Goal: Task Accomplishment & Management: Manage account settings

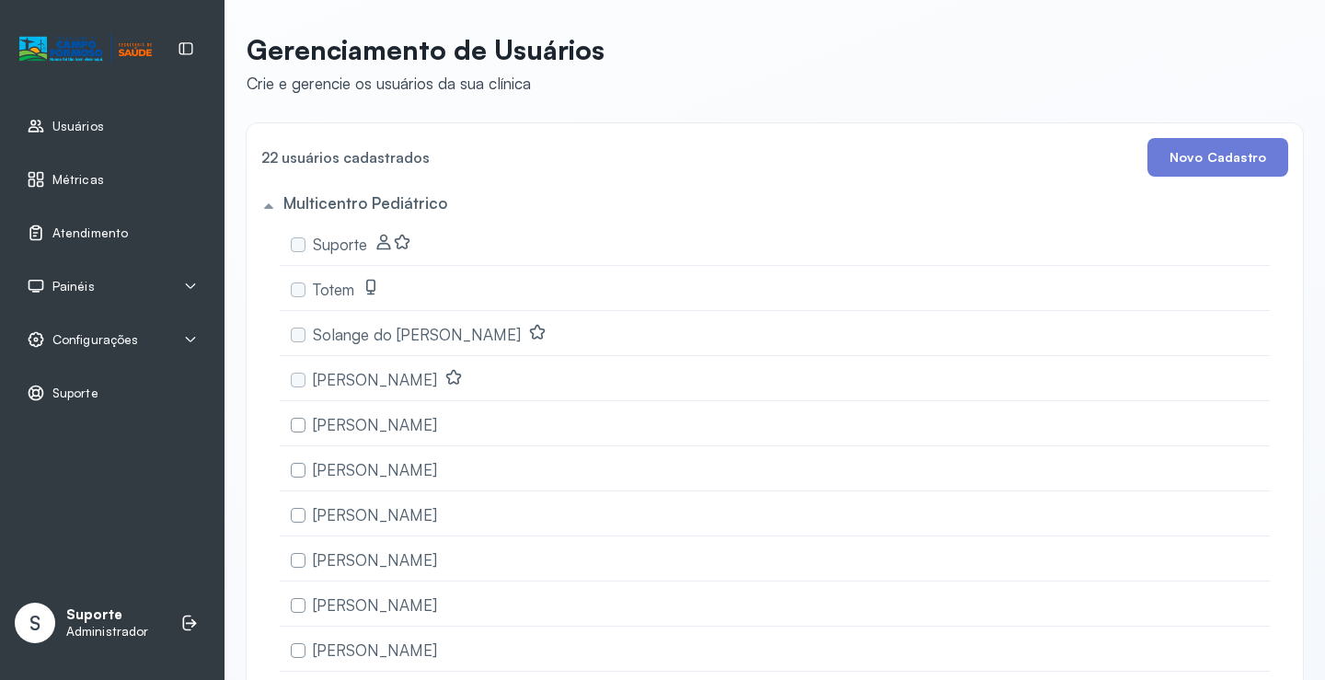
click at [115, 230] on span "Atendimento" at bounding box center [89, 233] width 75 height 16
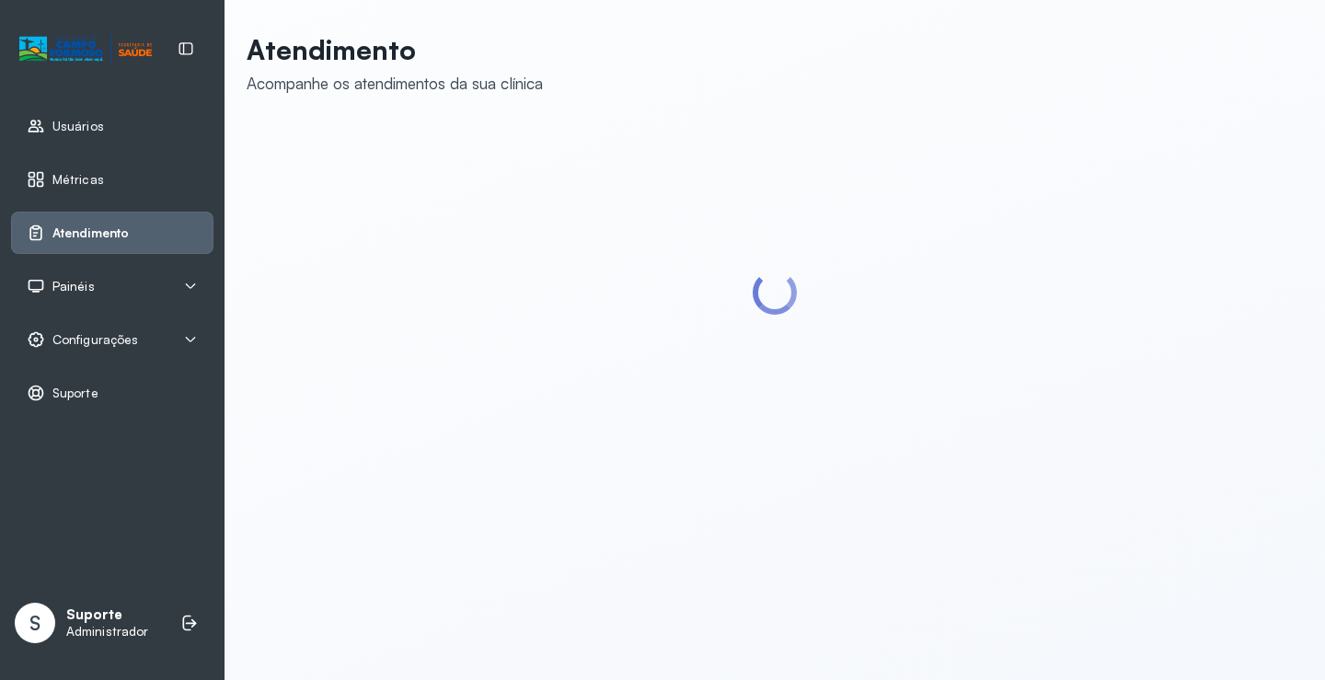
click at [106, 285] on div "Painéis" at bounding box center [112, 286] width 171 height 18
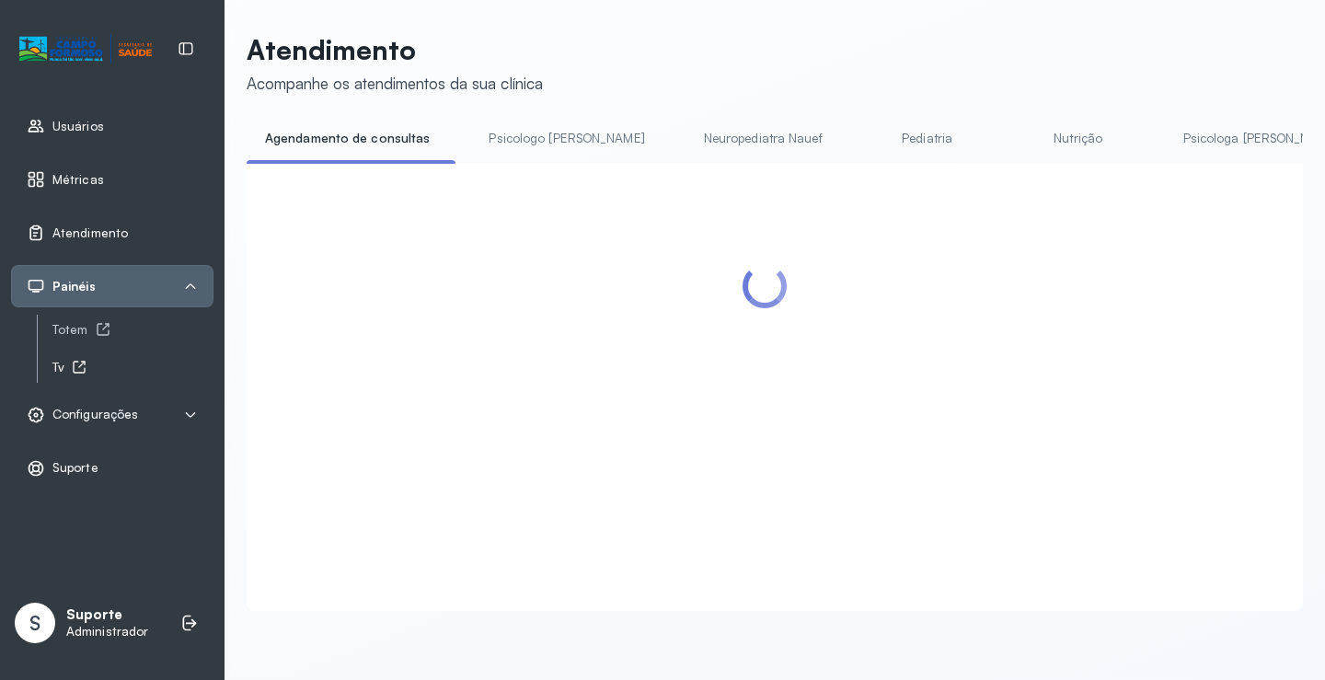
click at [74, 363] on icon at bounding box center [79, 367] width 15 height 15
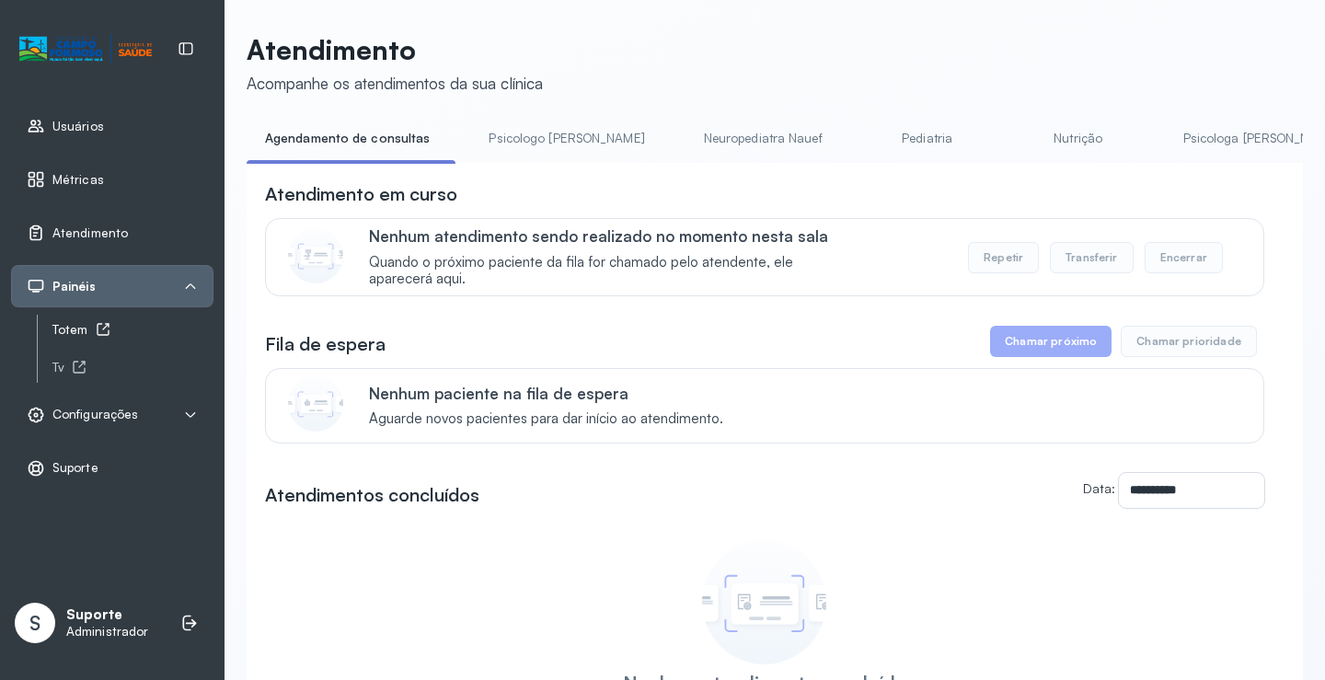
click at [109, 335] on icon at bounding box center [103, 329] width 15 height 15
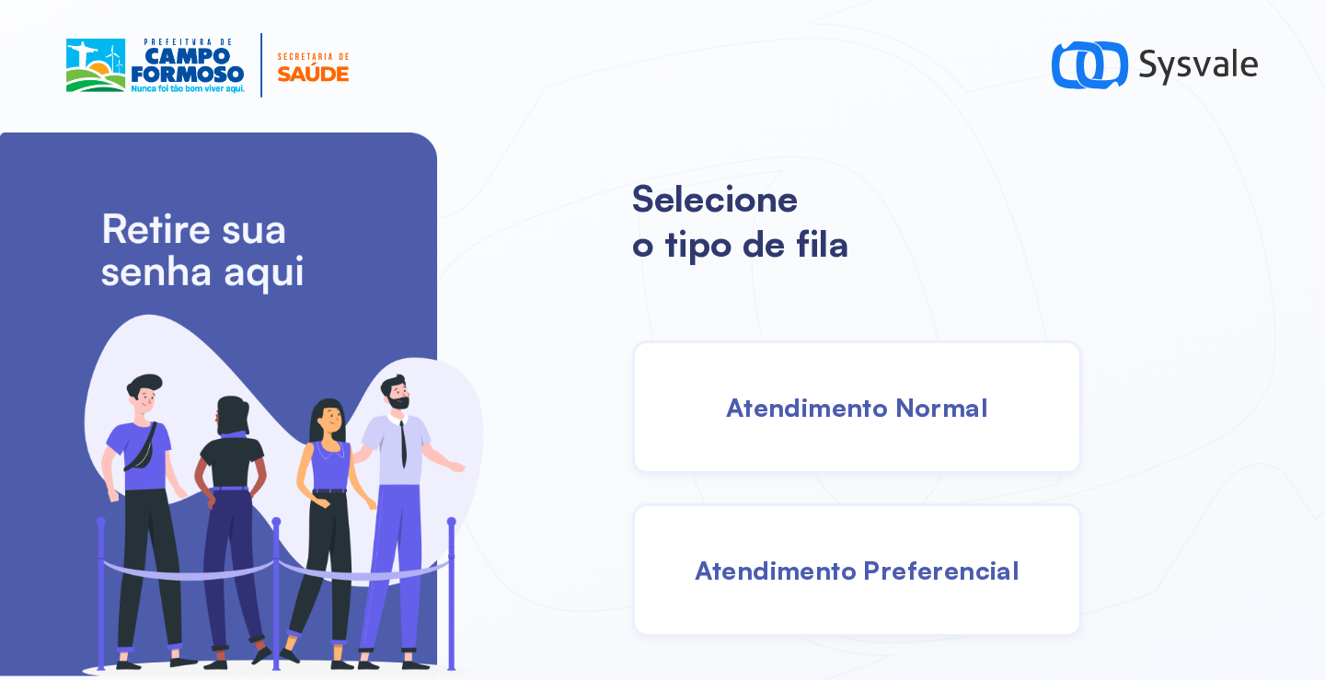
drag, startPoint x: 843, startPoint y: 408, endPoint x: 807, endPoint y: 403, distance: 36.2
click at [807, 403] on span "Atendimento Normal" at bounding box center [857, 407] width 262 height 32
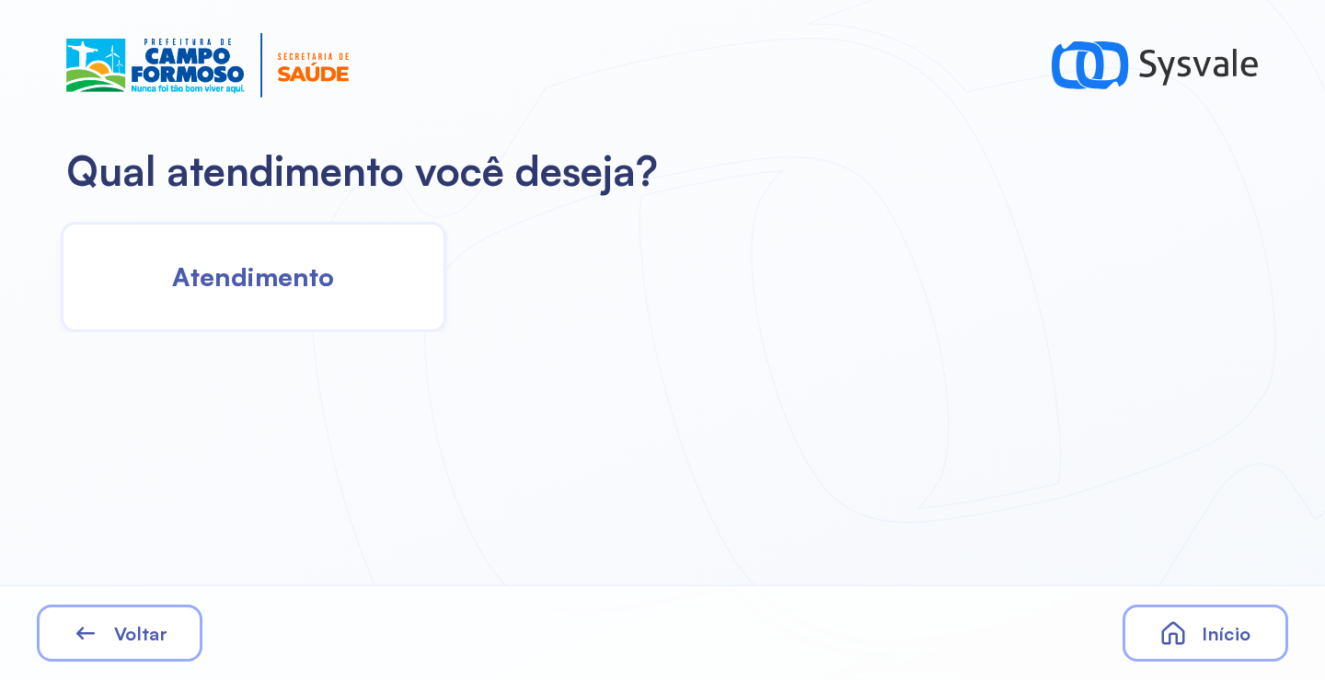
click at [348, 268] on div "Atendimento" at bounding box center [254, 277] width 386 height 110
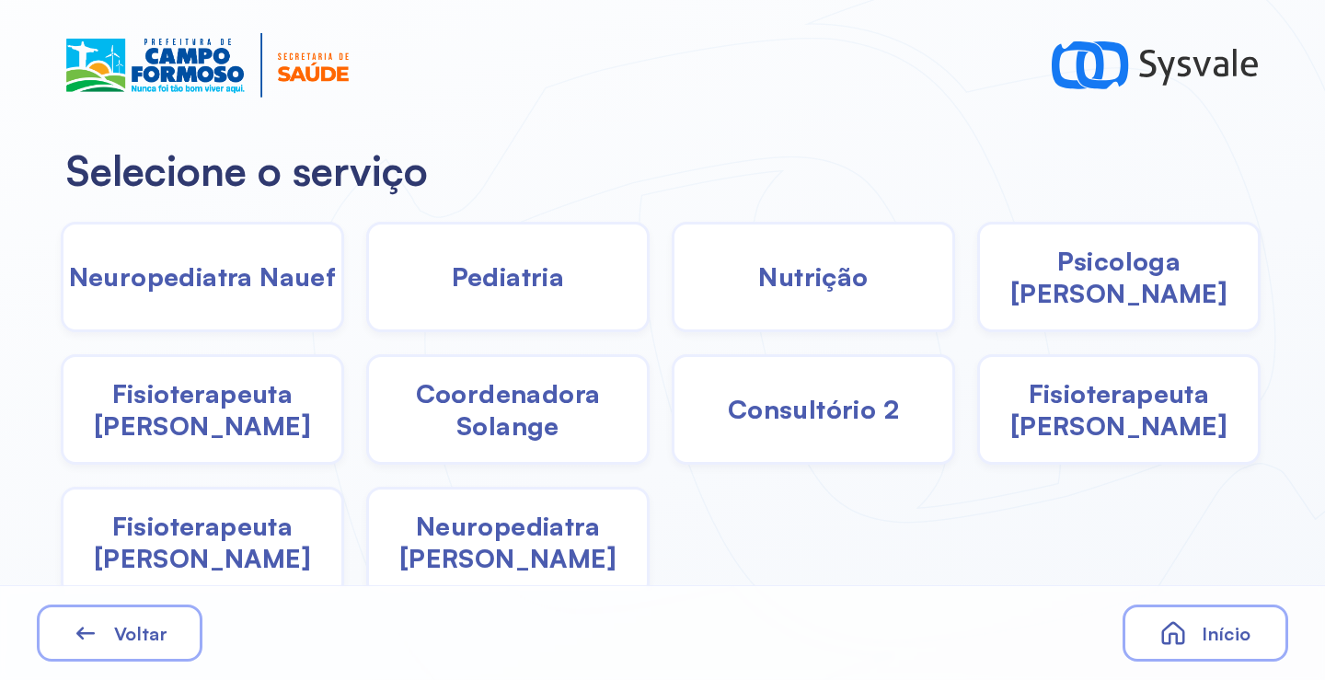
click at [504, 282] on span "Pediatria" at bounding box center [508, 276] width 113 height 32
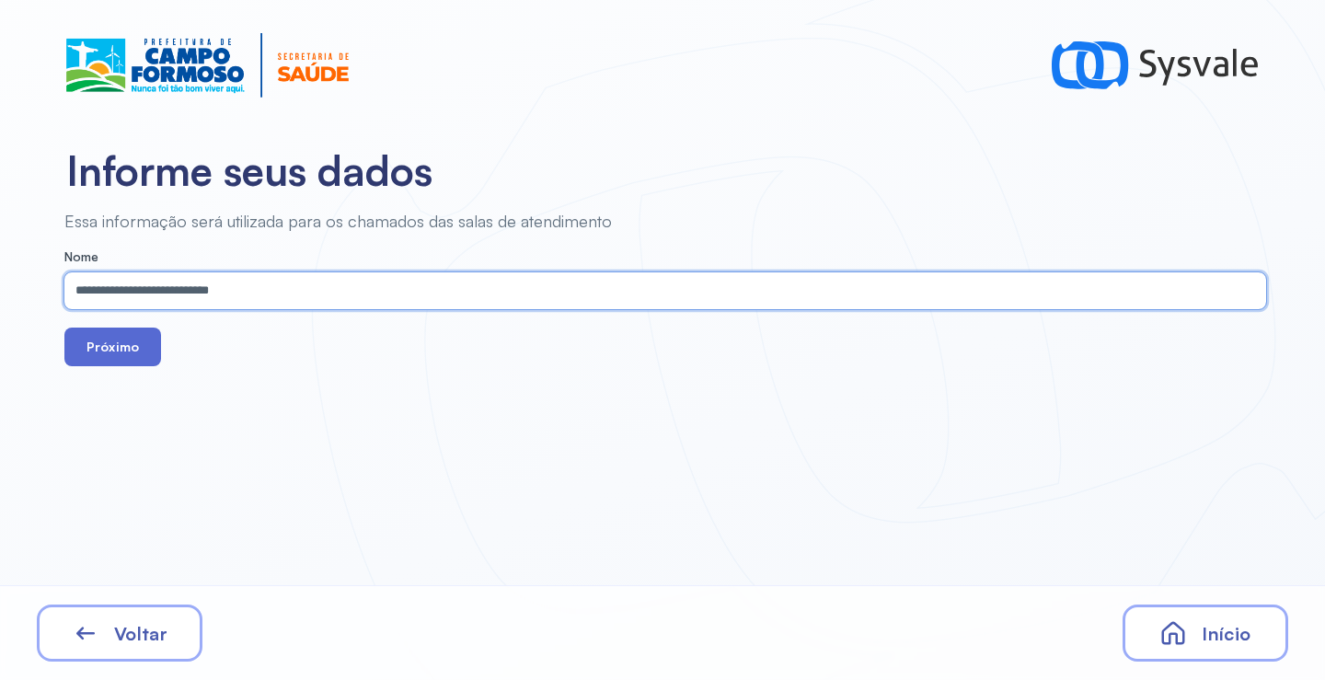
type input "**********"
click at [135, 358] on button "Próximo" at bounding box center [112, 347] width 97 height 39
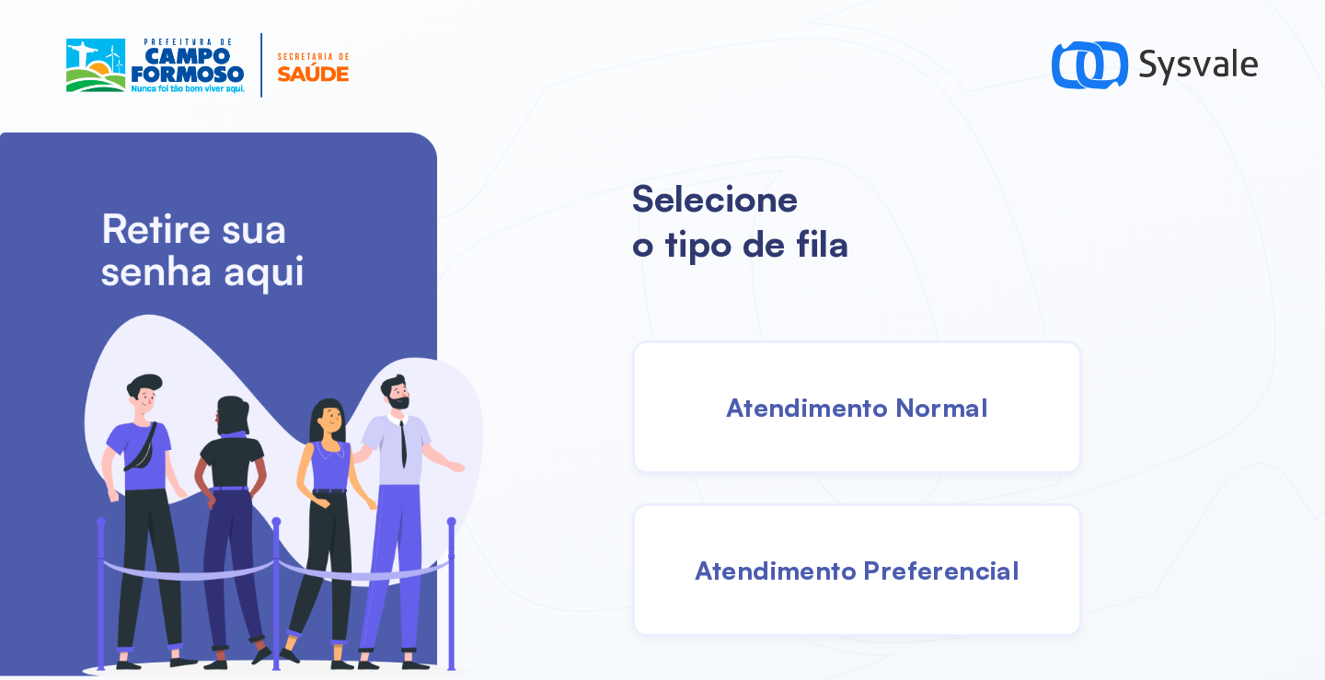
click at [875, 400] on span "Atendimento Normal" at bounding box center [857, 407] width 262 height 32
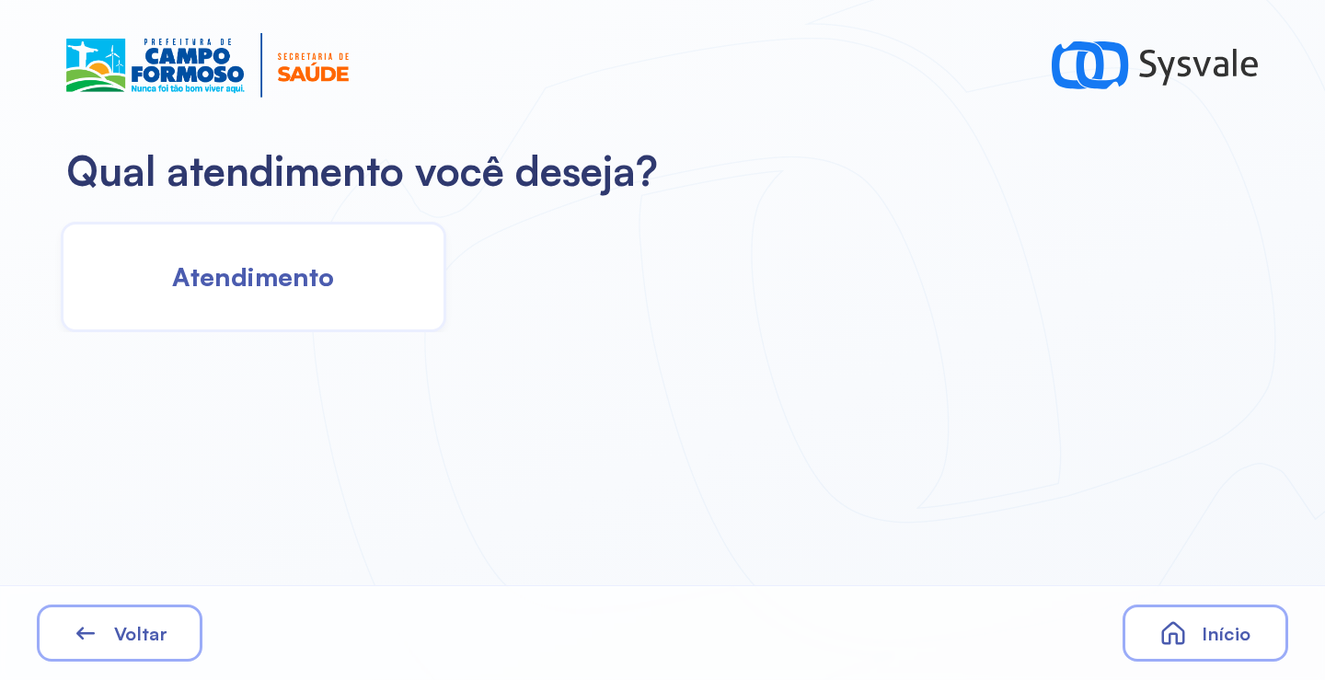
click at [352, 295] on div "Atendimento" at bounding box center [254, 277] width 386 height 110
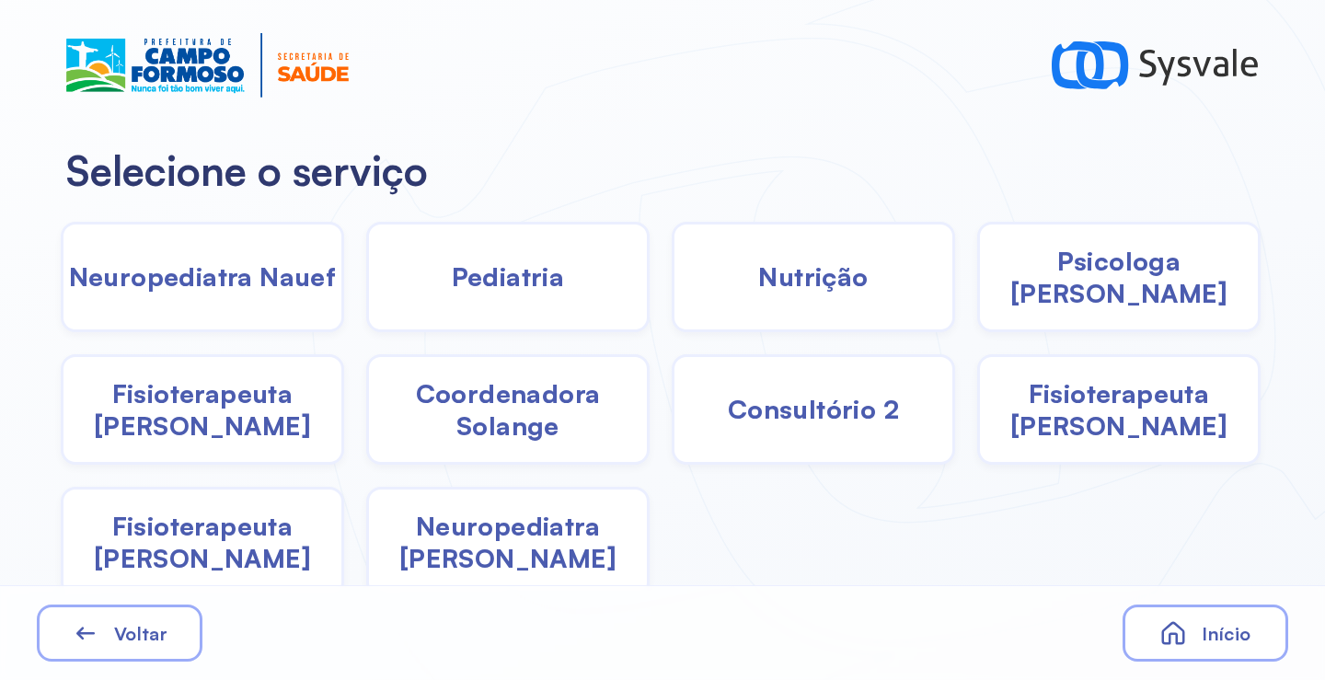
click at [672, 317] on div "Pediatria" at bounding box center [813, 277] width 283 height 110
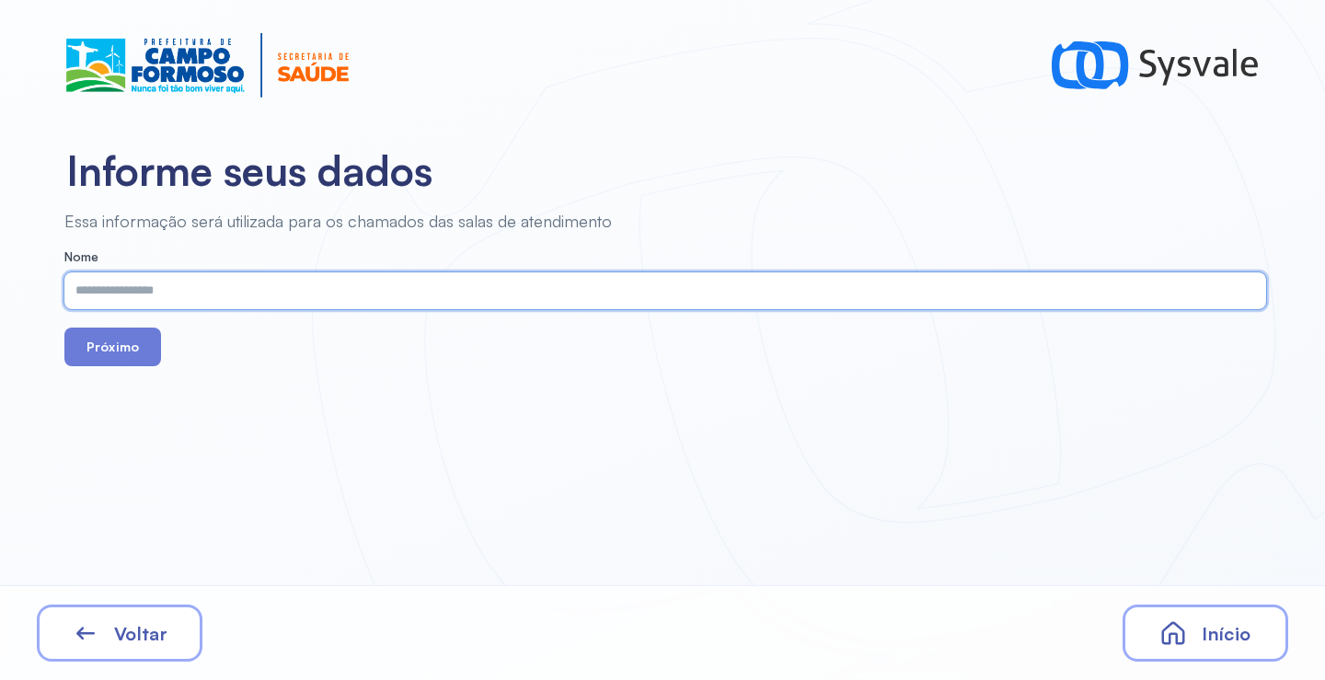
paste input "**********"
type input "**********"
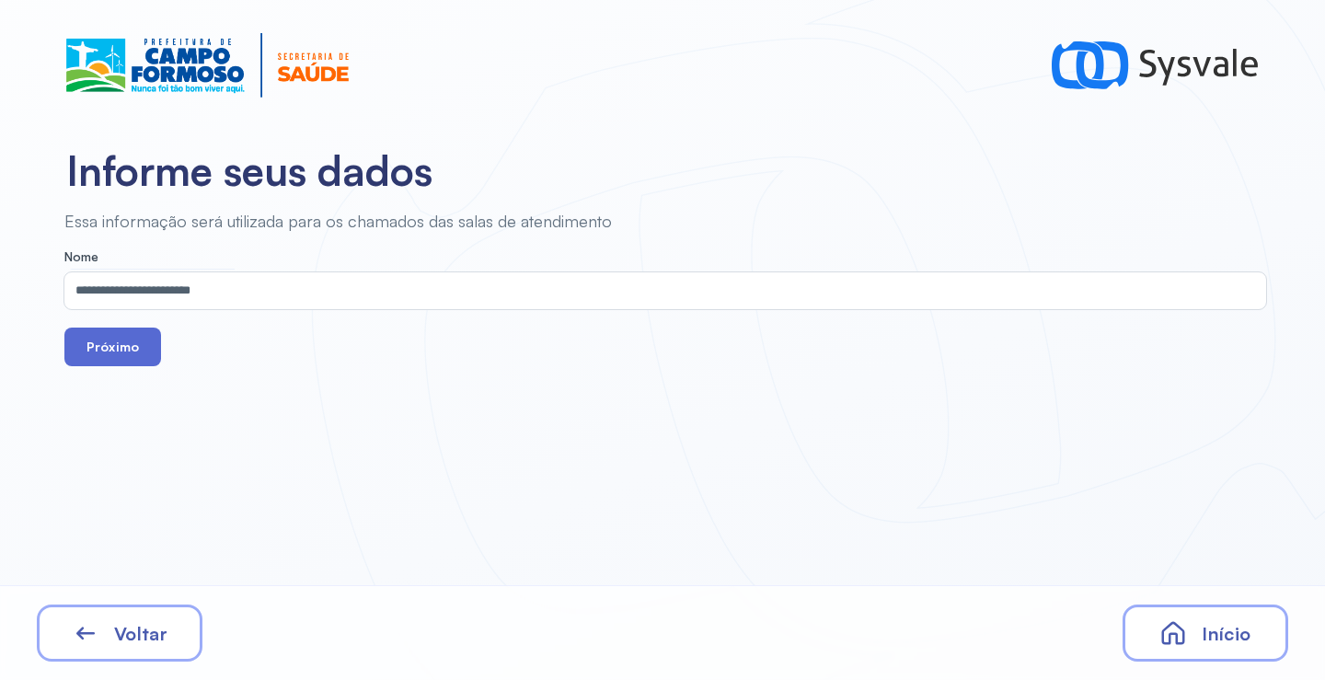
click at [133, 340] on button "Próximo" at bounding box center [112, 347] width 97 height 39
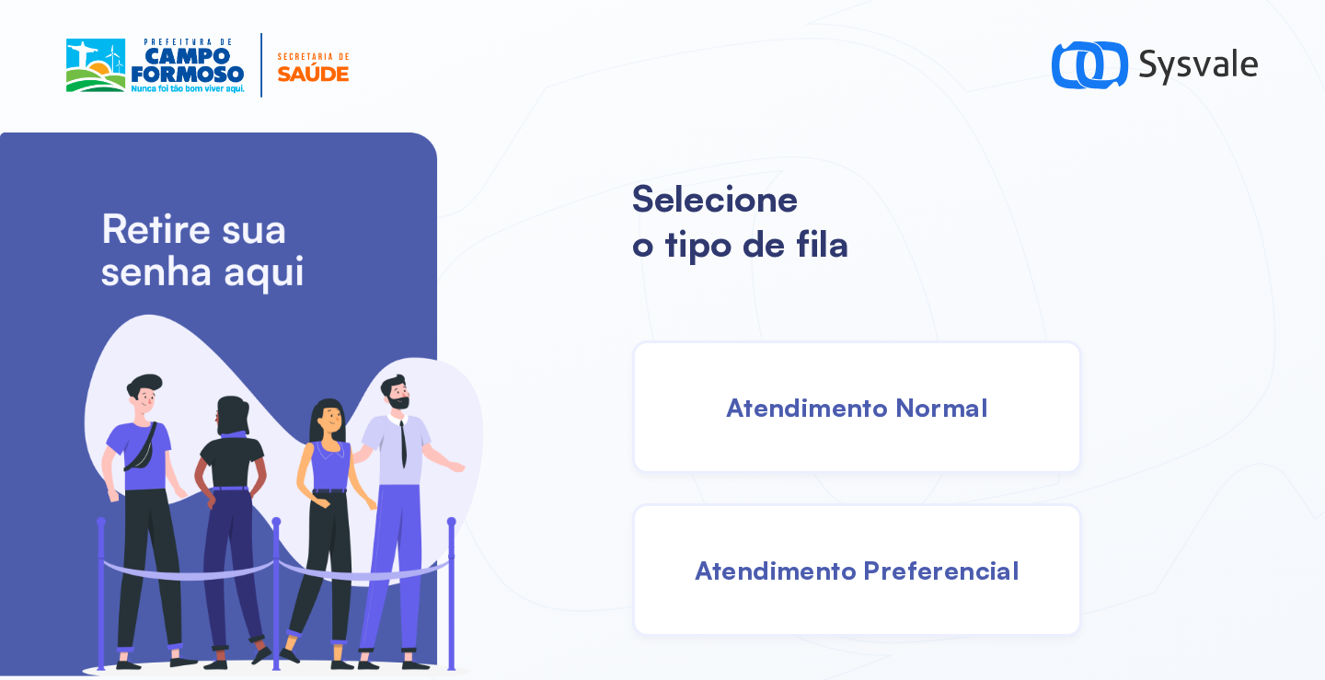
click at [839, 380] on div "Atendimento Normal" at bounding box center [857, 406] width 450 height 133
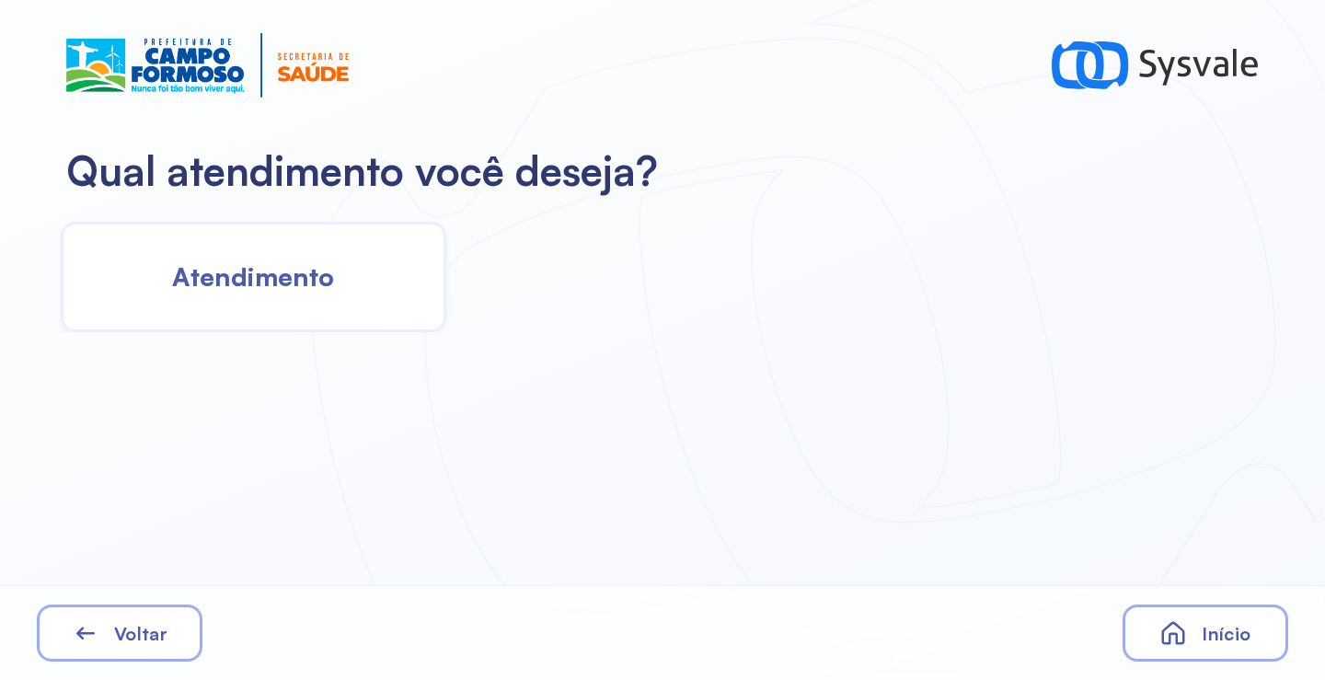
click at [360, 259] on div "Atendimento" at bounding box center [254, 277] width 386 height 110
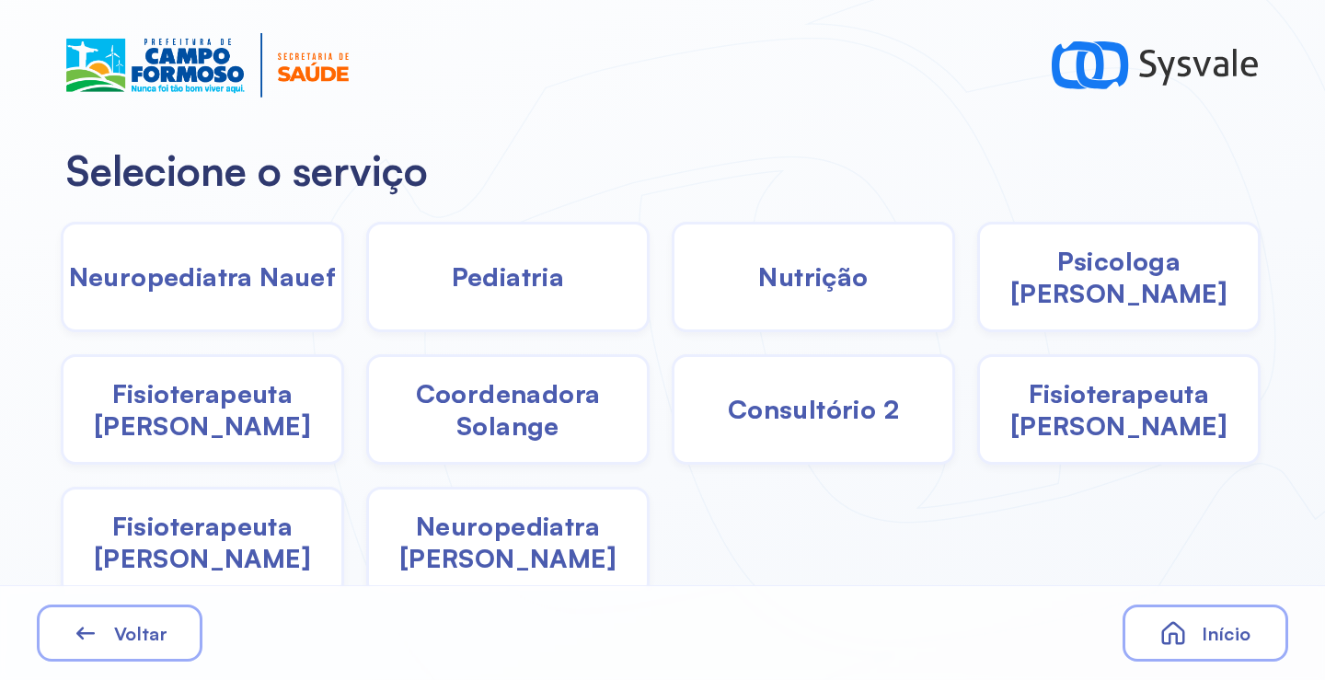
click at [672, 310] on div "Pediatria" at bounding box center [813, 277] width 283 height 110
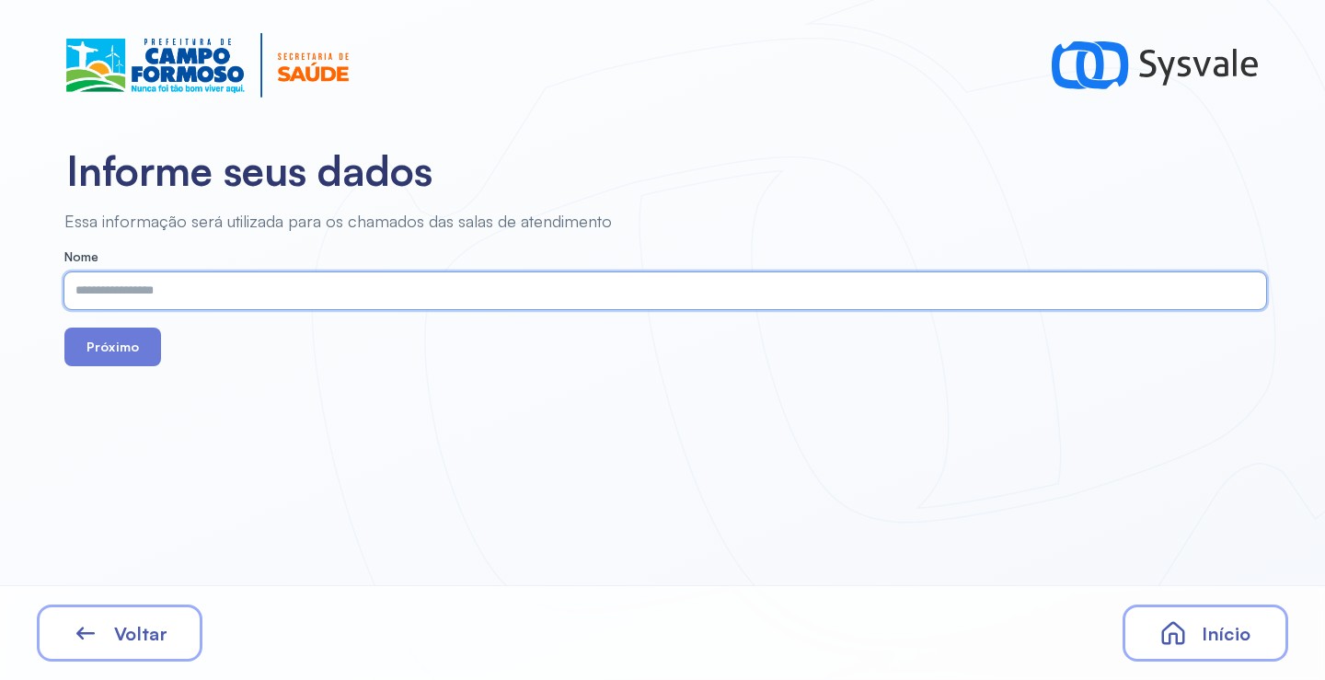
paste input "**********"
type input "**********"
click at [136, 346] on button "Próximo" at bounding box center [112, 347] width 97 height 39
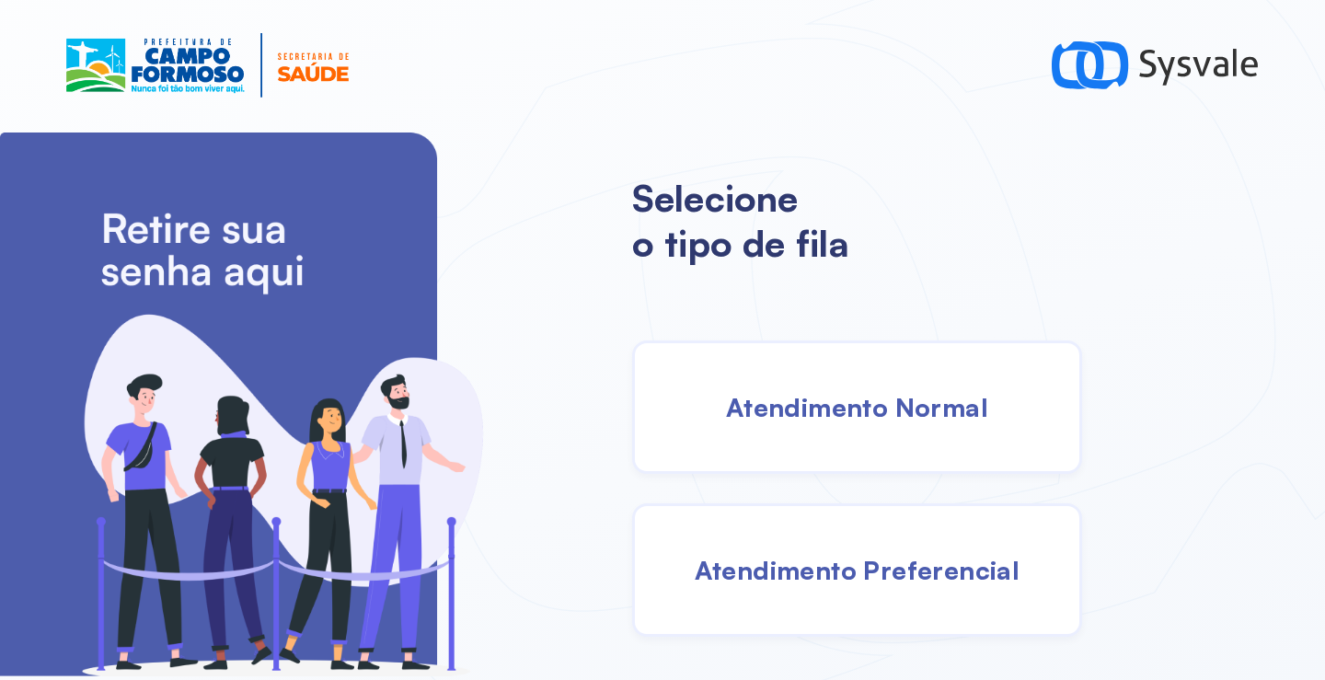
click at [810, 433] on div "Atendimento Normal" at bounding box center [857, 406] width 450 height 133
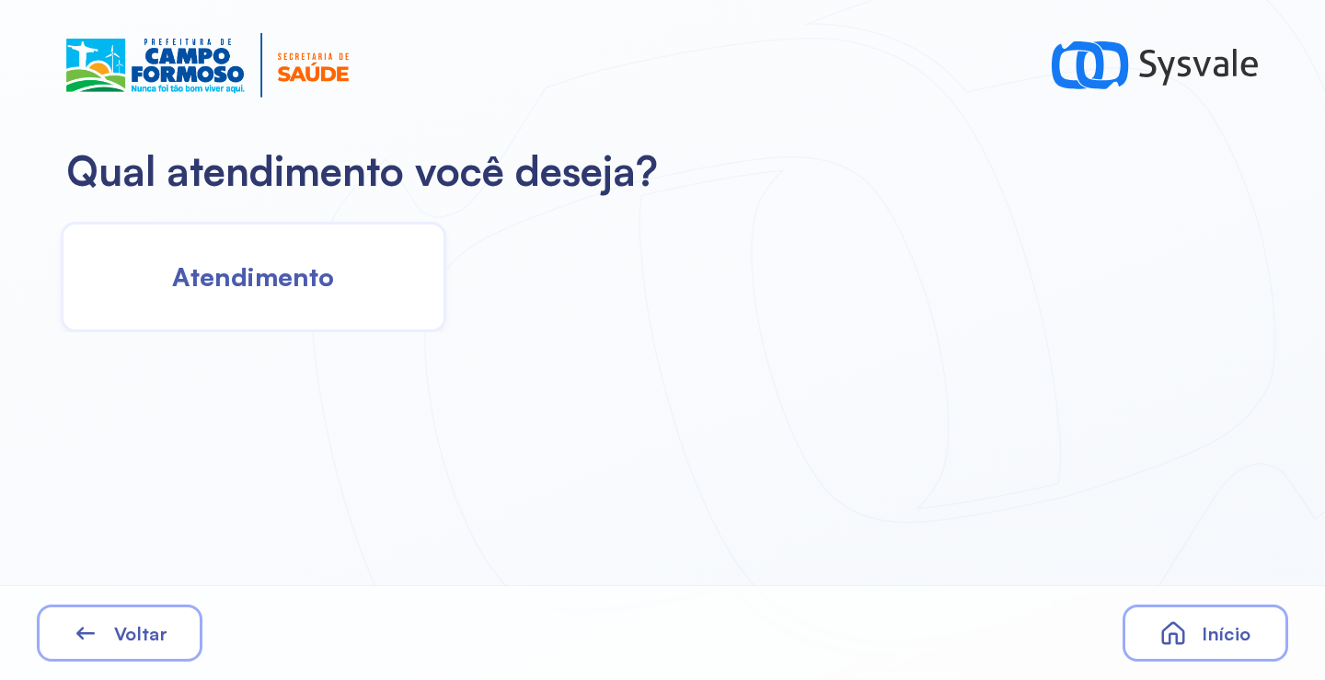
click at [388, 253] on div "Atendimento" at bounding box center [254, 277] width 386 height 110
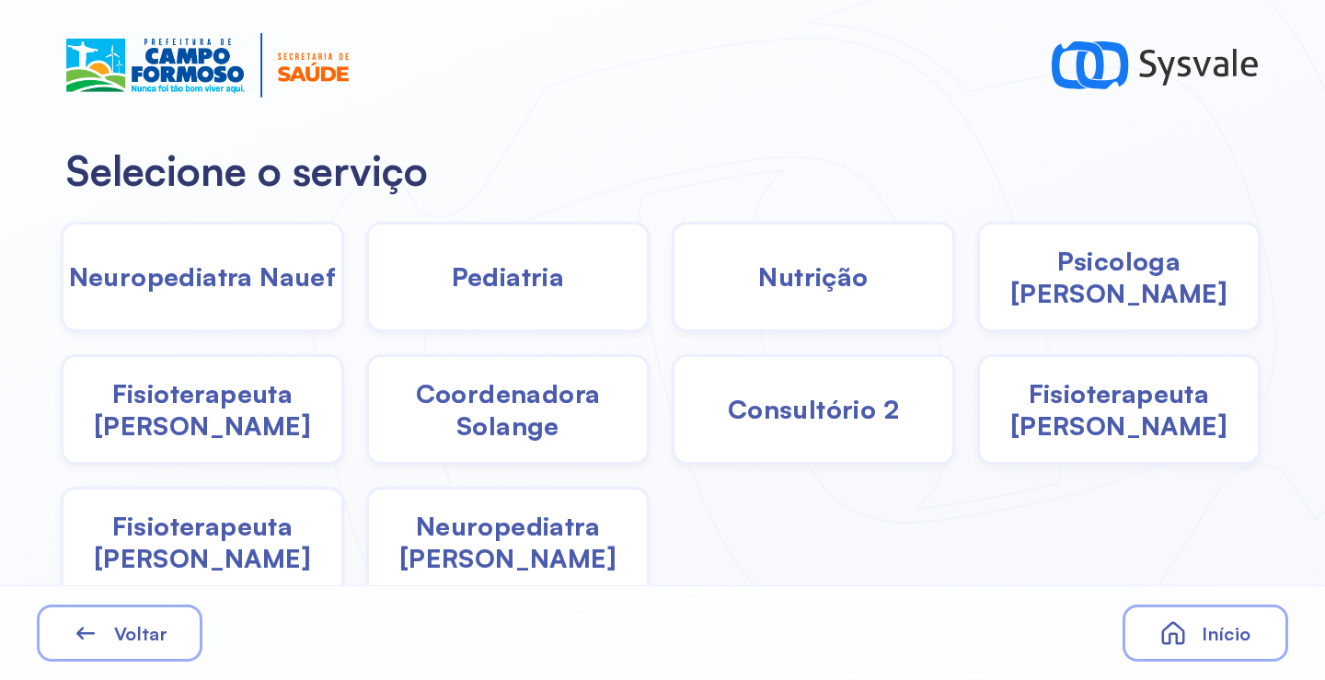
click at [536, 411] on span "Coordenadora Solange" at bounding box center [508, 409] width 278 height 64
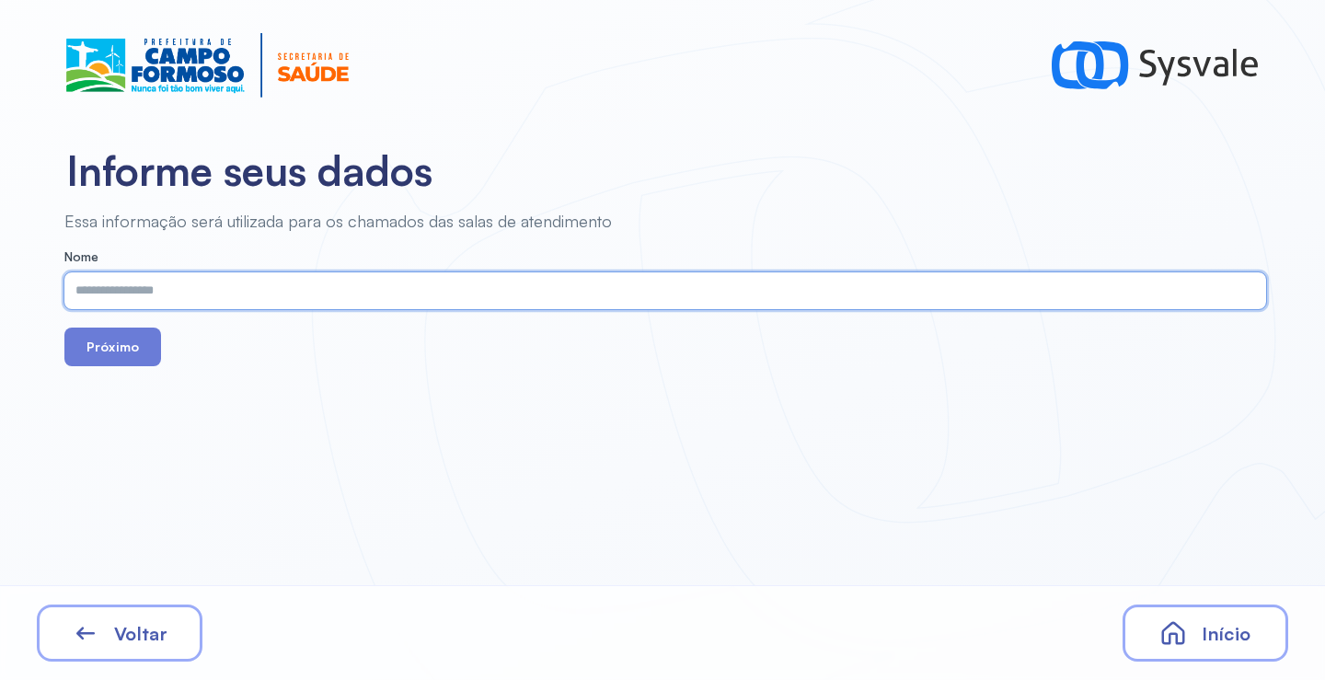
paste input "**********"
type input "**********"
click at [121, 340] on button "Próximo" at bounding box center [112, 347] width 97 height 39
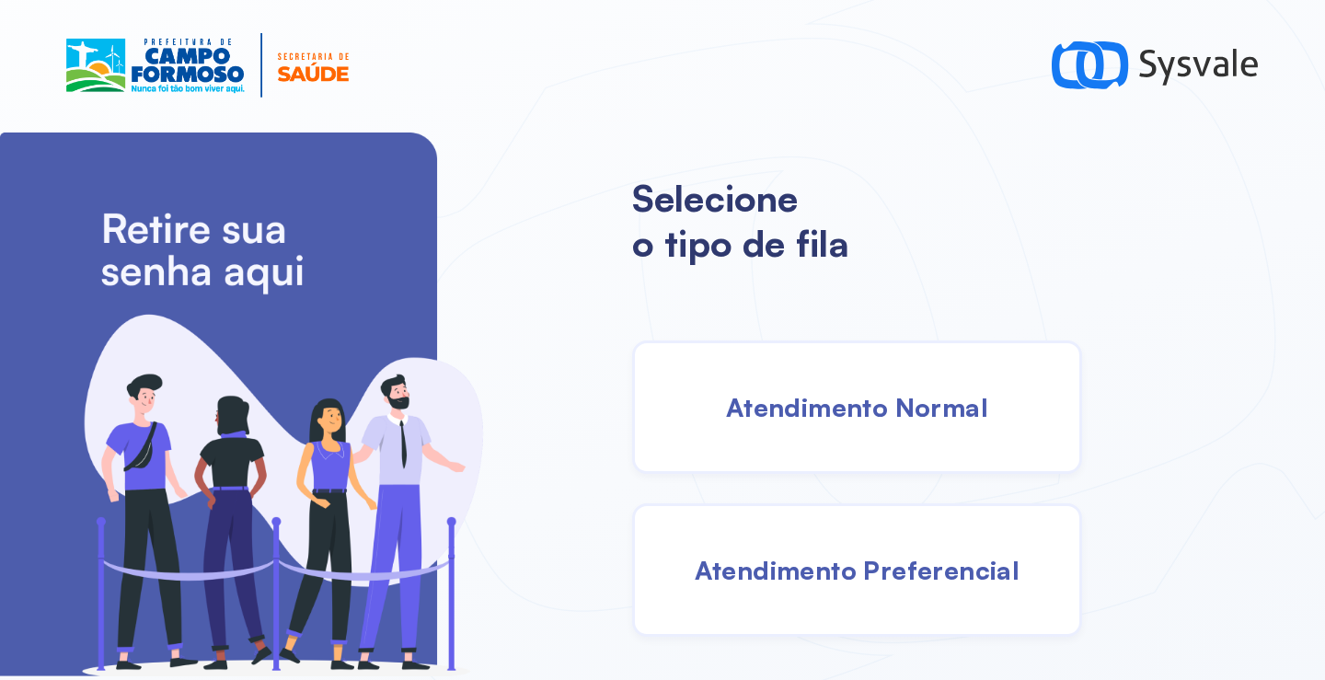
click at [853, 400] on span "Atendimento Normal" at bounding box center [857, 407] width 262 height 32
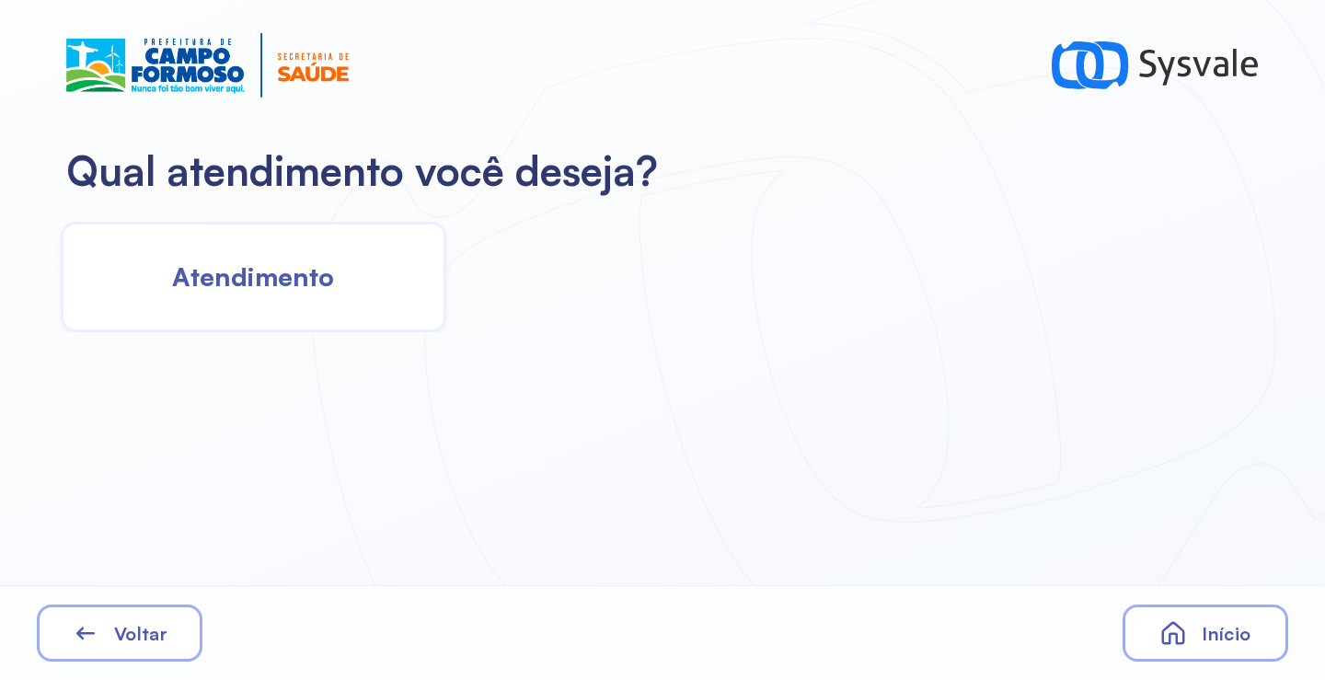
click at [355, 290] on div "Atendimento" at bounding box center [254, 277] width 386 height 110
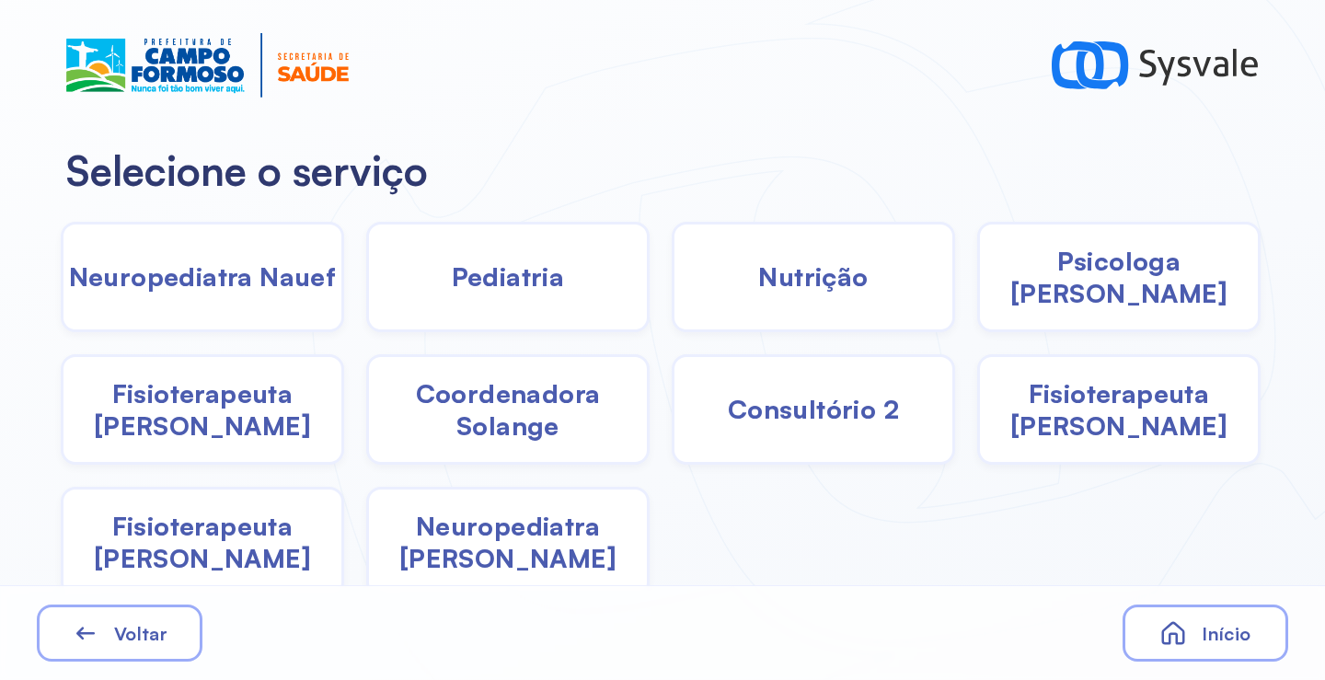
click at [498, 272] on span "Pediatria" at bounding box center [508, 276] width 113 height 32
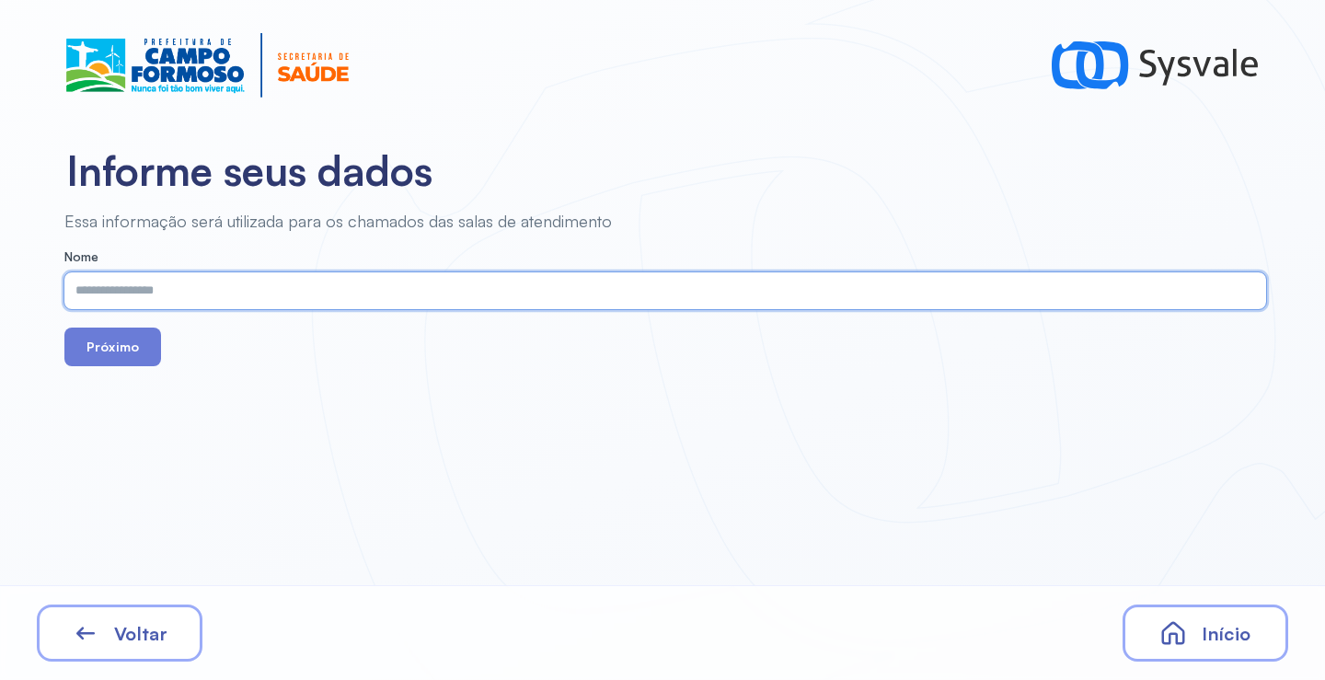
paste input "**********"
type input "**********"
click at [132, 346] on button "Próximo" at bounding box center [112, 347] width 97 height 39
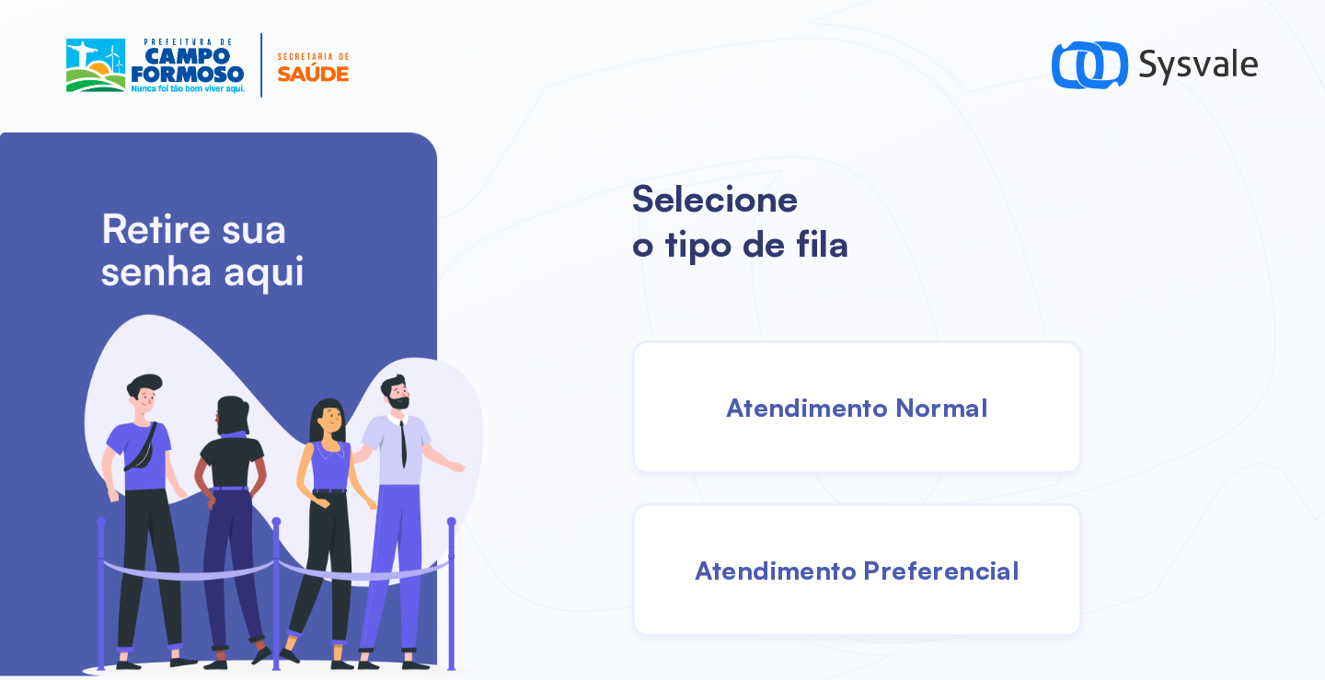
drag, startPoint x: 775, startPoint y: 418, endPoint x: 761, endPoint y: 412, distance: 14.9
click at [761, 412] on span "Atendimento Normal" at bounding box center [857, 407] width 262 height 32
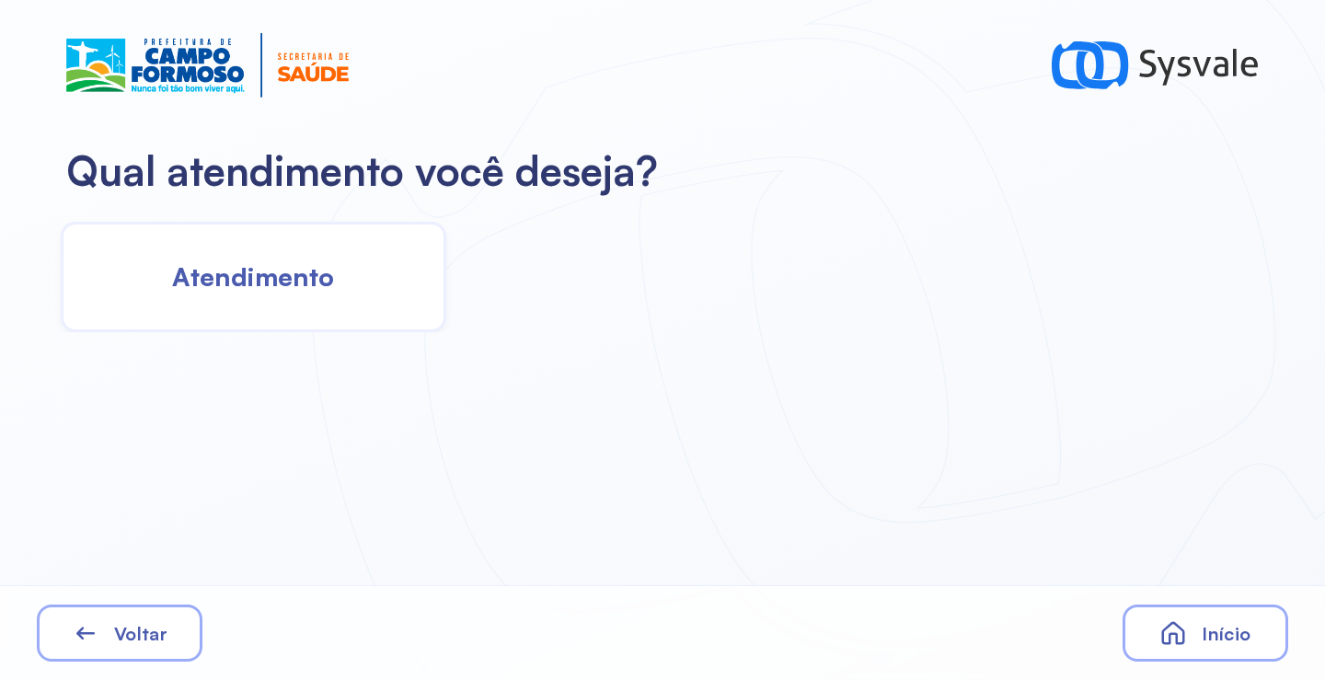
click at [266, 292] on span "Atendimento" at bounding box center [253, 276] width 162 height 32
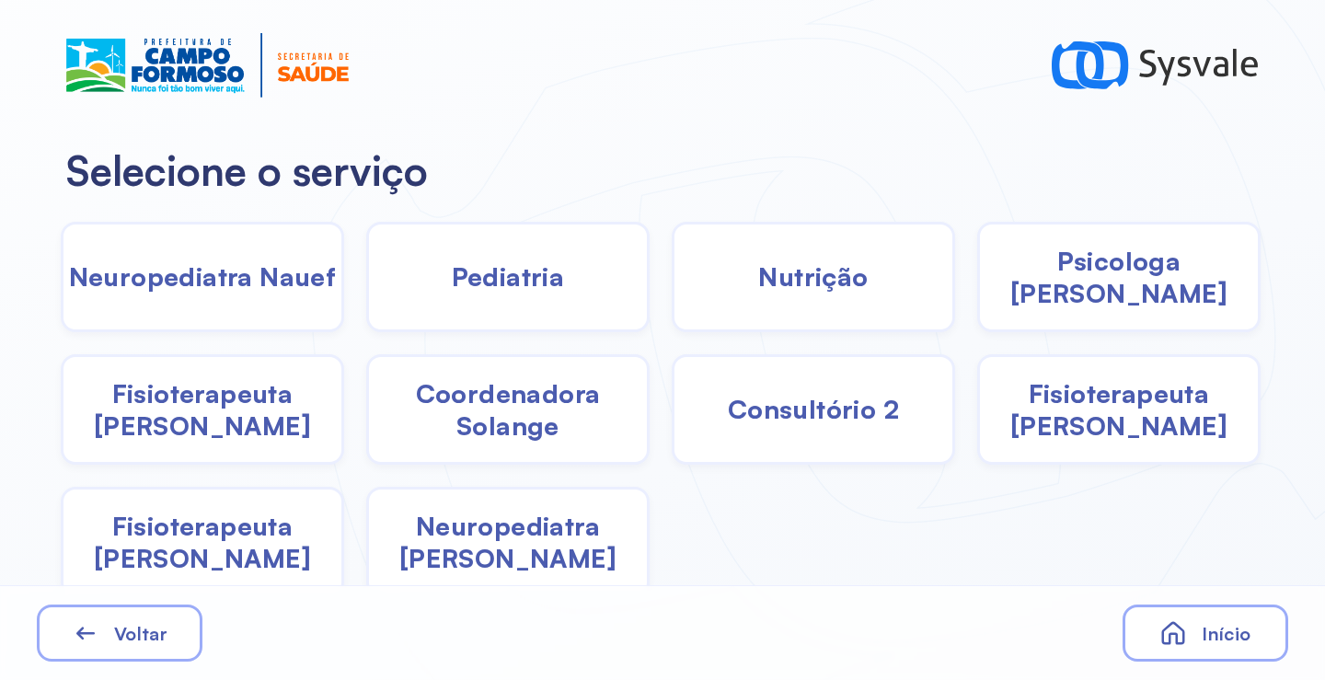
click at [672, 294] on div "Pediatria" at bounding box center [813, 277] width 283 height 110
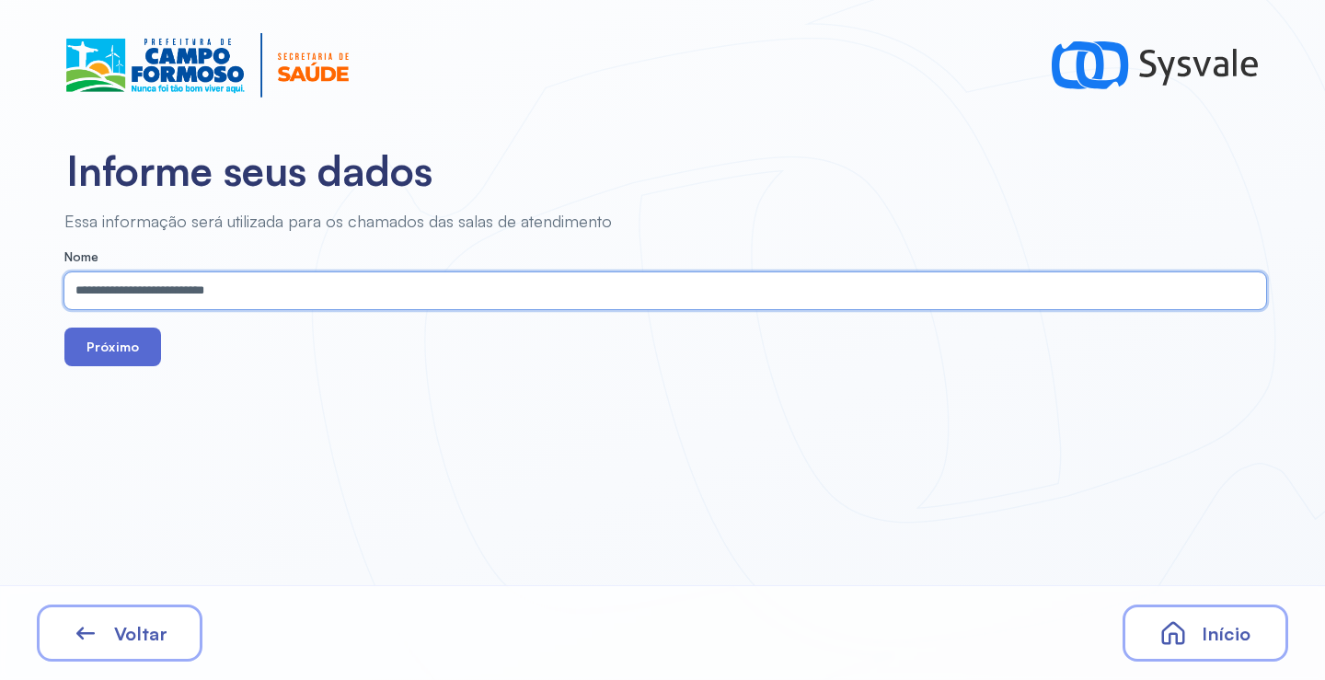
type input "**********"
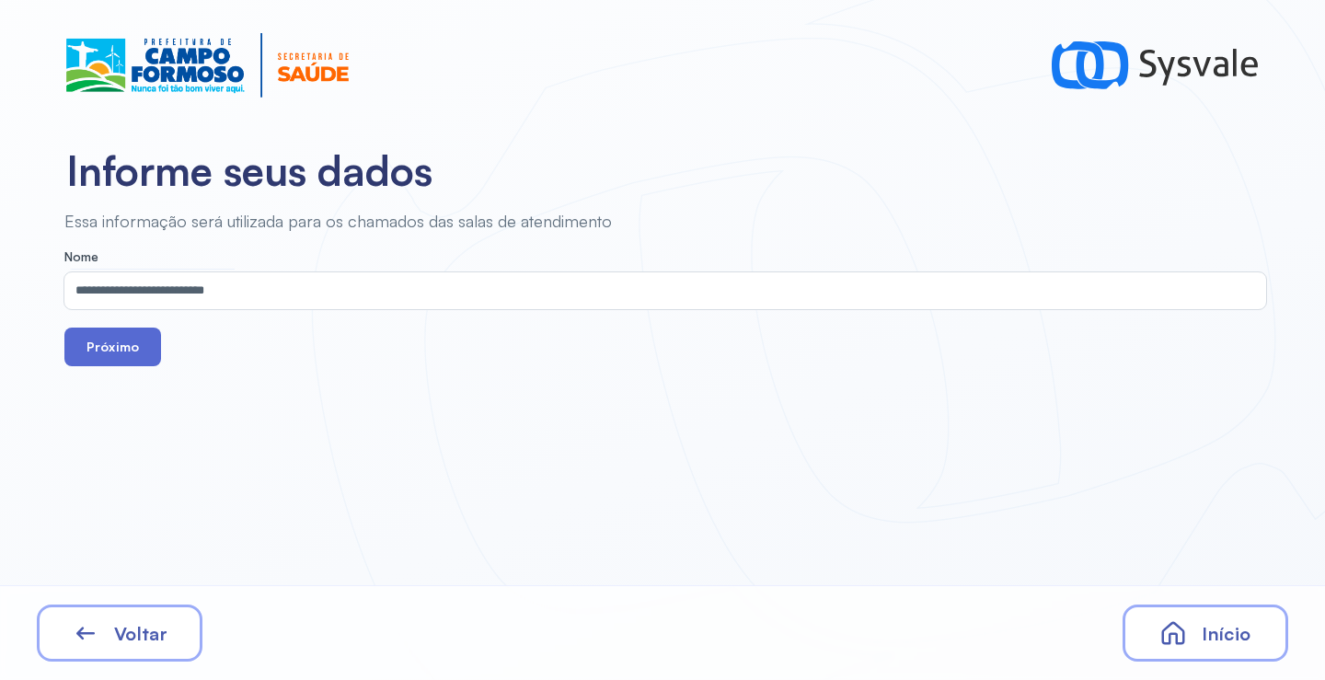
click at [97, 353] on button "Próximo" at bounding box center [112, 347] width 97 height 39
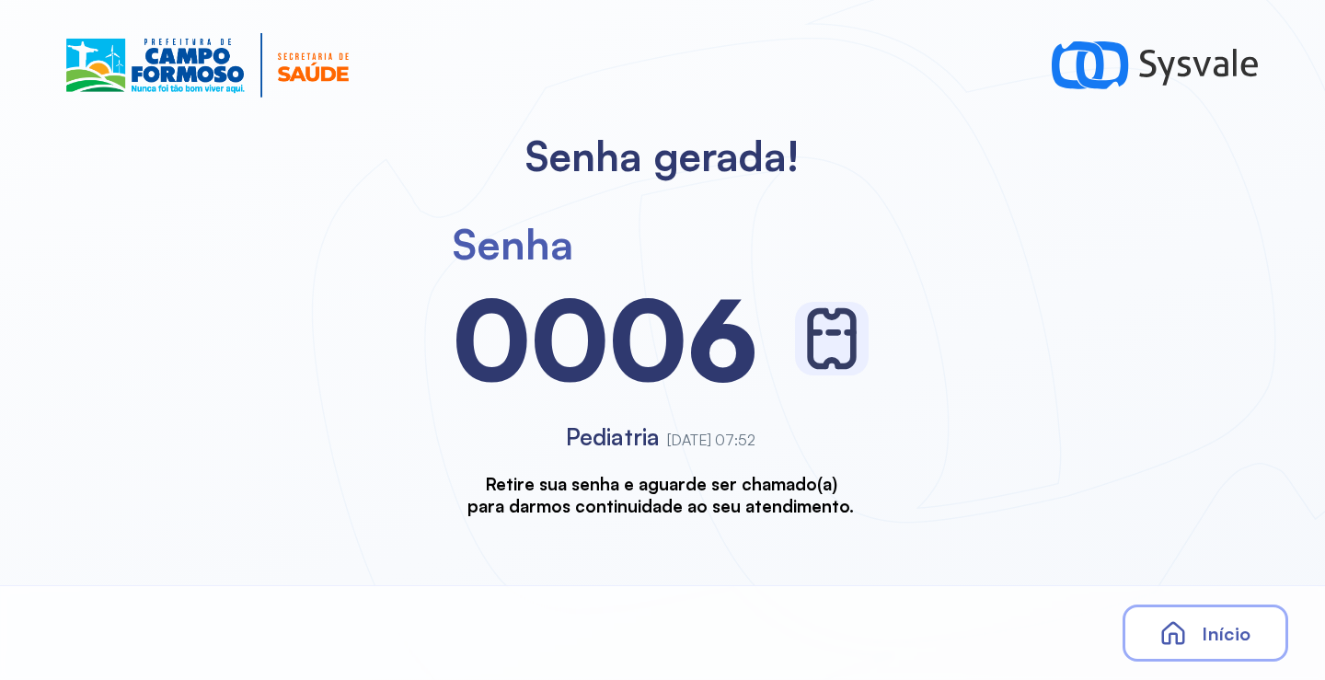
click at [1208, 641] on span "Início" at bounding box center [1226, 633] width 49 height 23
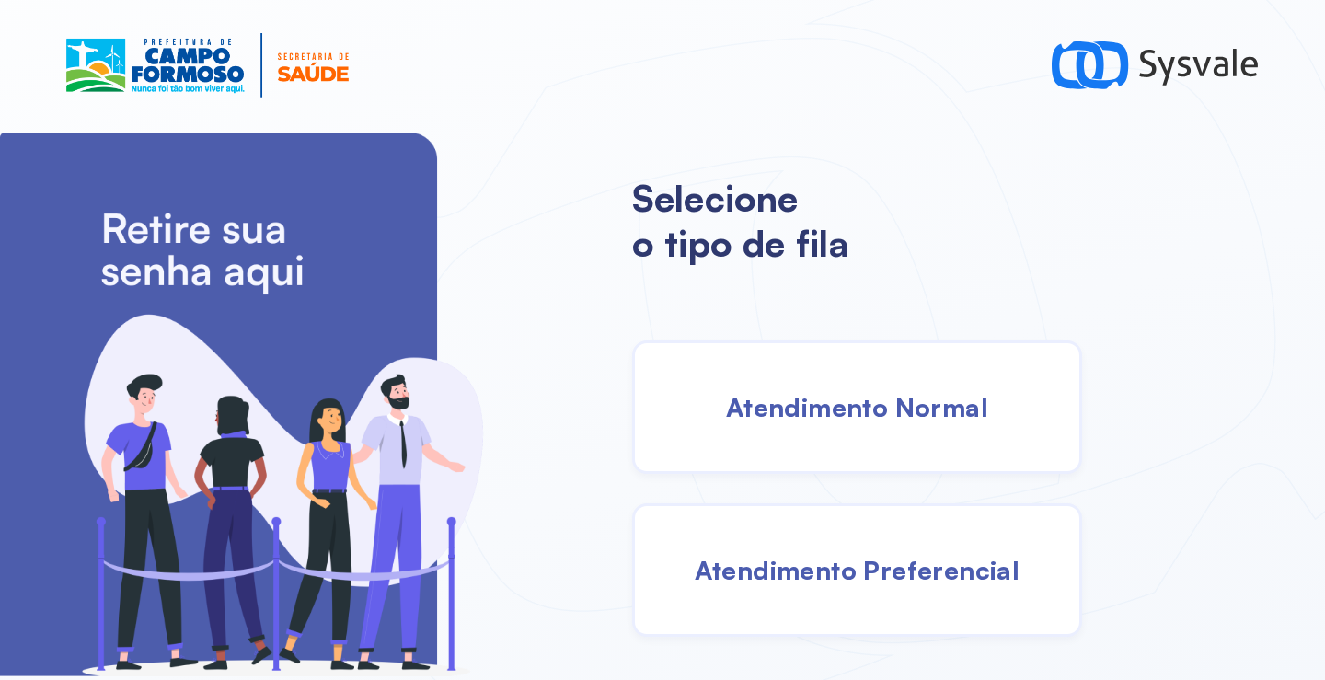
click at [864, 572] on span "Atendimento Preferencial" at bounding box center [858, 570] width 326 height 32
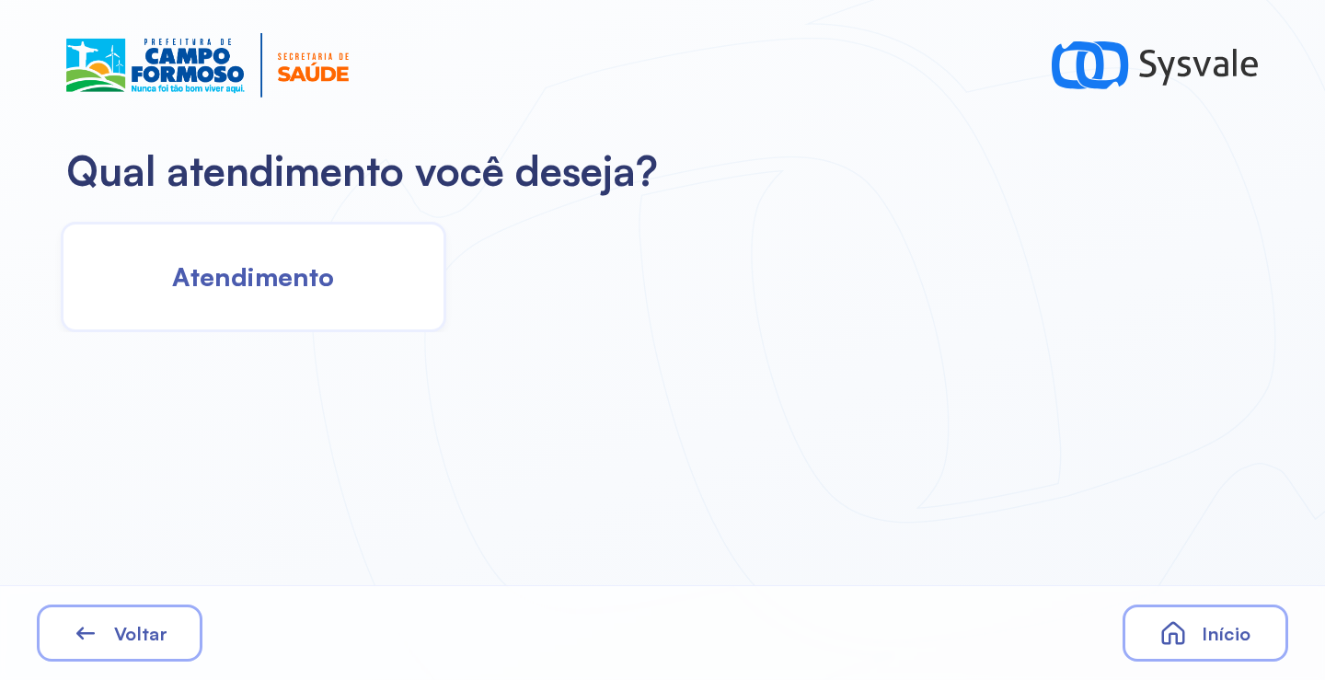
click at [308, 308] on div "Atendimento" at bounding box center [254, 277] width 386 height 110
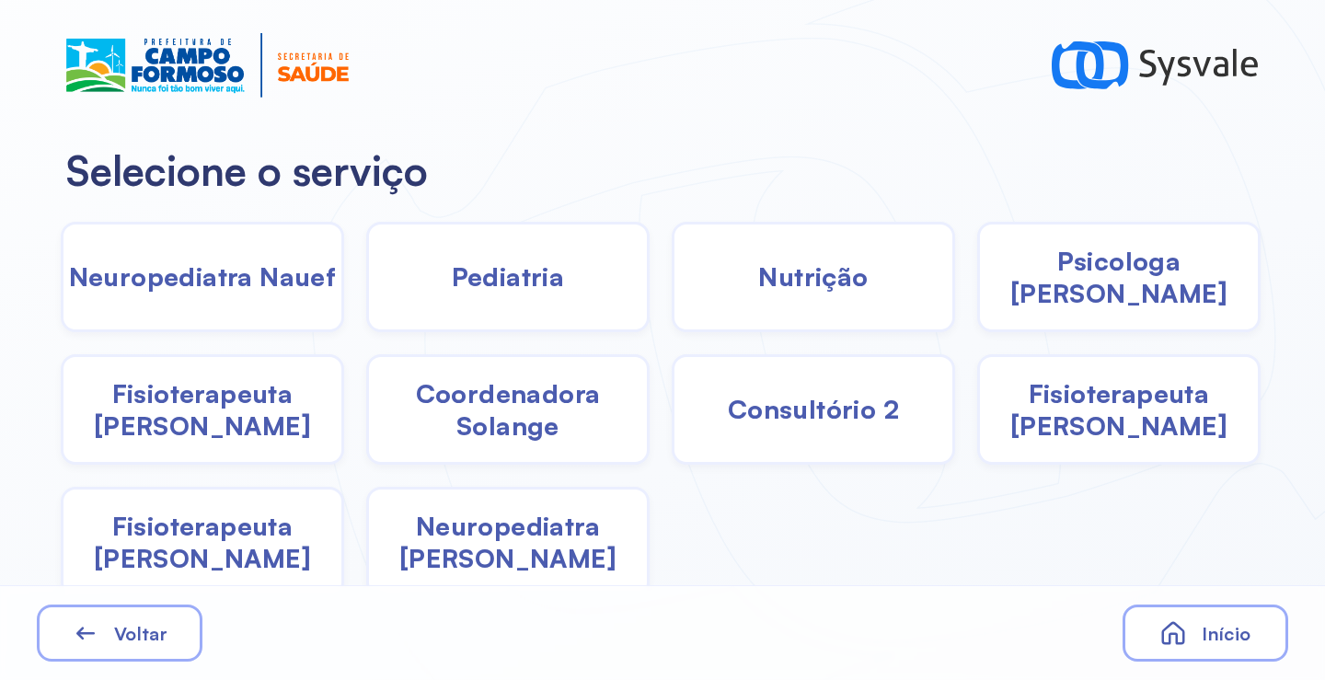
click at [545, 282] on span "Pediatria" at bounding box center [508, 276] width 113 height 32
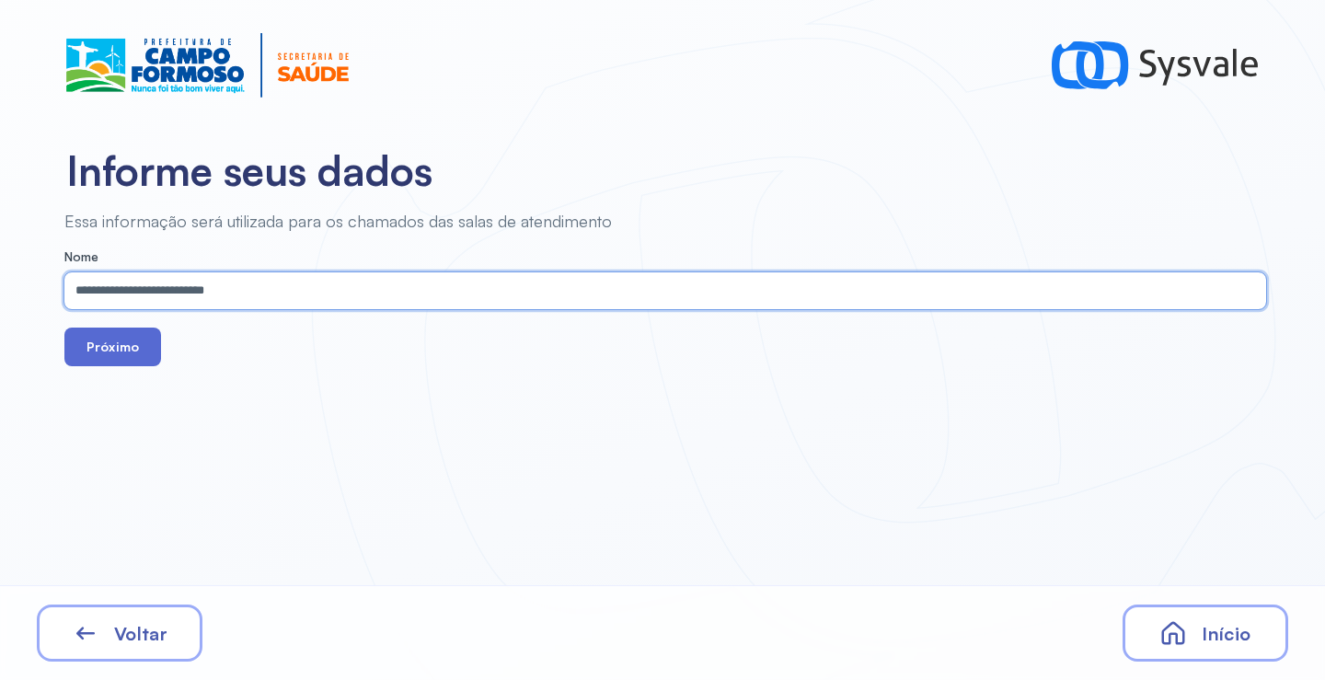
type input "**********"
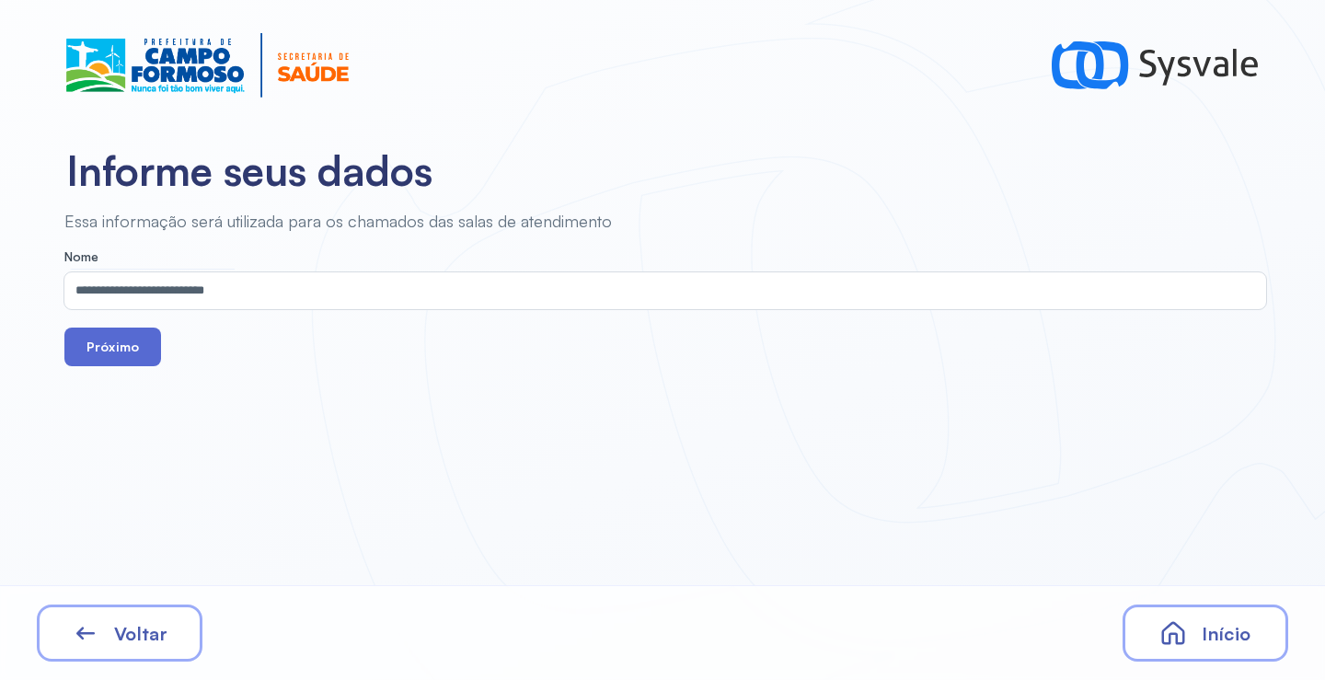
click at [121, 353] on button "Próximo" at bounding box center [112, 347] width 97 height 39
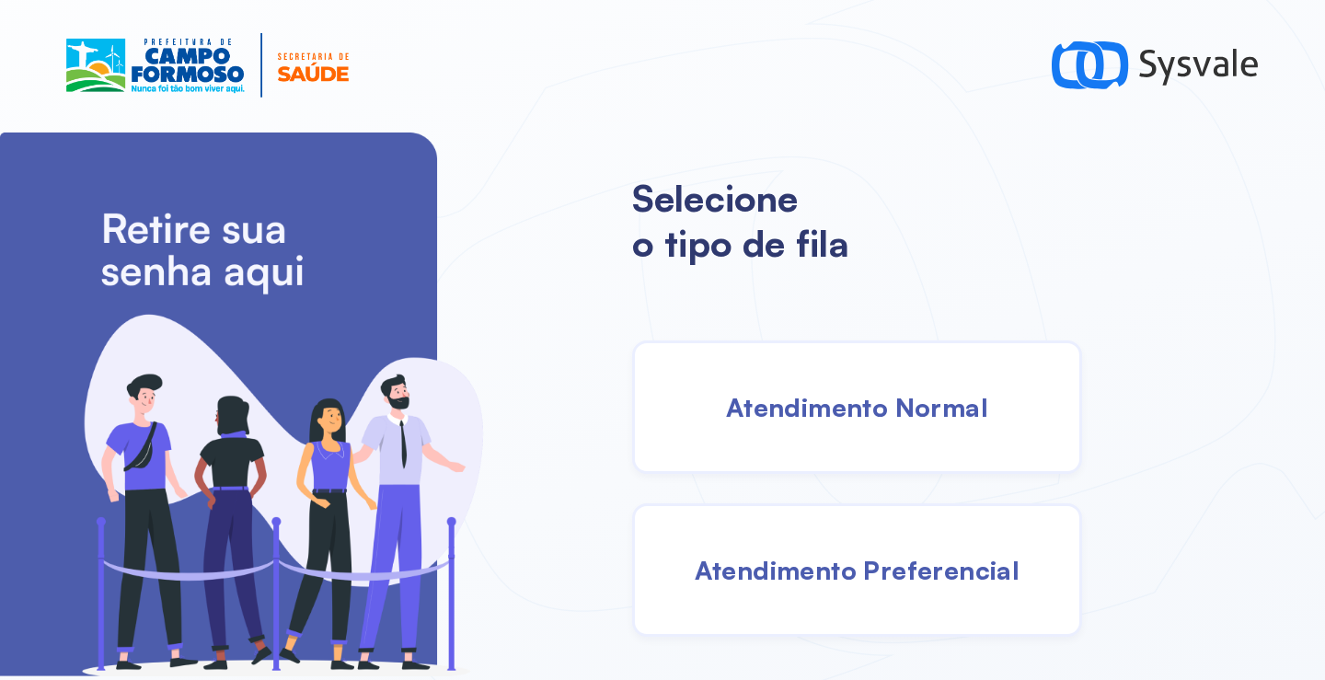
click at [812, 369] on div "Atendimento Normal" at bounding box center [857, 406] width 450 height 133
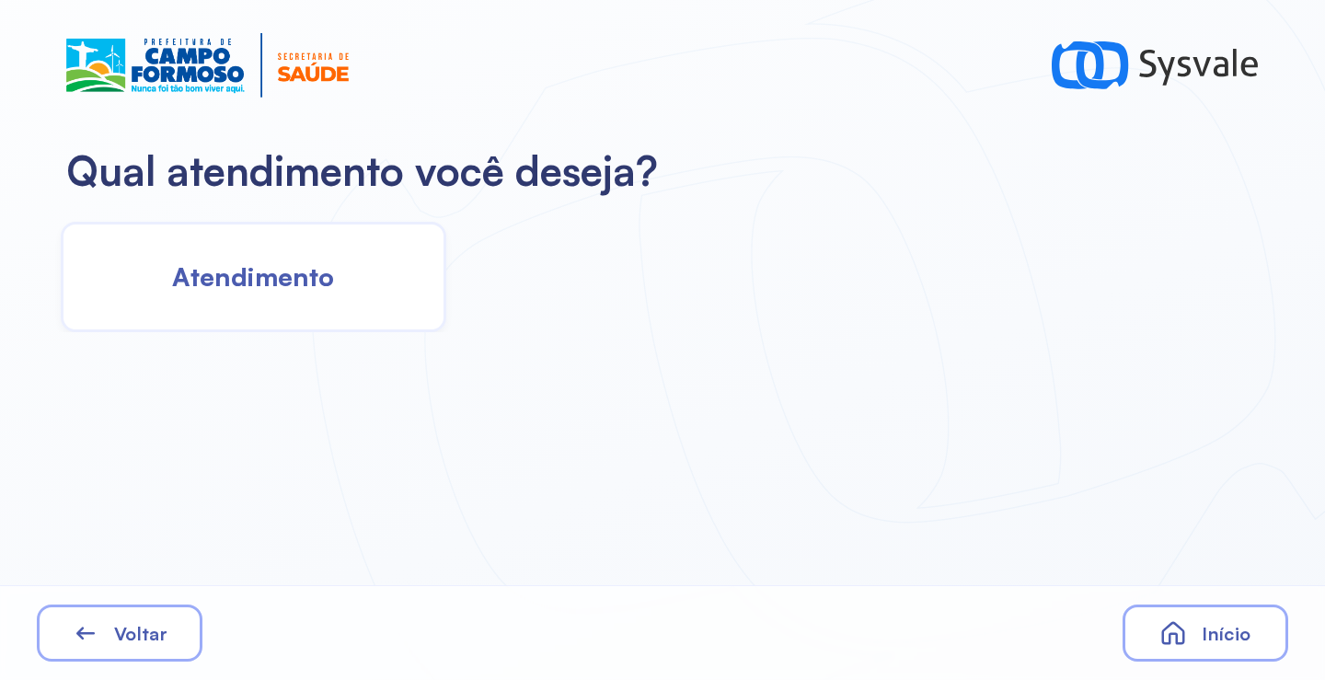
click at [402, 308] on div "Atendimento" at bounding box center [254, 277] width 386 height 110
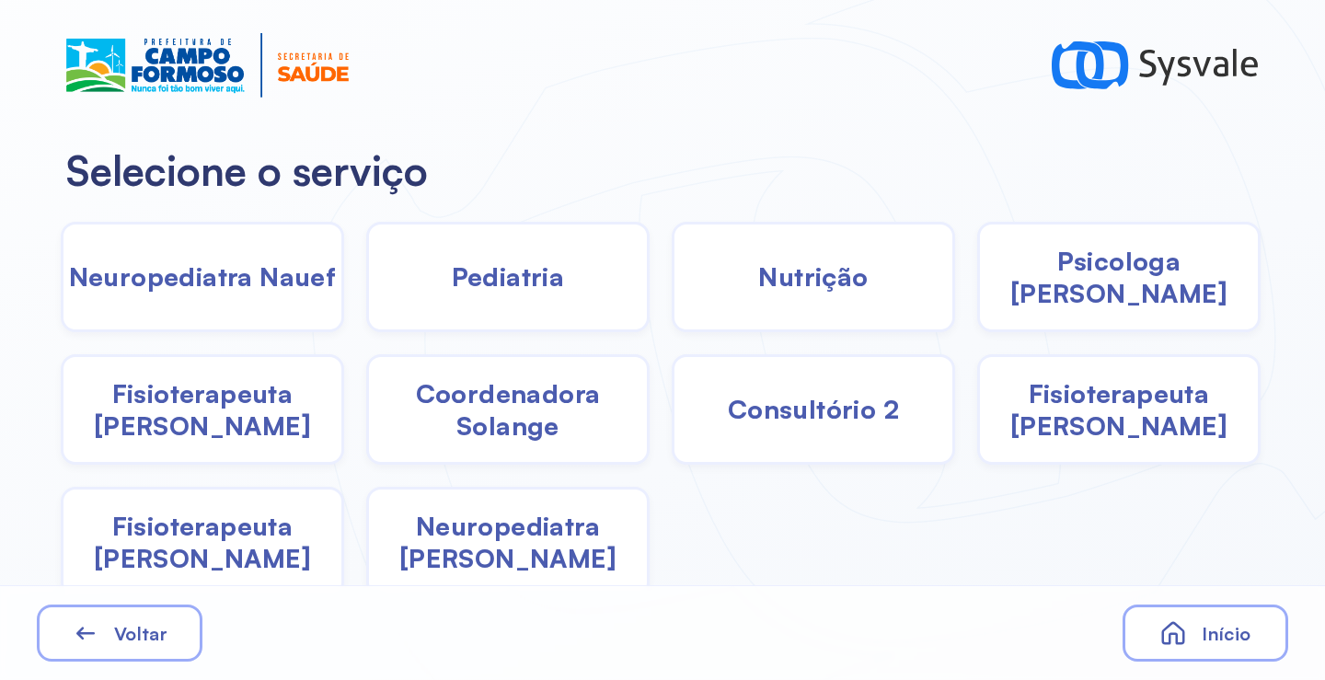
click at [544, 289] on span "Pediatria" at bounding box center [508, 276] width 113 height 32
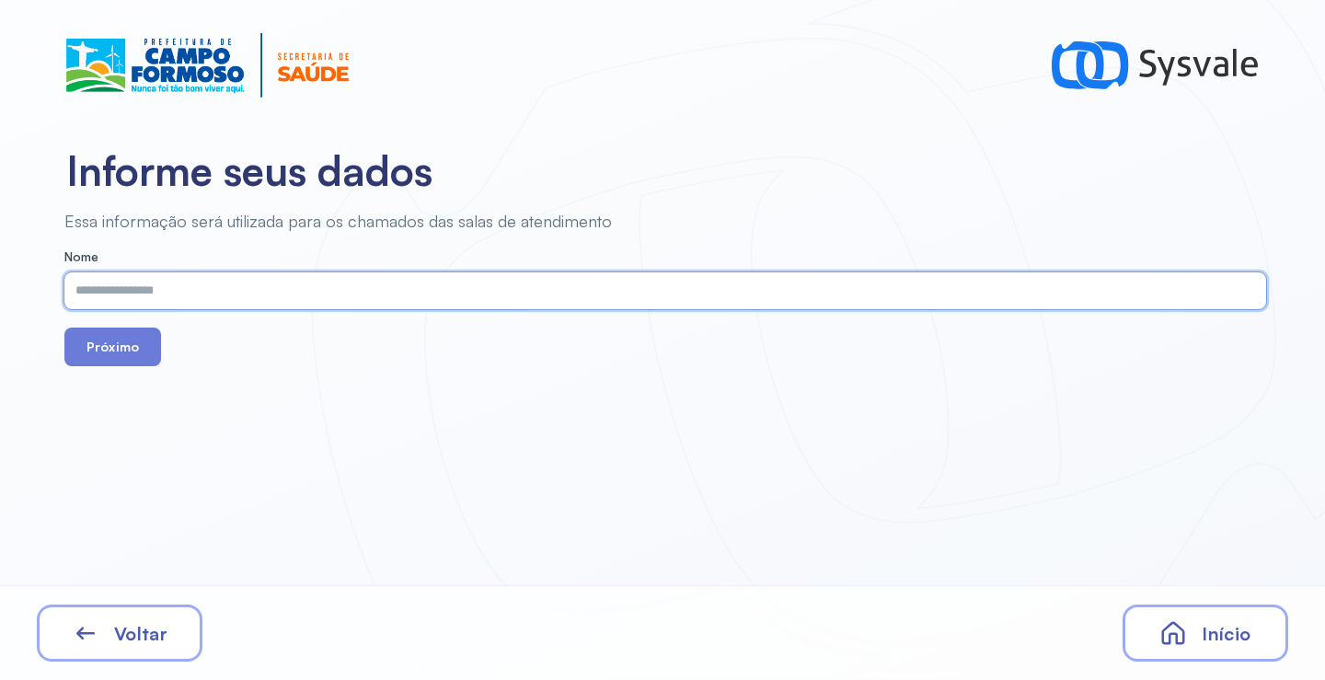
paste input "**********"
type input "**********"
click at [139, 340] on button "Próximo" at bounding box center [112, 347] width 97 height 39
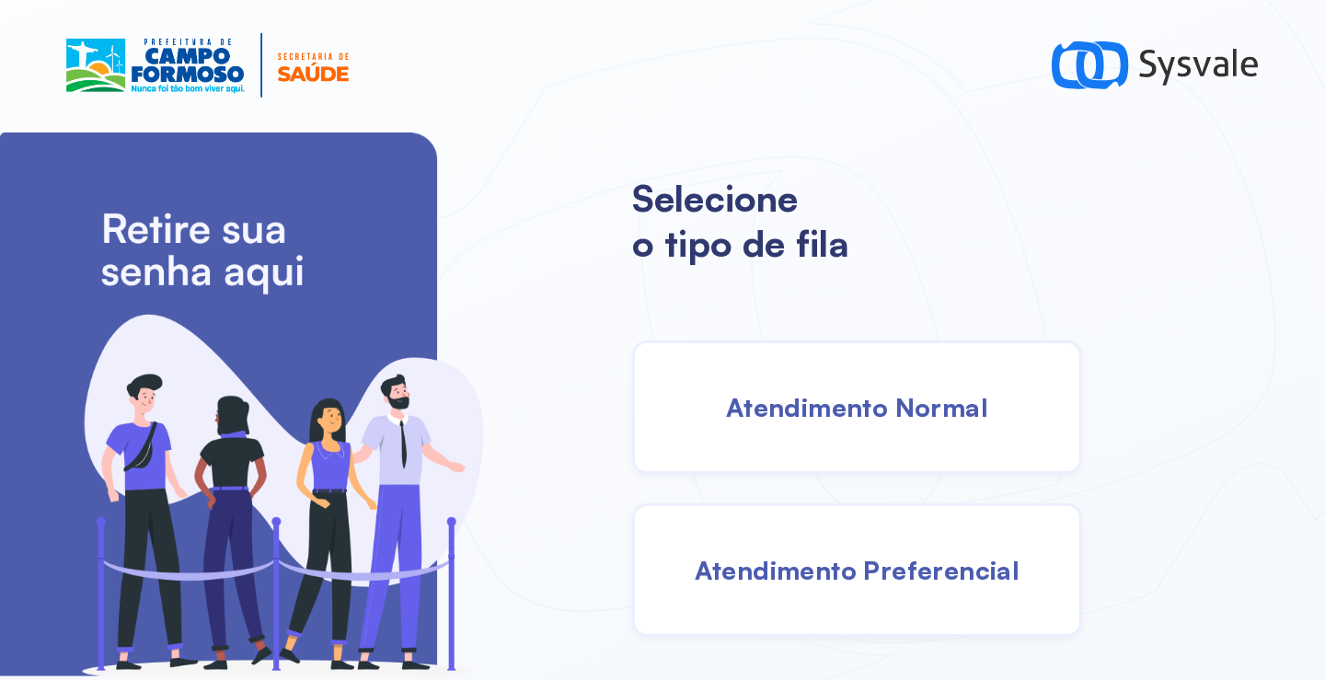
click at [810, 416] on span "Atendimento Normal" at bounding box center [857, 407] width 262 height 32
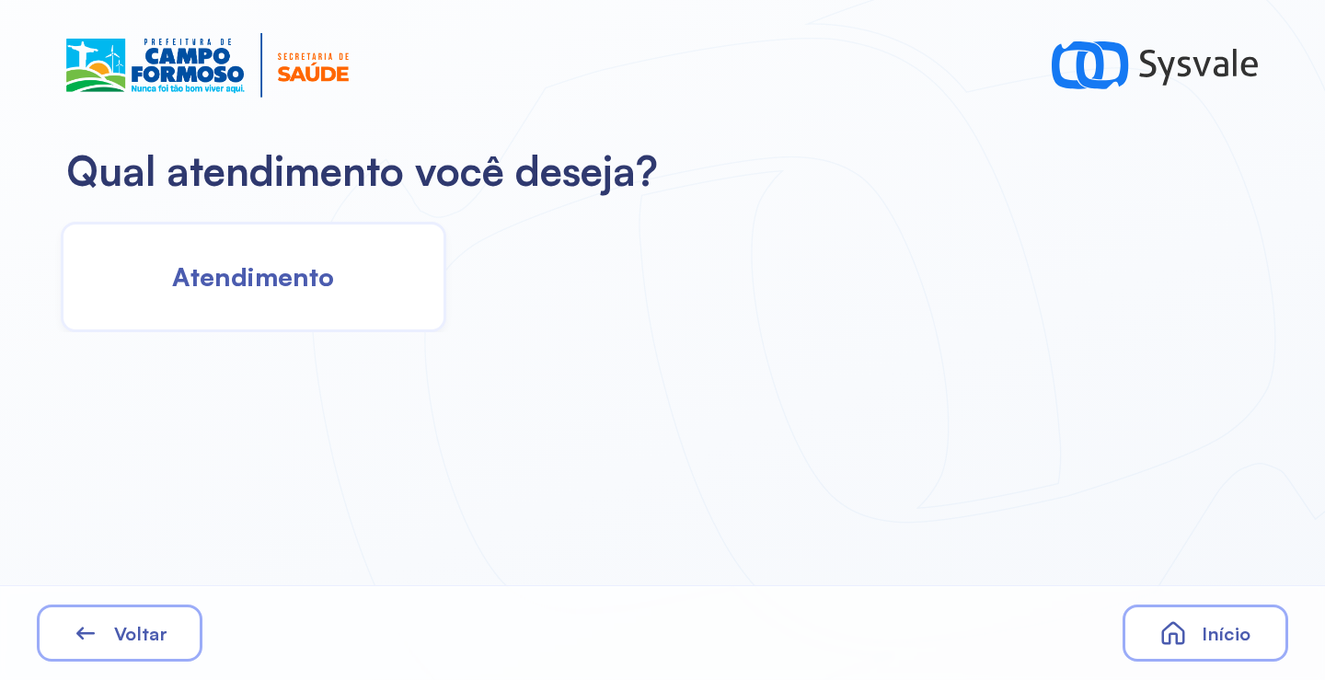
click at [301, 282] on span "Atendimento" at bounding box center [253, 276] width 162 height 32
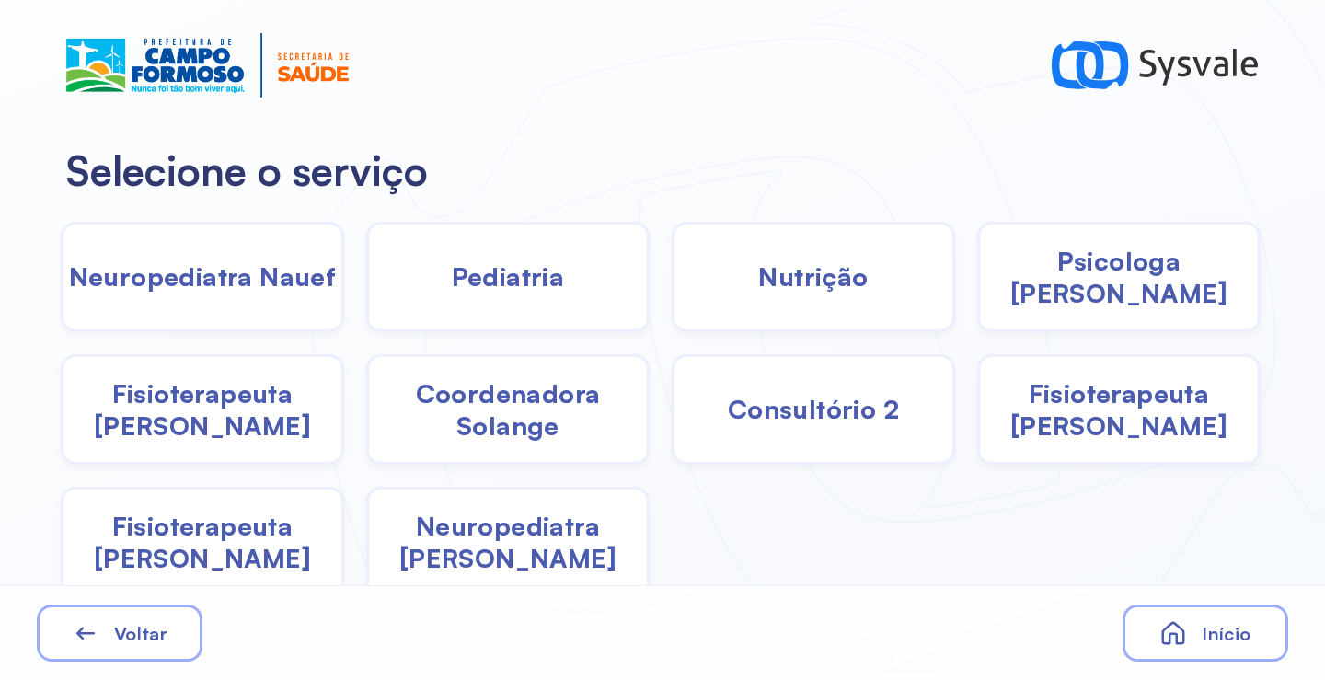
click at [672, 294] on div "Pediatria" at bounding box center [813, 277] width 283 height 110
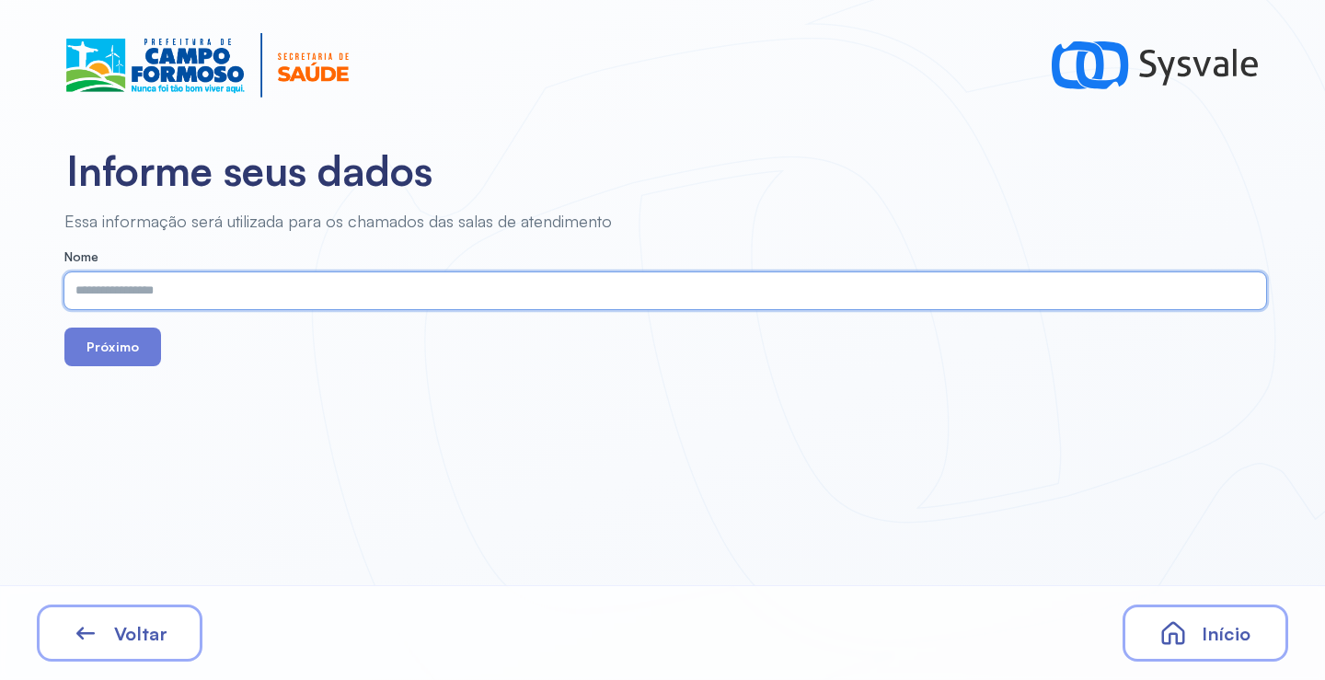
paste input "**********"
type input "**********"
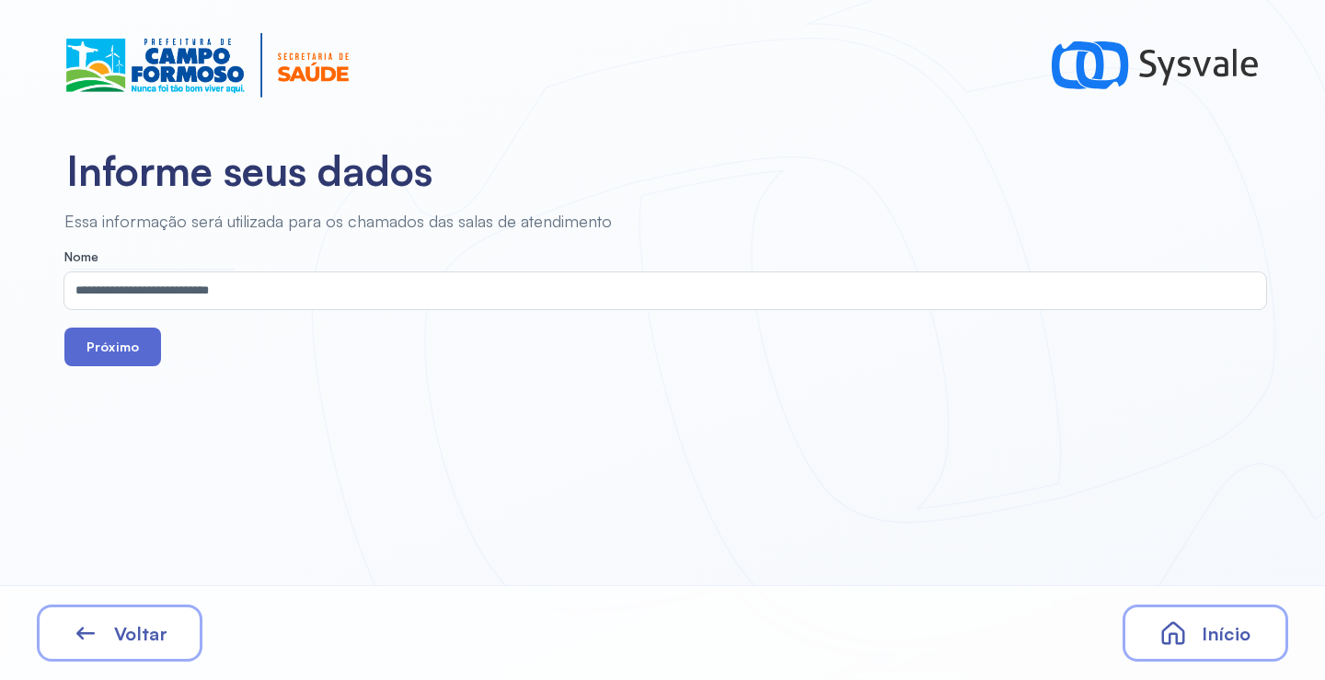
click at [124, 345] on button "Próximo" at bounding box center [112, 347] width 97 height 39
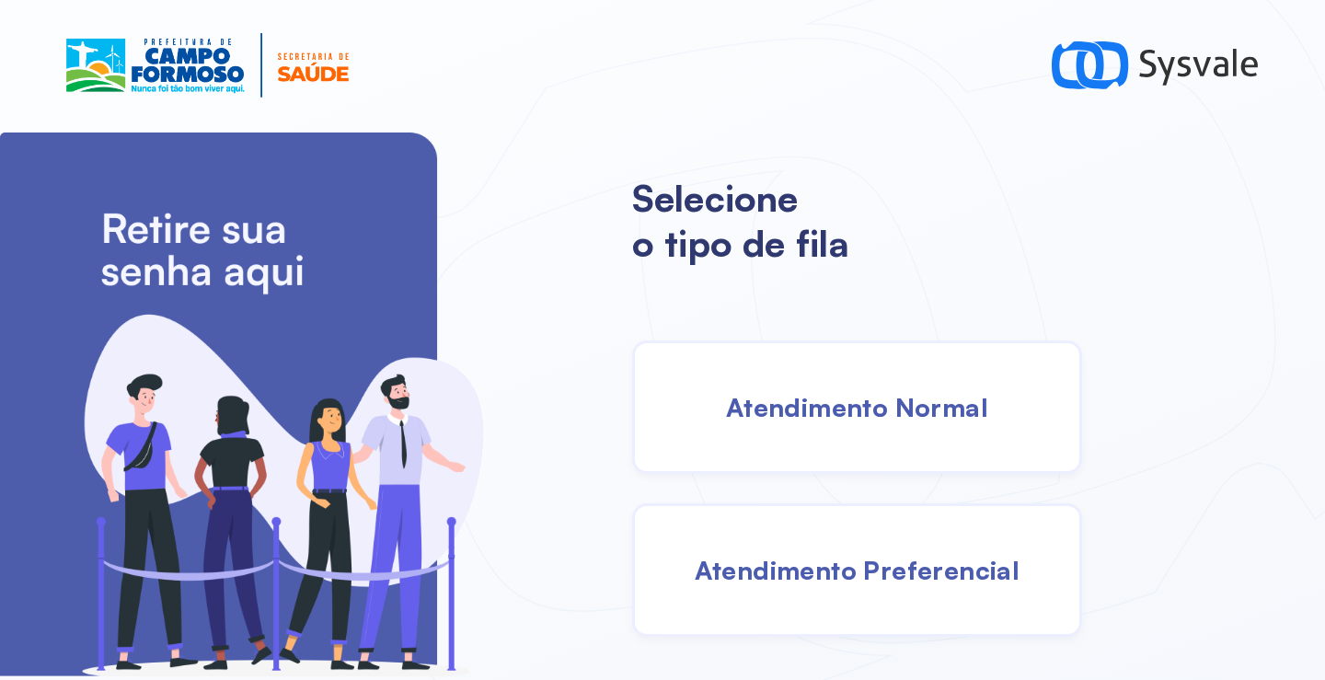
click at [779, 438] on div "Atendimento Normal" at bounding box center [857, 406] width 450 height 133
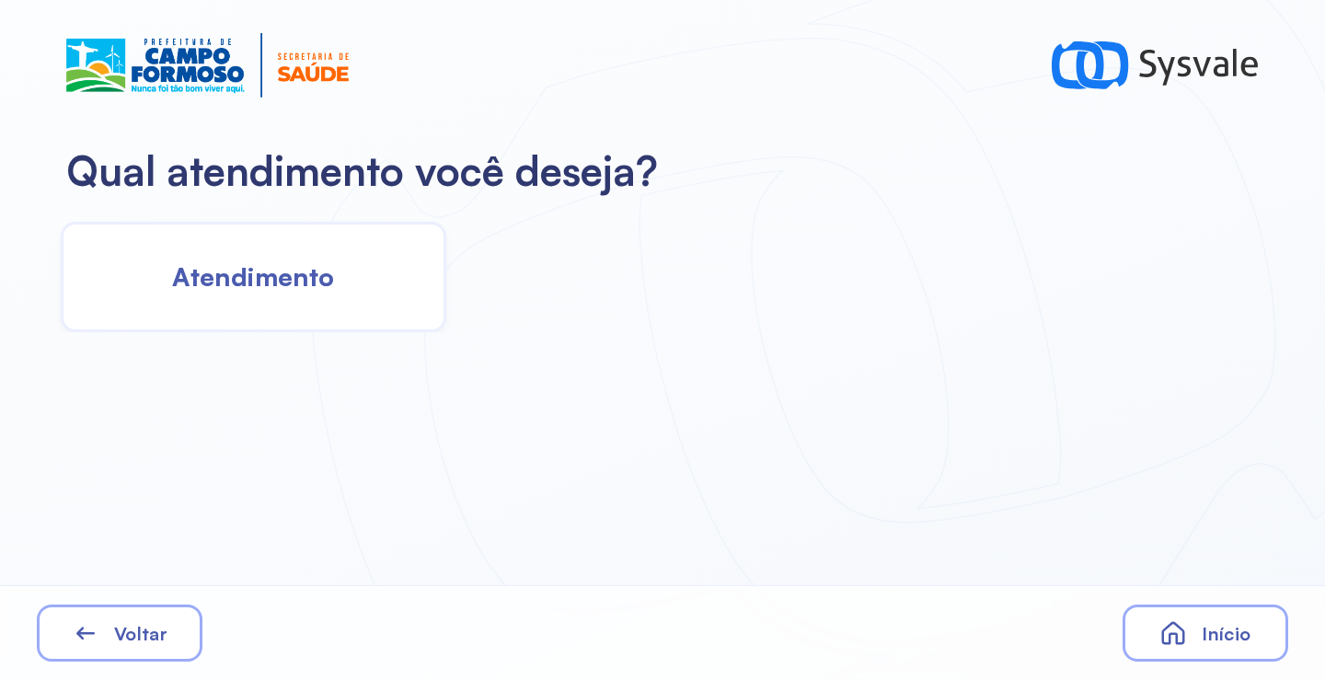
click at [279, 276] on span "Atendimento" at bounding box center [253, 276] width 162 height 32
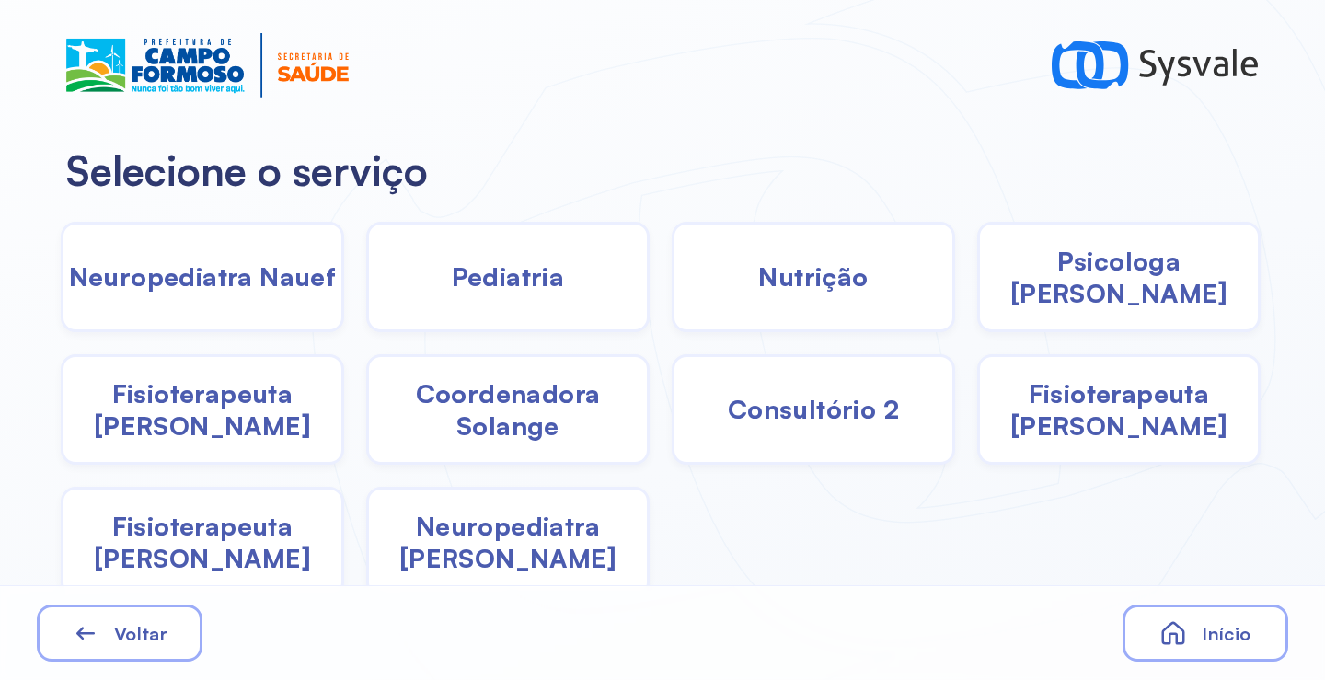
click at [672, 284] on div "Pediatria" at bounding box center [813, 277] width 283 height 110
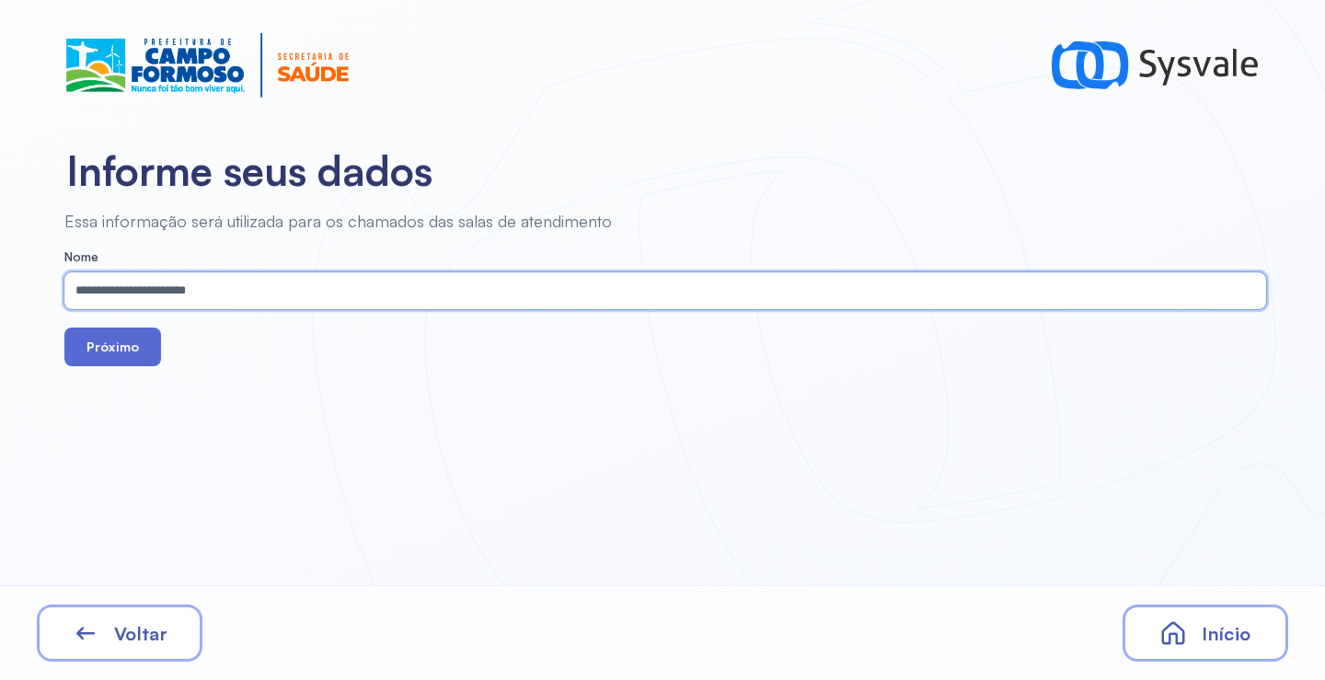
type input "**********"
click at [113, 340] on button "Próximo" at bounding box center [112, 347] width 97 height 39
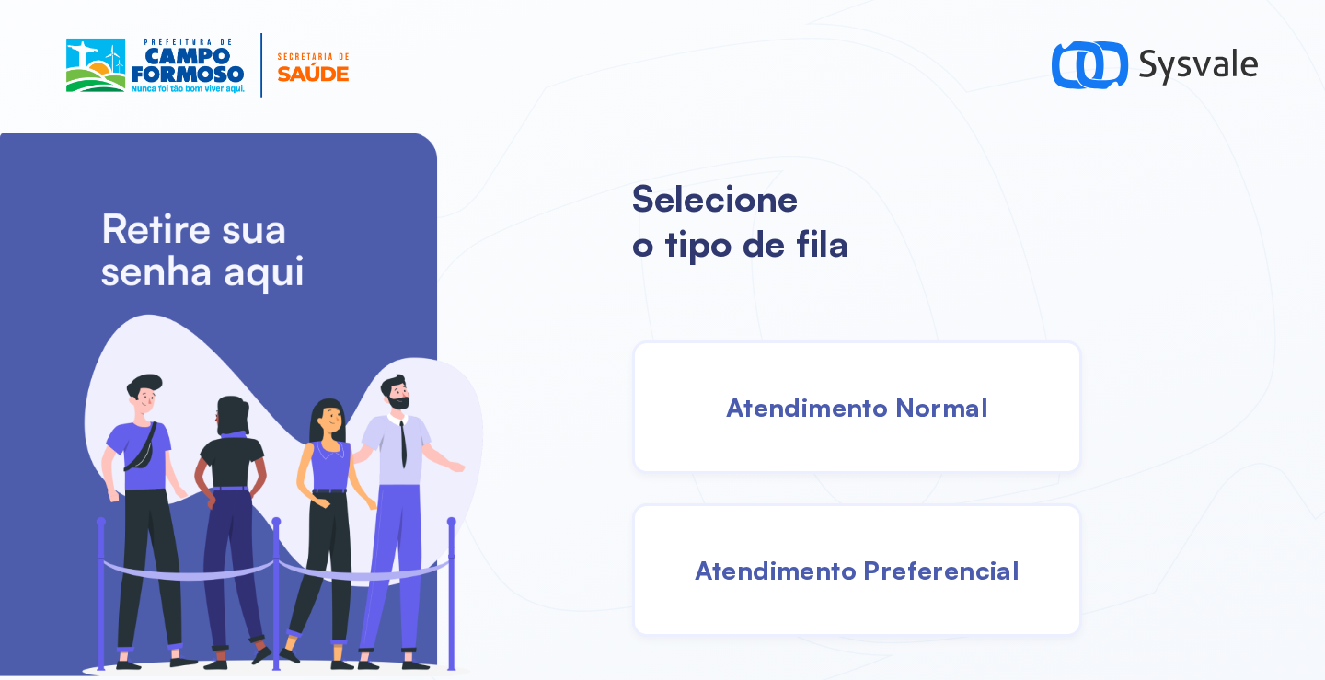
click at [851, 397] on span "Atendimento Normal" at bounding box center [857, 407] width 262 height 32
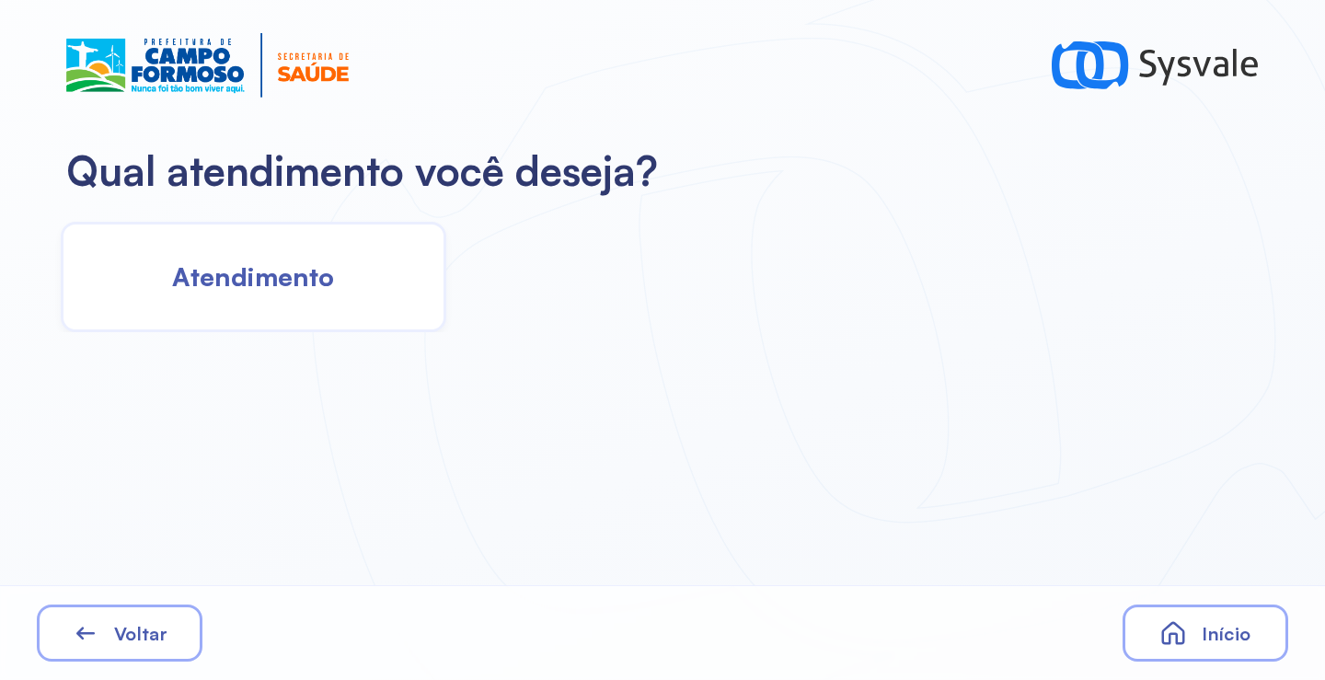
click at [358, 293] on div "Atendimento" at bounding box center [254, 277] width 386 height 110
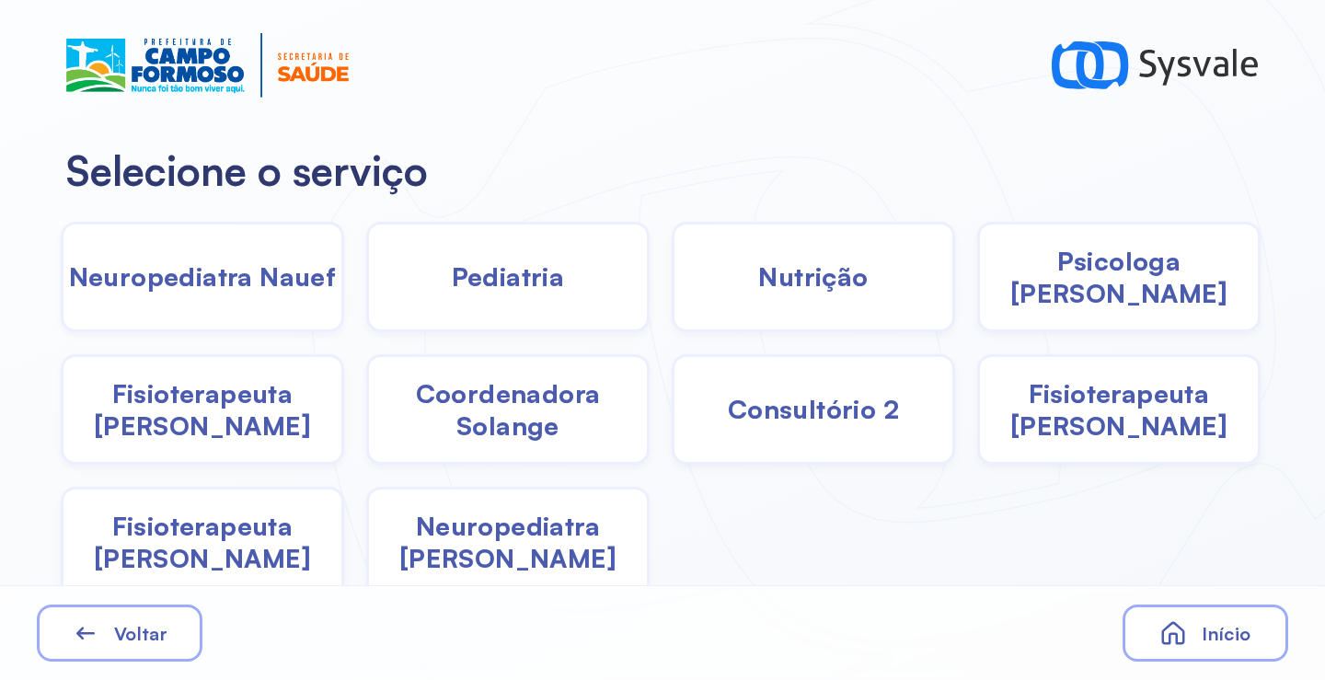
drag, startPoint x: 1123, startPoint y: 270, endPoint x: 1112, endPoint y: 271, distance: 10.3
click at [1112, 271] on span "Psicologa [PERSON_NAME]" at bounding box center [1119, 277] width 278 height 64
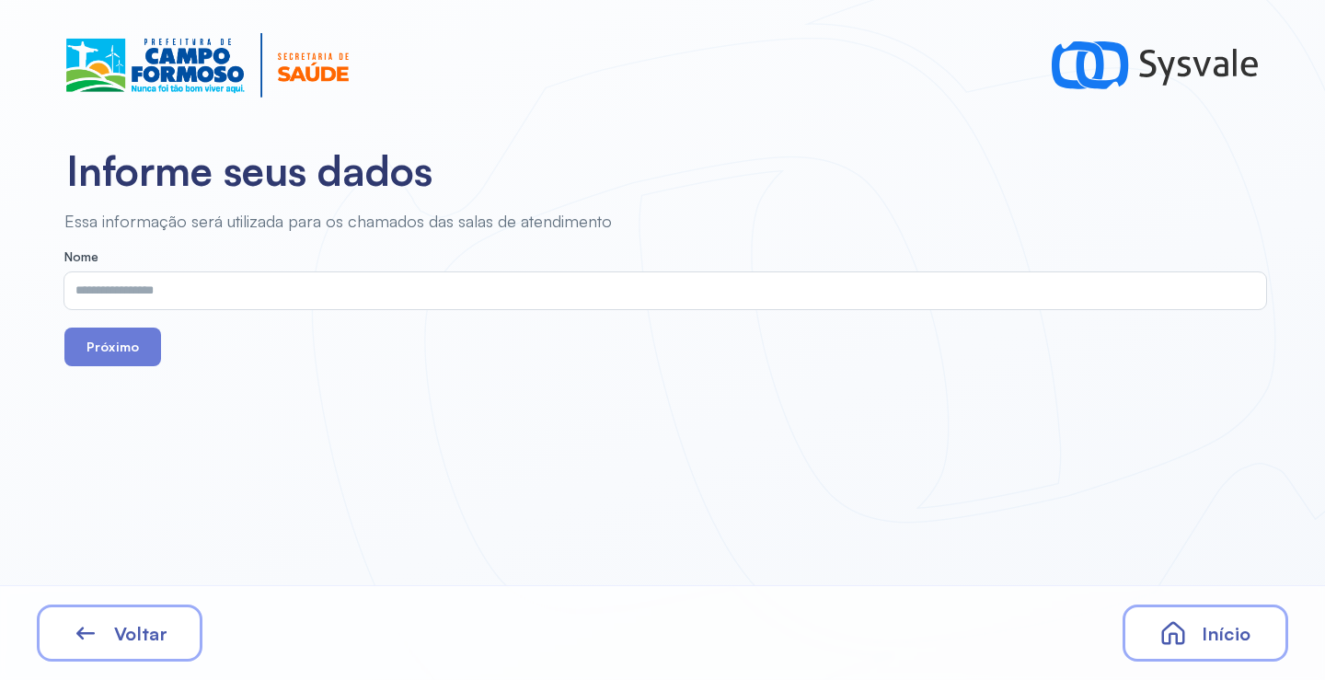
drag, startPoint x: 413, startPoint y: 291, endPoint x: 397, endPoint y: 290, distance: 16.6
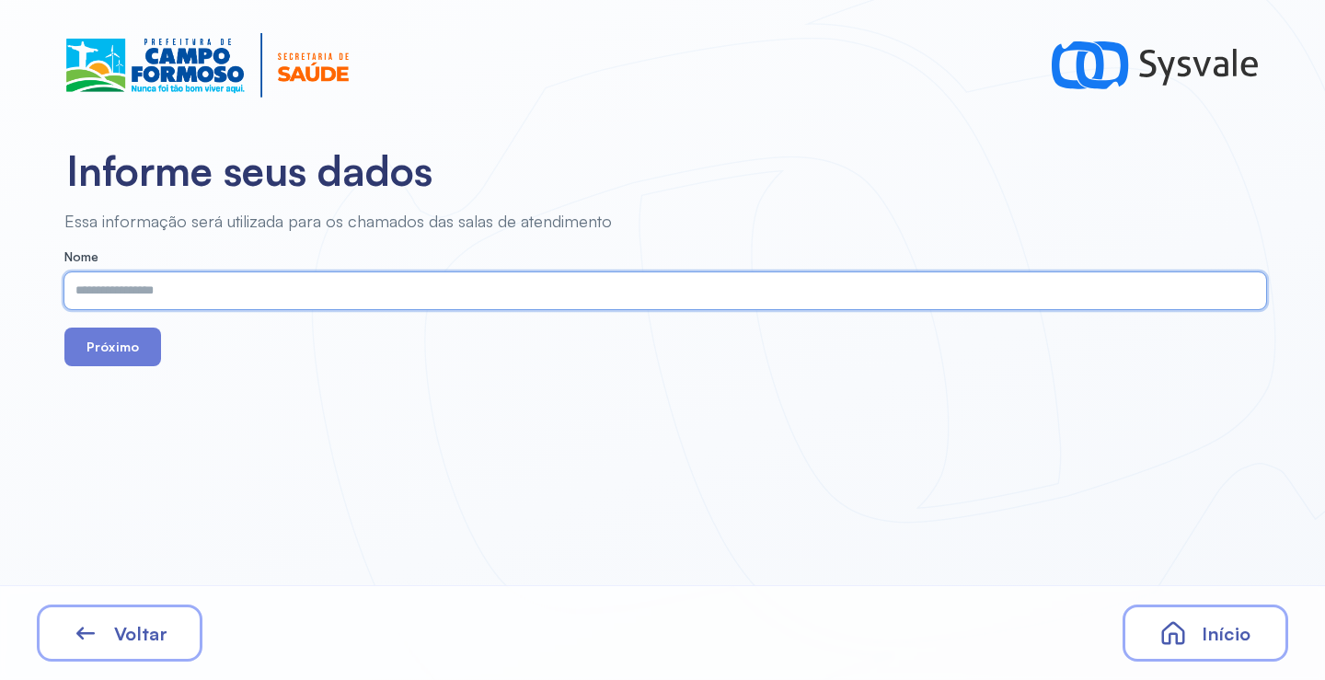
paste input "**********"
type input "**********"
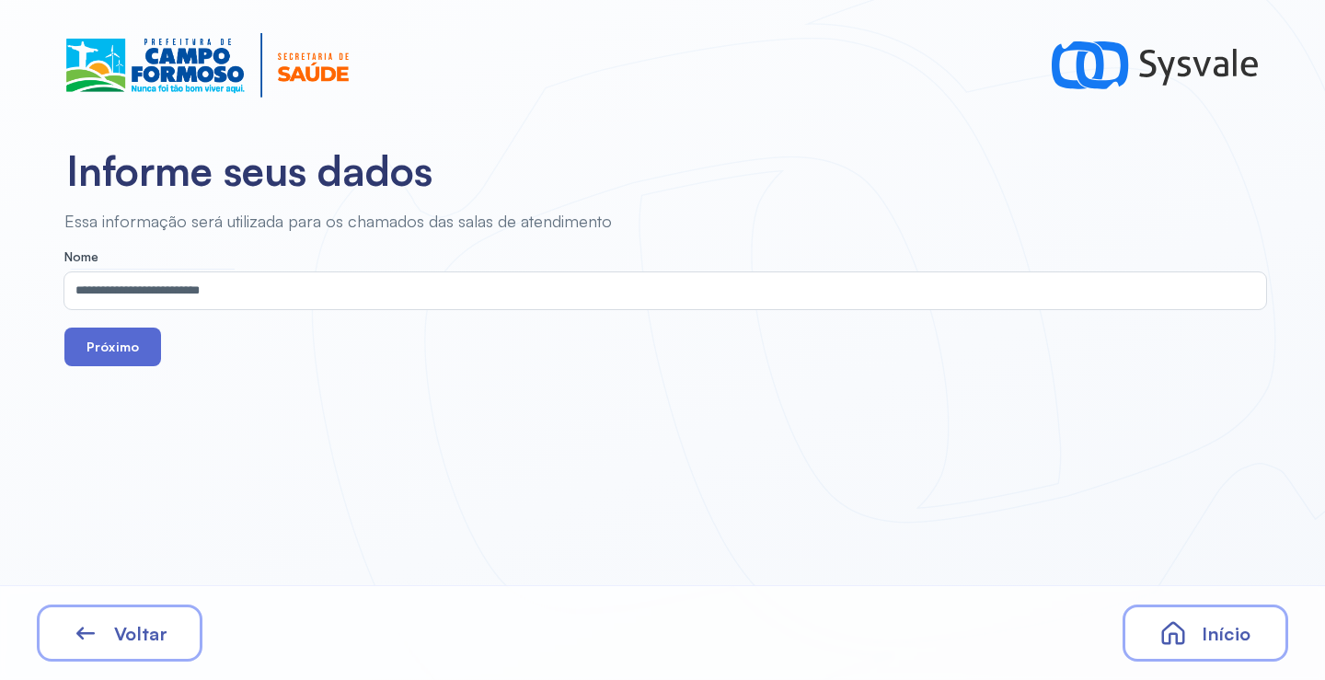
drag, startPoint x: 156, startPoint y: 338, endPoint x: 193, endPoint y: 343, distance: 38.1
click at [155, 337] on button "Próximo" at bounding box center [112, 347] width 97 height 39
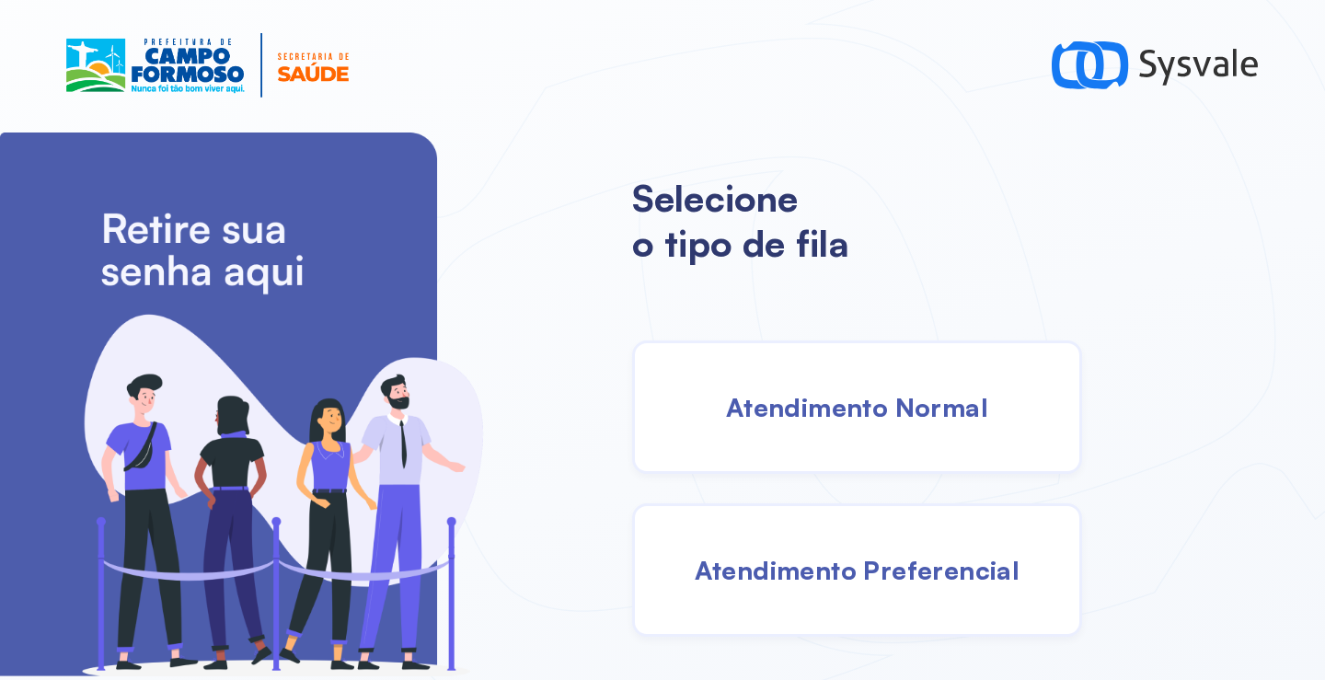
click at [848, 432] on div "Atendimento Normal" at bounding box center [857, 406] width 450 height 133
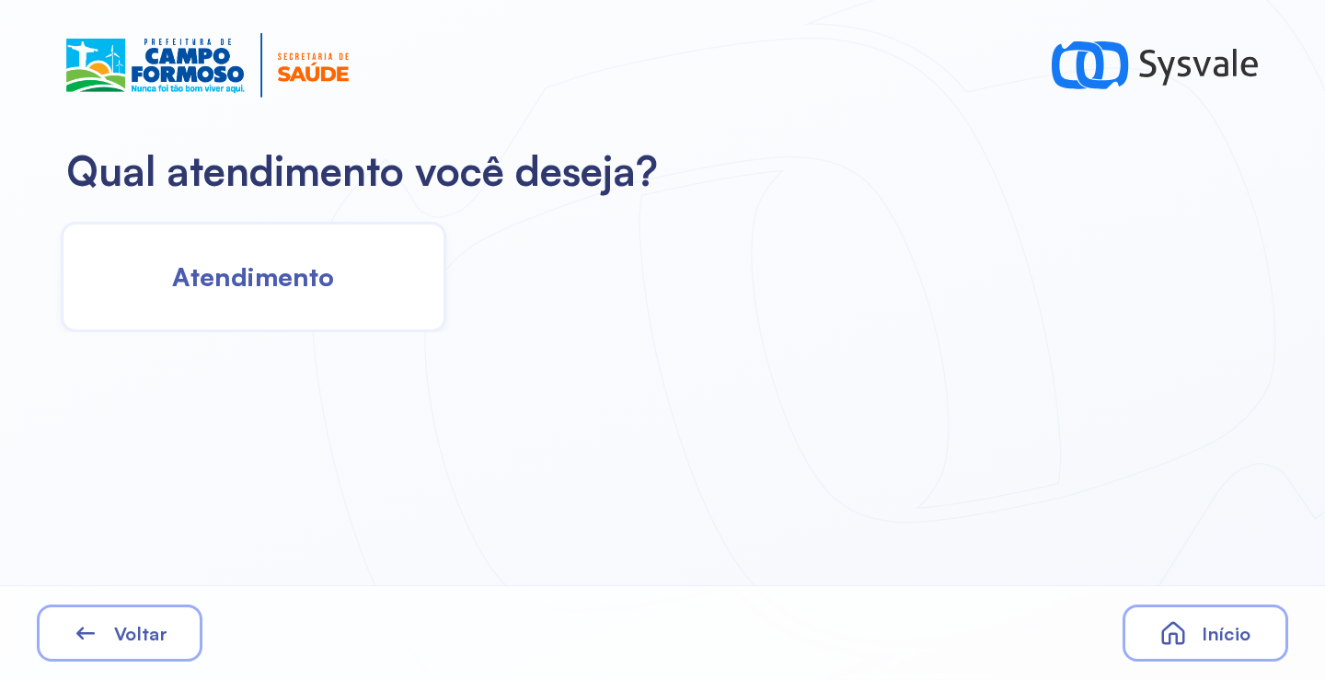
click at [331, 281] on span "Atendimento" at bounding box center [253, 276] width 162 height 32
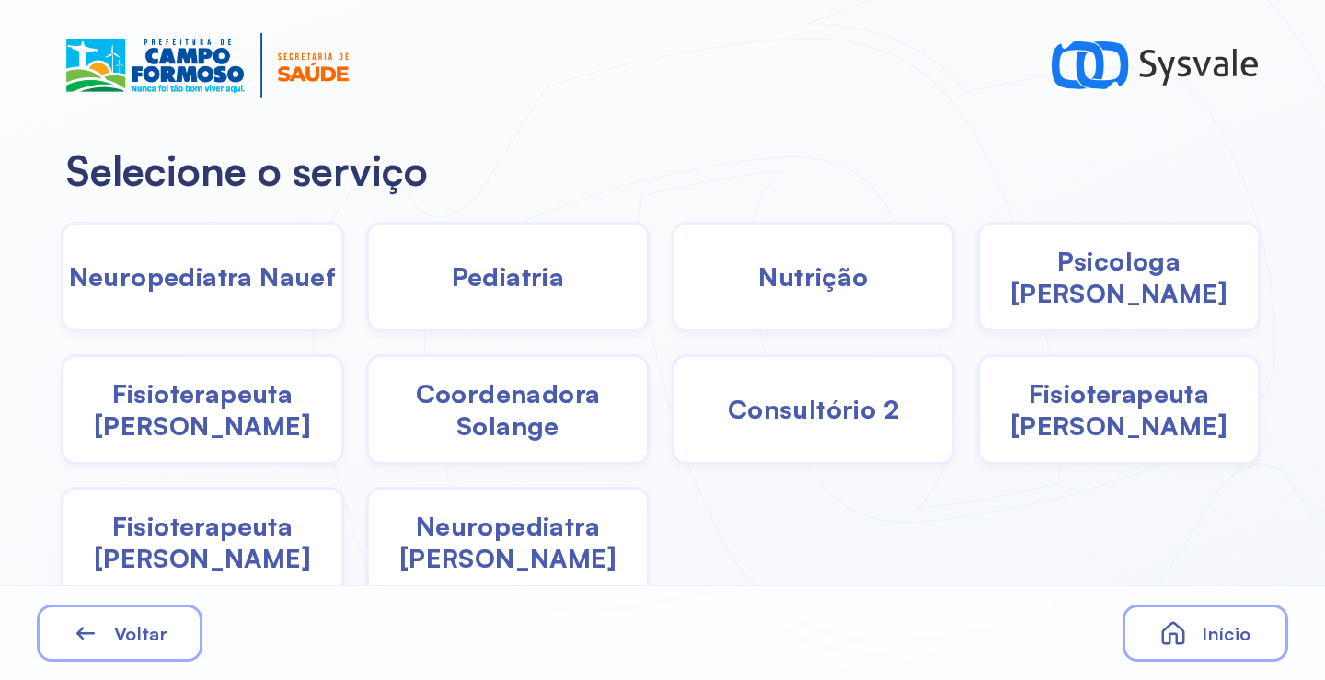
click at [784, 280] on span "Nutrição" at bounding box center [813, 276] width 110 height 32
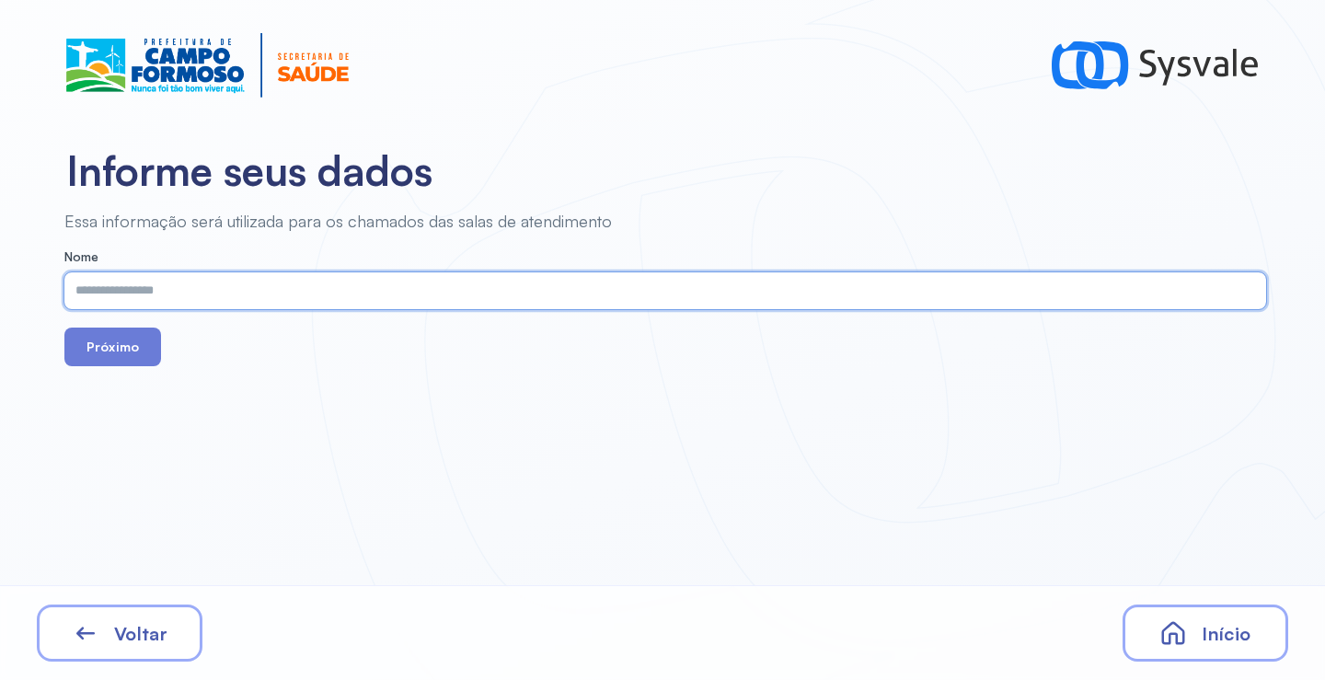
paste input "**********"
type input "**********"
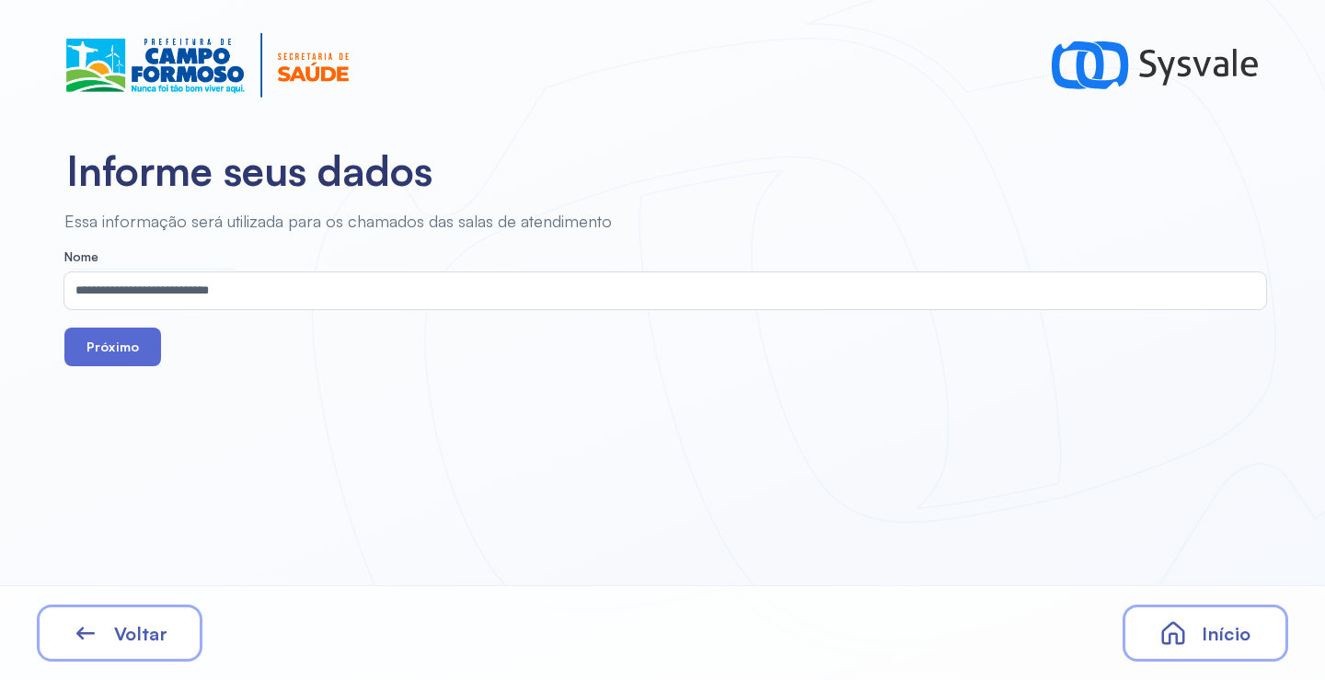
click at [133, 358] on button "Próximo" at bounding box center [112, 347] width 97 height 39
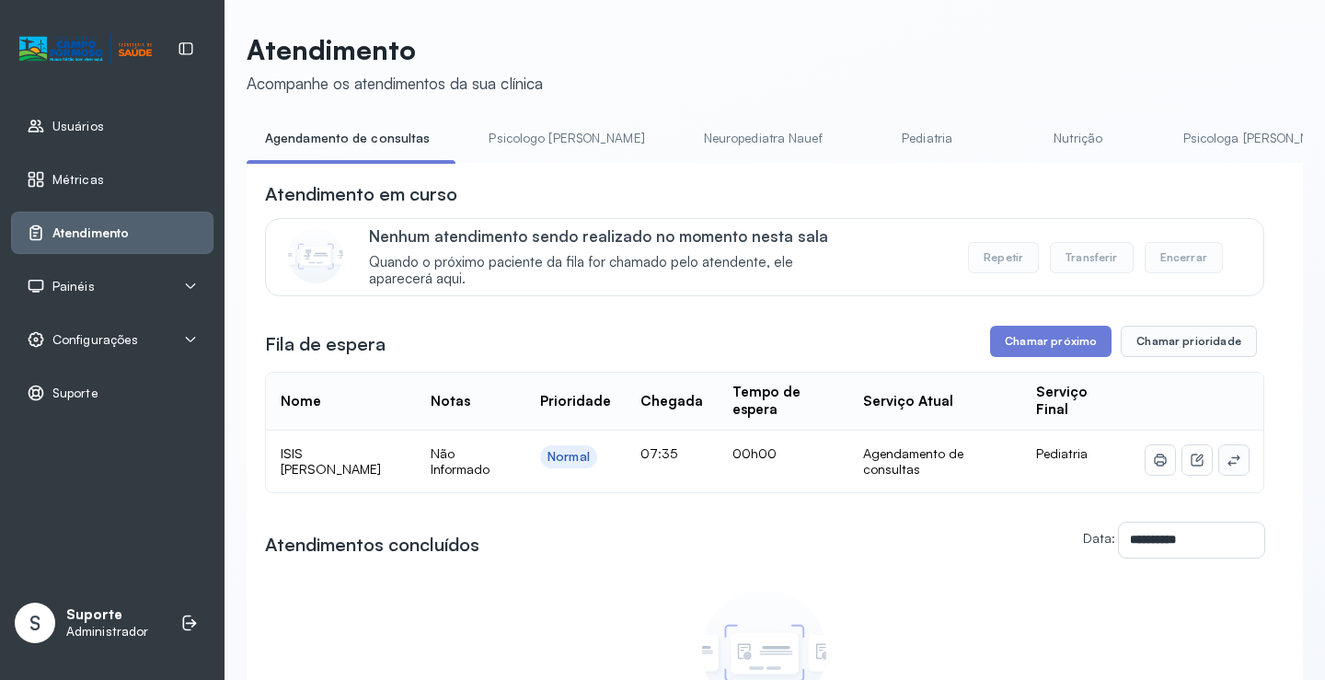
click at [1227, 462] on icon at bounding box center [1234, 460] width 15 height 15
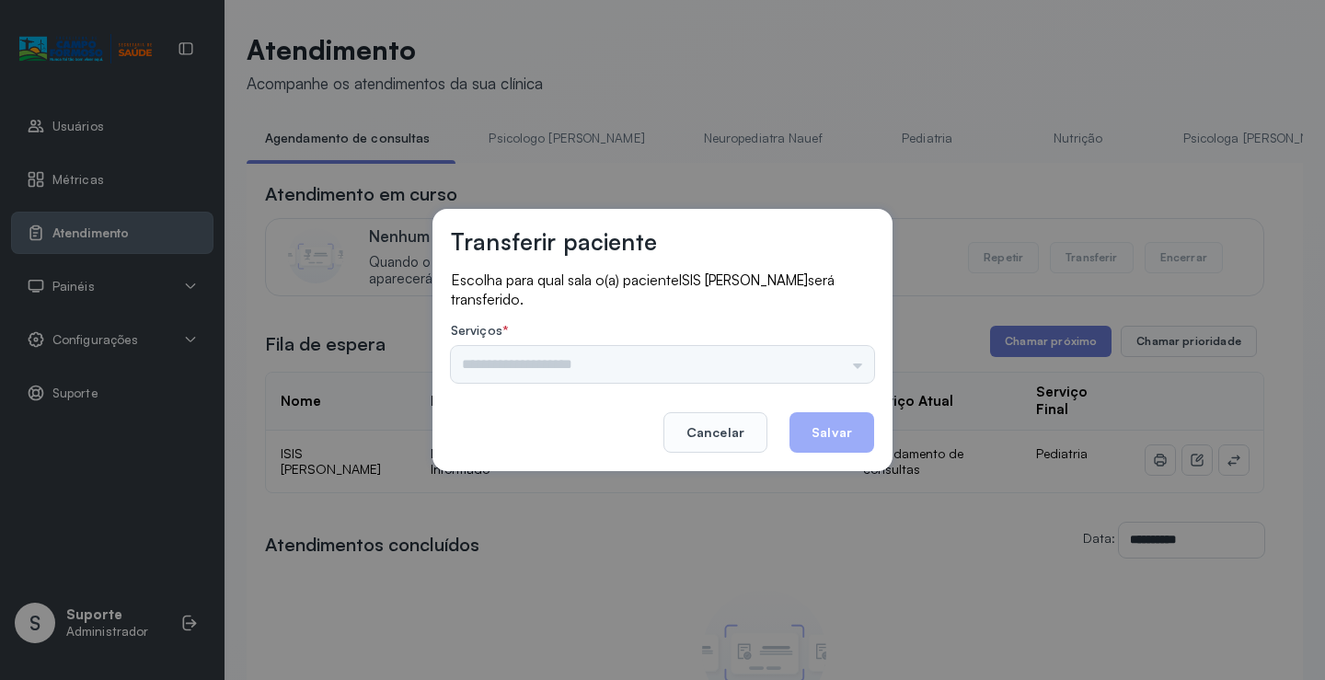
click at [836, 361] on div "Nenhuma opção encontrada" at bounding box center [662, 364] width 423 height 37
drag, startPoint x: 836, startPoint y: 361, endPoint x: 694, endPoint y: 402, distance: 148.5
click at [836, 360] on input "text" at bounding box center [662, 364] width 423 height 37
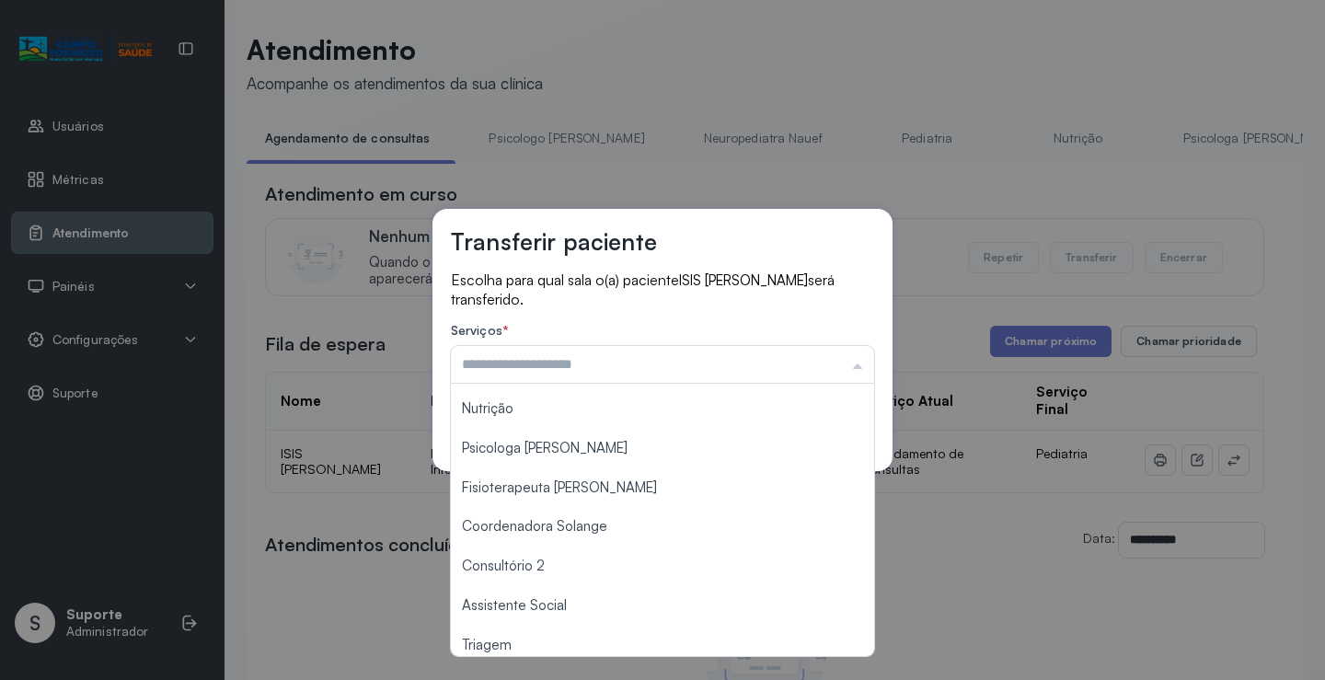
scroll to position [279, 0]
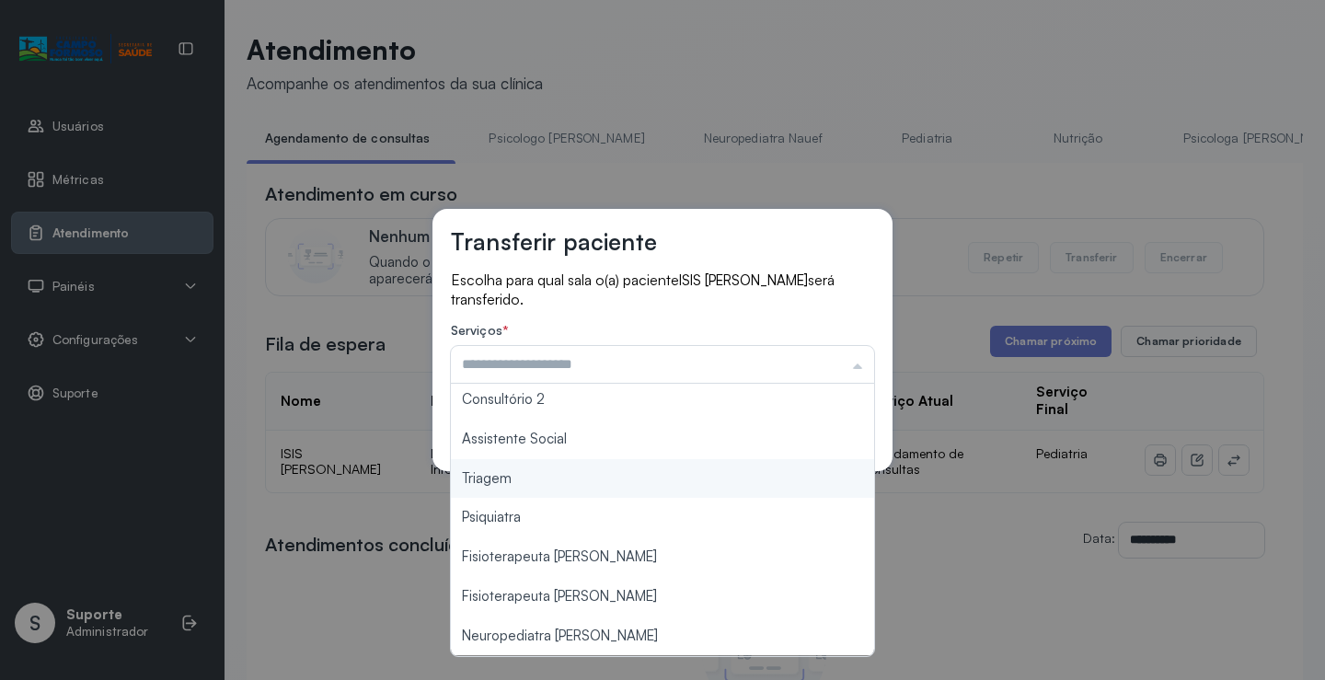
type input "*******"
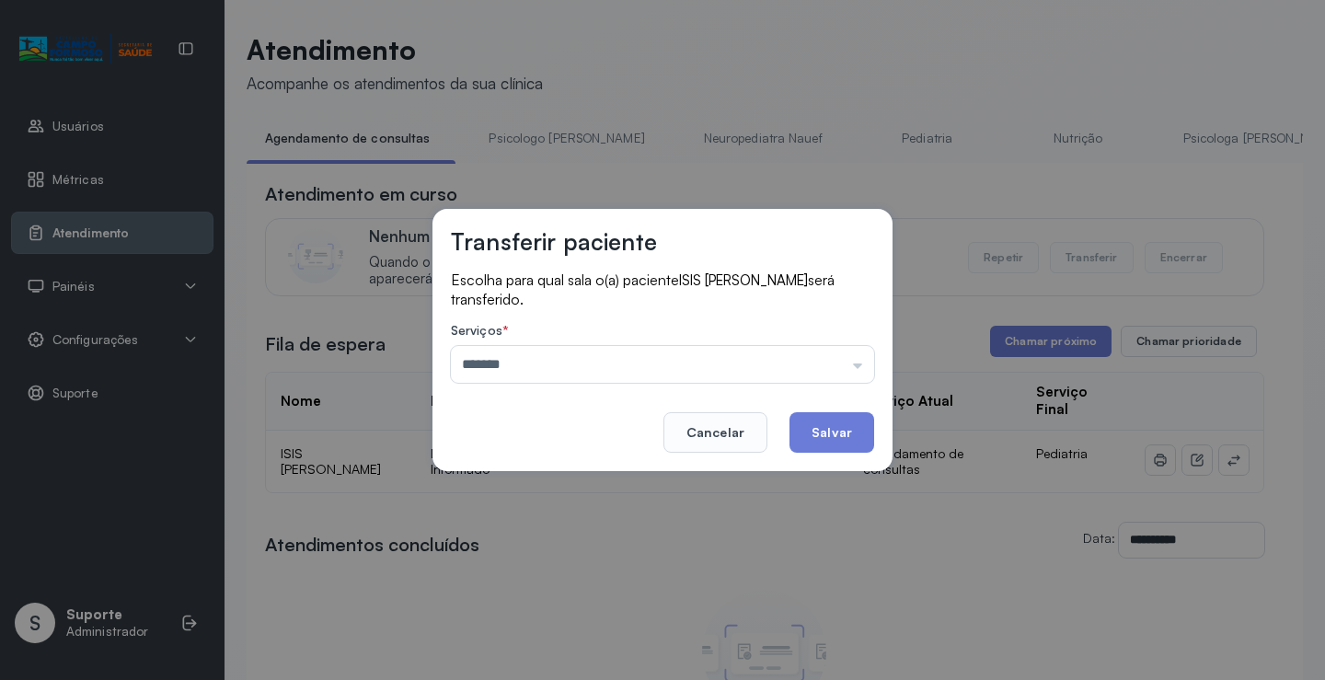
click at [578, 480] on div "Transferir paciente Escolha para qual sala o(a) paciente ISIS ESTHER DOS SANTOS…" at bounding box center [662, 340] width 1325 height 680
click at [808, 429] on button "Salvar" at bounding box center [832, 432] width 85 height 40
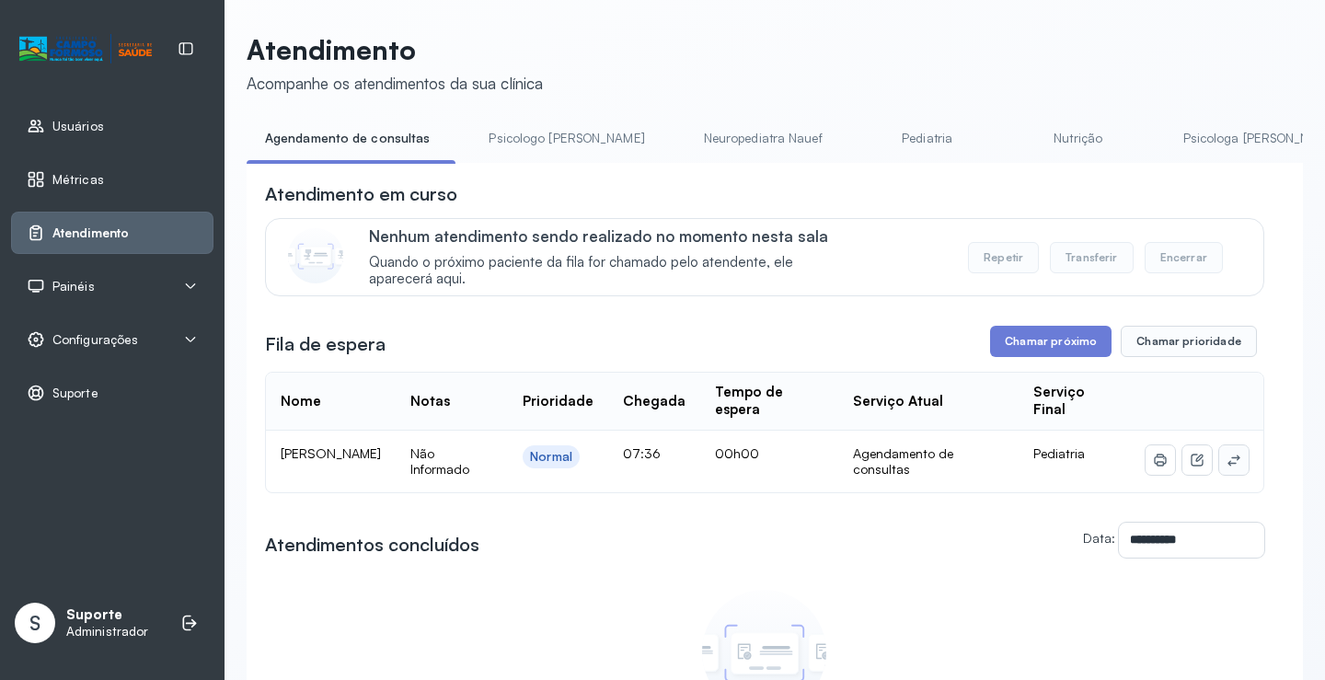
click at [1219, 458] on button at bounding box center [1233, 459] width 29 height 29
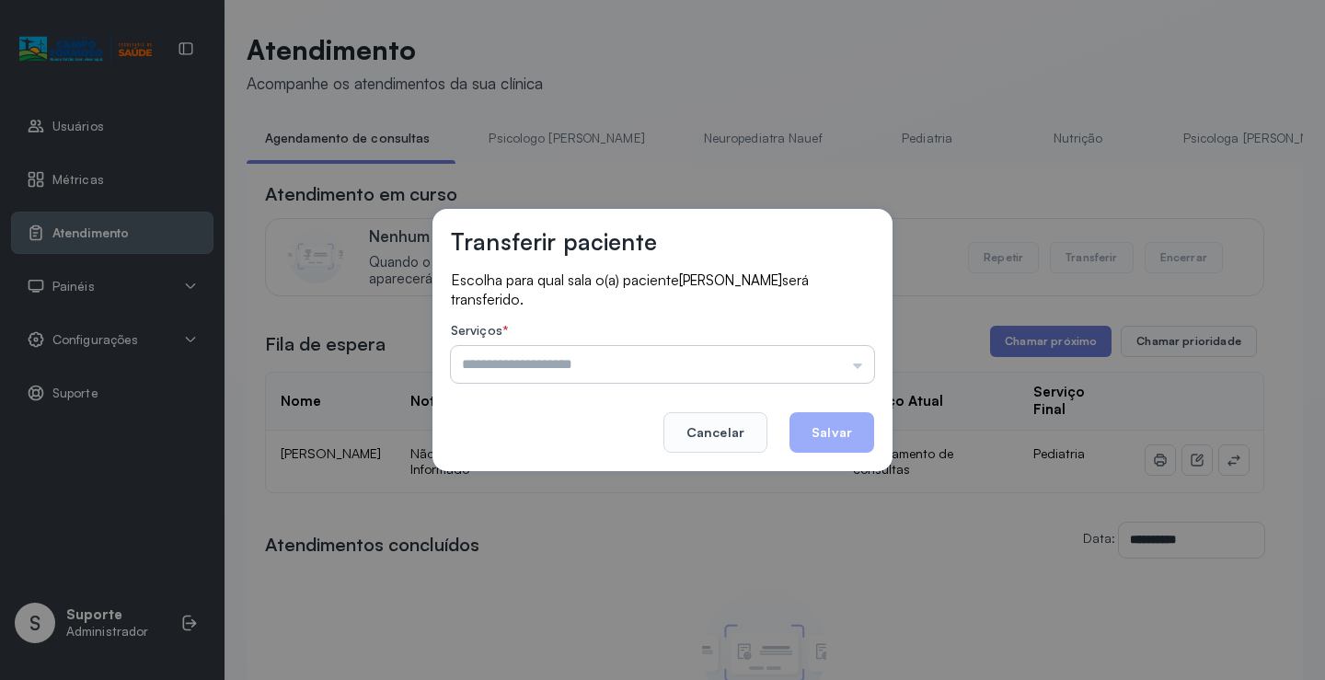
click at [850, 358] on input "text" at bounding box center [662, 364] width 423 height 37
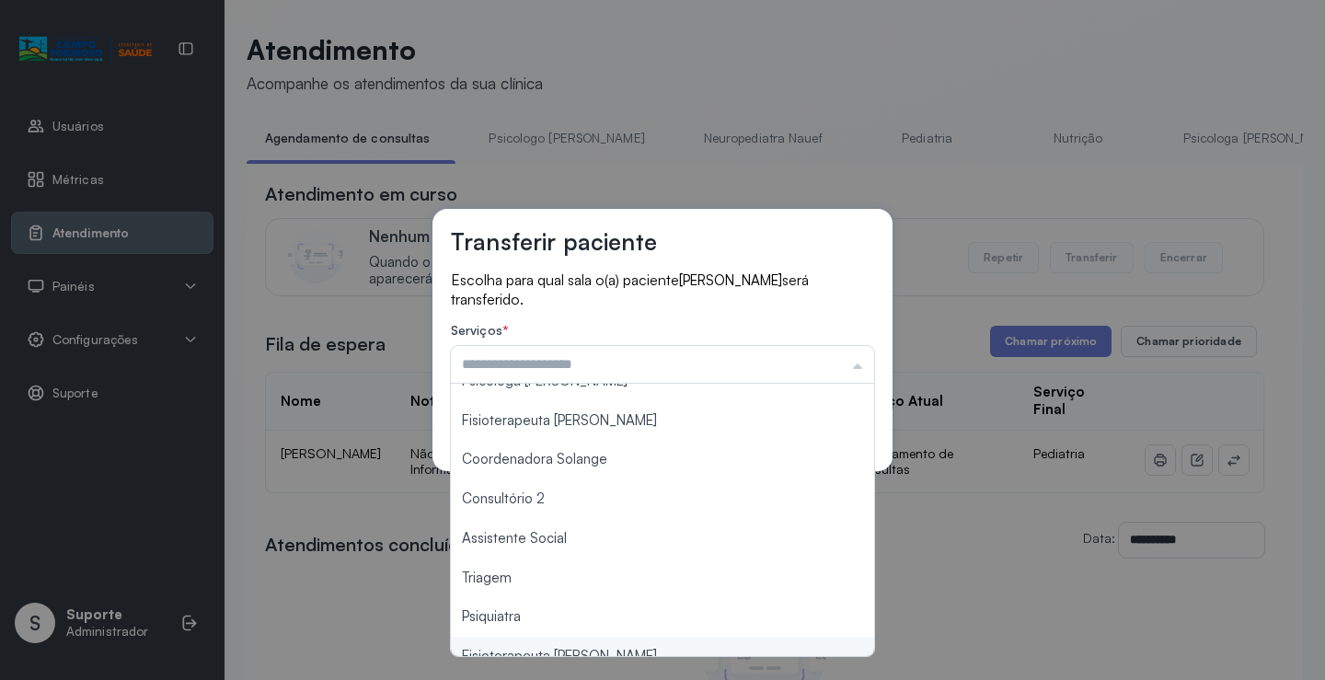
scroll to position [279, 0]
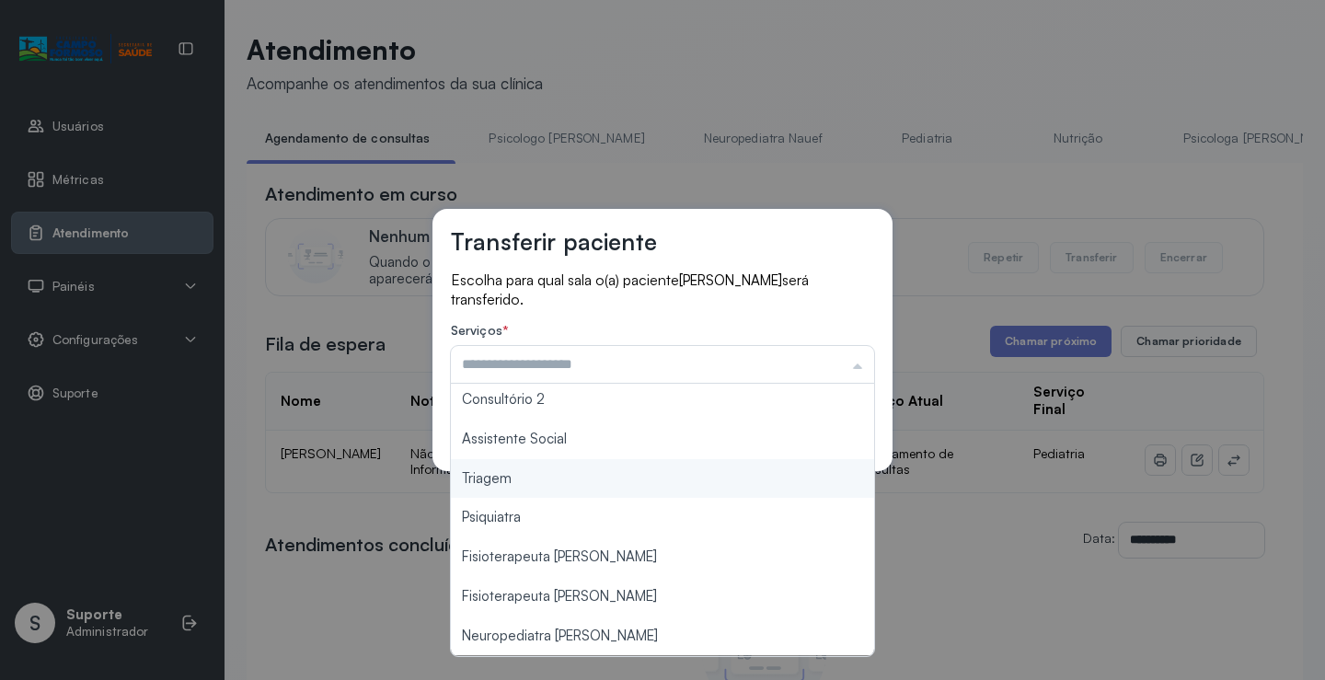
type input "*******"
click at [589, 493] on div "Transferir paciente Escolha para qual sala o(a) paciente [PERSON_NAME] será tra…" at bounding box center [662, 340] width 1325 height 680
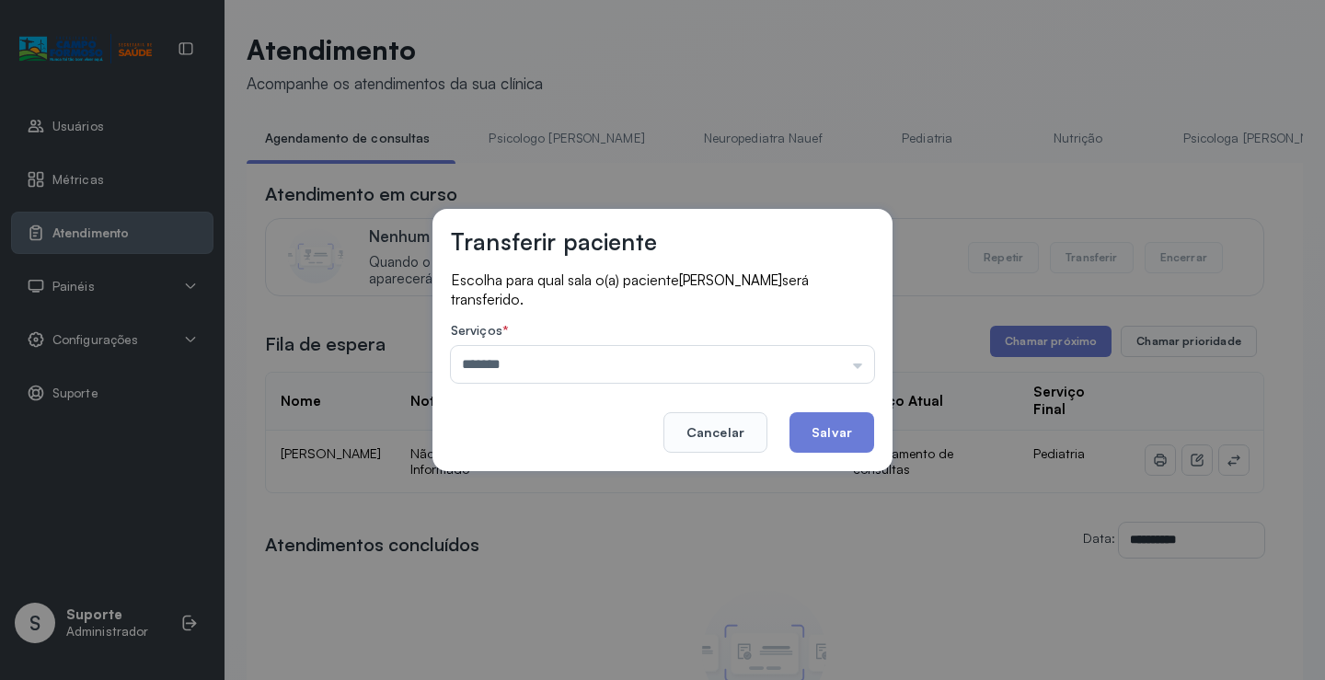
click at [824, 440] on button "Salvar" at bounding box center [832, 432] width 85 height 40
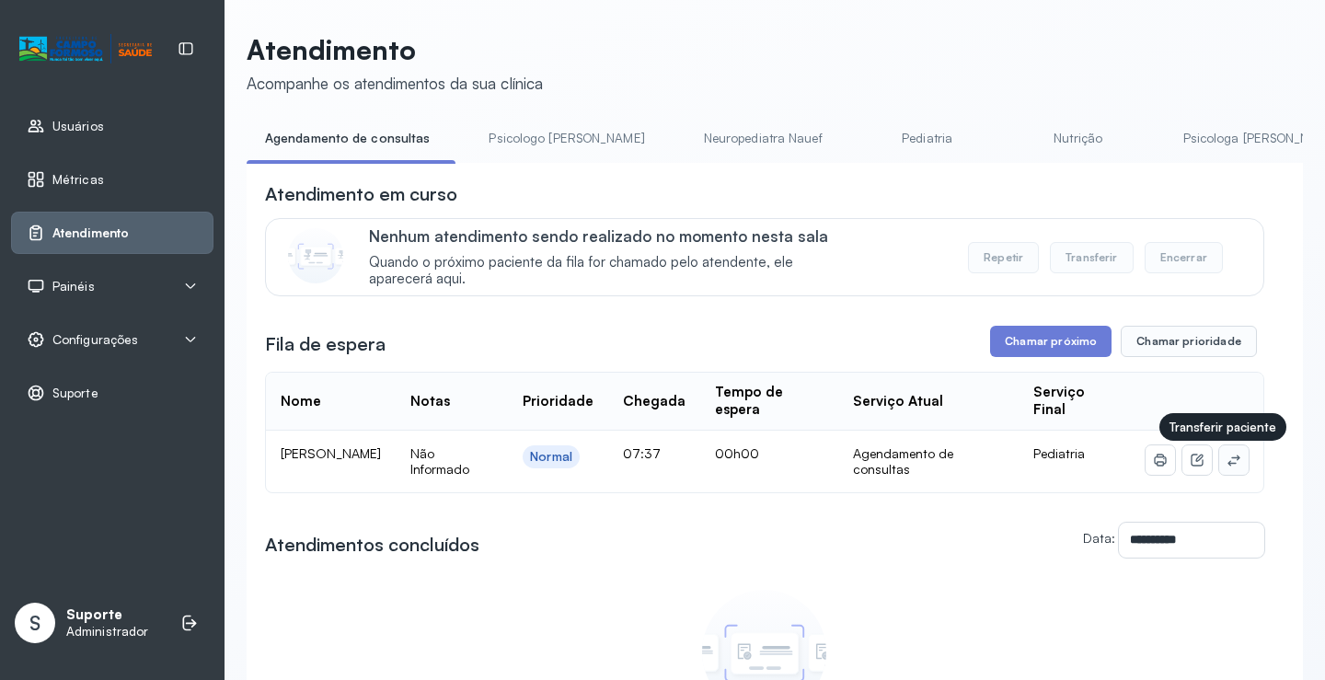
click at [1227, 467] on icon at bounding box center [1234, 460] width 15 height 15
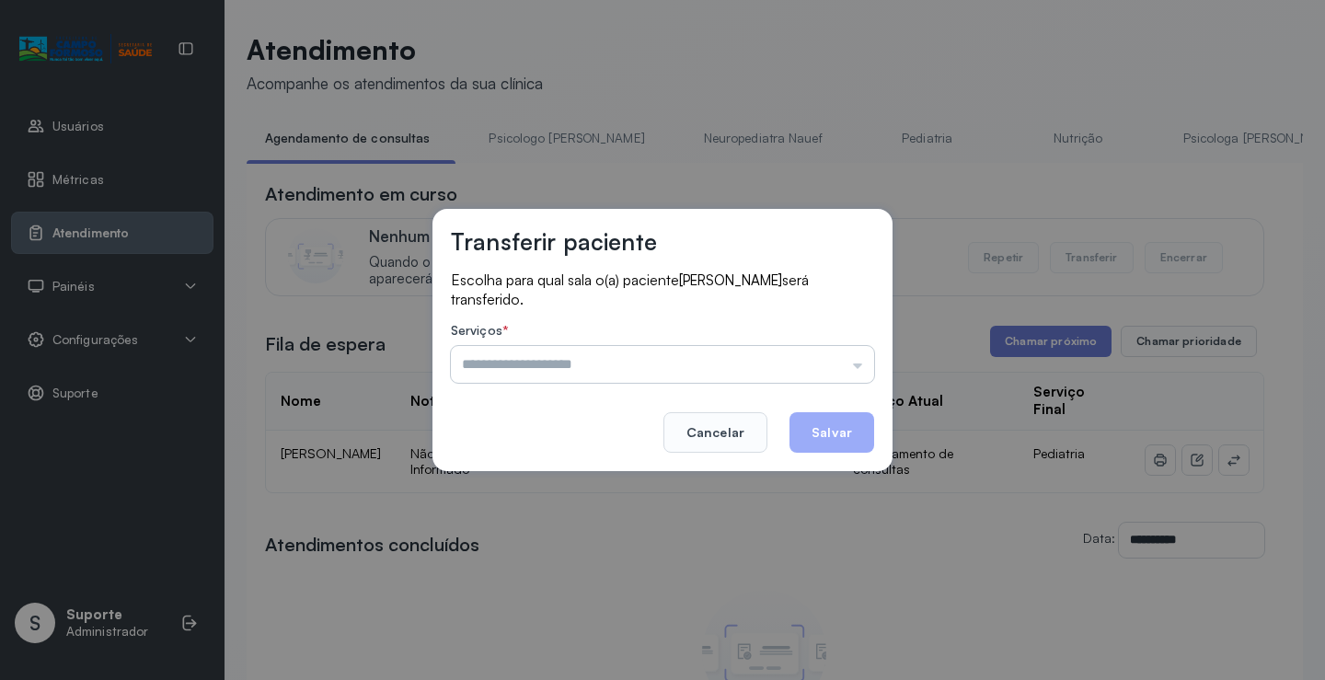
click at [828, 361] on input "text" at bounding box center [662, 364] width 423 height 37
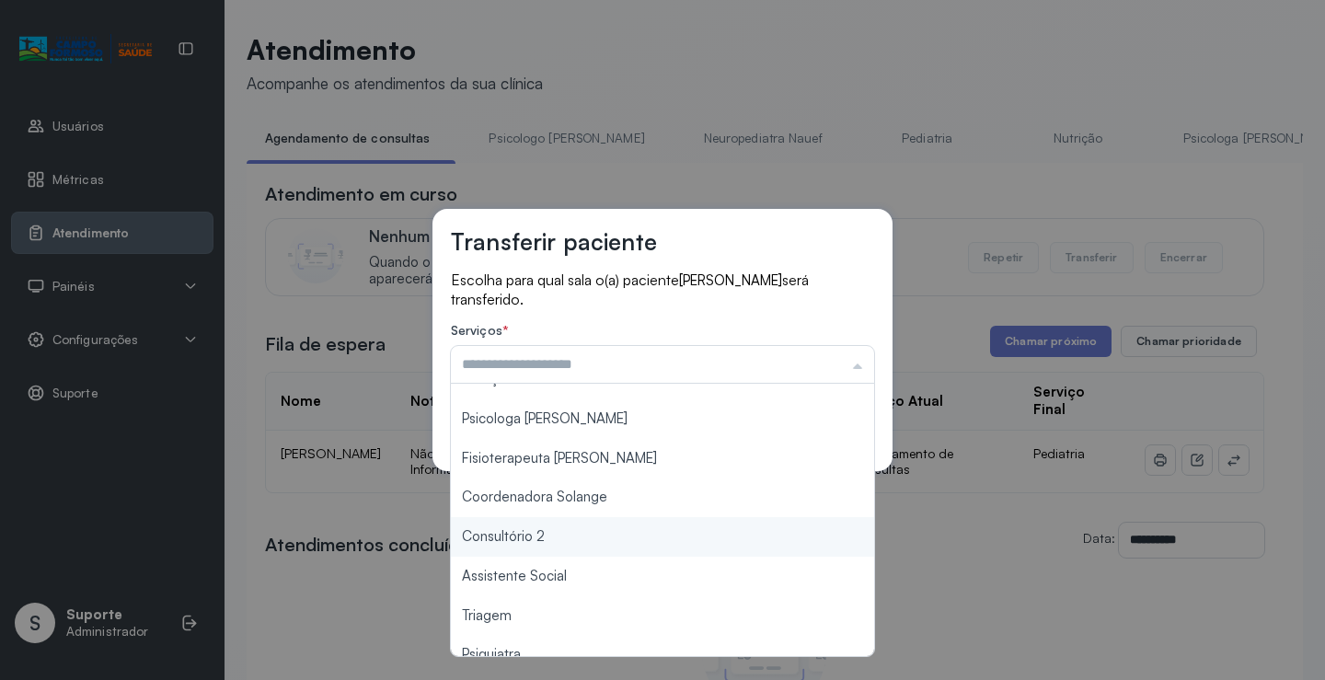
scroll to position [279, 0]
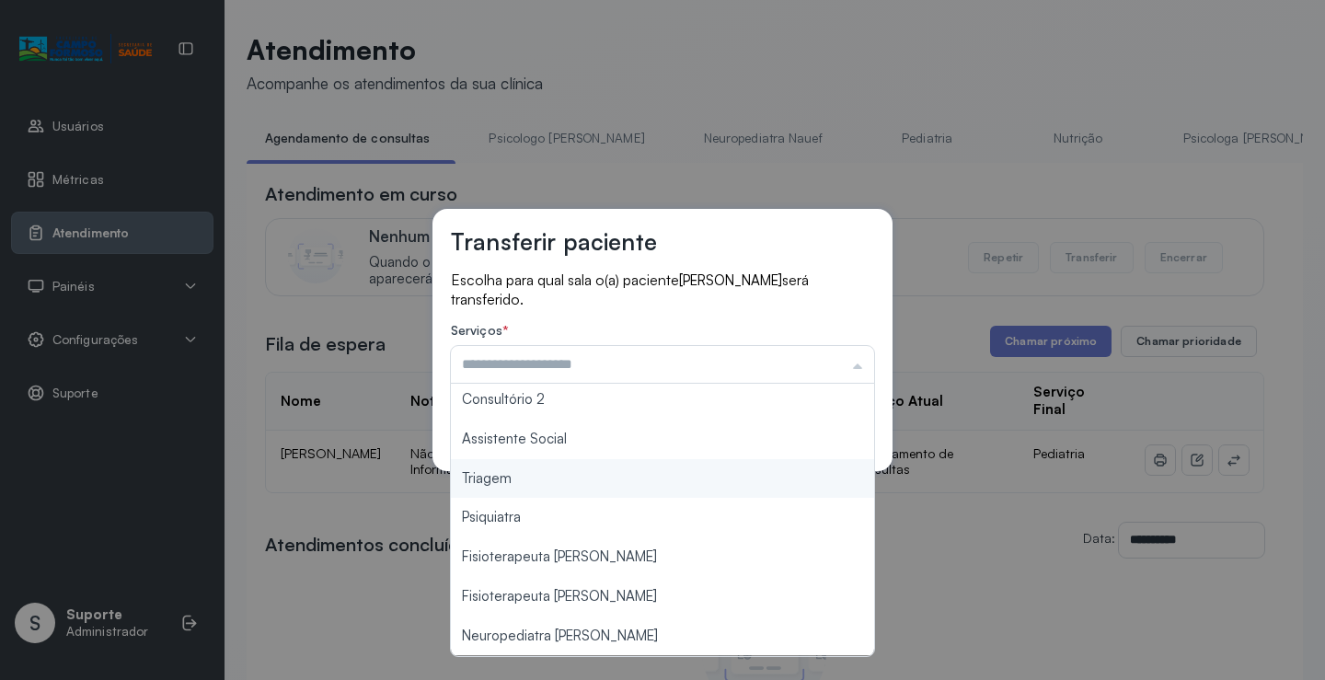
type input "*******"
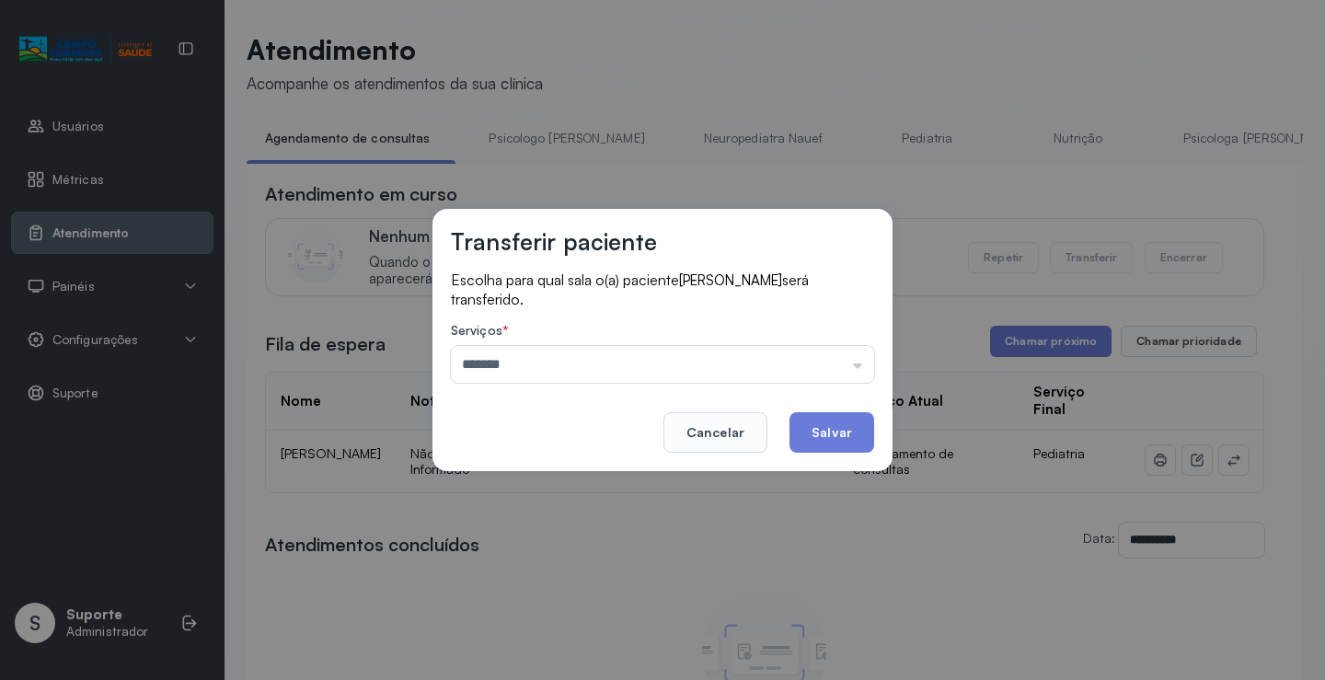
drag, startPoint x: 602, startPoint y: 490, endPoint x: 776, endPoint y: 452, distance: 178.0
click at [608, 485] on div "Transferir paciente Escolha para qual sala o(a) paciente [PERSON_NAME] será tra…" at bounding box center [662, 340] width 1325 height 680
drag, startPoint x: 836, startPoint y: 440, endPoint x: 851, endPoint y: 416, distance: 28.6
click at [841, 432] on button "Salvar" at bounding box center [832, 432] width 85 height 40
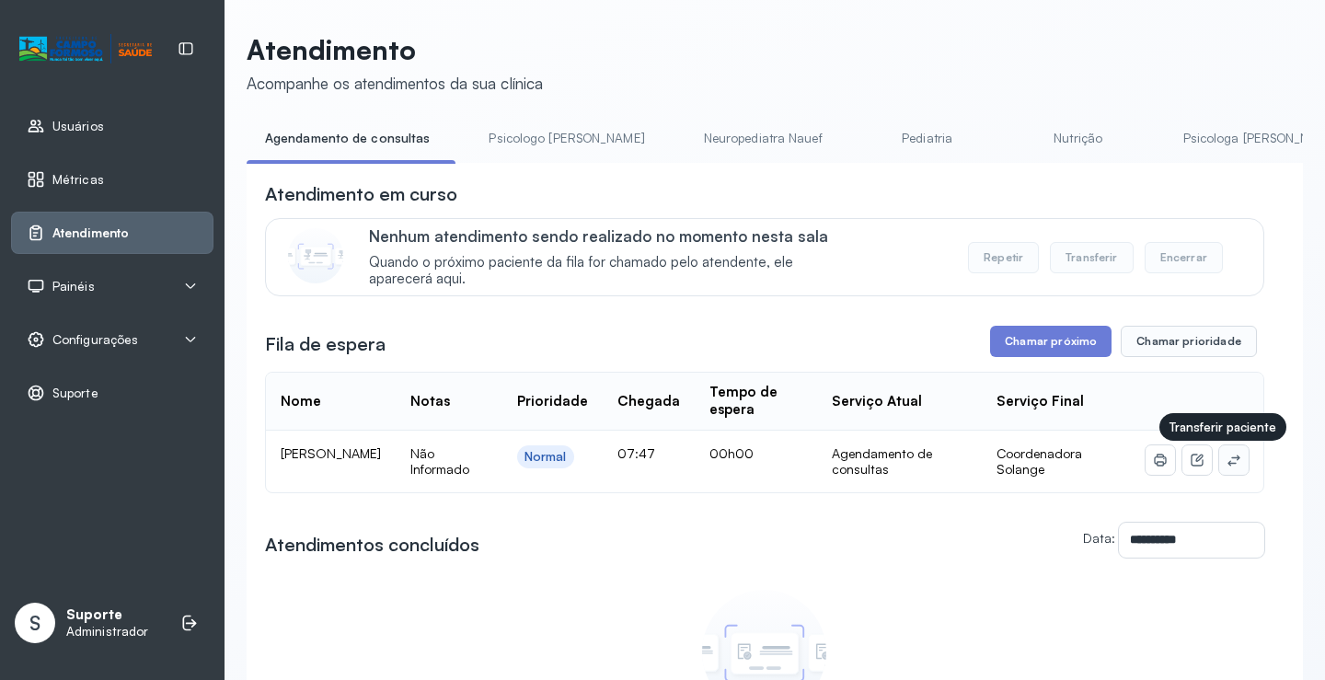
click at [1227, 466] on icon at bounding box center [1234, 460] width 15 height 15
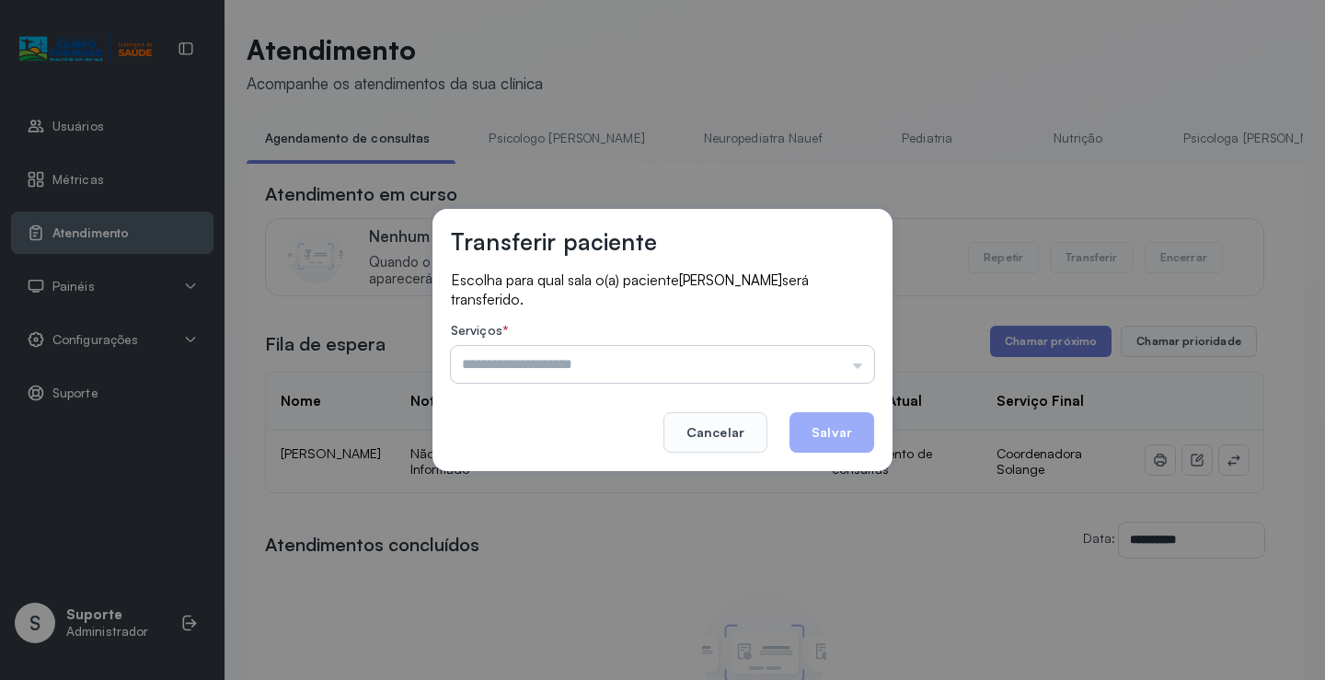
click at [850, 357] on input "text" at bounding box center [662, 364] width 423 height 37
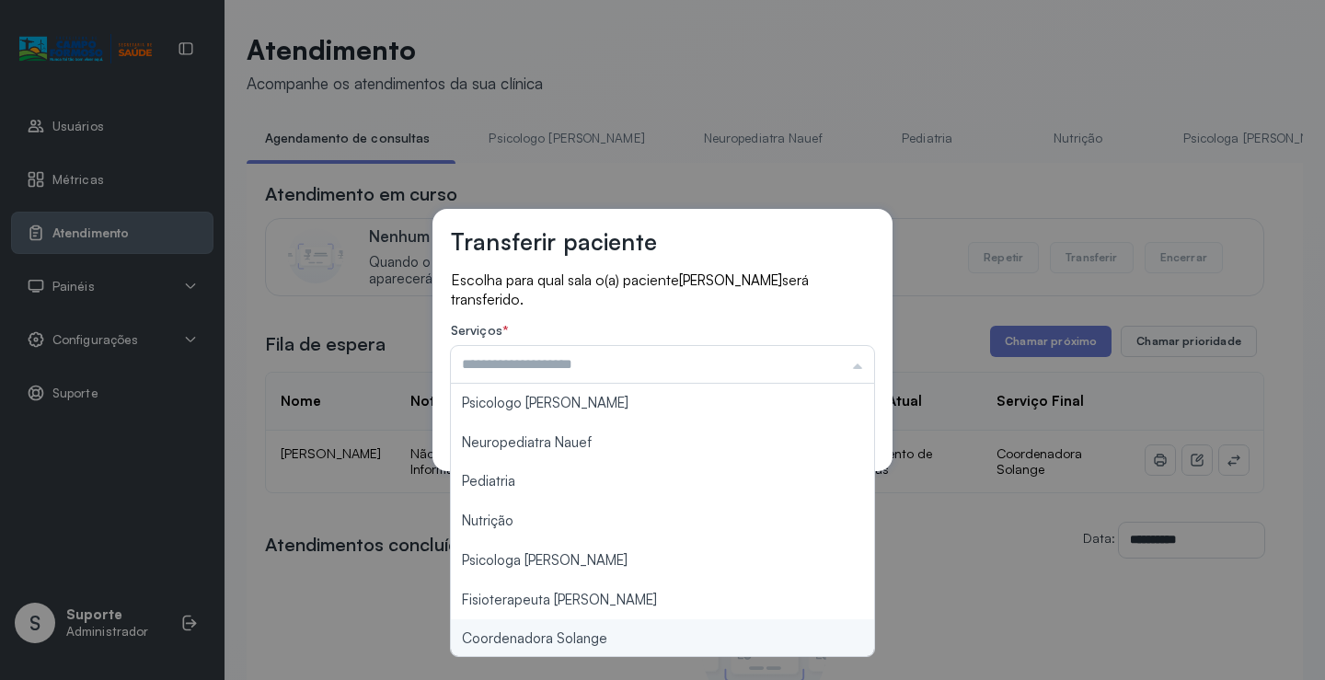
type input "**********"
click at [594, 633] on div "**********" at bounding box center [662, 340] width 1325 height 680
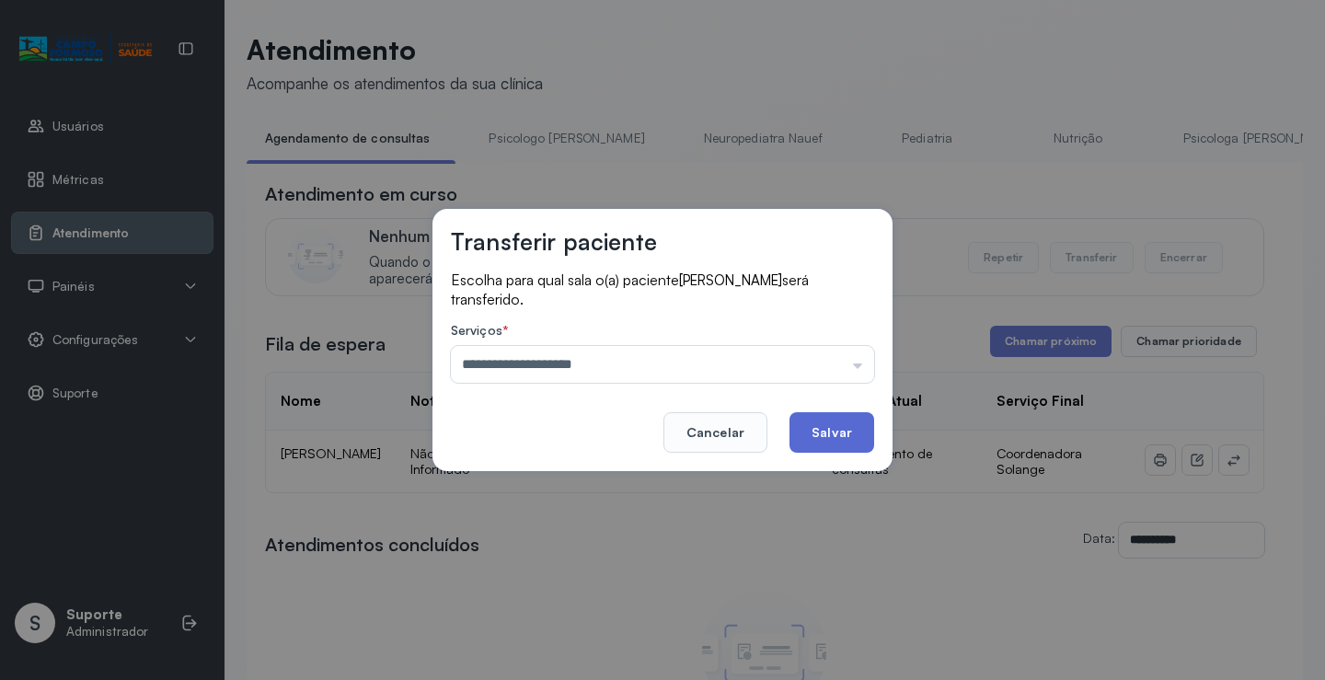
click at [817, 437] on button "Salvar" at bounding box center [832, 432] width 85 height 40
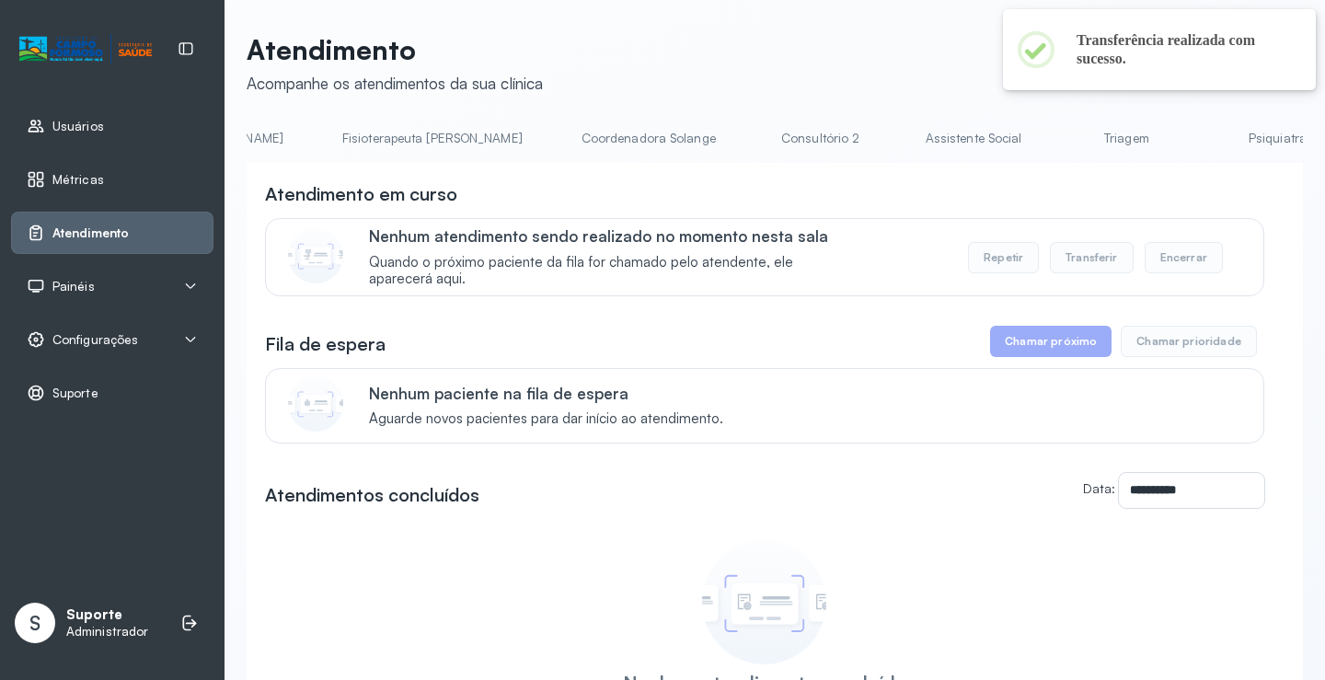
scroll to position [0, 1205]
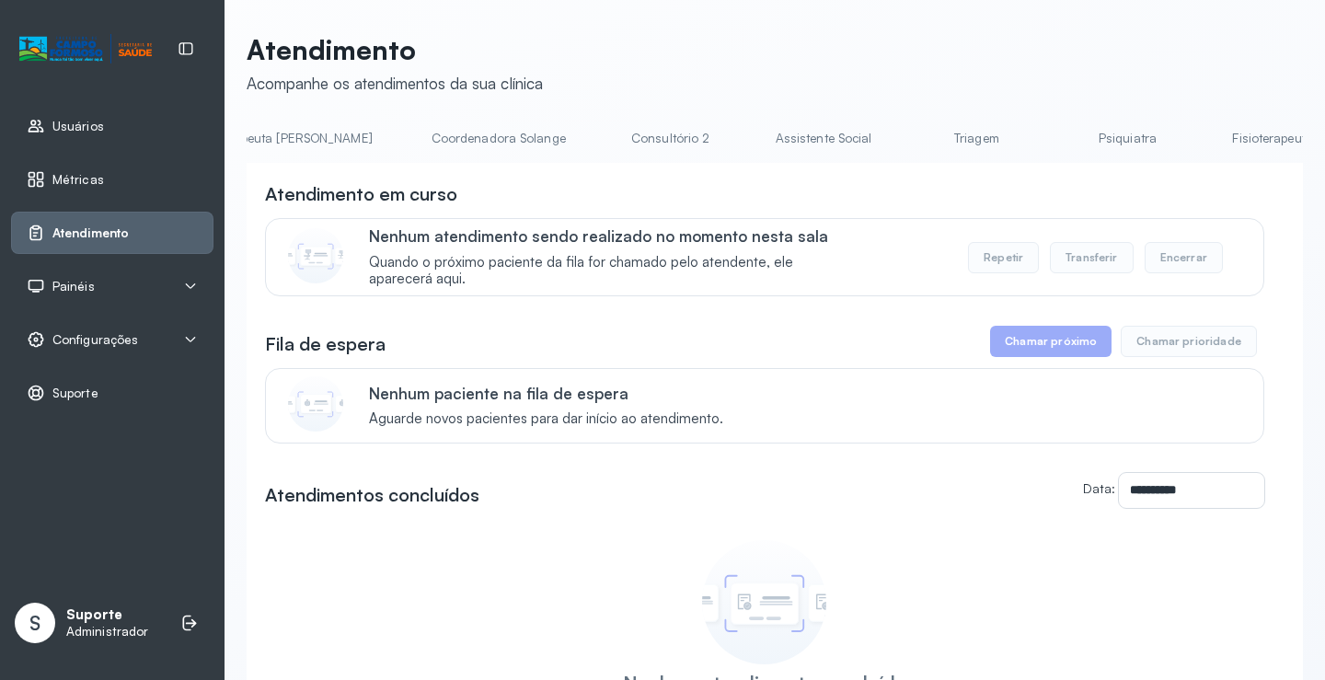
click at [912, 136] on link "Triagem" at bounding box center [976, 138] width 129 height 30
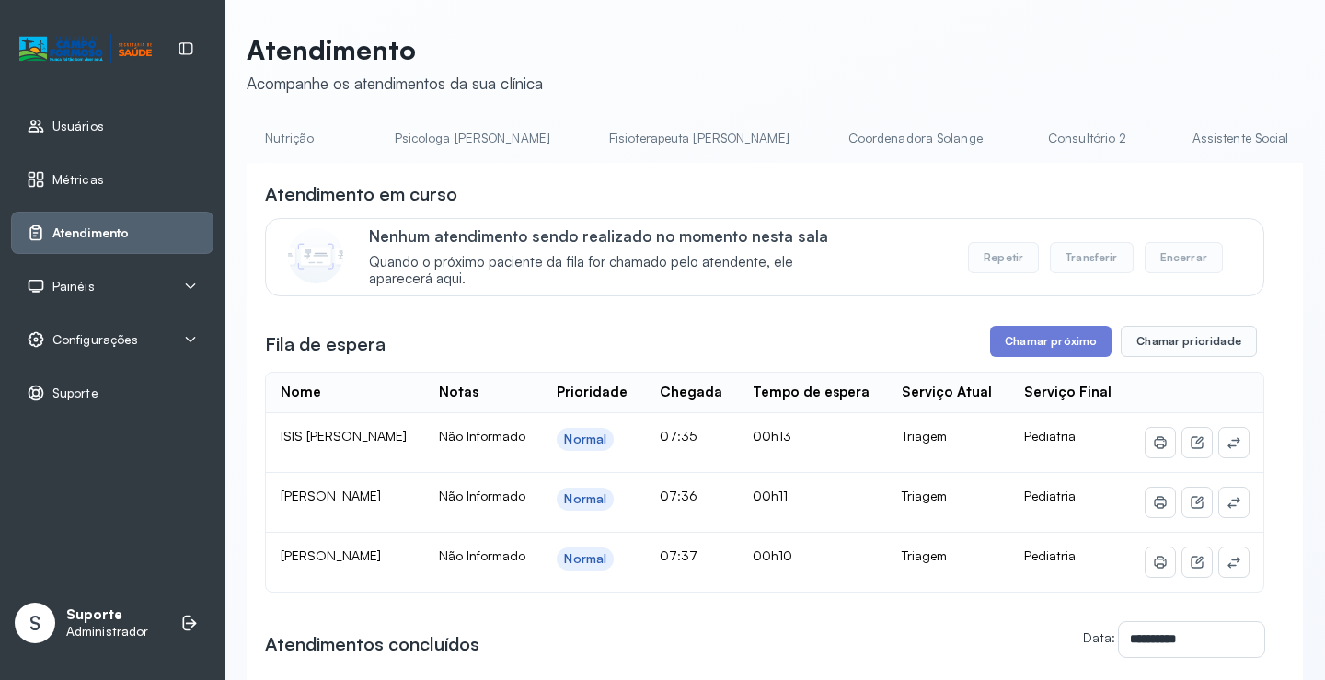
scroll to position [0, 0]
click at [327, 141] on link "Agendamento de consultas" at bounding box center [344, 138] width 194 height 30
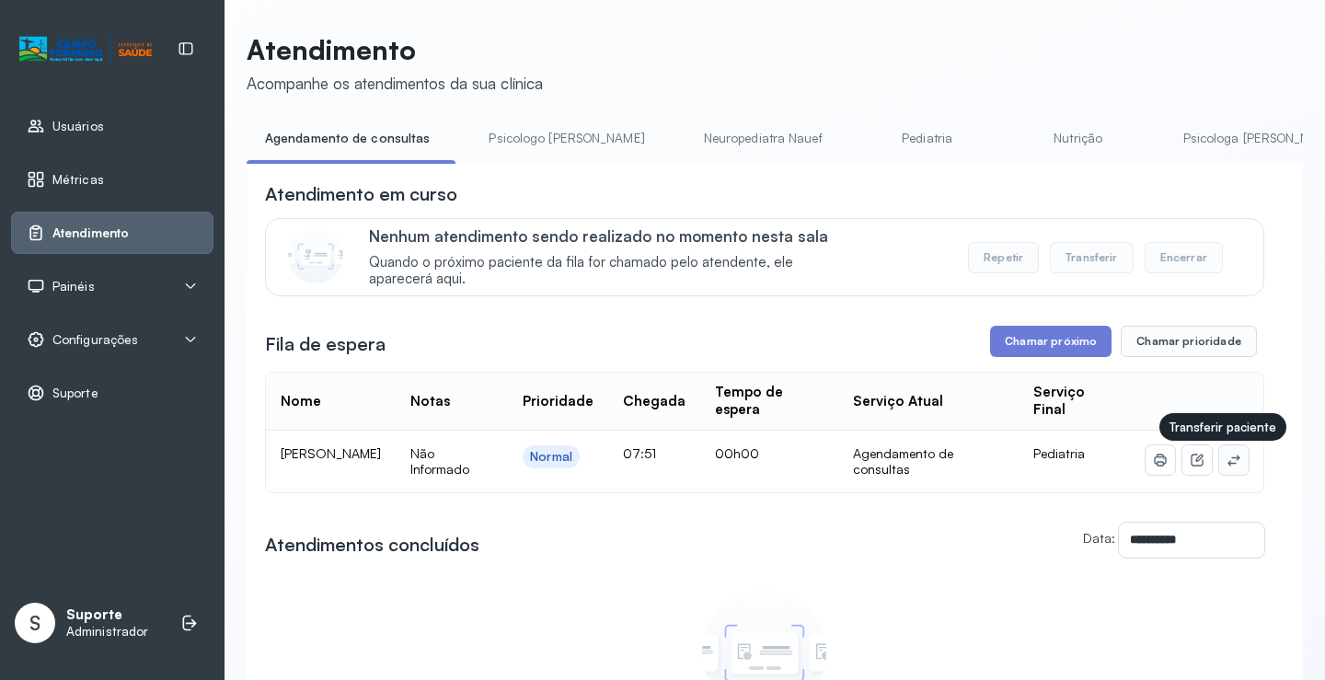
click at [1230, 467] on button at bounding box center [1233, 459] width 29 height 29
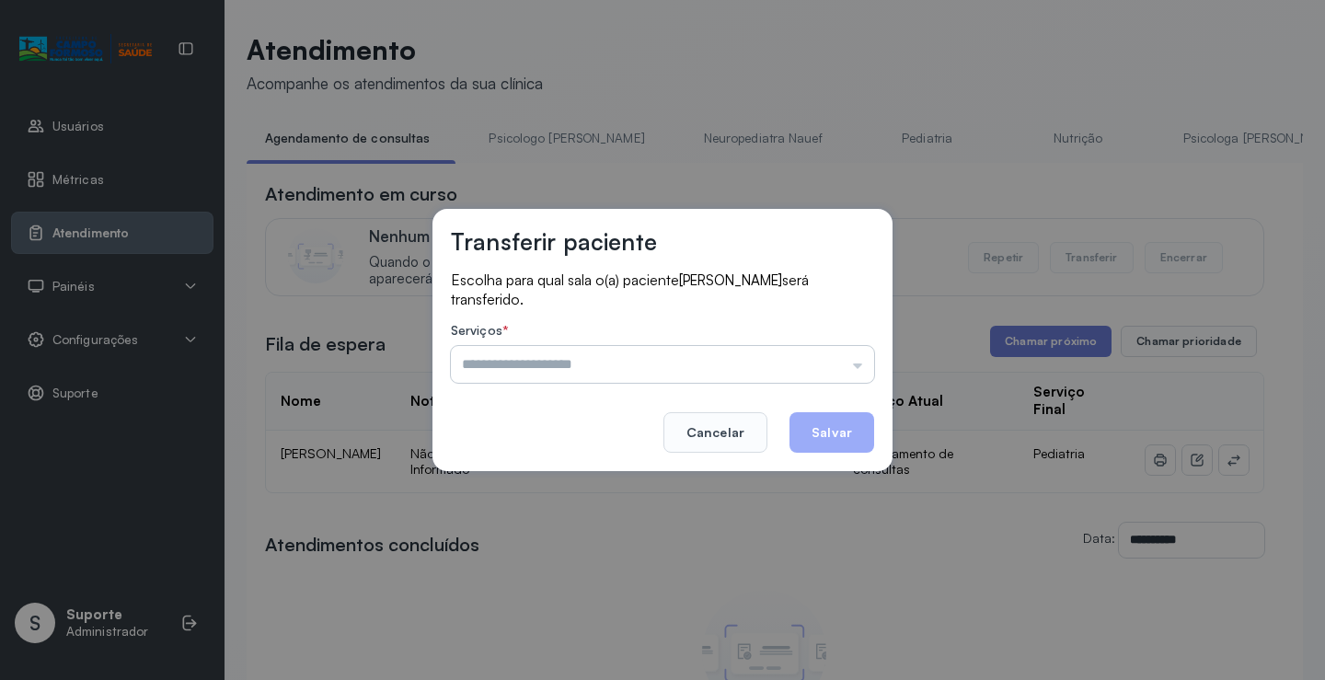
click at [855, 364] on input "text" at bounding box center [662, 364] width 423 height 37
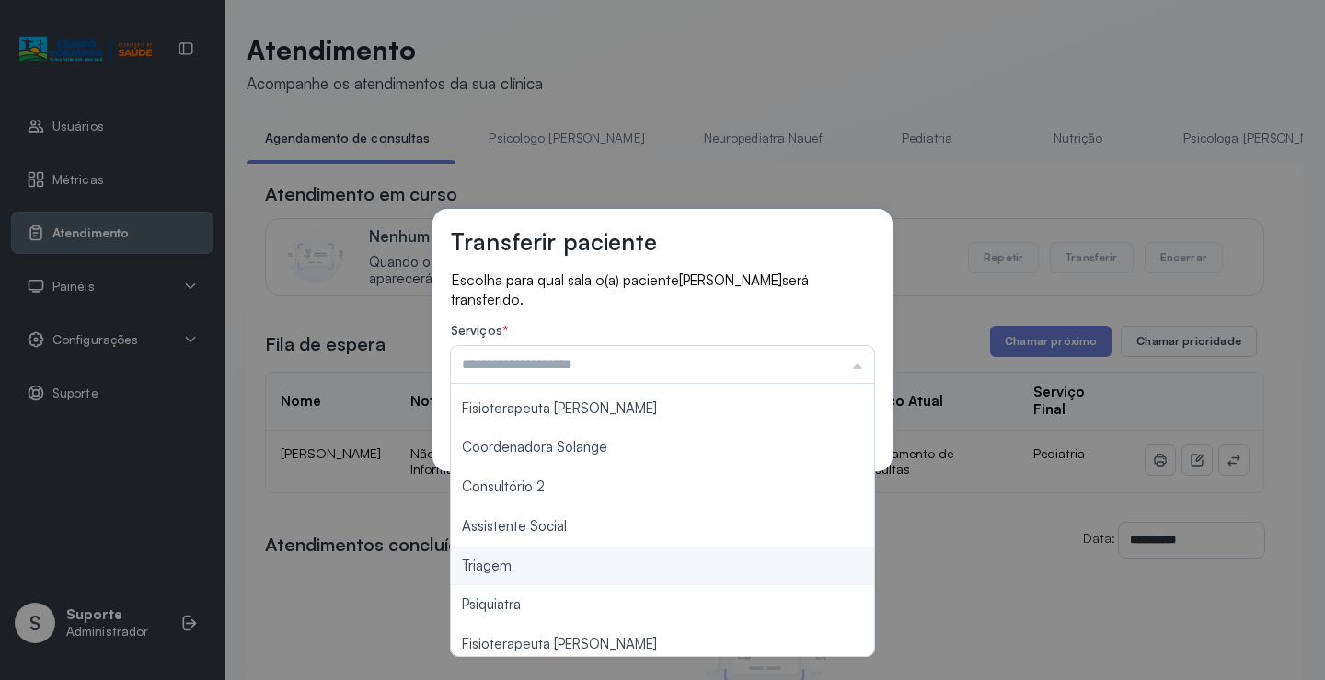
scroll to position [278, 0]
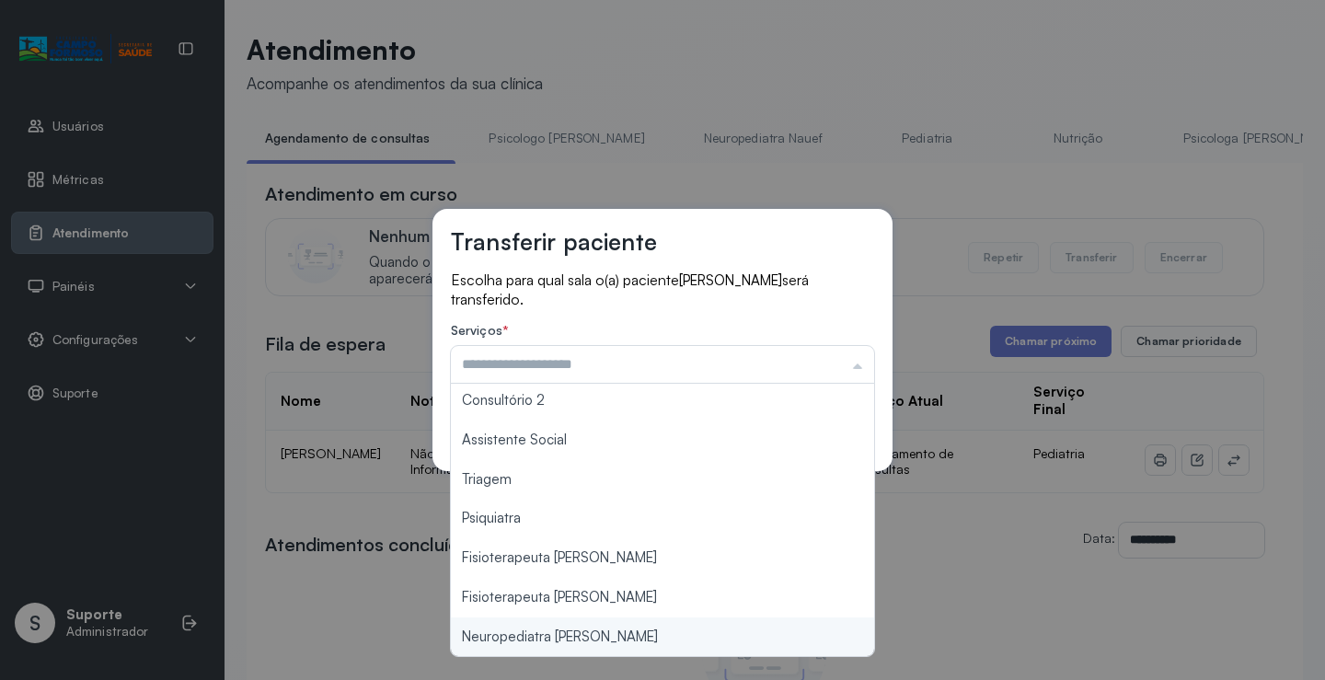
type input "**********"
click at [599, 640] on div "**********" at bounding box center [662, 340] width 1325 height 680
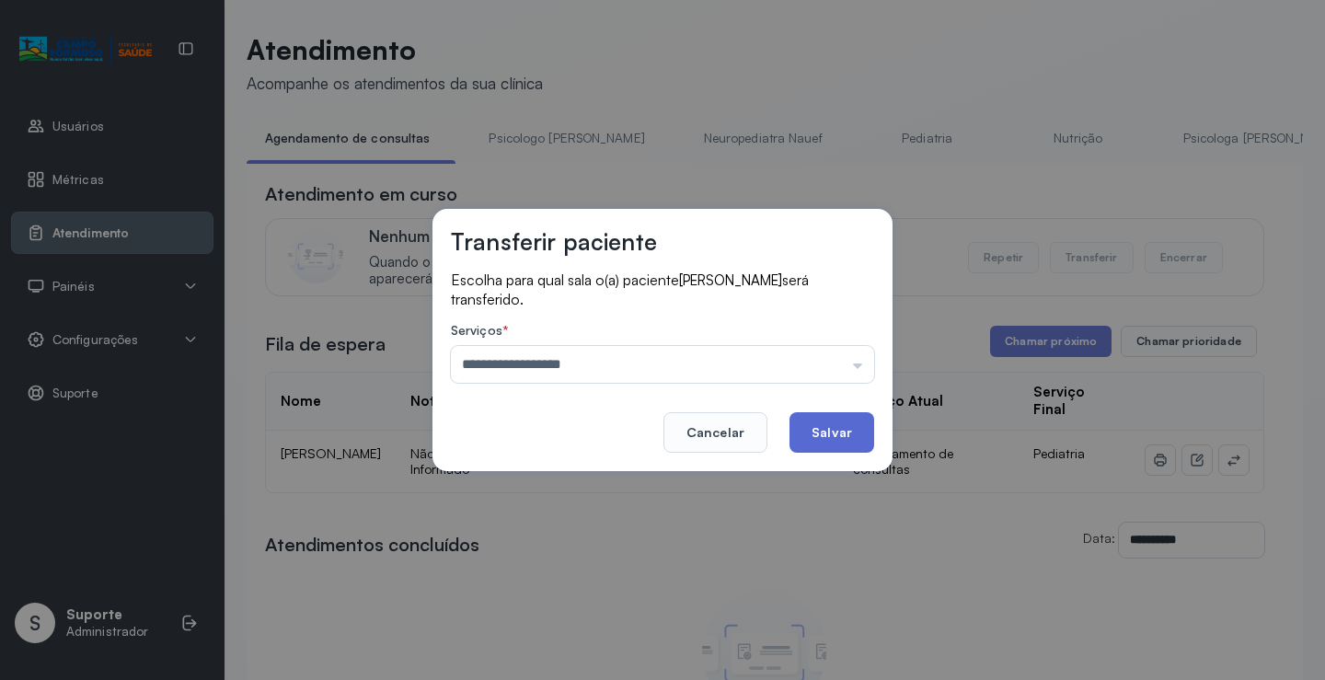
click at [818, 421] on button "Salvar" at bounding box center [832, 432] width 85 height 40
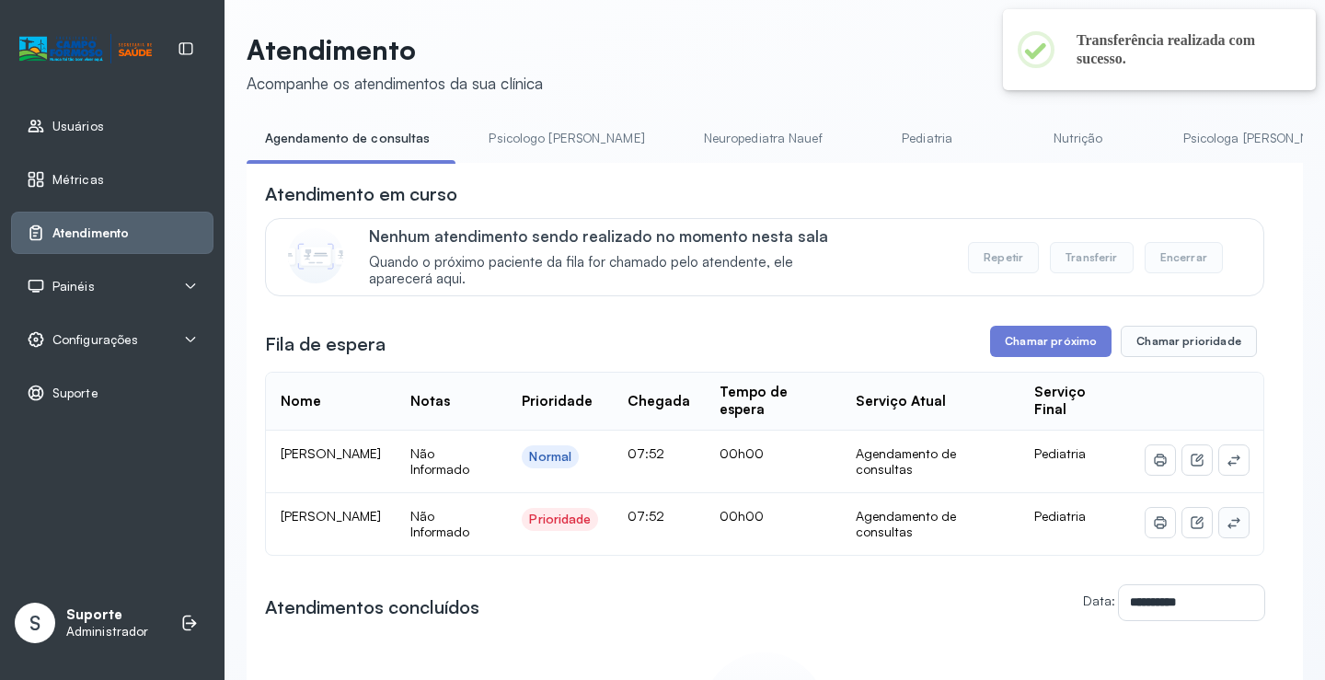
click at [1227, 524] on icon at bounding box center [1234, 522] width 15 height 15
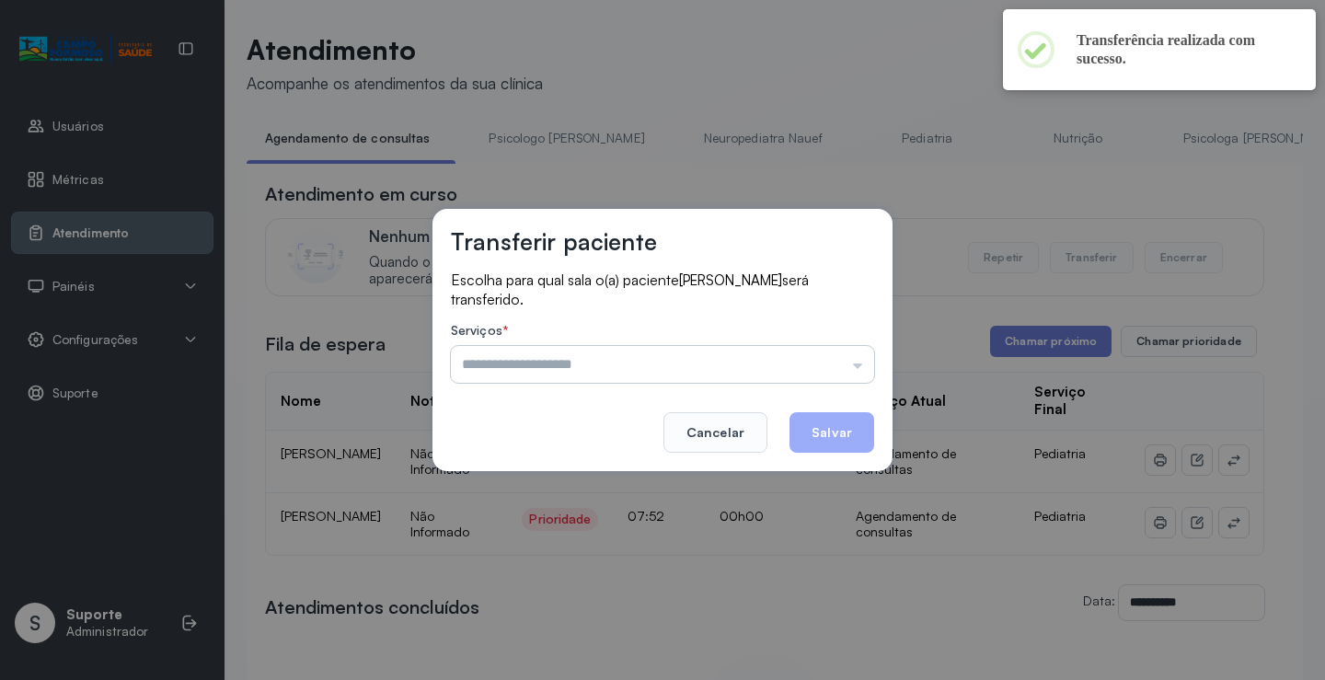
click at [834, 356] on input "text" at bounding box center [662, 364] width 423 height 37
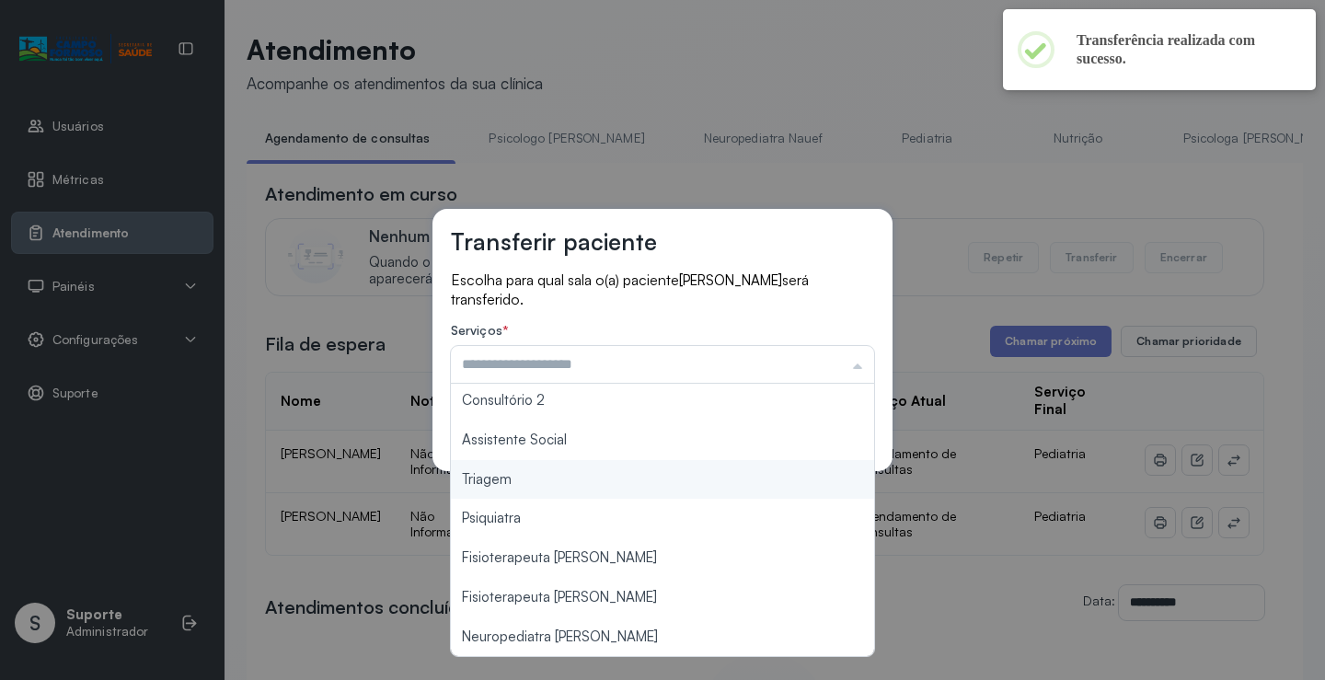
type input "*******"
click at [575, 484] on div "Transferir paciente Escolha para qual sala o(a) paciente Henry Gabriel Rocha de…" at bounding box center [662, 340] width 1325 height 680
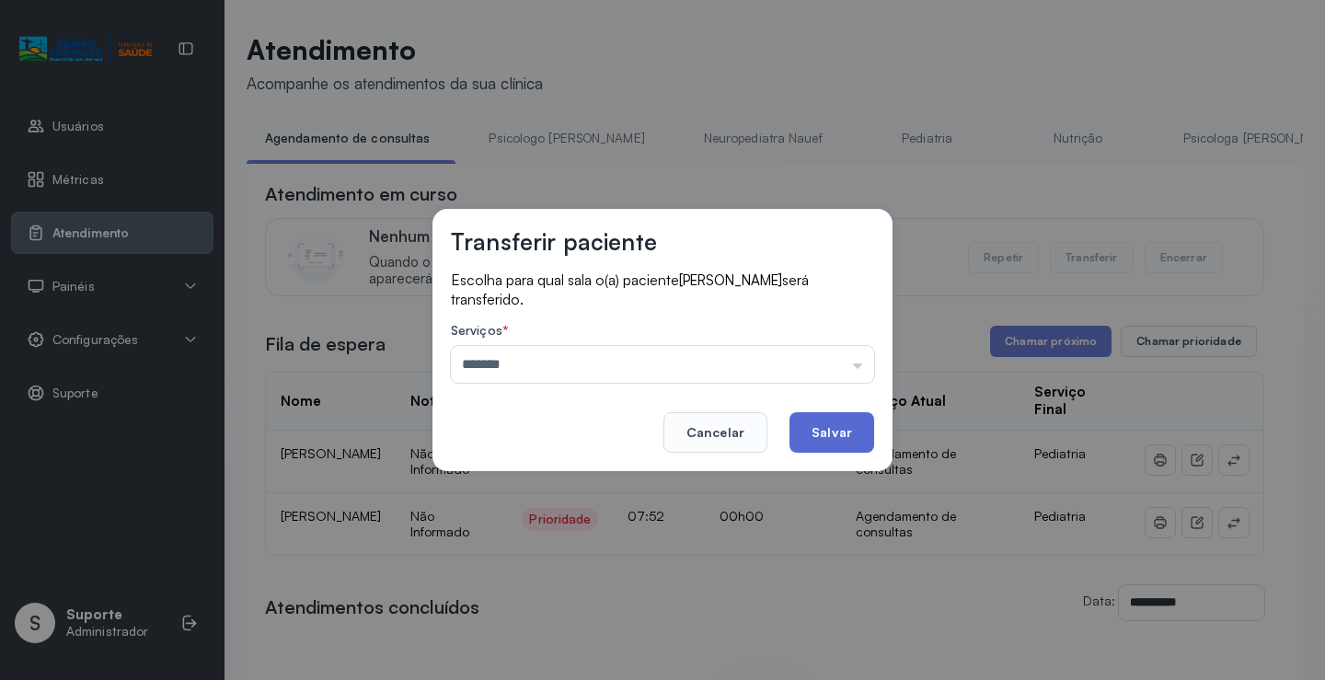
click at [813, 428] on button "Salvar" at bounding box center [832, 432] width 85 height 40
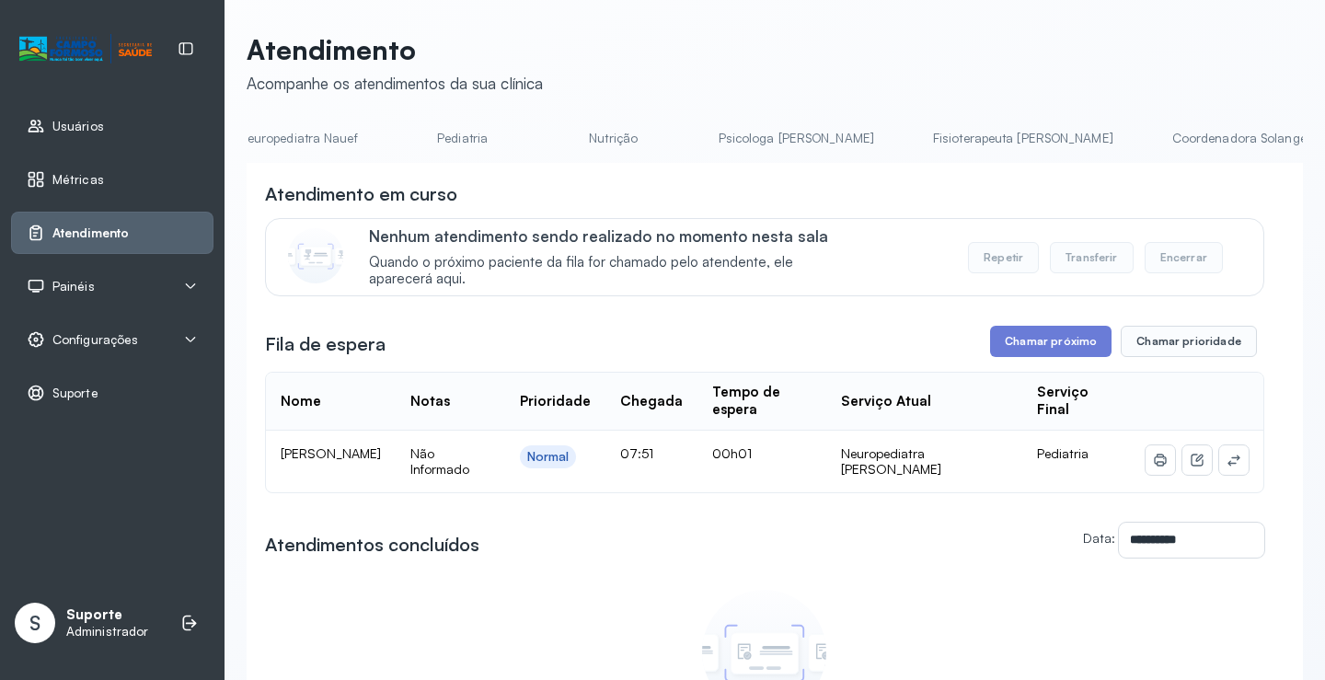
scroll to position [0, 432]
click at [1226, 461] on button at bounding box center [1233, 459] width 29 height 29
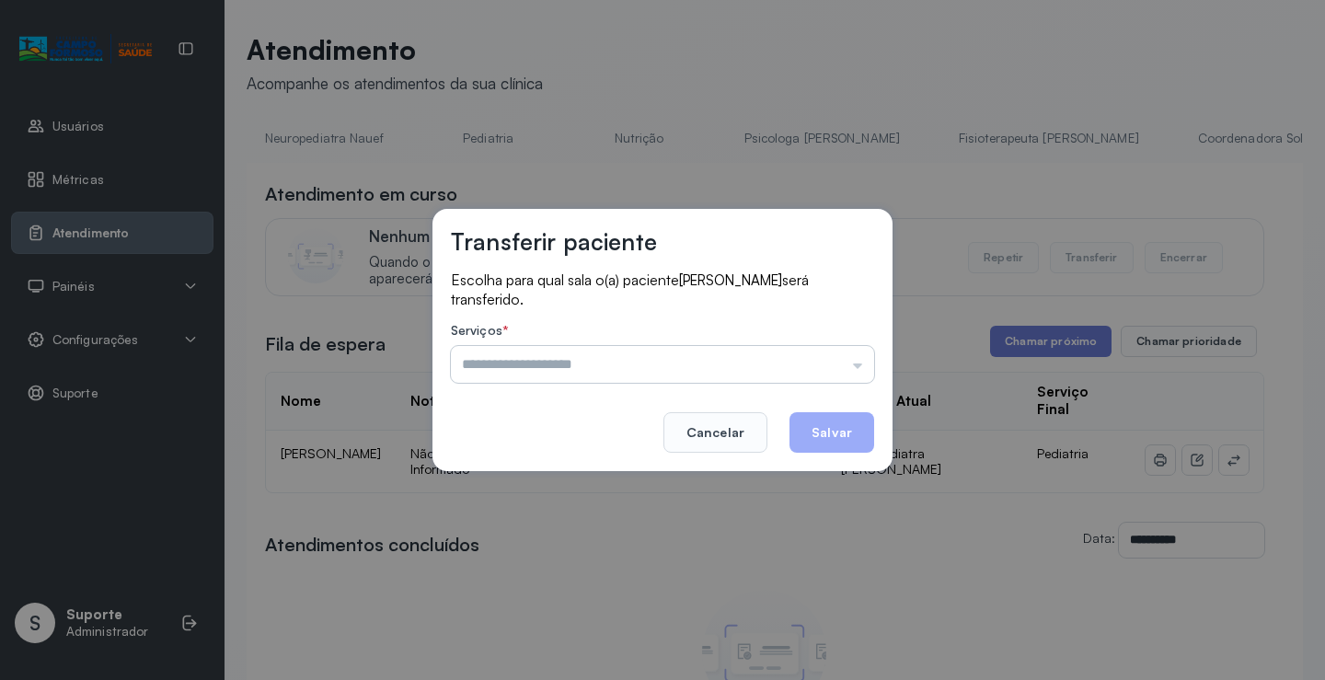
click at [851, 375] on input "text" at bounding box center [662, 364] width 423 height 37
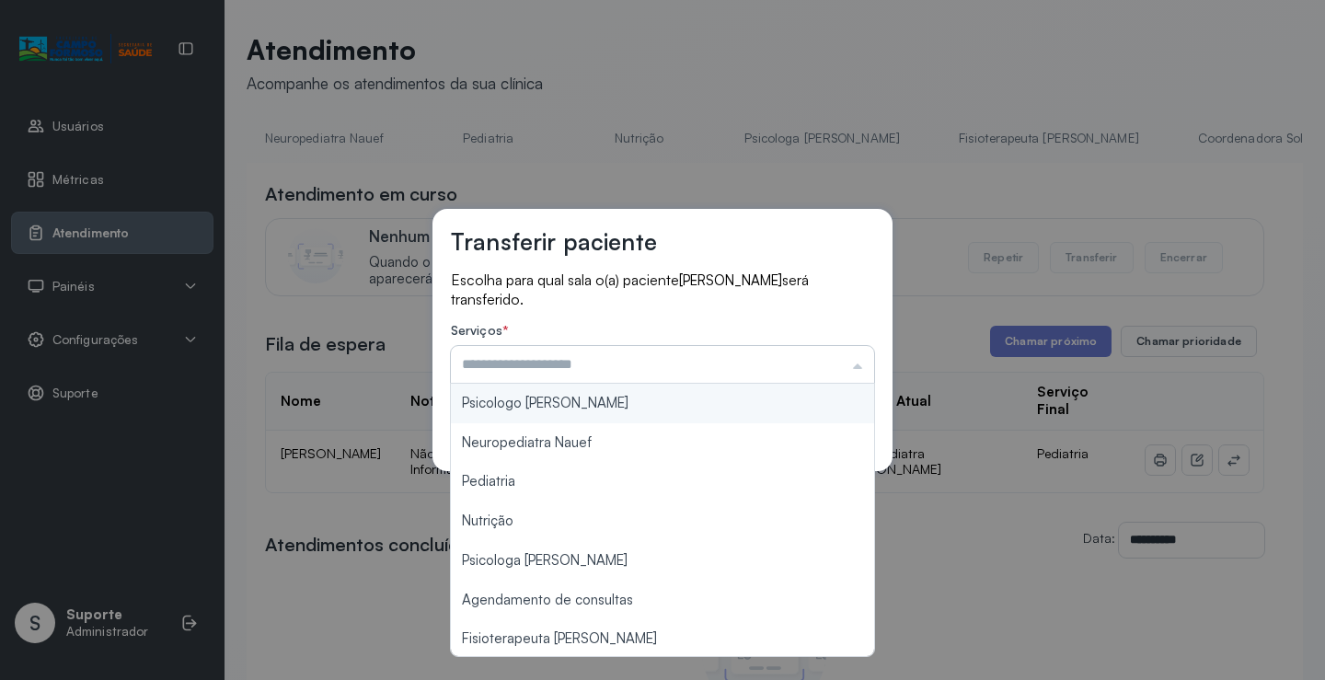
drag, startPoint x: 851, startPoint y: 371, endPoint x: 769, endPoint y: 379, distance: 82.3
click at [850, 371] on input "text" at bounding box center [662, 364] width 423 height 37
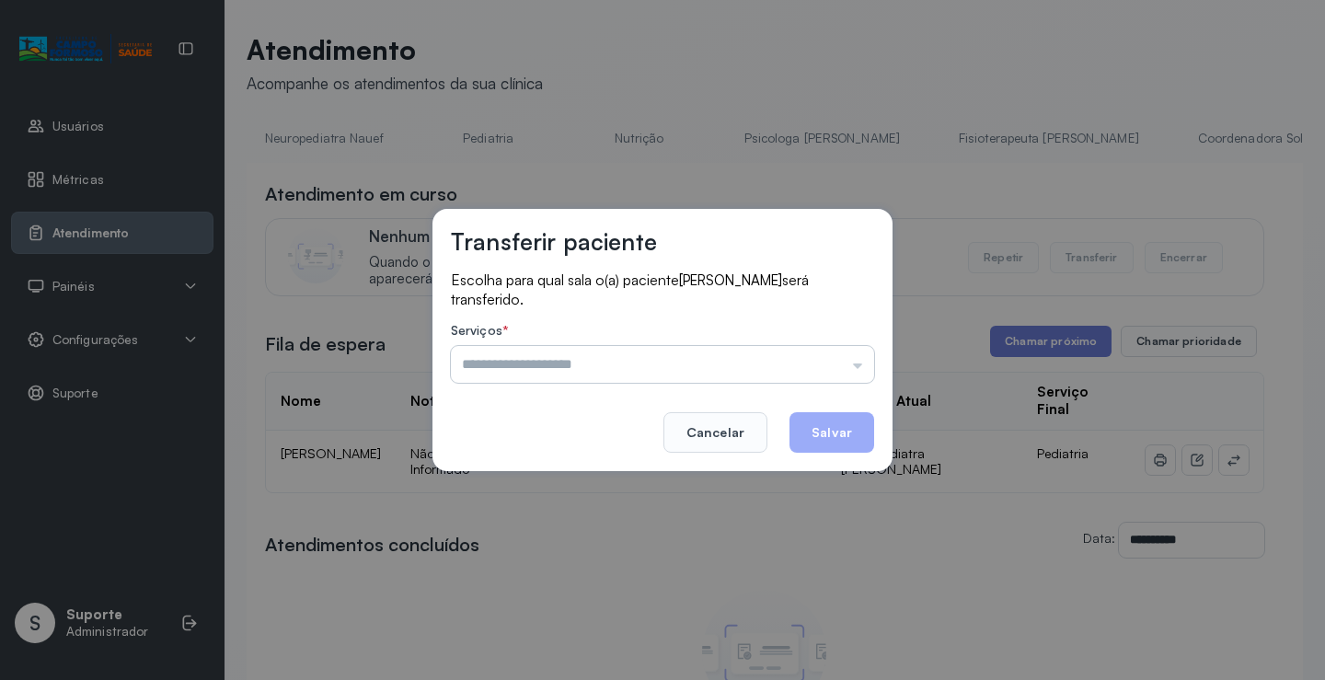
click at [814, 375] on input "text" at bounding box center [662, 364] width 423 height 37
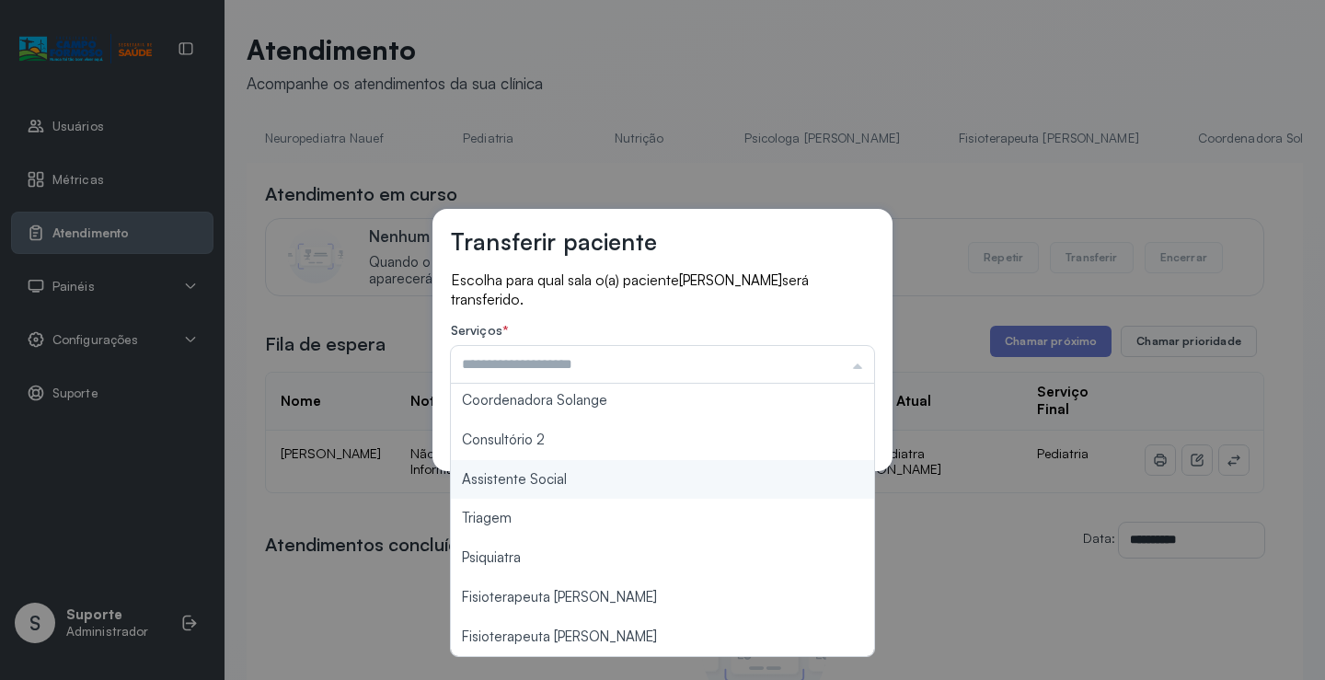
scroll to position [278, 0]
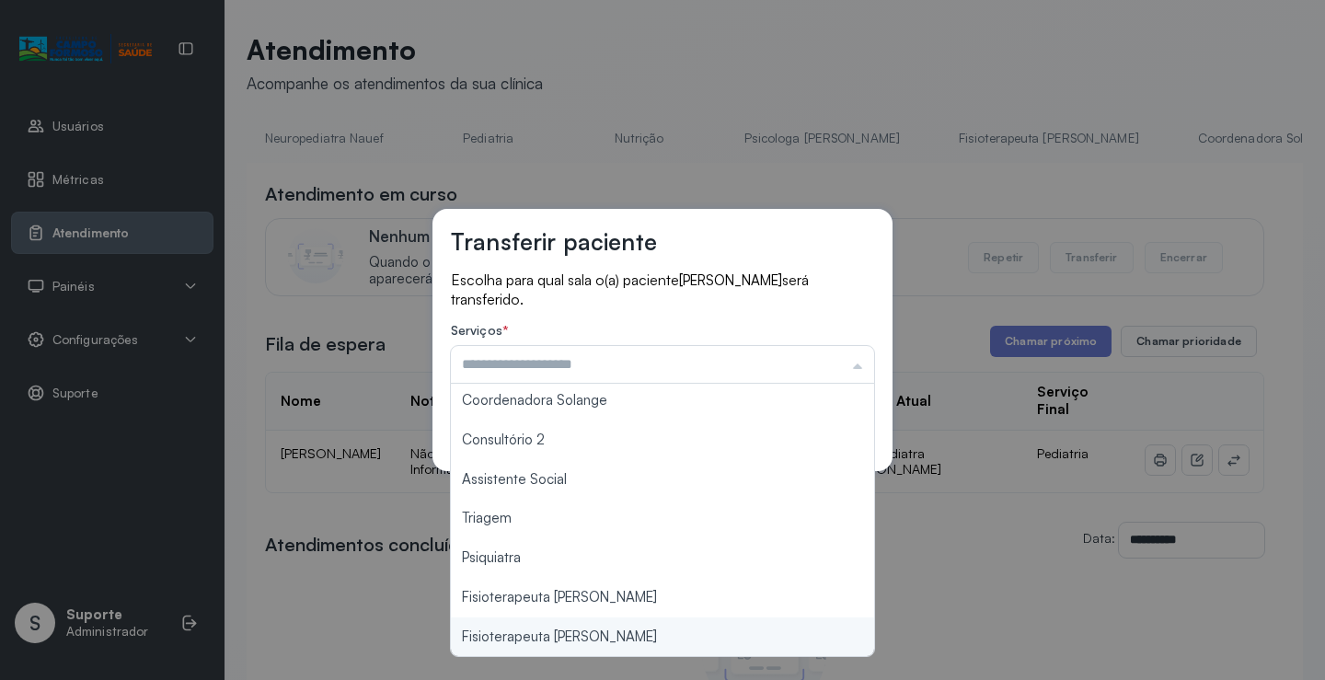
type input "**********"
click at [617, 632] on div "**********" at bounding box center [662, 340] width 1325 height 680
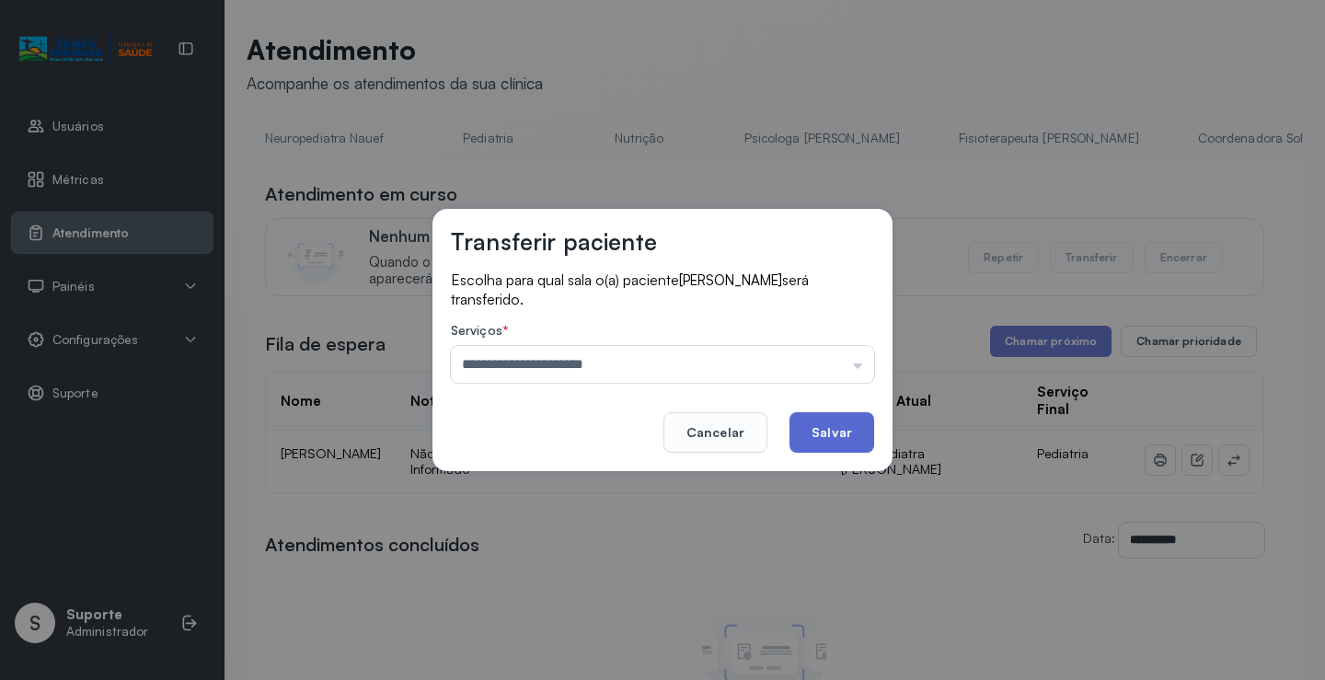
click at [846, 419] on button "Salvar" at bounding box center [832, 432] width 85 height 40
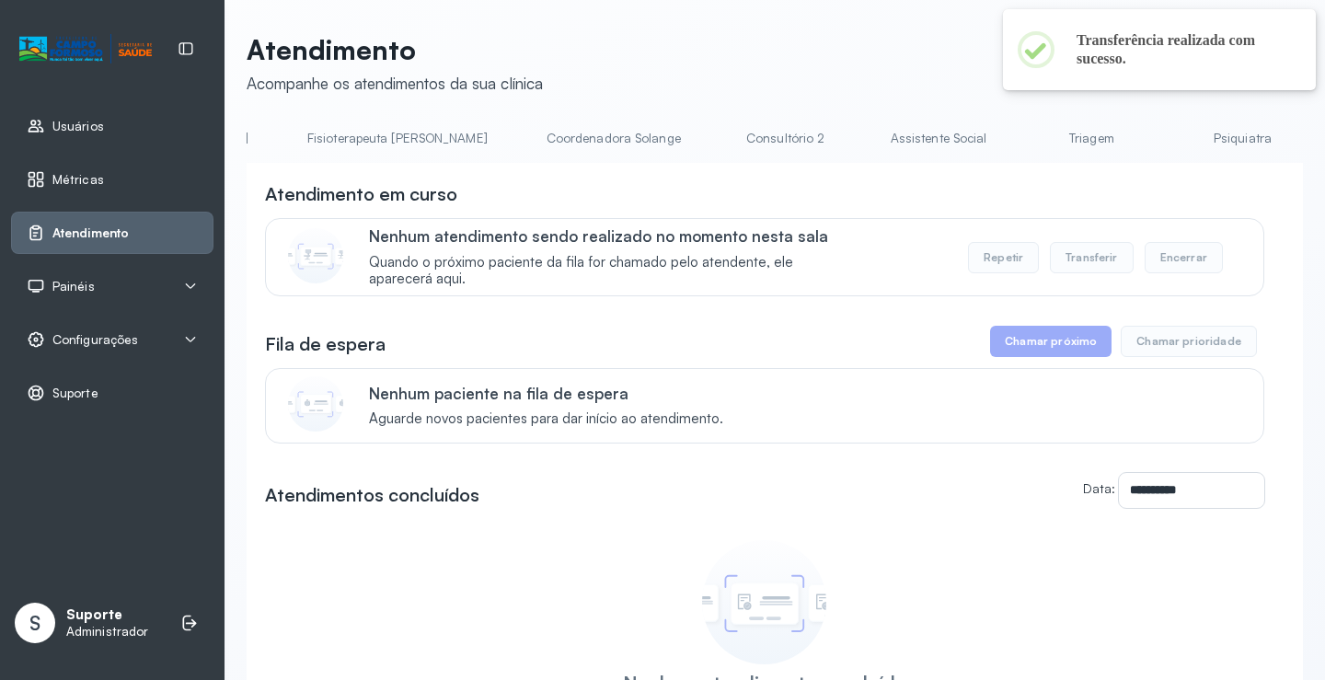
scroll to position [0, 1099]
click at [1011, 142] on link "Triagem" at bounding box center [1075, 138] width 129 height 30
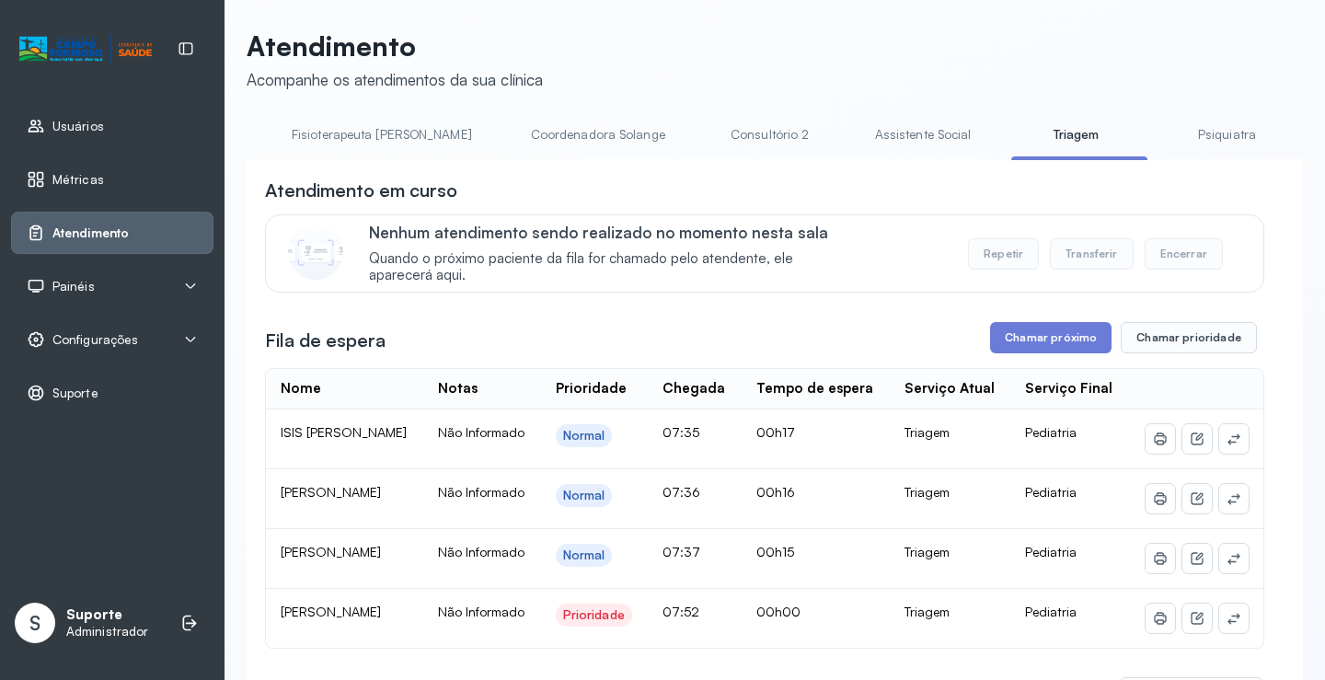
scroll to position [0, 0]
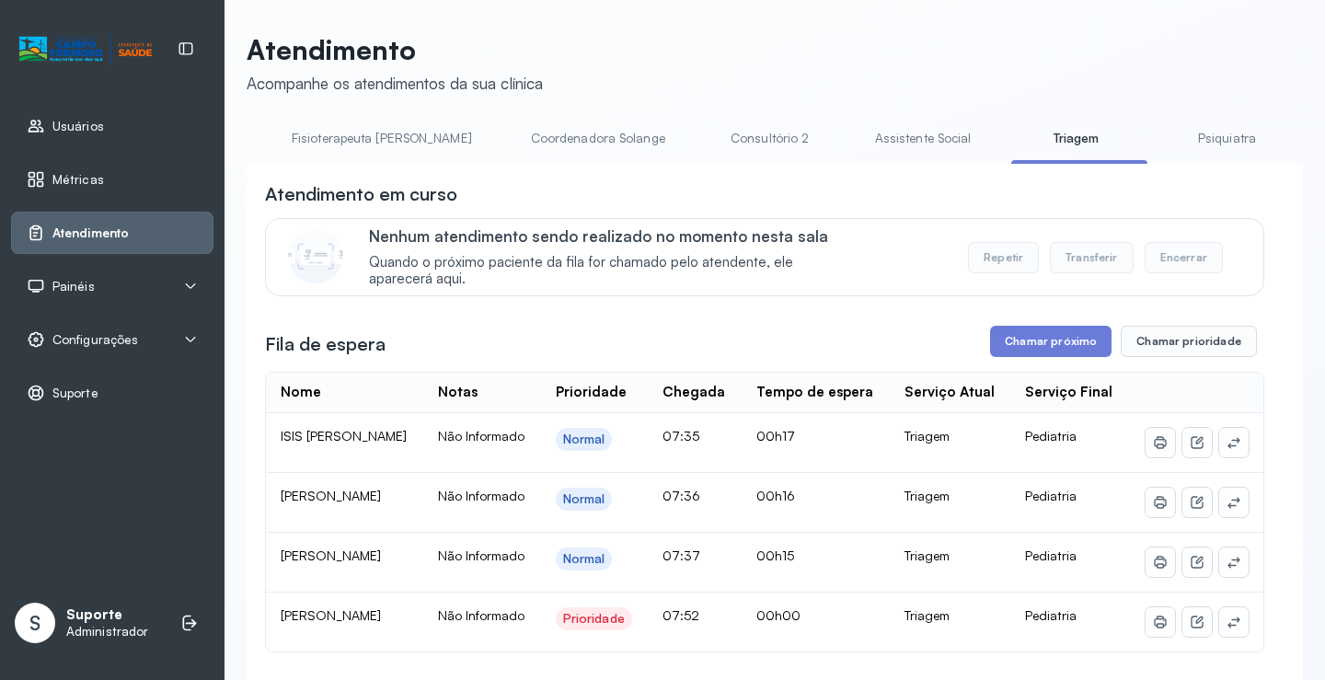
drag, startPoint x: 734, startPoint y: 343, endPoint x: 606, endPoint y: 211, distance: 184.2
click at [733, 343] on div "Fila de espera Chamar próximo Chamar prioridade" at bounding box center [764, 341] width 999 height 31
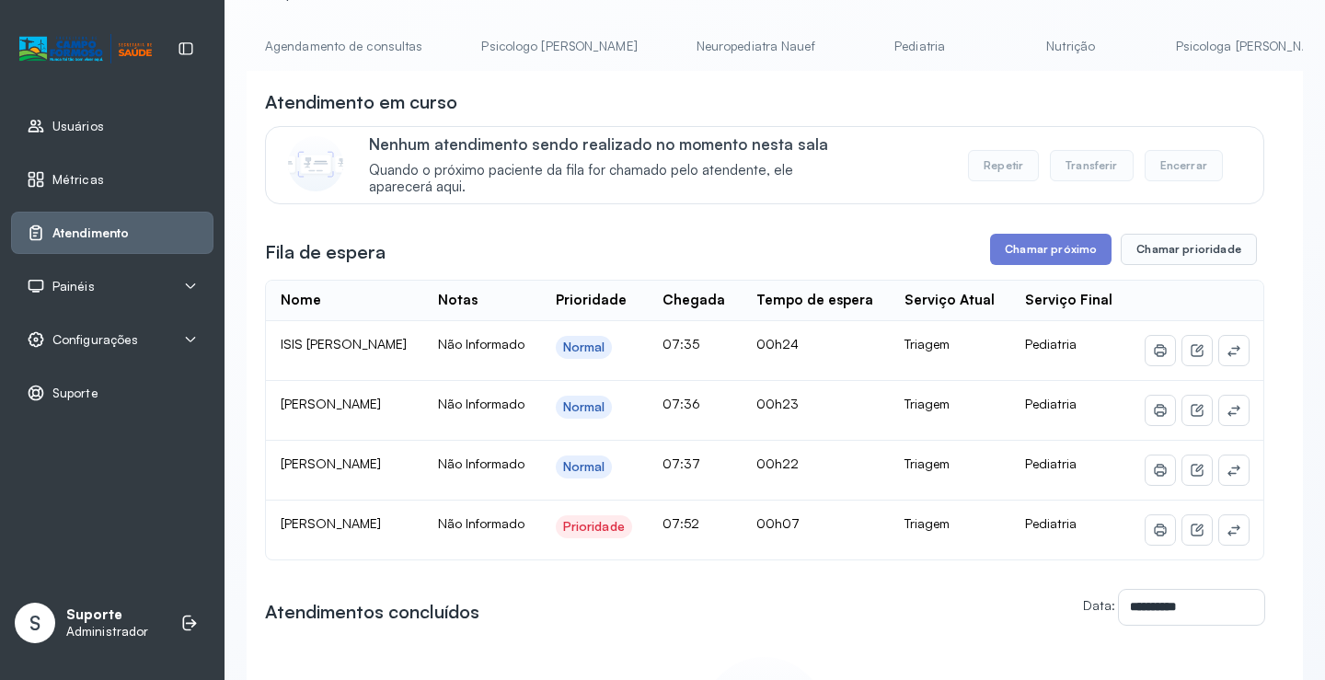
click at [307, 55] on link "Agendamento de consultas" at bounding box center [344, 46] width 194 height 30
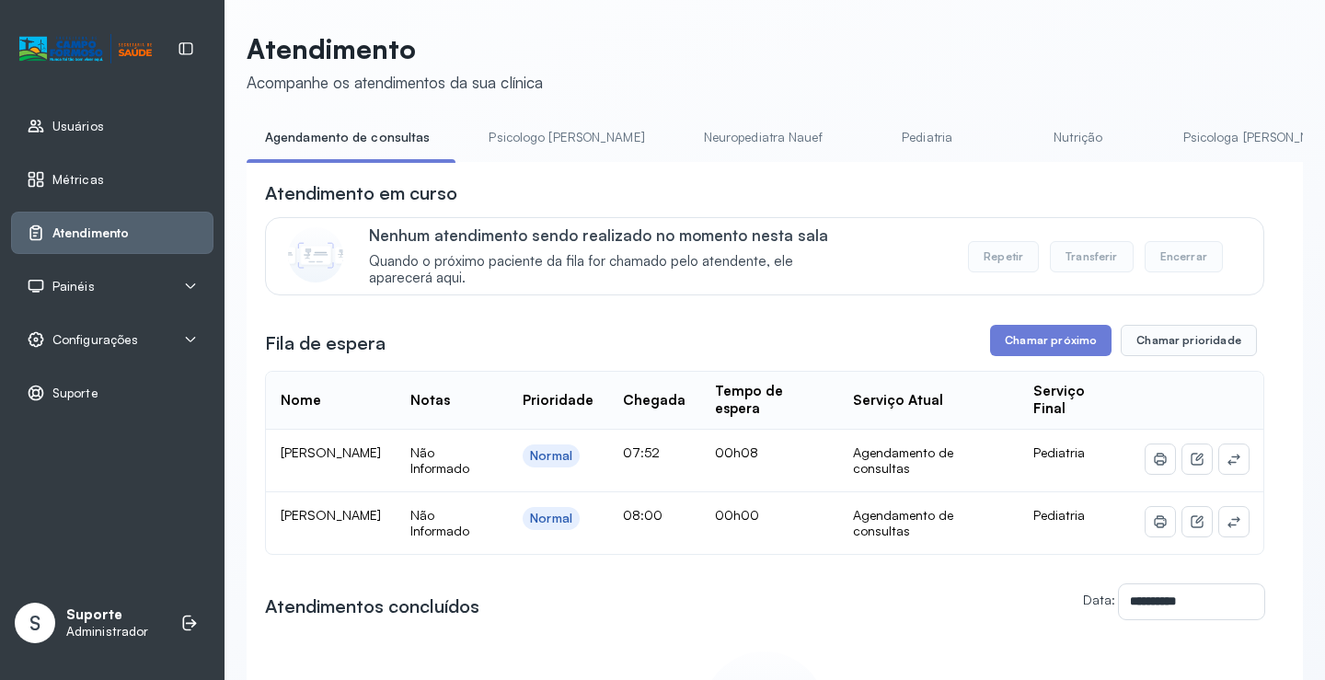
scroll to position [92, 0]
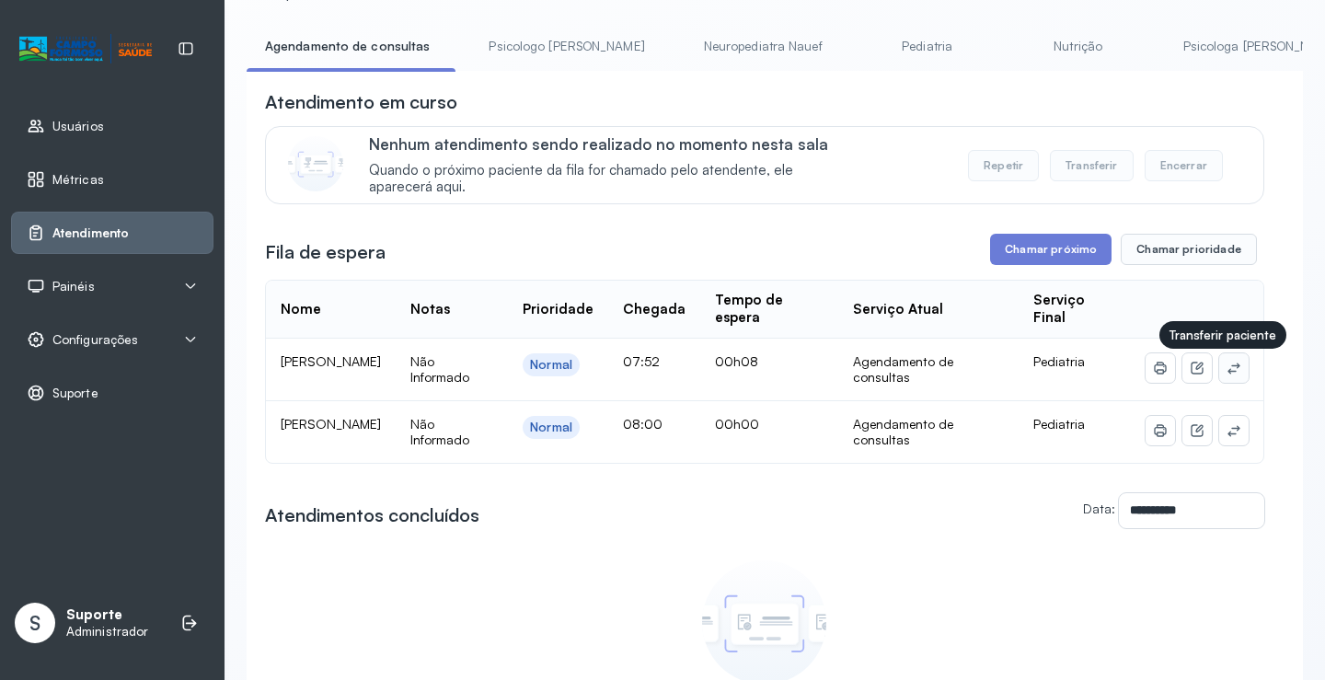
click at [1228, 374] on icon at bounding box center [1234, 368] width 12 height 11
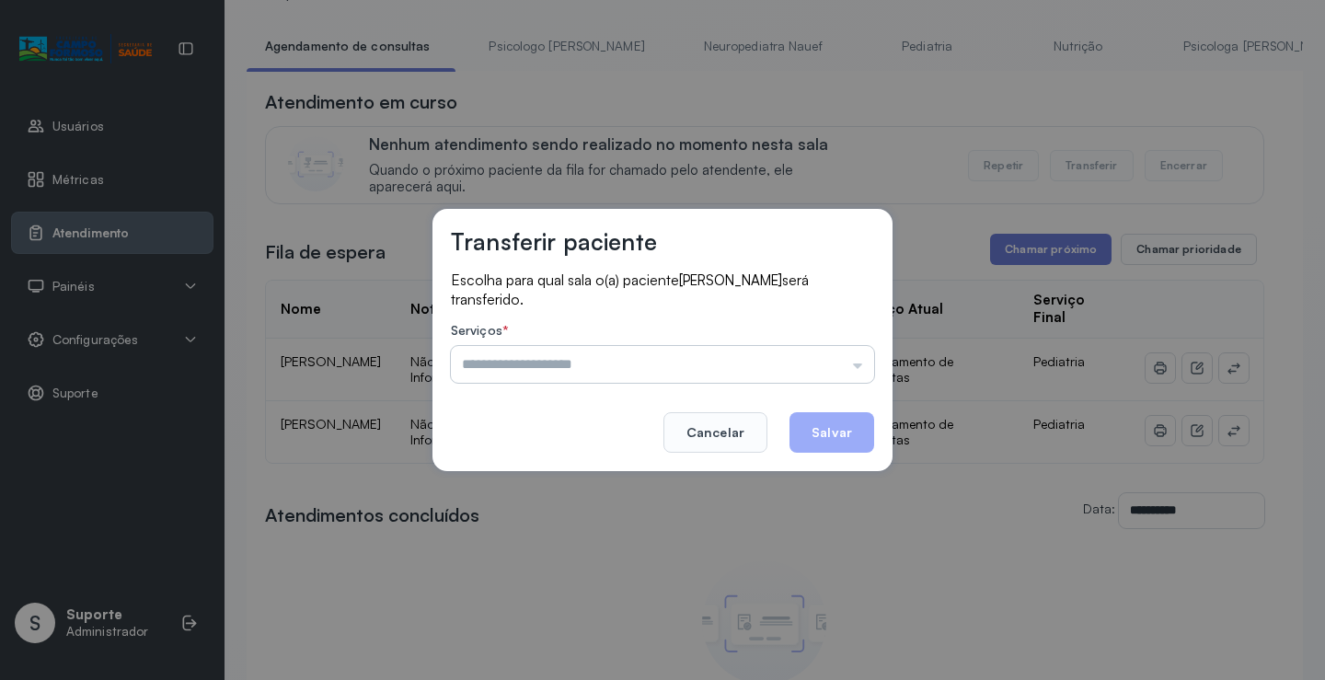
click at [837, 361] on input "text" at bounding box center [662, 364] width 423 height 37
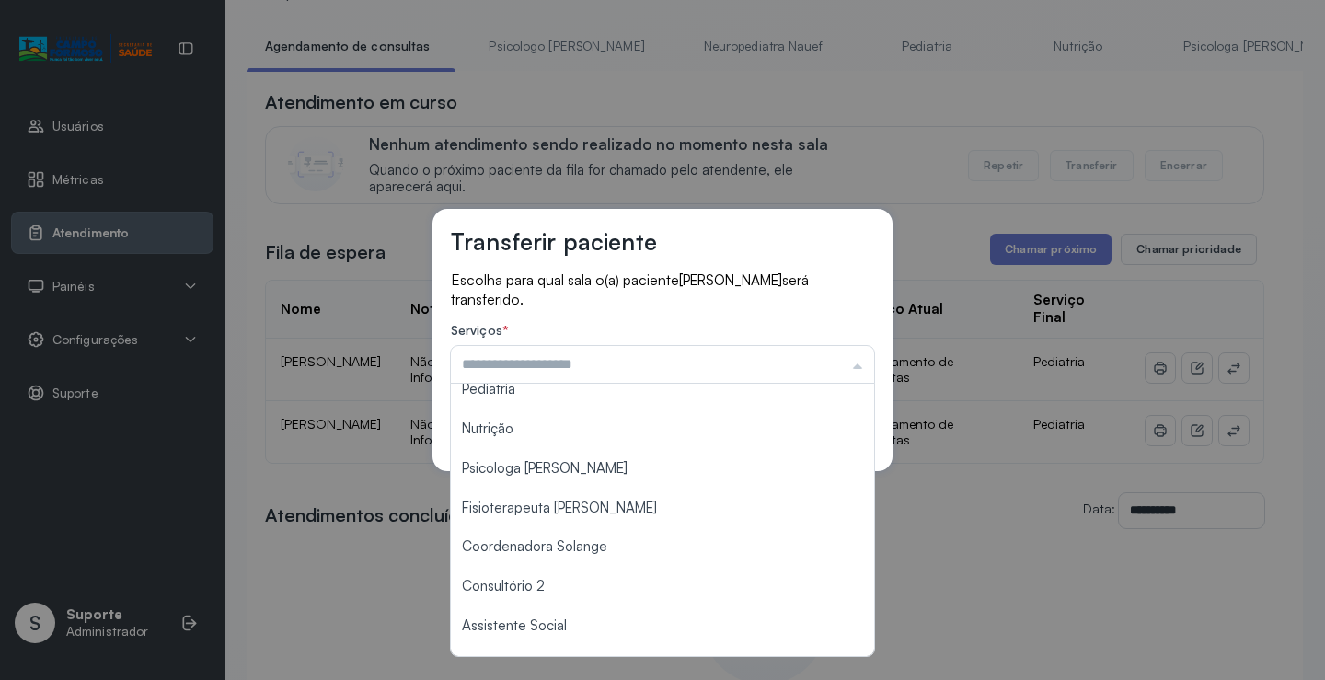
scroll to position [278, 0]
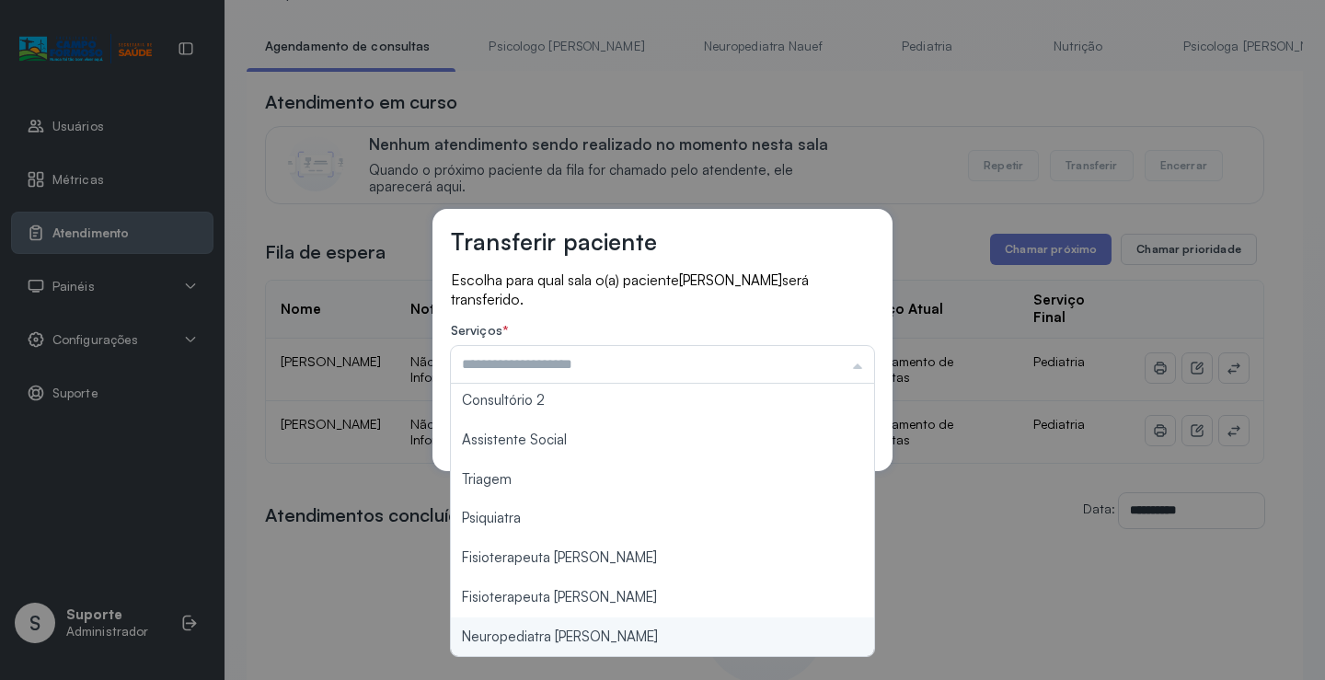
type input "**********"
drag, startPoint x: 573, startPoint y: 643, endPoint x: 581, endPoint y: 635, distance: 11.1
click at [578, 638] on div "**********" at bounding box center [662, 340] width 1325 height 680
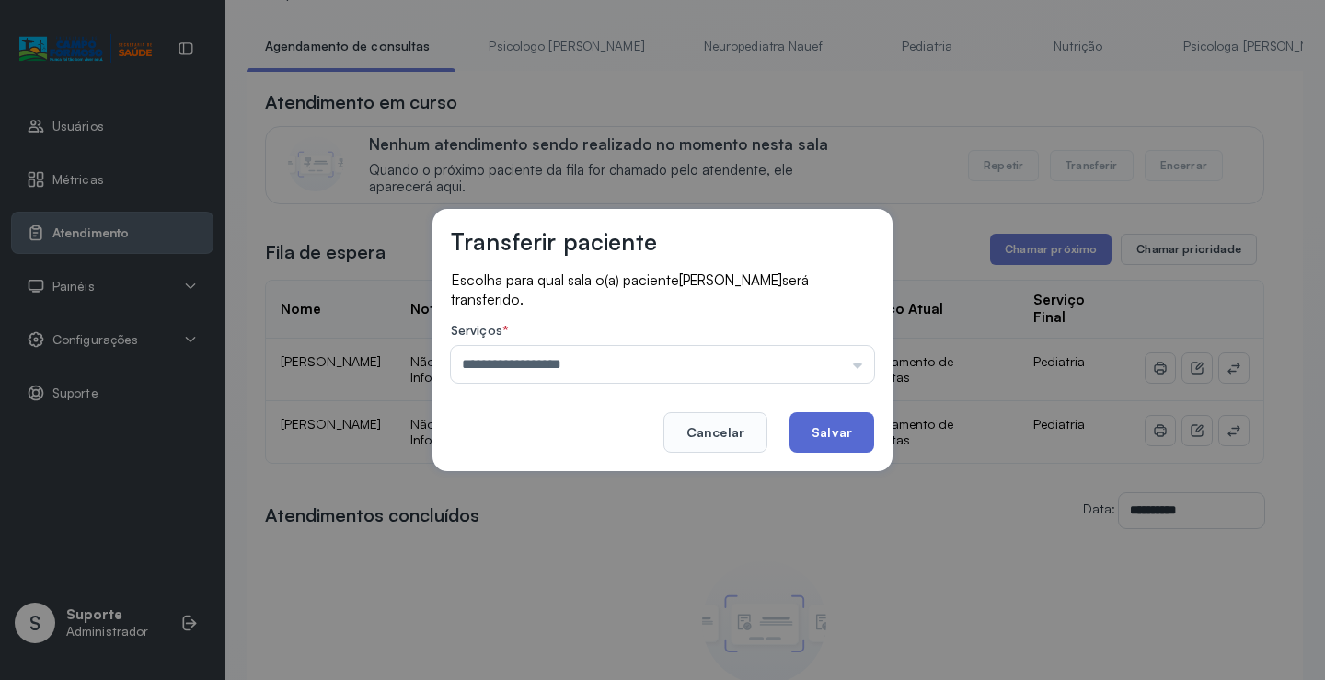
click at [824, 412] on button "Salvar" at bounding box center [832, 432] width 85 height 40
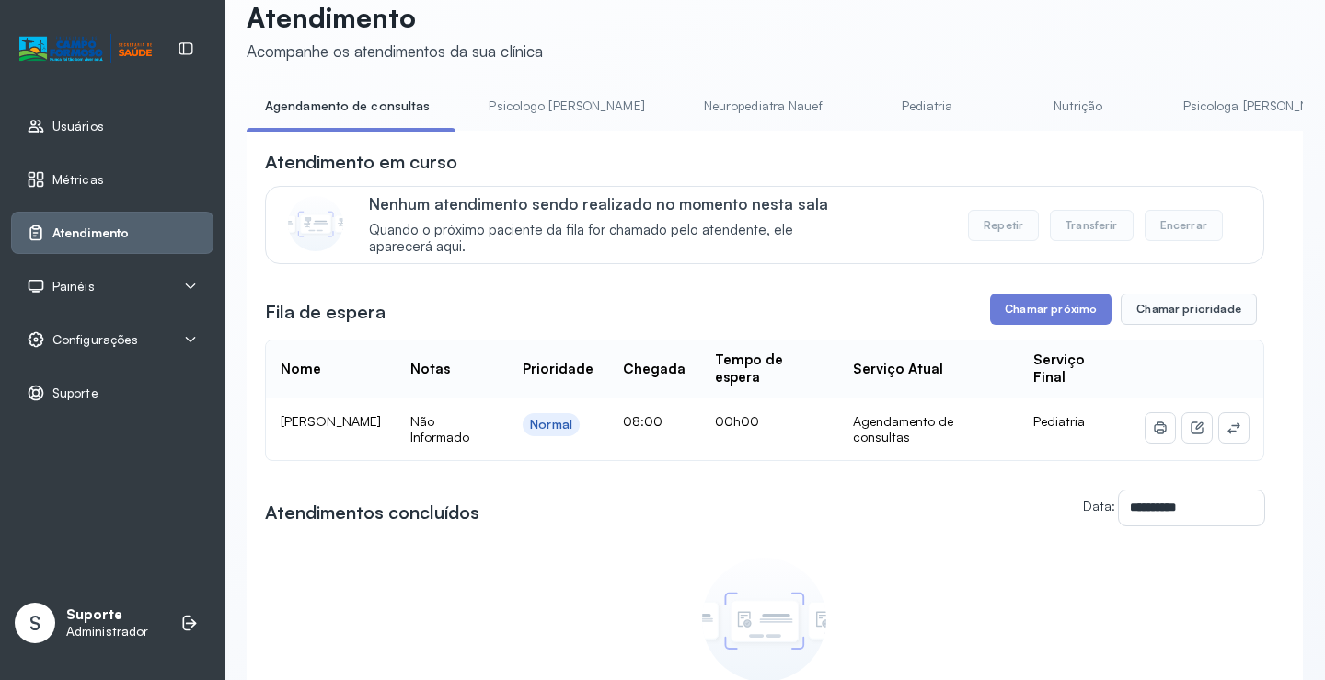
scroll to position [0, 0]
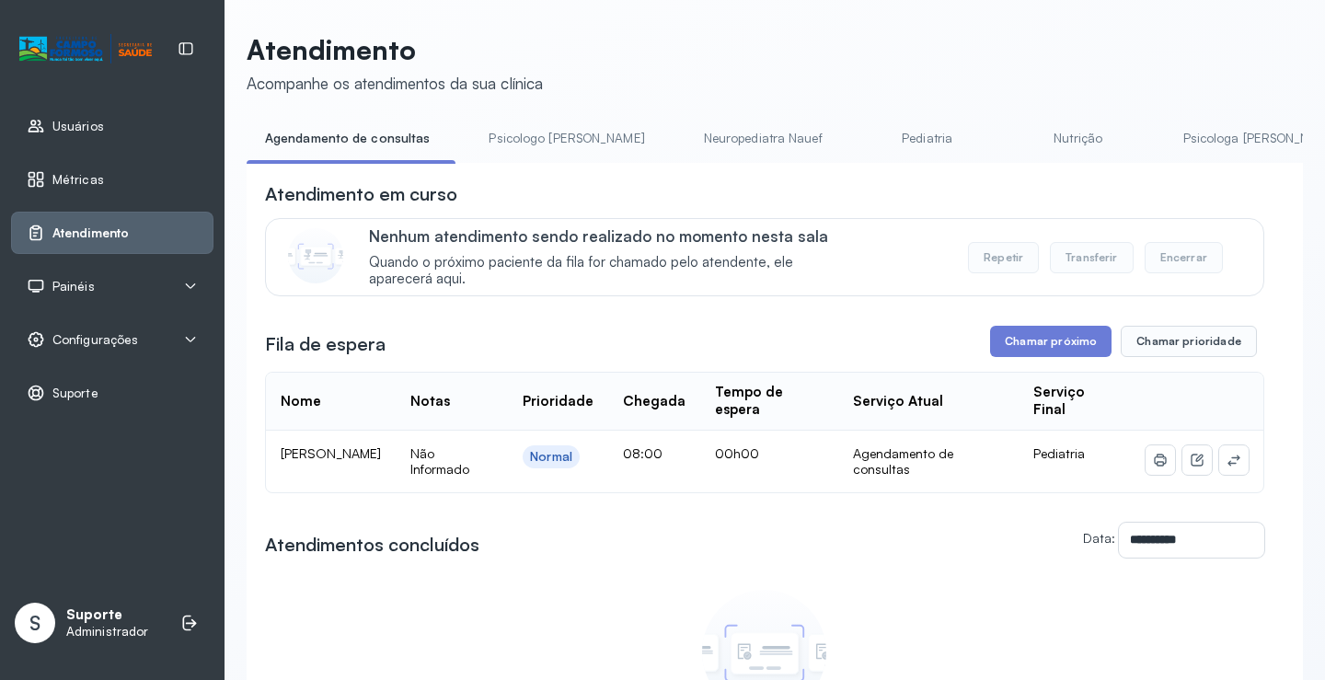
click at [708, 144] on link "Neuropediatra Nauef" at bounding box center [764, 138] width 156 height 30
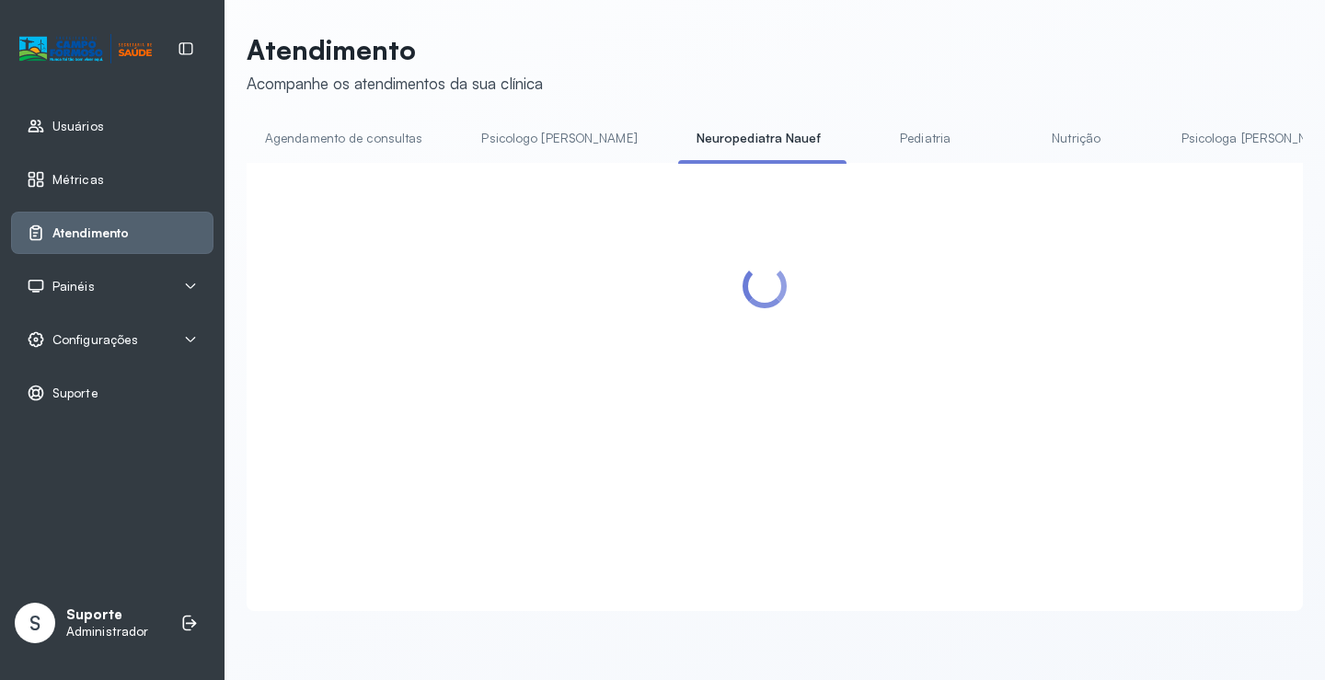
click at [385, 129] on link "Agendamento de consultas" at bounding box center [344, 138] width 194 height 30
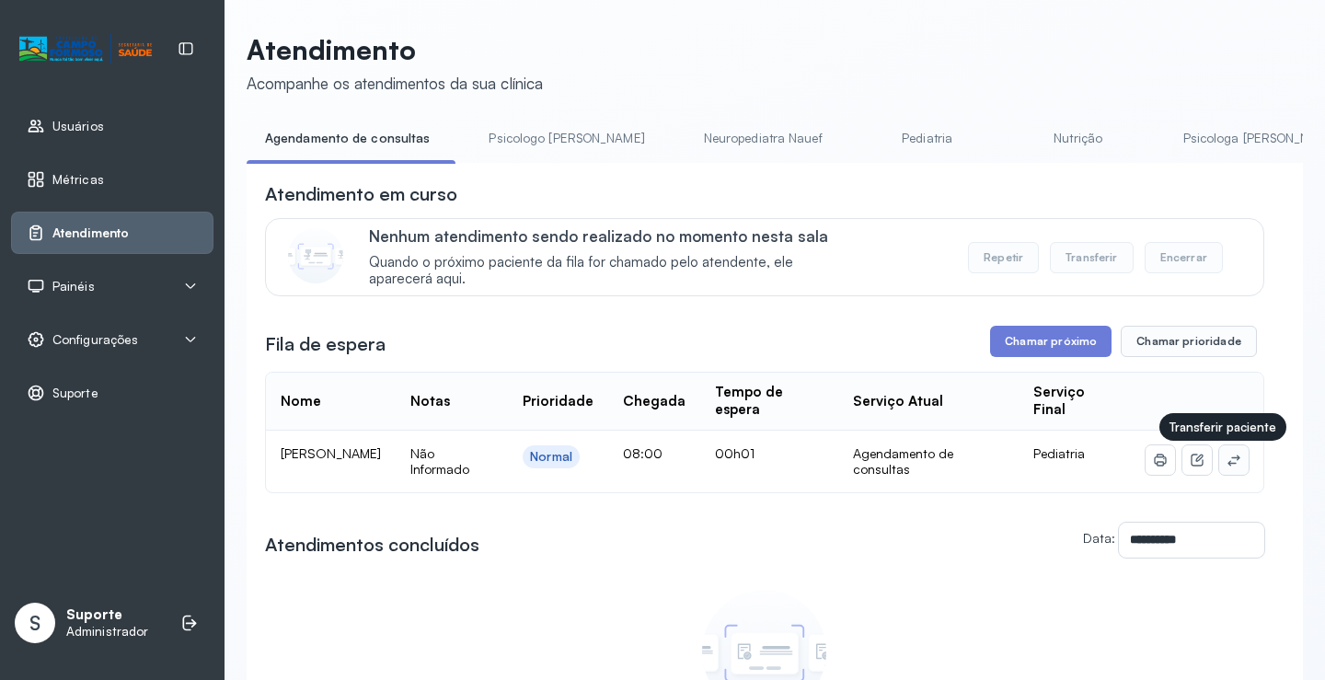
click at [1227, 466] on button at bounding box center [1233, 459] width 29 height 29
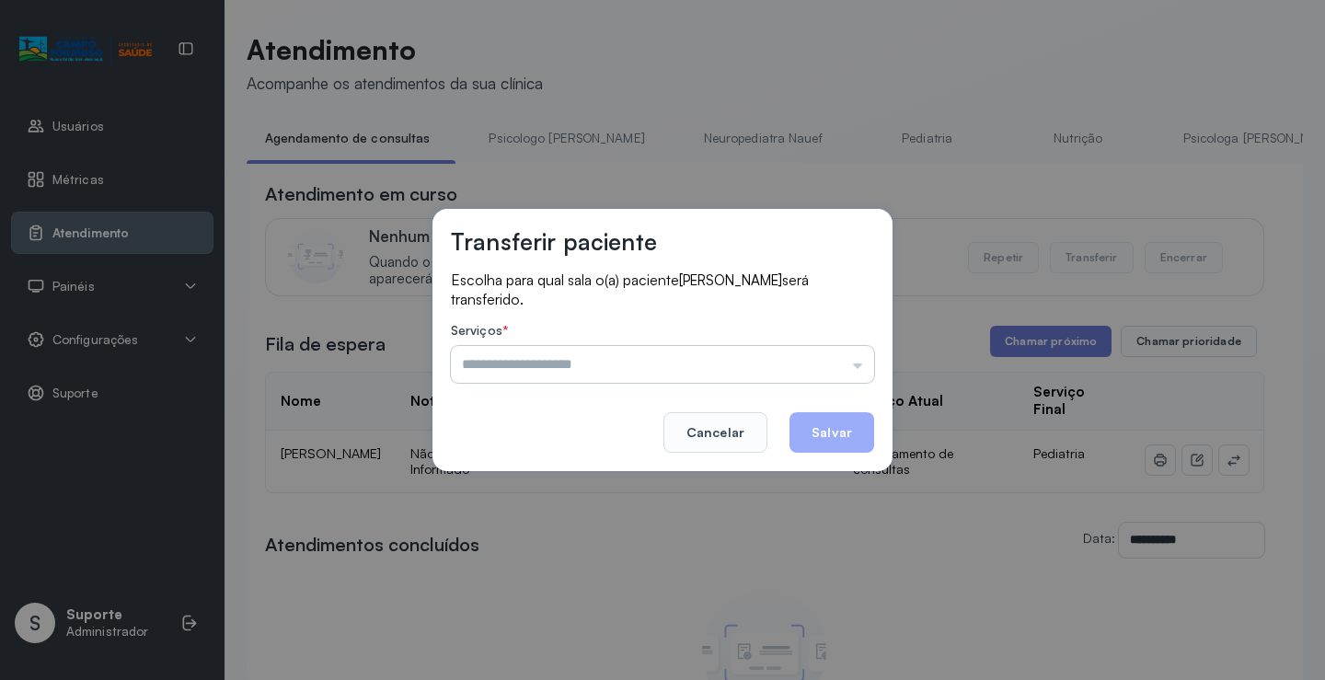
drag, startPoint x: 846, startPoint y: 386, endPoint x: 829, endPoint y: 372, distance: 21.6
click at [839, 386] on footer "Cancelar Salvar" at bounding box center [662, 419] width 423 height 66
click at [829, 365] on input "text" at bounding box center [662, 364] width 423 height 37
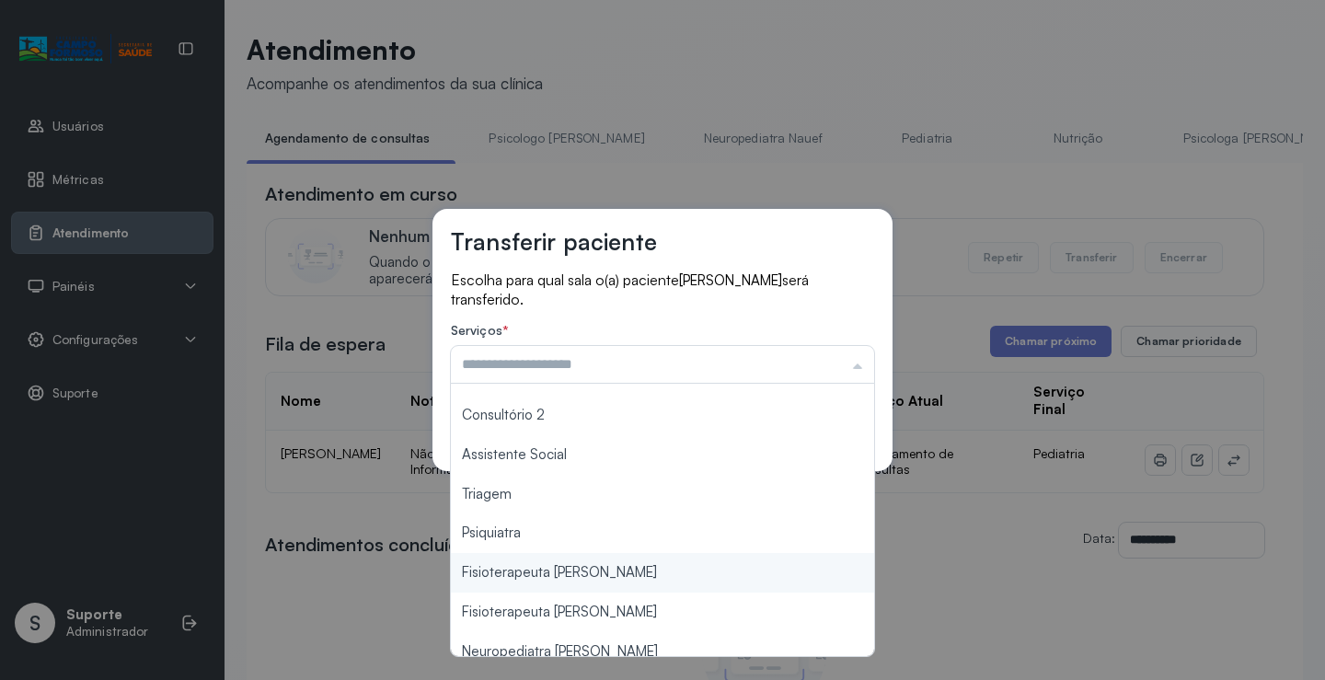
scroll to position [278, 0]
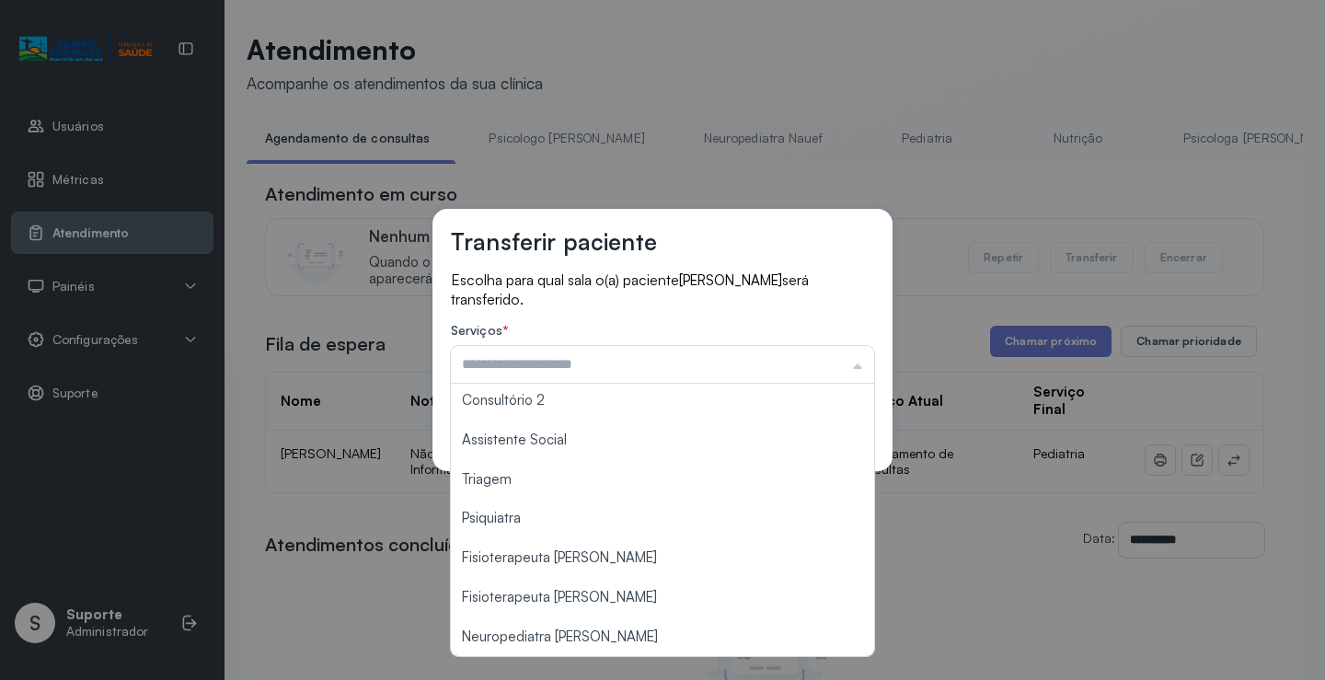
type input "**********"
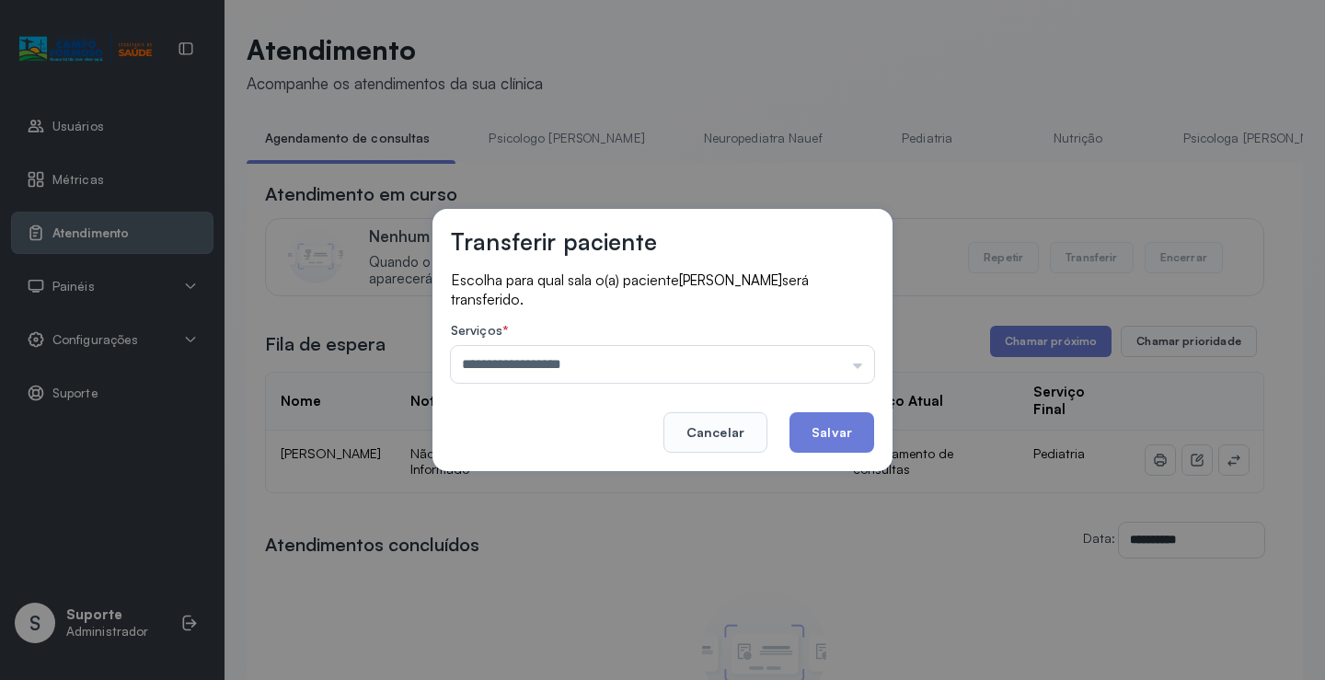
drag, startPoint x: 579, startPoint y: 637, endPoint x: 665, endPoint y: 562, distance: 114.2
click at [579, 636] on div "**********" at bounding box center [662, 340] width 1325 height 680
click at [827, 413] on button "Salvar" at bounding box center [832, 432] width 85 height 40
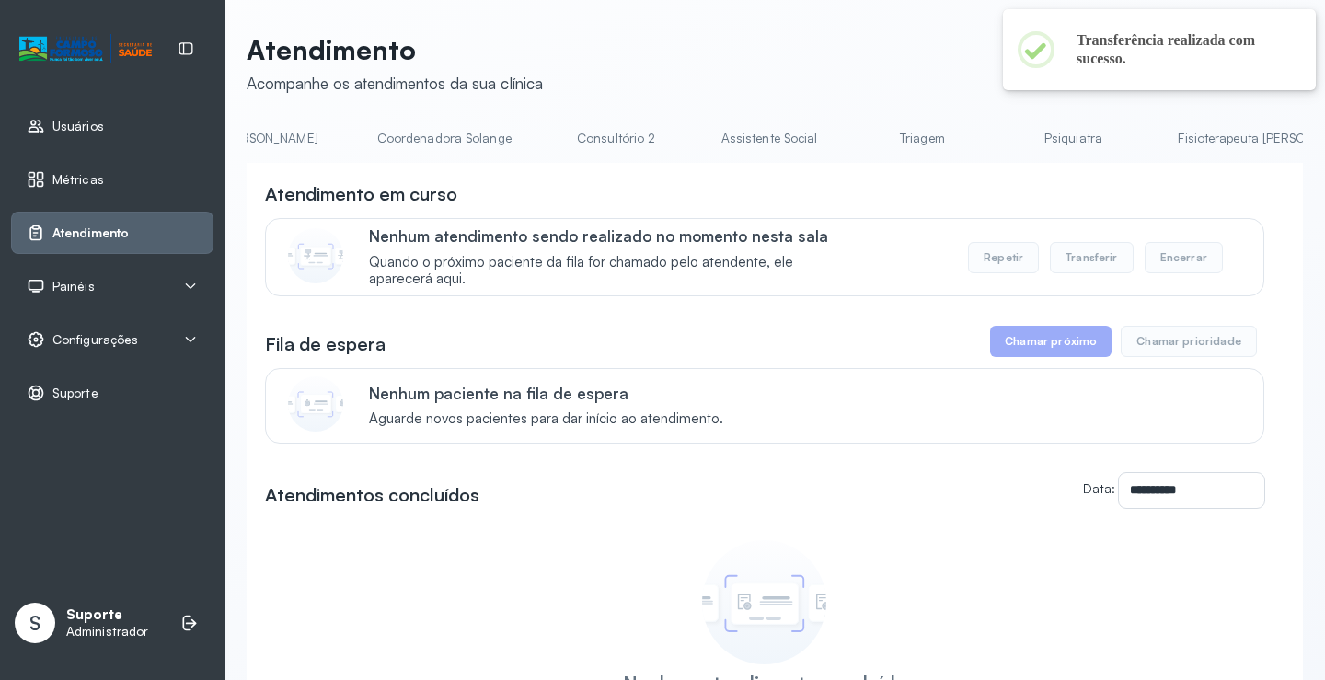
scroll to position [0, 1464]
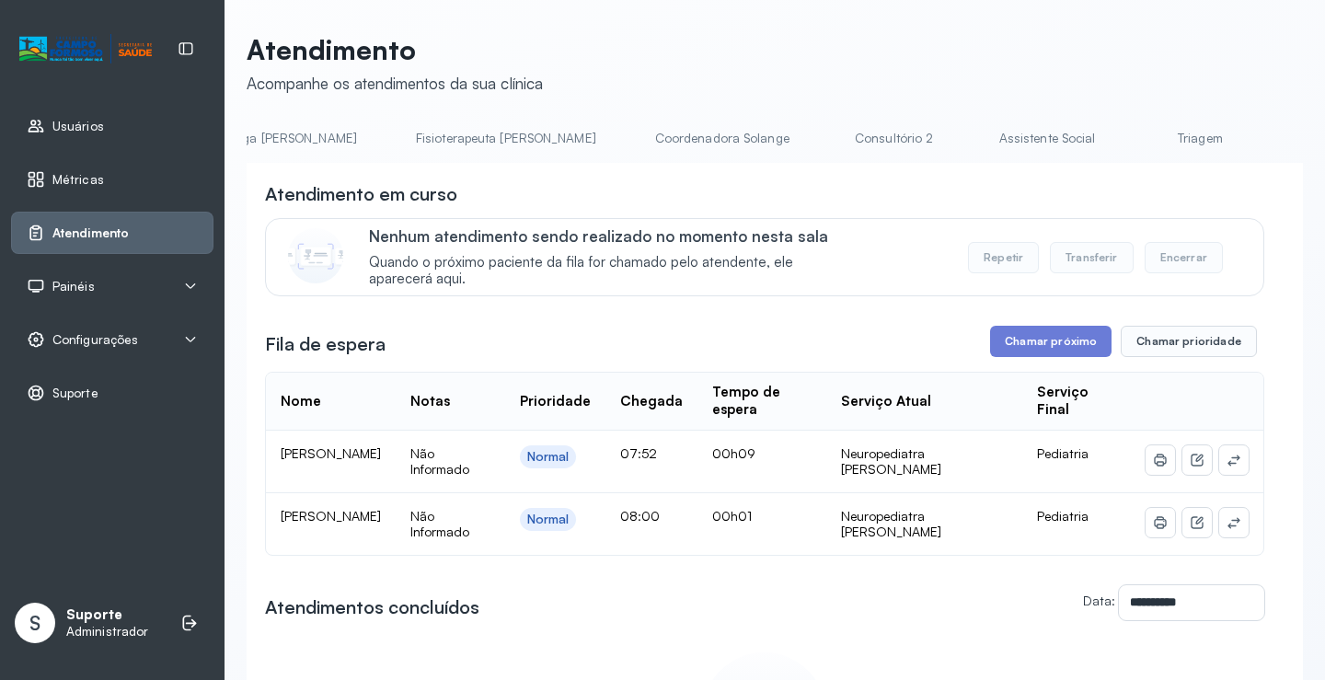
scroll to position [0, 1012]
click at [1098, 136] on link "Triagem" at bounding box center [1162, 138] width 129 height 30
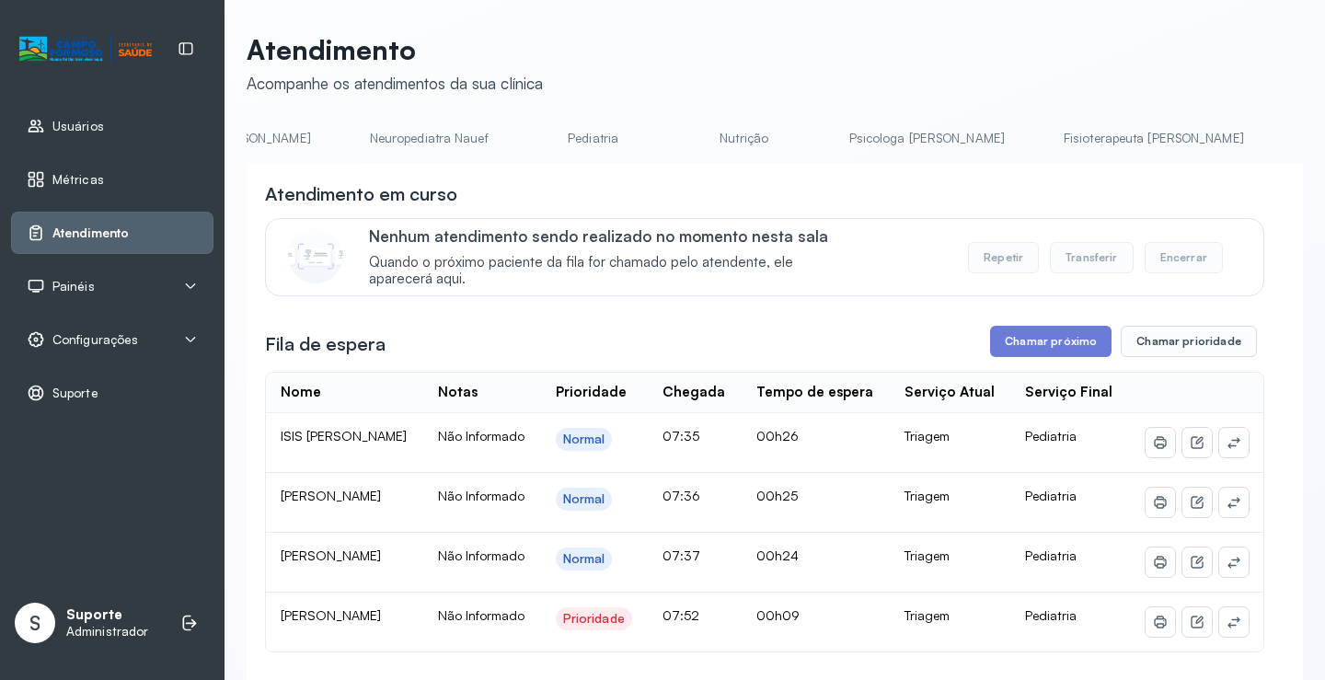
scroll to position [0, 256]
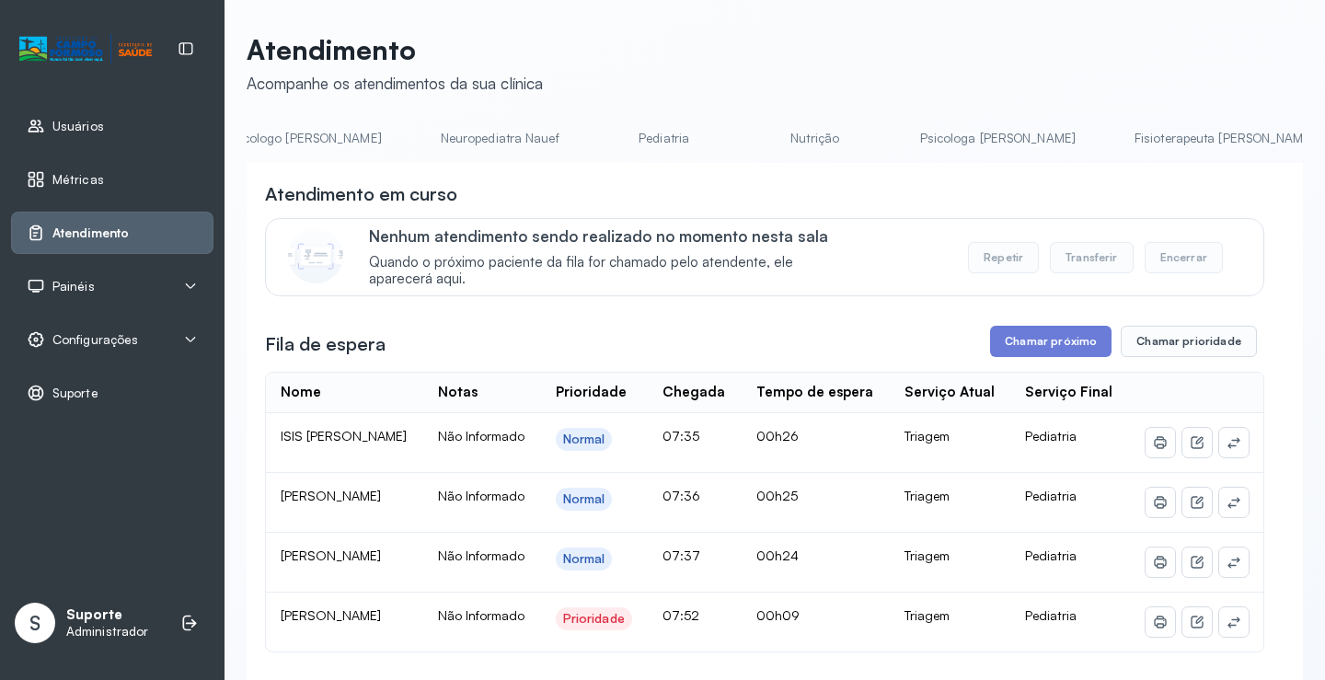
click at [600, 146] on link "Pediatria" at bounding box center [664, 138] width 129 height 30
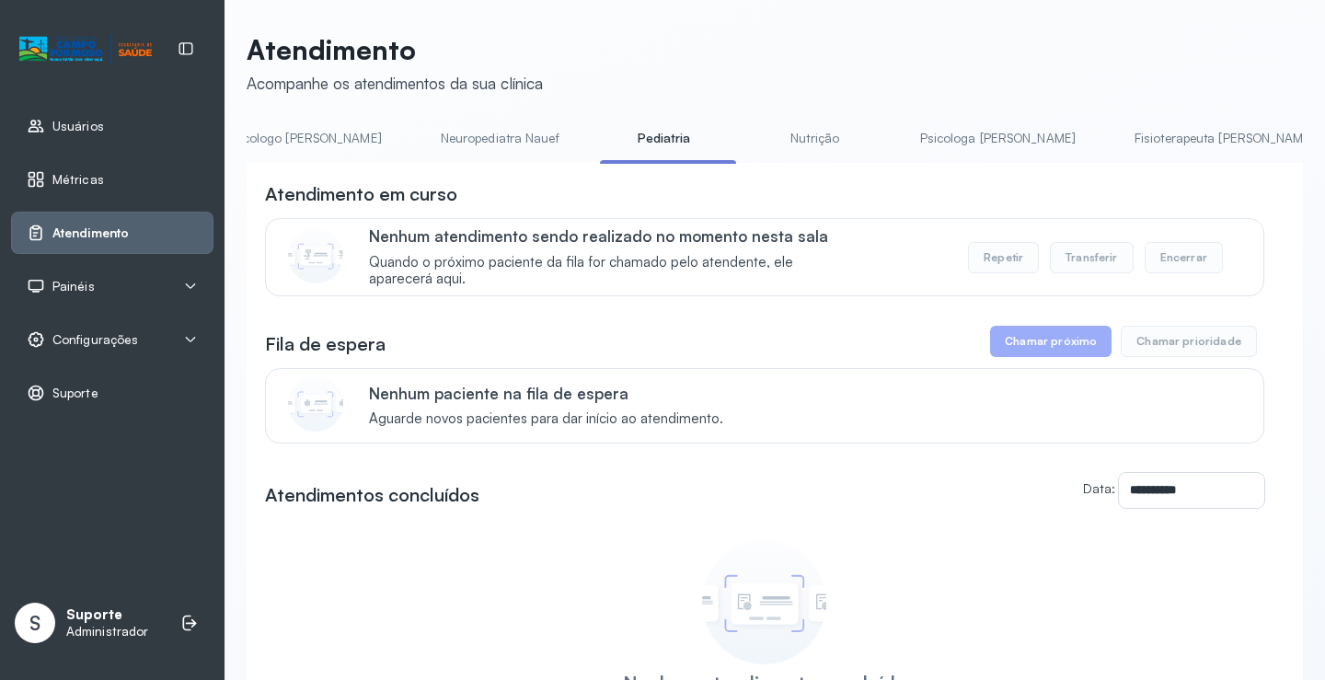
scroll to position [0, 0]
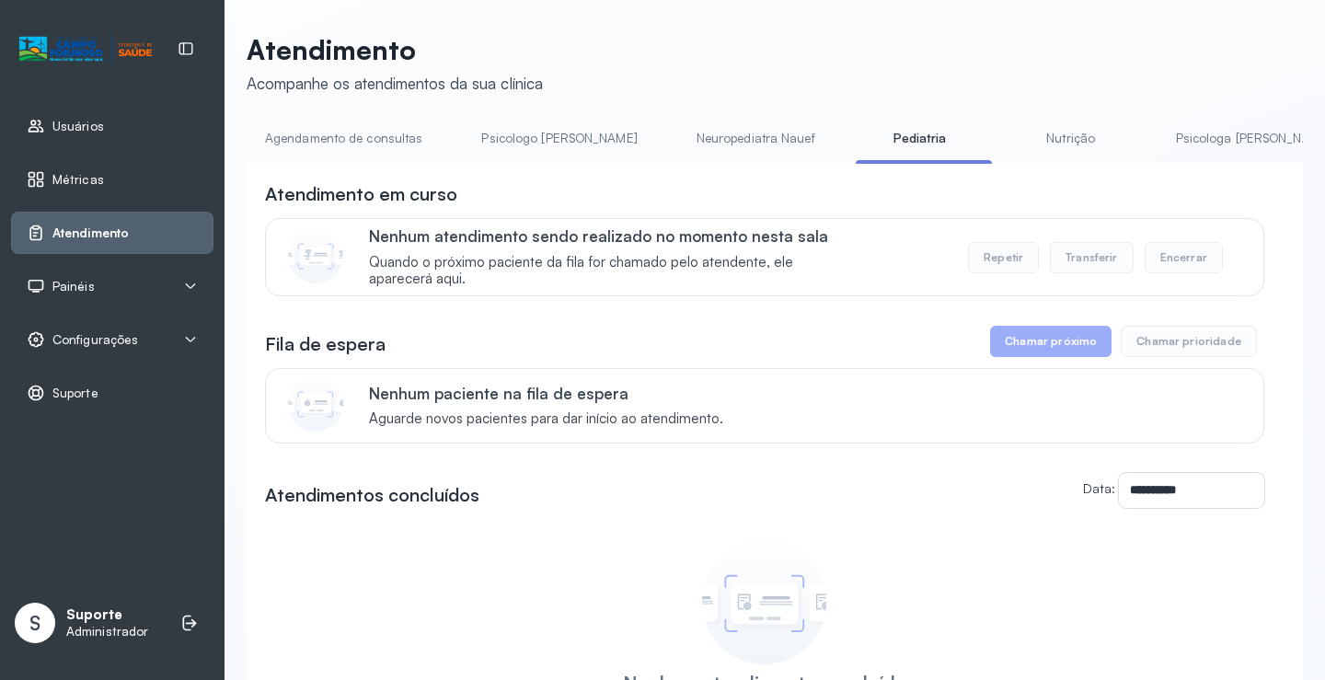
click at [463, 154] on li "Agendamento de consultas" at bounding box center [563, 143] width 200 height 41
click at [338, 149] on link "Agendamento de consultas" at bounding box center [344, 138] width 194 height 30
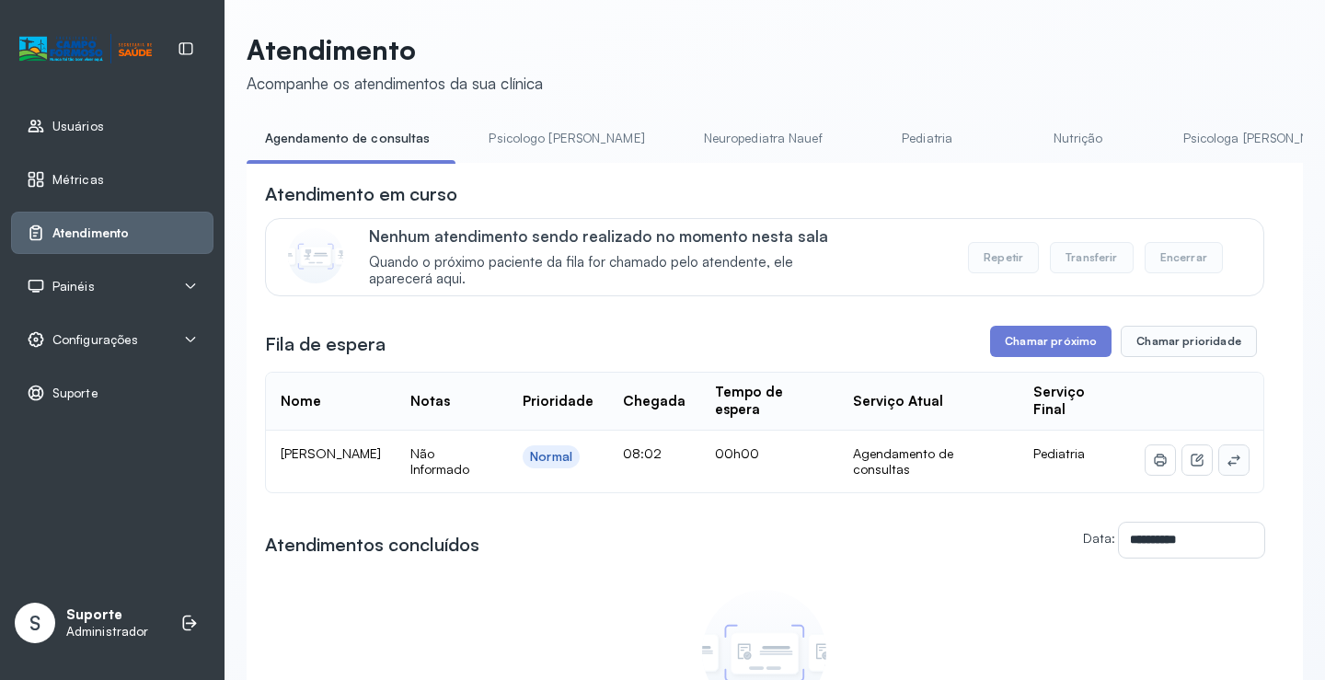
click at [1230, 463] on button at bounding box center [1233, 459] width 29 height 29
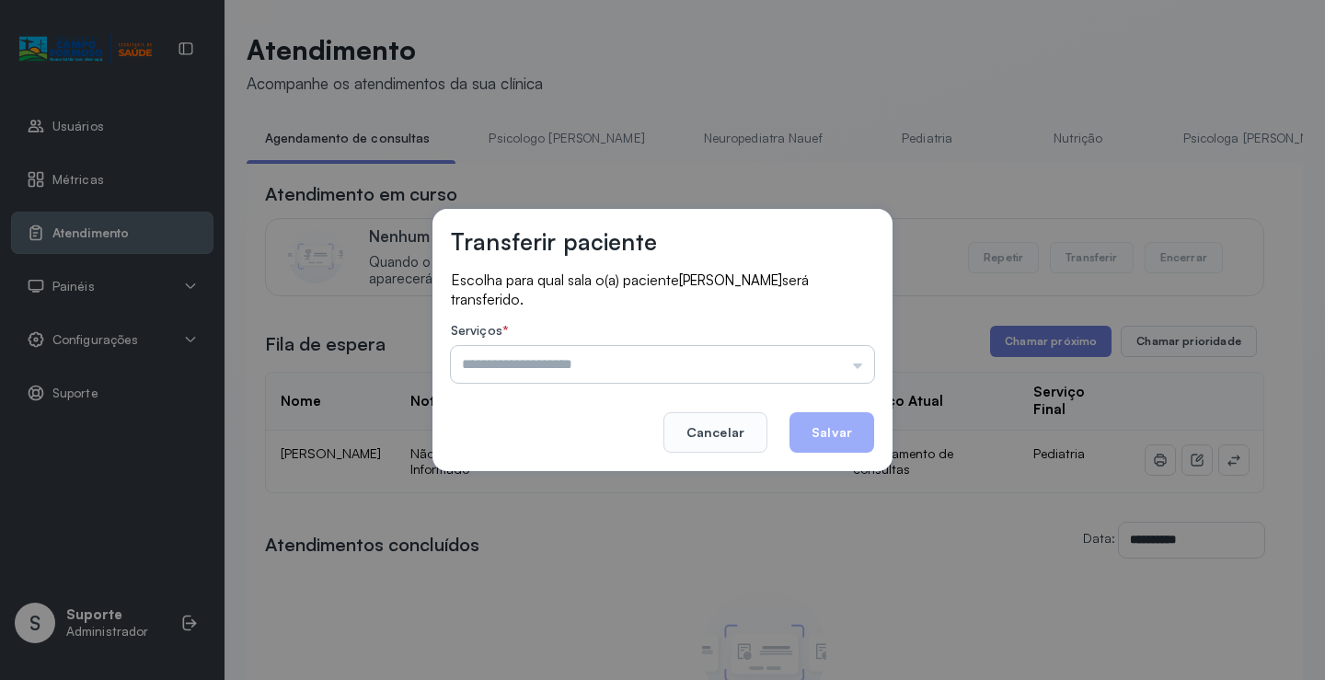
click at [834, 372] on input "text" at bounding box center [662, 364] width 423 height 37
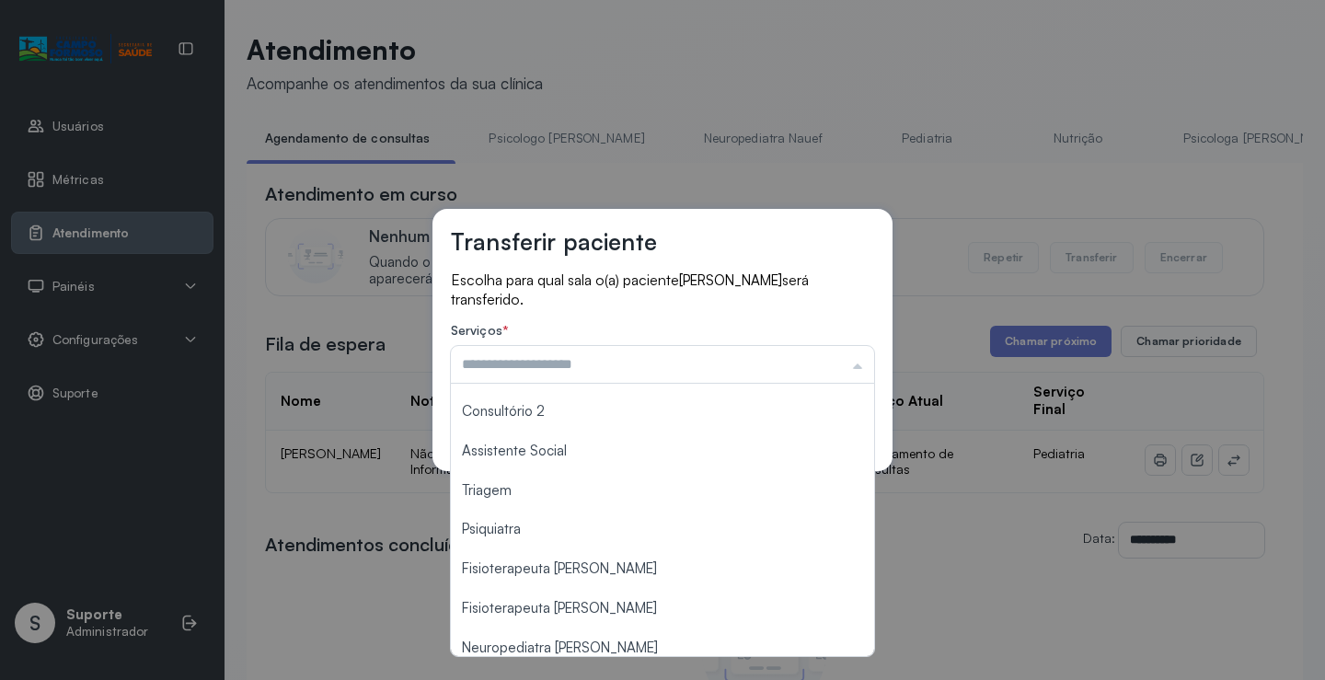
scroll to position [279, 0]
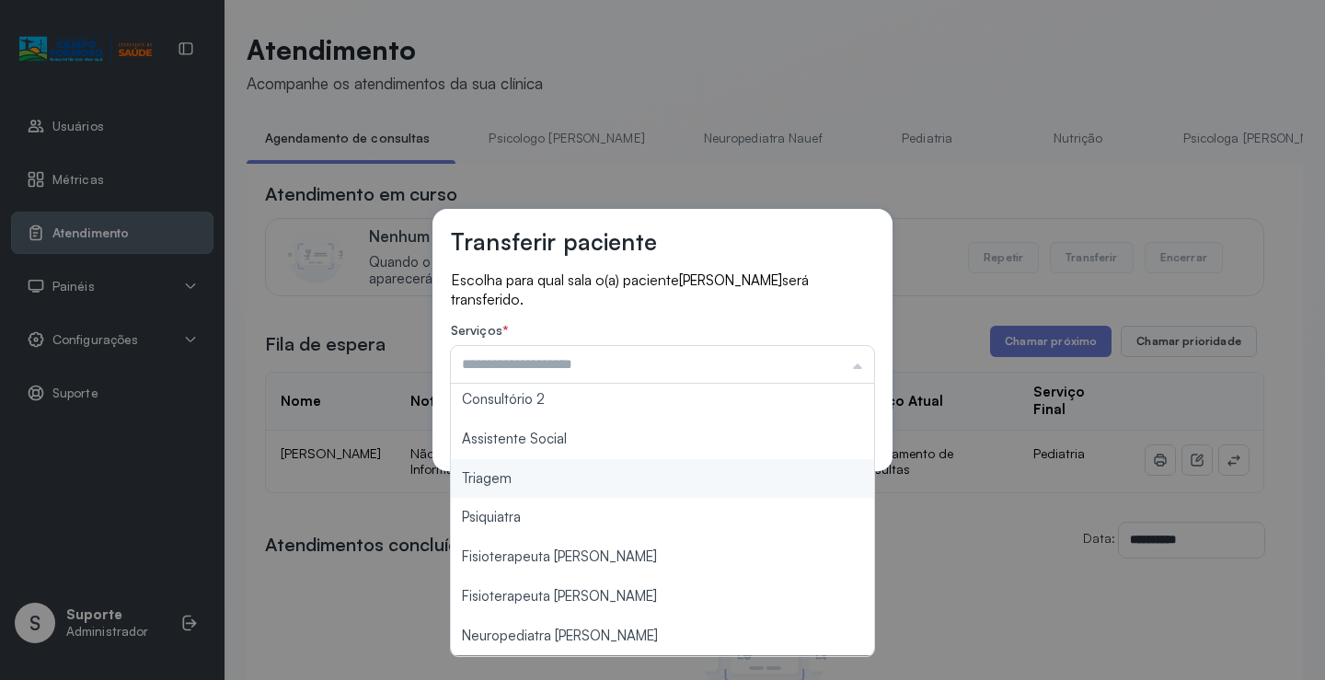
type input "*******"
drag, startPoint x: 546, startPoint y: 482, endPoint x: 592, endPoint y: 463, distance: 49.9
click at [548, 479] on div "Transferir paciente Escolha para qual sala o(a) paciente [PERSON_NAME] será tra…" at bounding box center [662, 340] width 1325 height 680
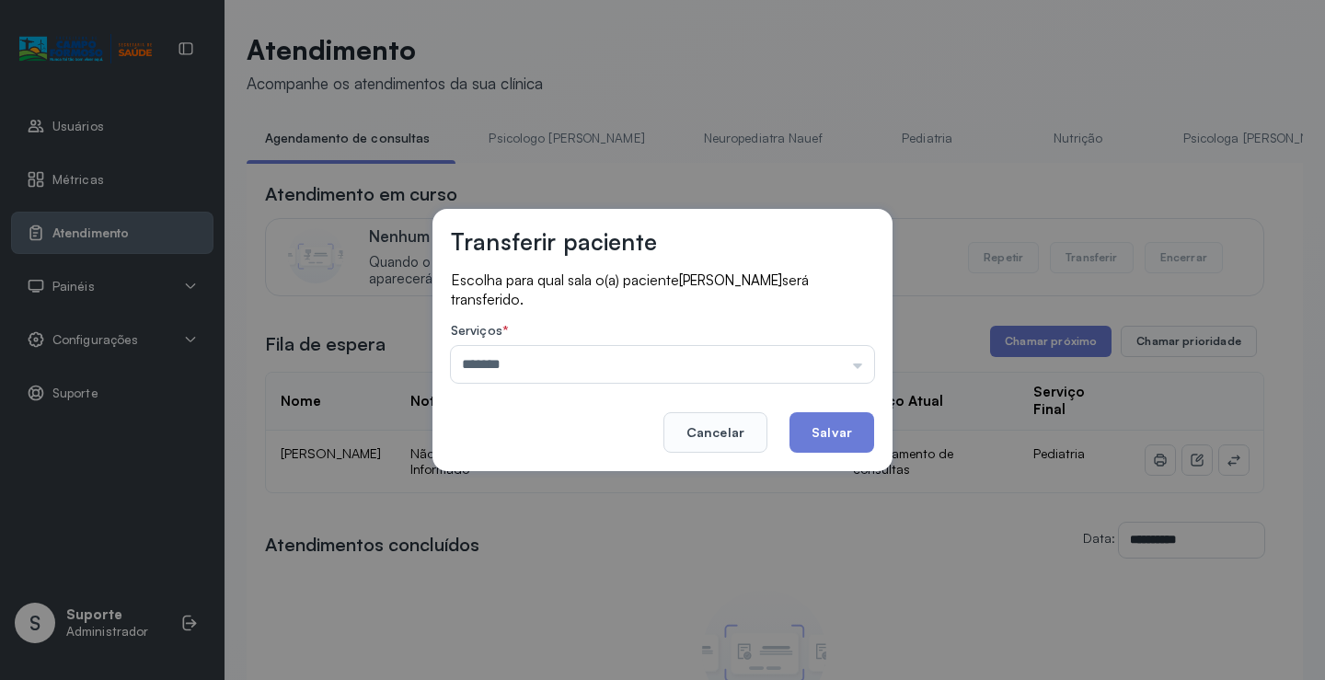
click at [799, 437] on button "Salvar" at bounding box center [832, 432] width 85 height 40
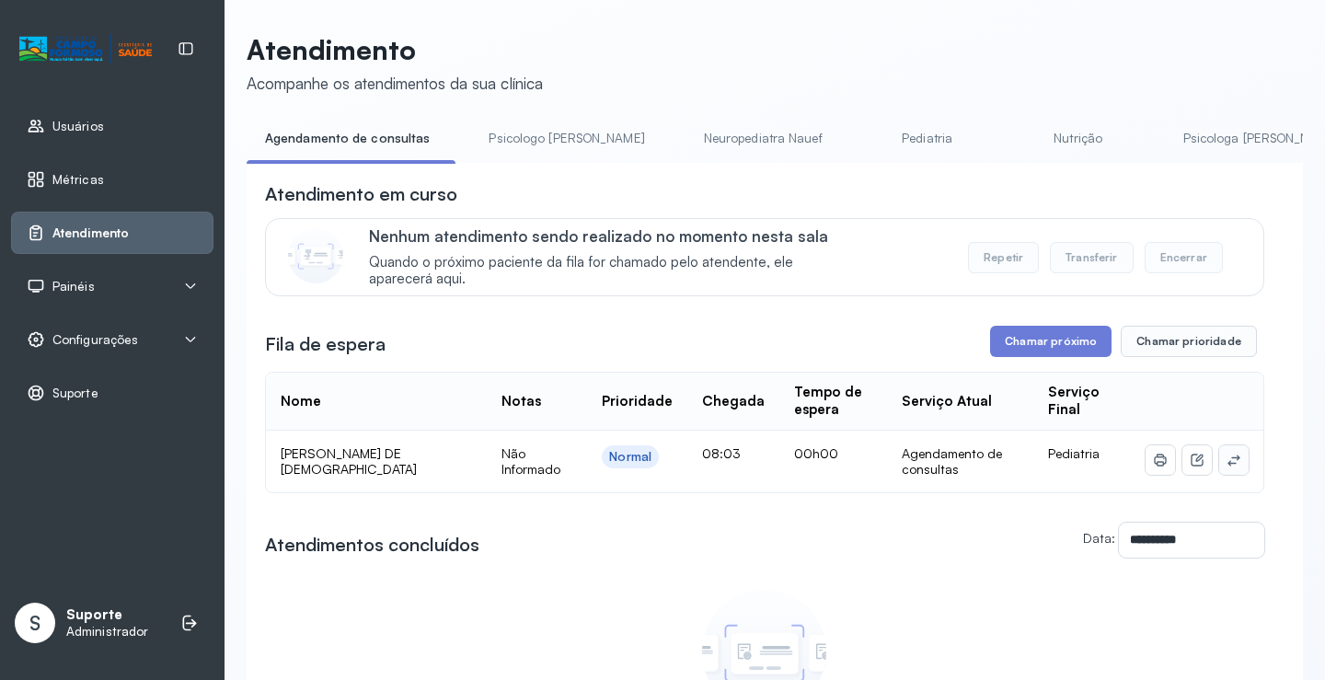
click at [1224, 472] on button at bounding box center [1233, 459] width 29 height 29
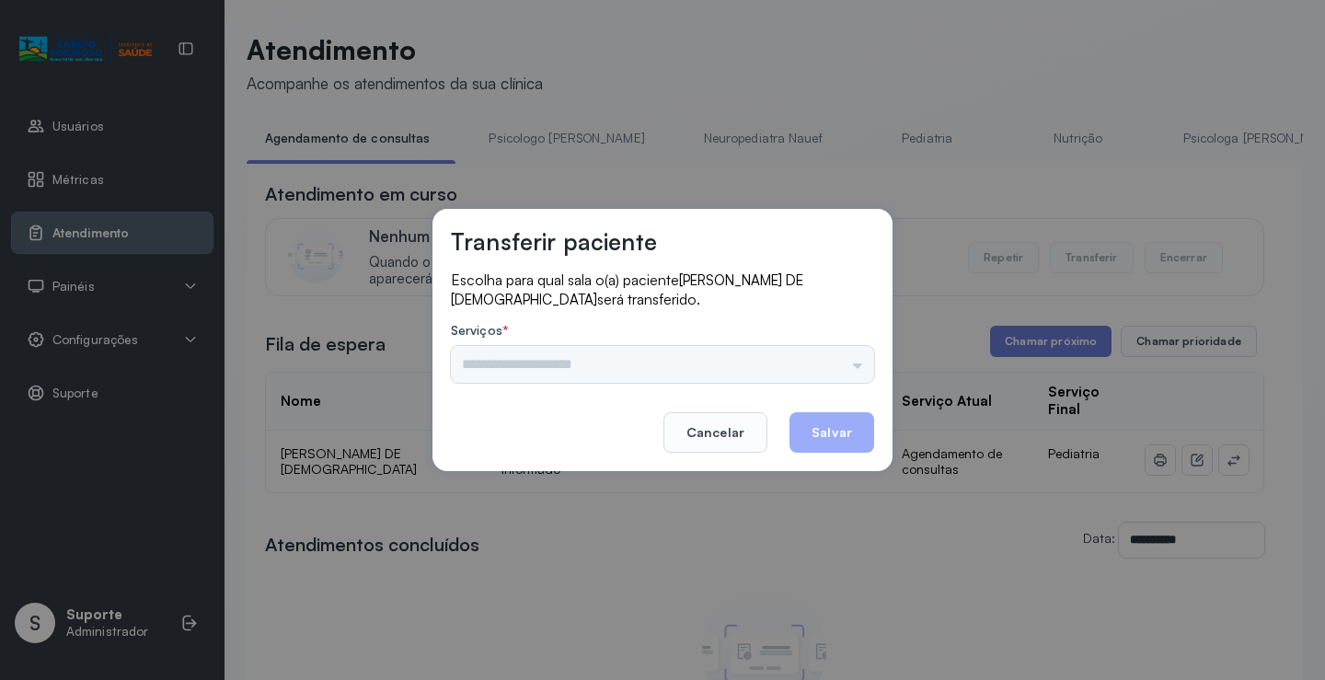
click at [848, 352] on div "Nenhuma opção encontrada" at bounding box center [662, 364] width 423 height 37
click at [846, 352] on input "text" at bounding box center [662, 364] width 423 height 37
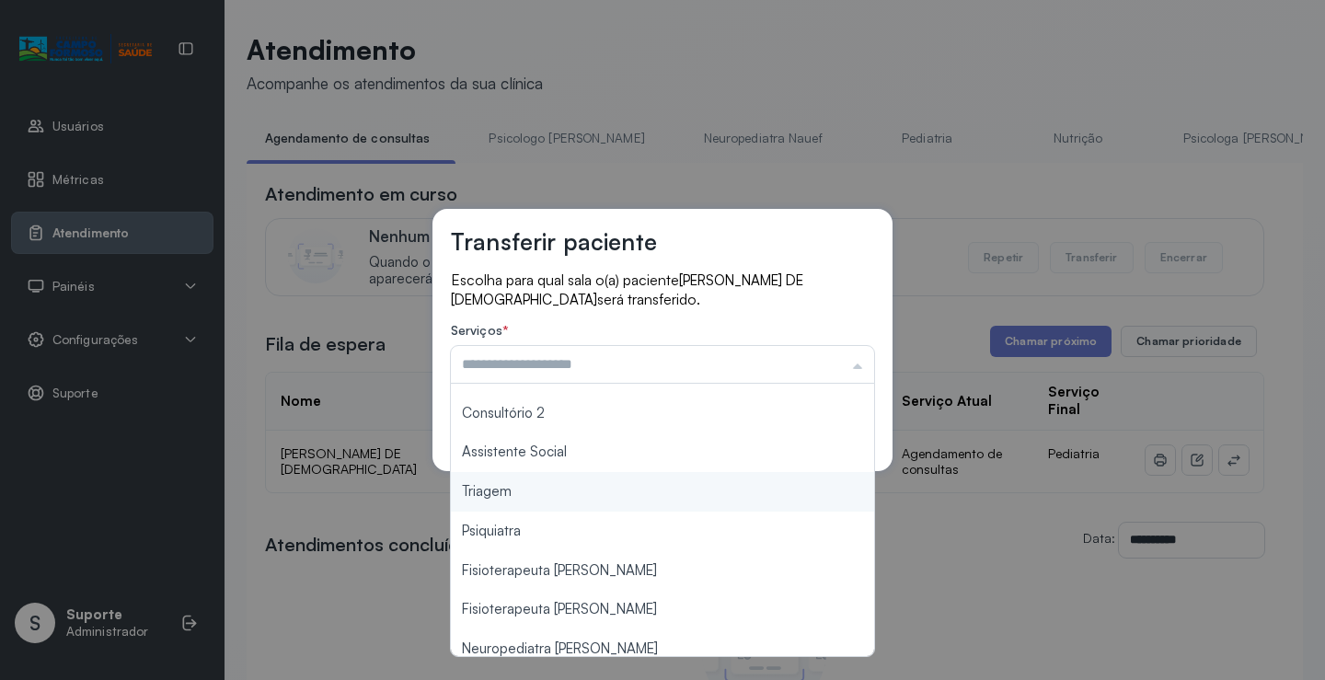
scroll to position [276, 0]
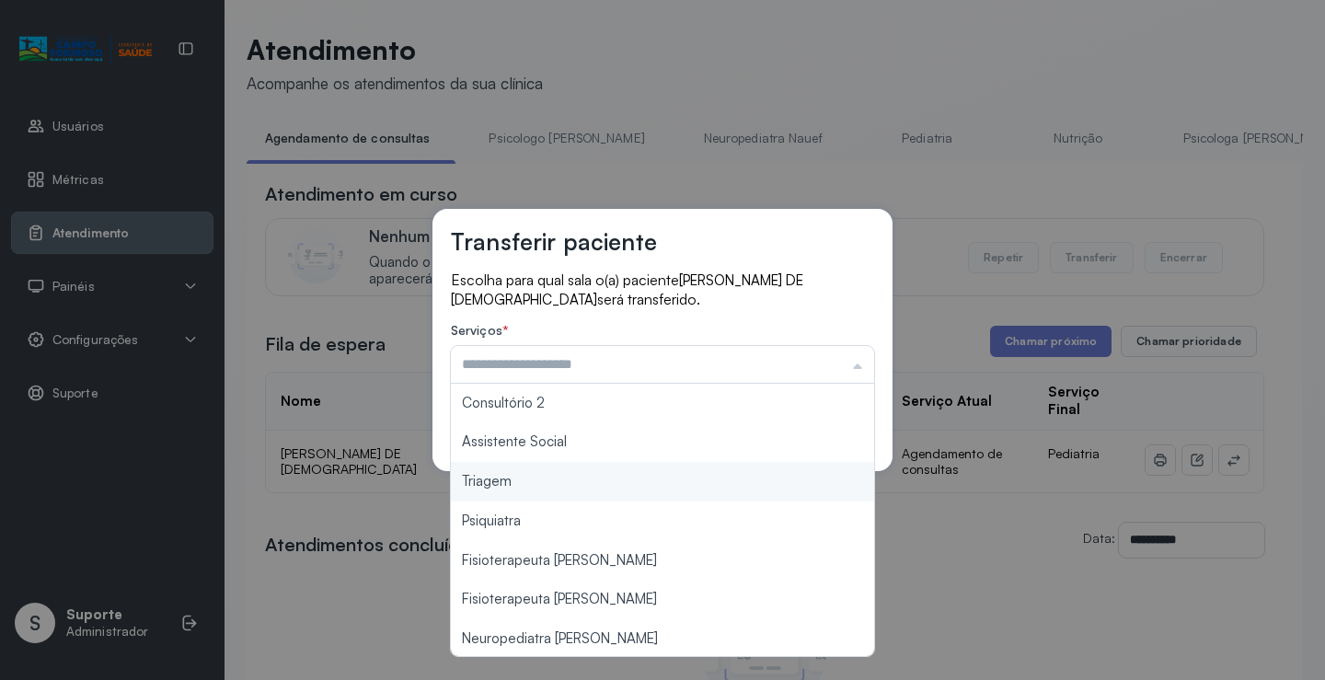
type input "*******"
click at [566, 484] on div "Transferir paciente Escolha para qual sala o(a) paciente LOHAM RODRIGUES DE JES…" at bounding box center [662, 340] width 1325 height 680
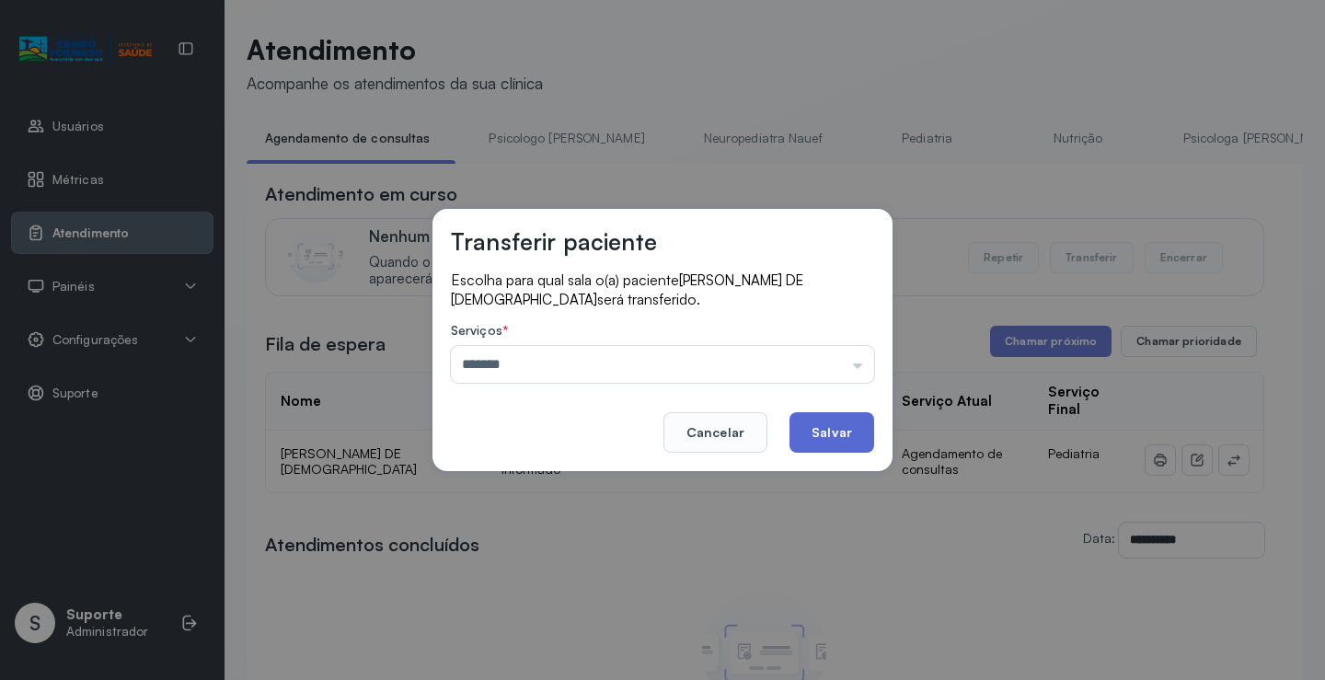
click at [820, 444] on button "Salvar" at bounding box center [832, 432] width 85 height 40
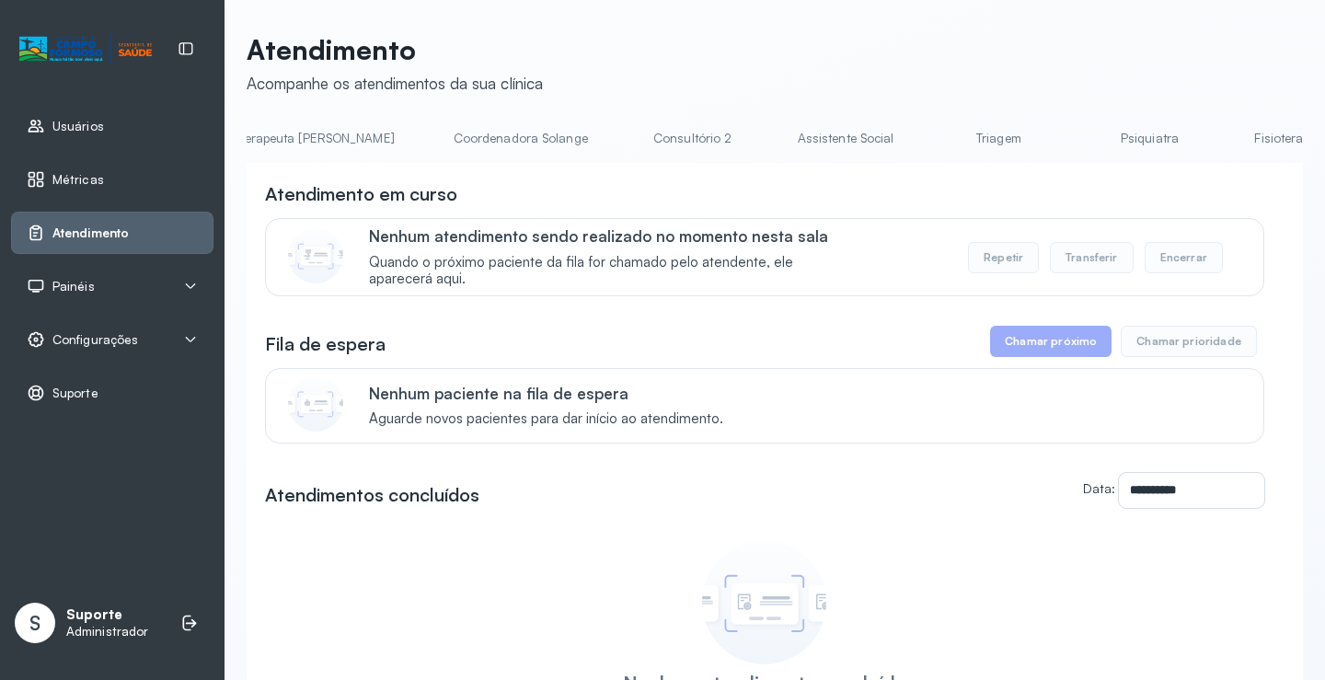
scroll to position [0, 1187]
click at [930, 131] on link "Triagem" at bounding box center [994, 138] width 129 height 30
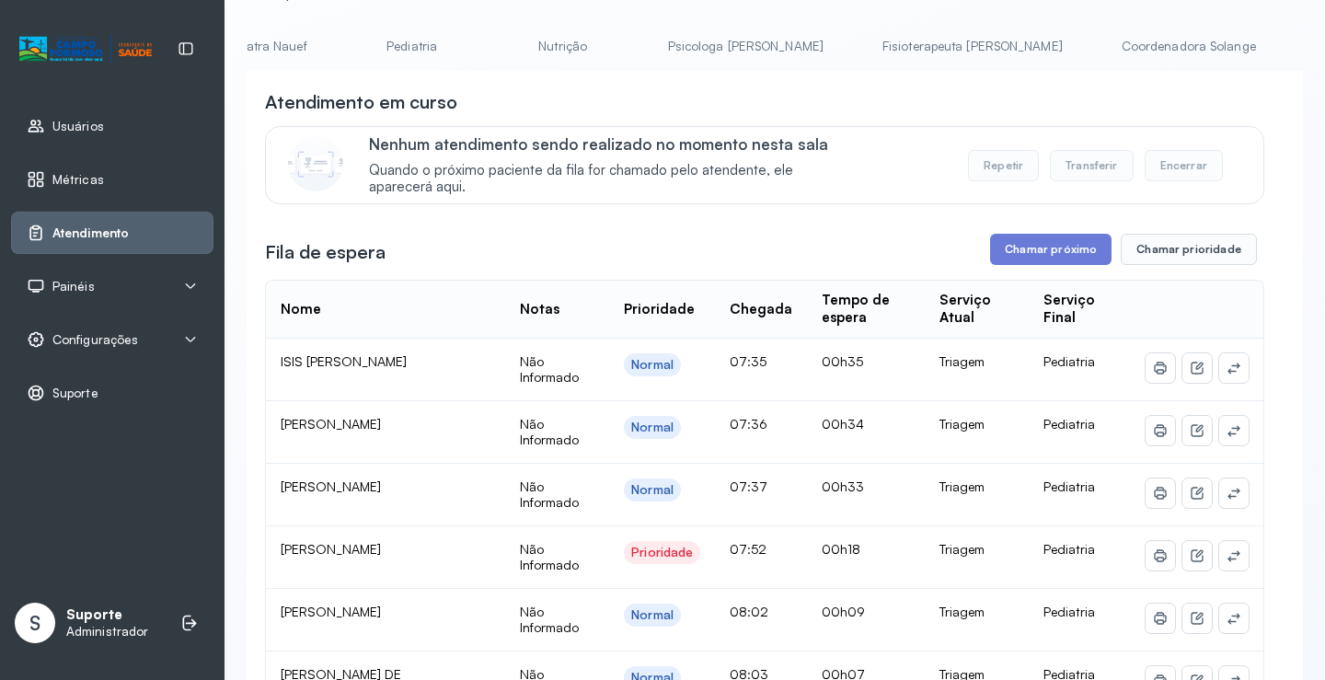
scroll to position [0, 0]
click at [345, 36] on link "Agendamento de consultas" at bounding box center [344, 46] width 194 height 30
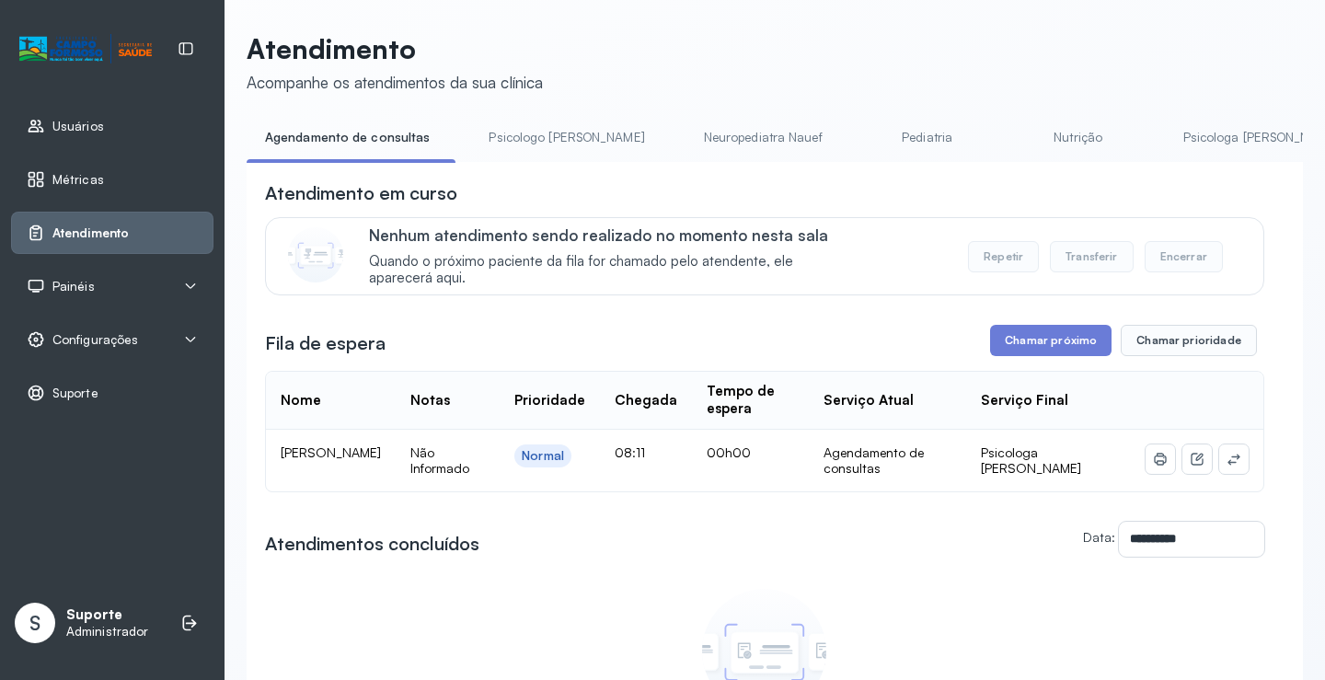
scroll to position [92, 0]
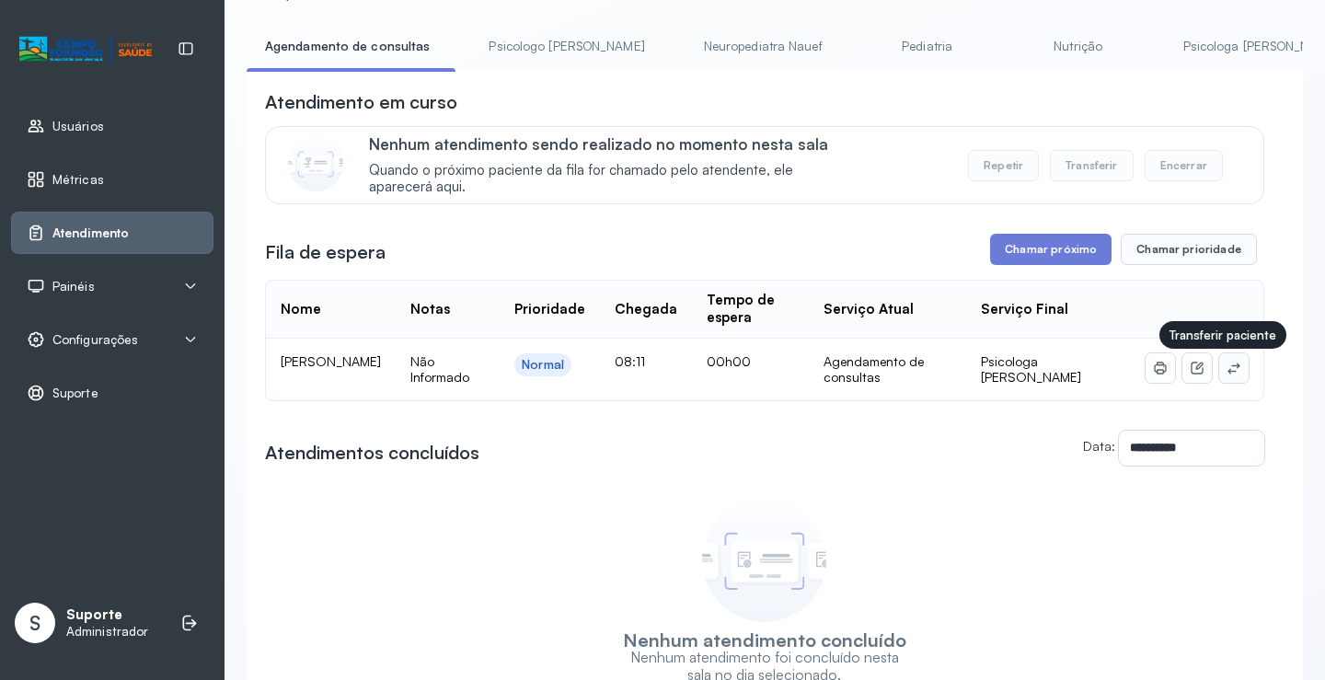
click at [1230, 371] on button at bounding box center [1233, 367] width 29 height 29
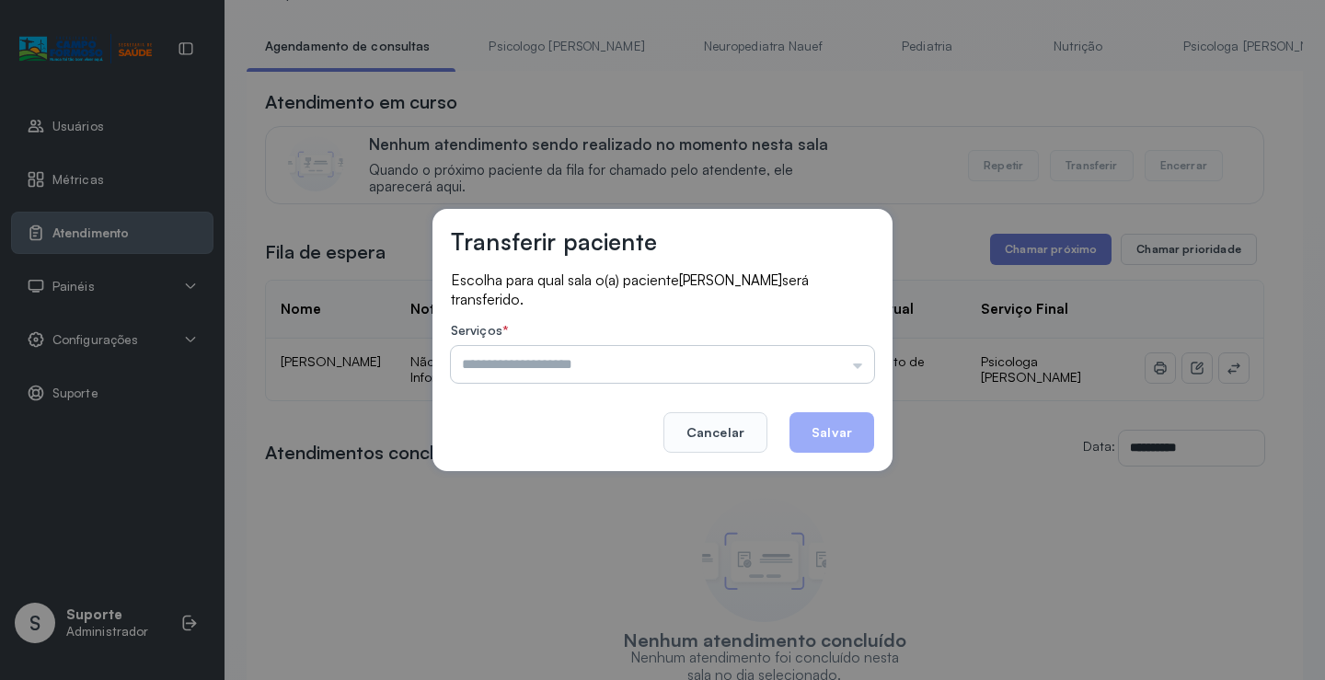
drag, startPoint x: 811, startPoint y: 373, endPoint x: 826, endPoint y: 368, distance: 16.3
click at [813, 373] on input "text" at bounding box center [662, 364] width 423 height 37
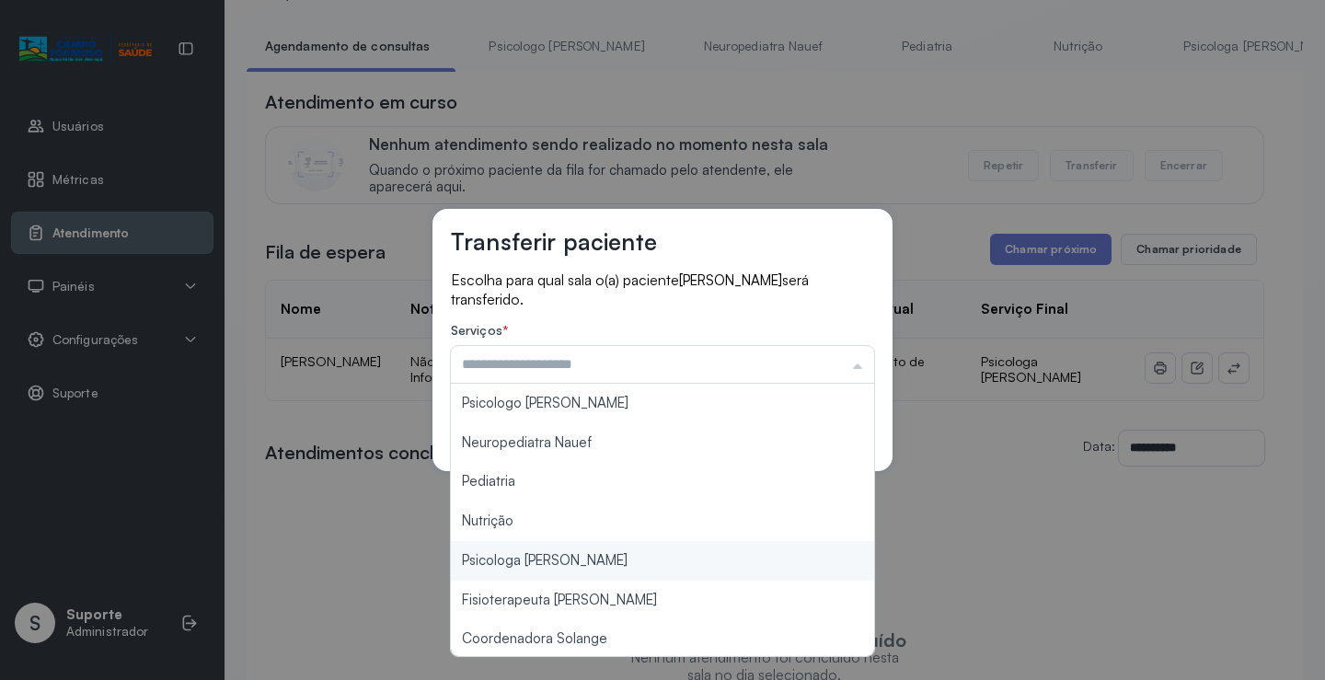
type input "**********"
drag, startPoint x: 604, startPoint y: 565, endPoint x: 638, endPoint y: 528, distance: 50.1
click at [604, 563] on div "**********" at bounding box center [662, 340] width 1325 height 680
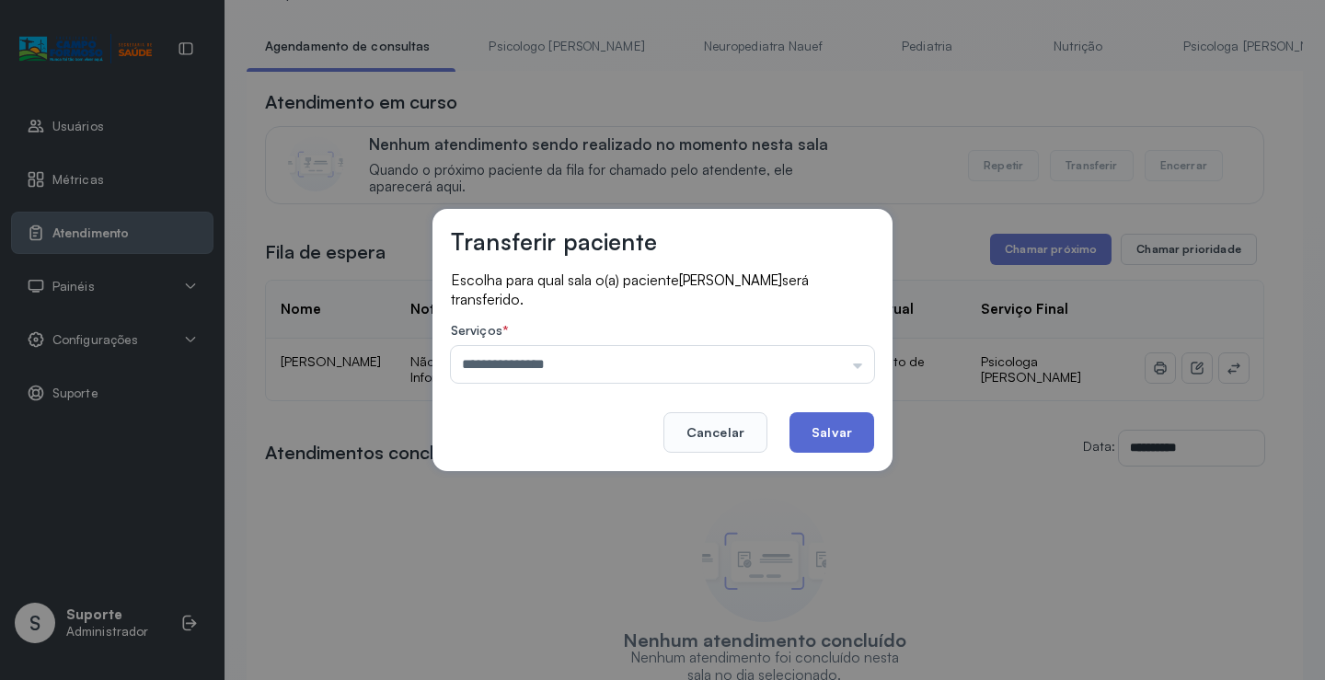
click at [826, 433] on button "Salvar" at bounding box center [832, 432] width 85 height 40
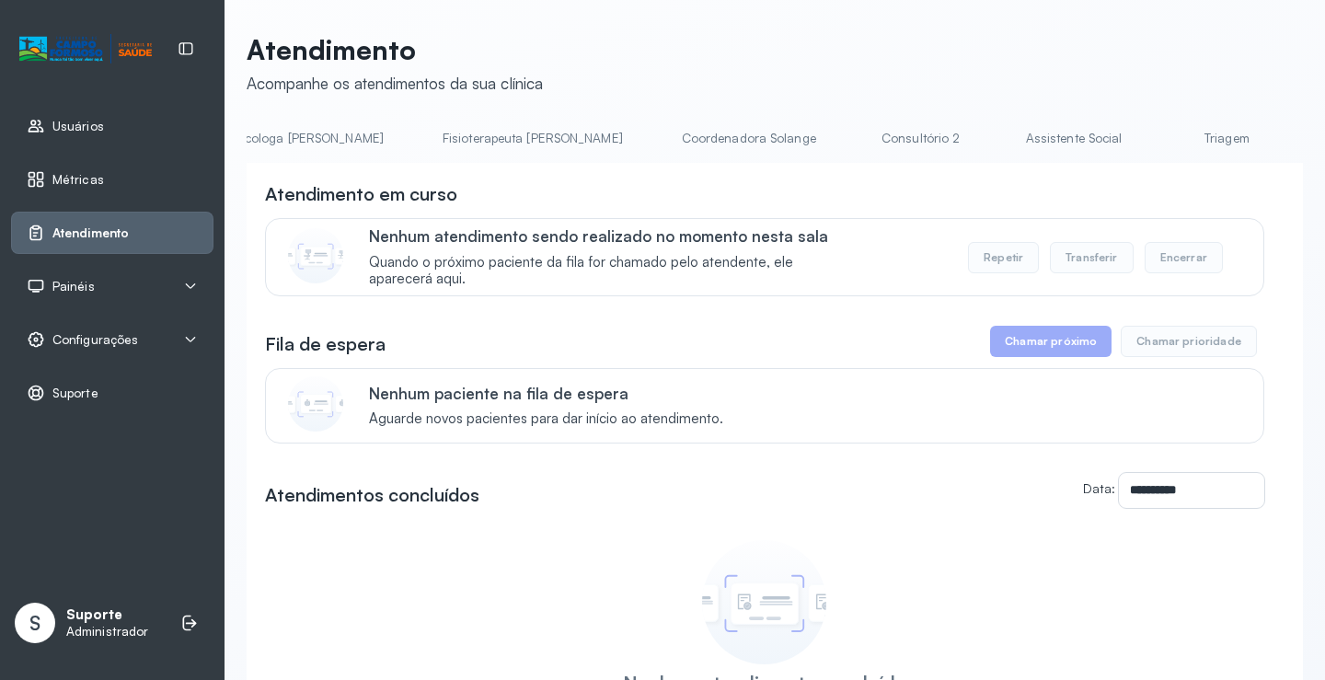
scroll to position [0, 958]
click at [661, 134] on link "Coordenadora Solange" at bounding box center [746, 138] width 171 height 30
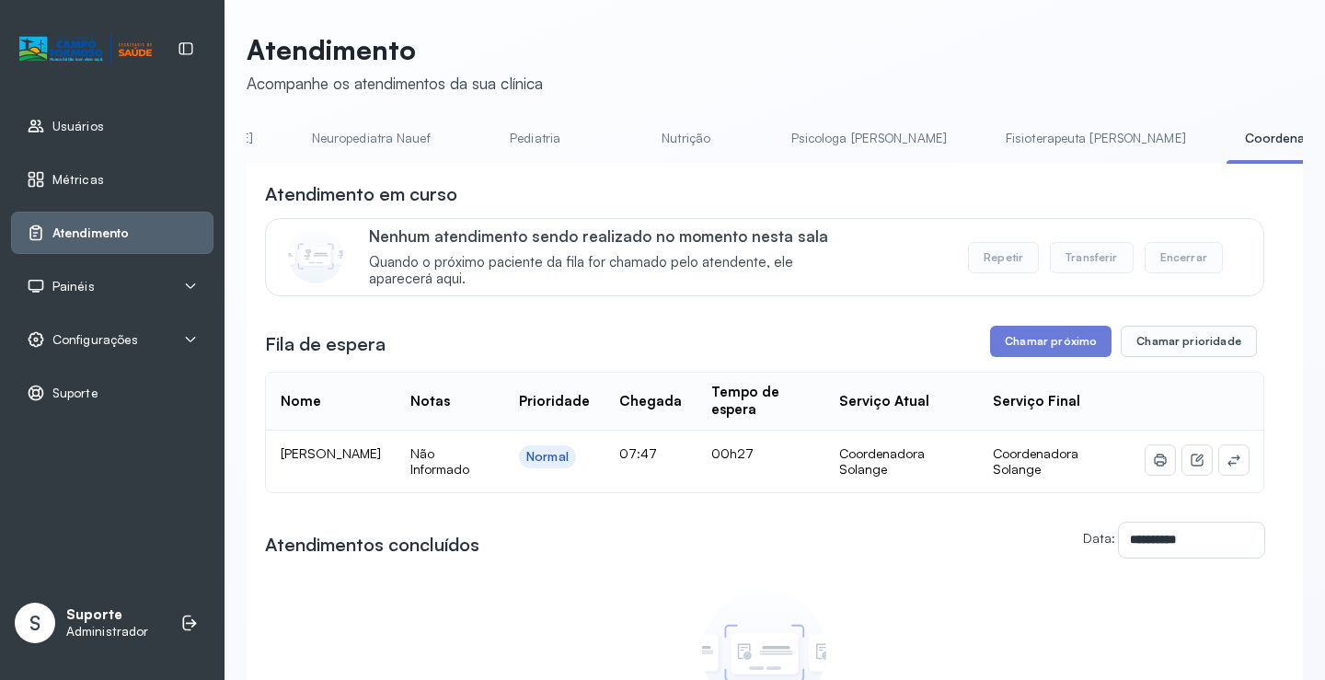
scroll to position [0, 0]
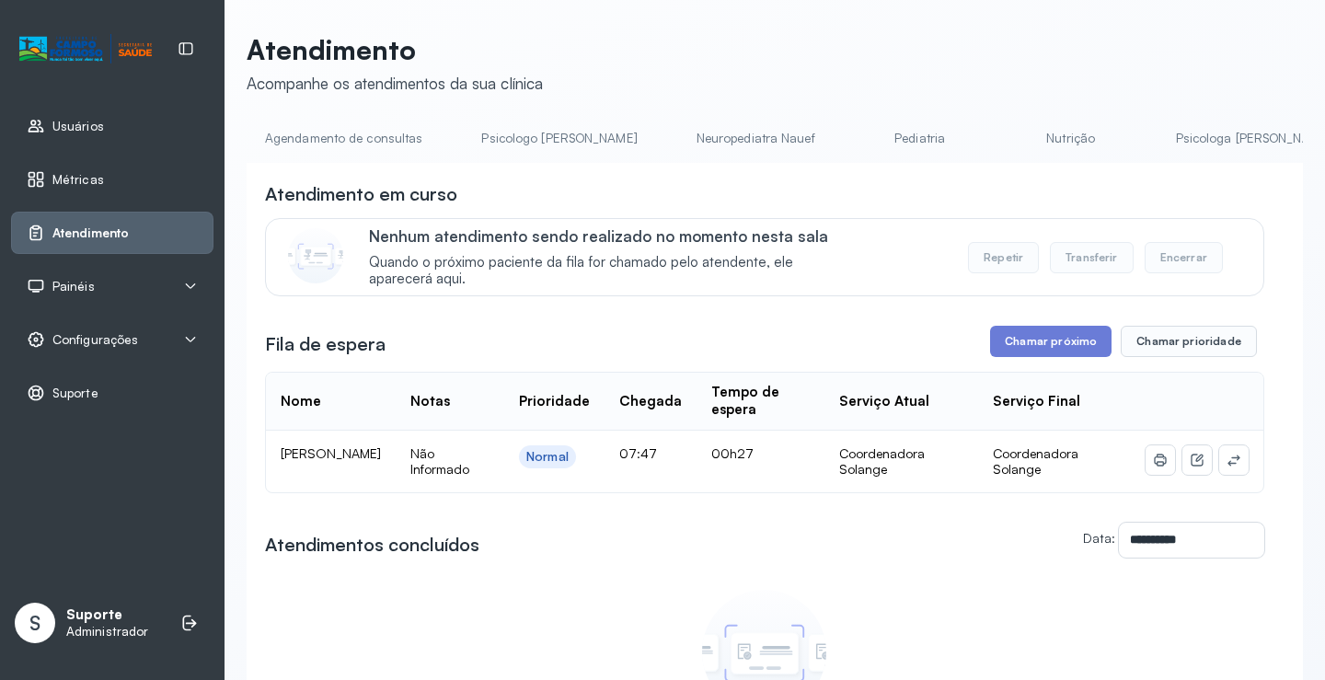
click at [363, 133] on link "Agendamento de consultas" at bounding box center [344, 138] width 194 height 30
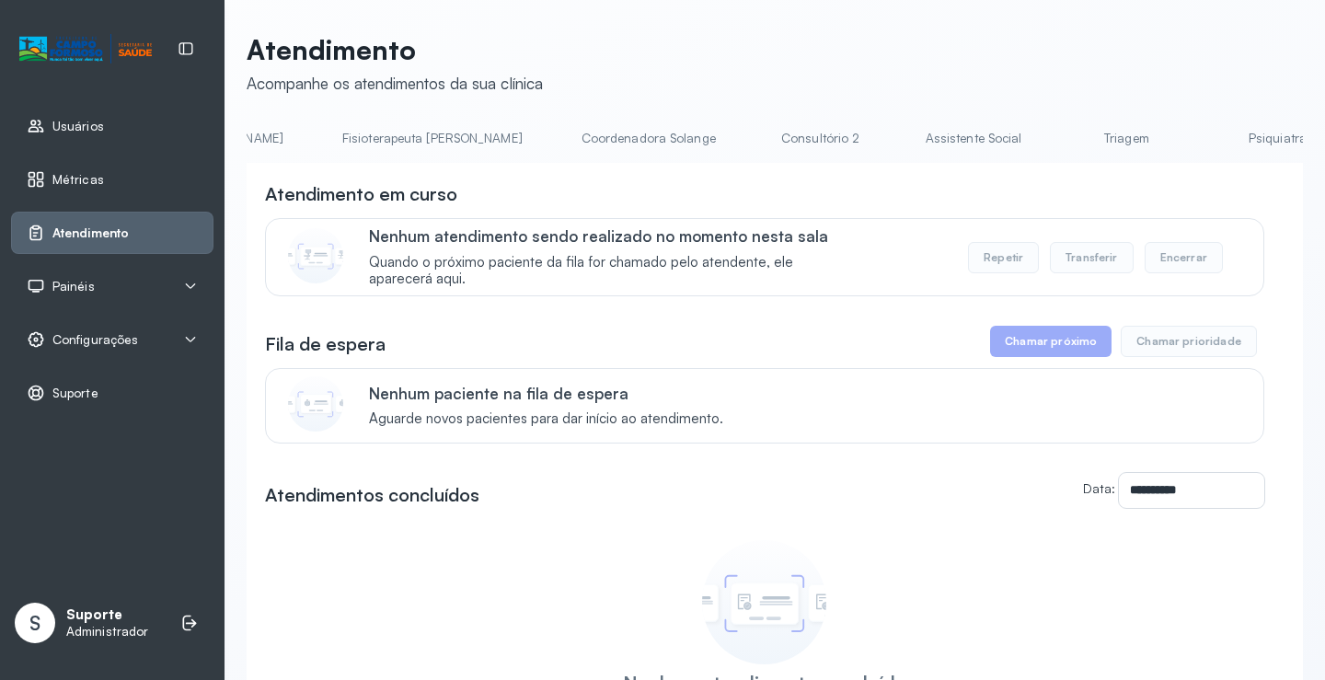
scroll to position [0, 1053]
click at [1065, 135] on link "Triagem" at bounding box center [1129, 138] width 129 height 30
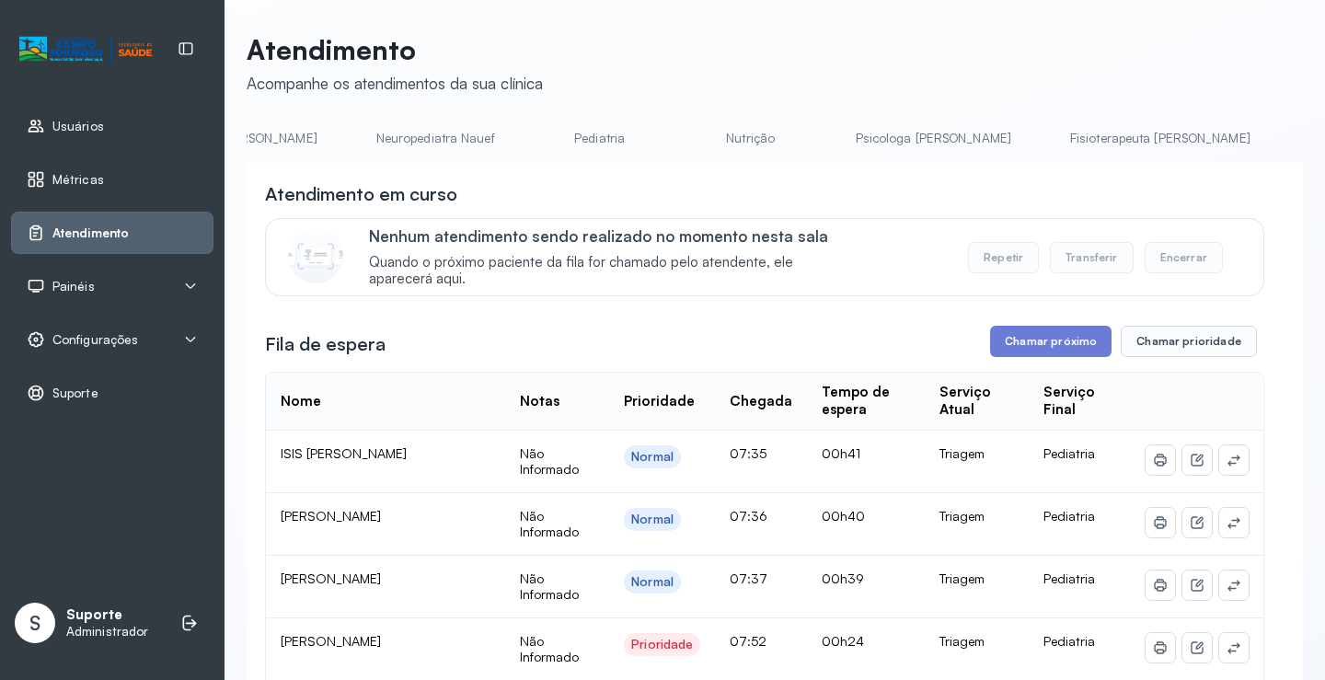
scroll to position [0, 0]
click at [317, 134] on link "Agendamento de consultas" at bounding box center [344, 138] width 194 height 30
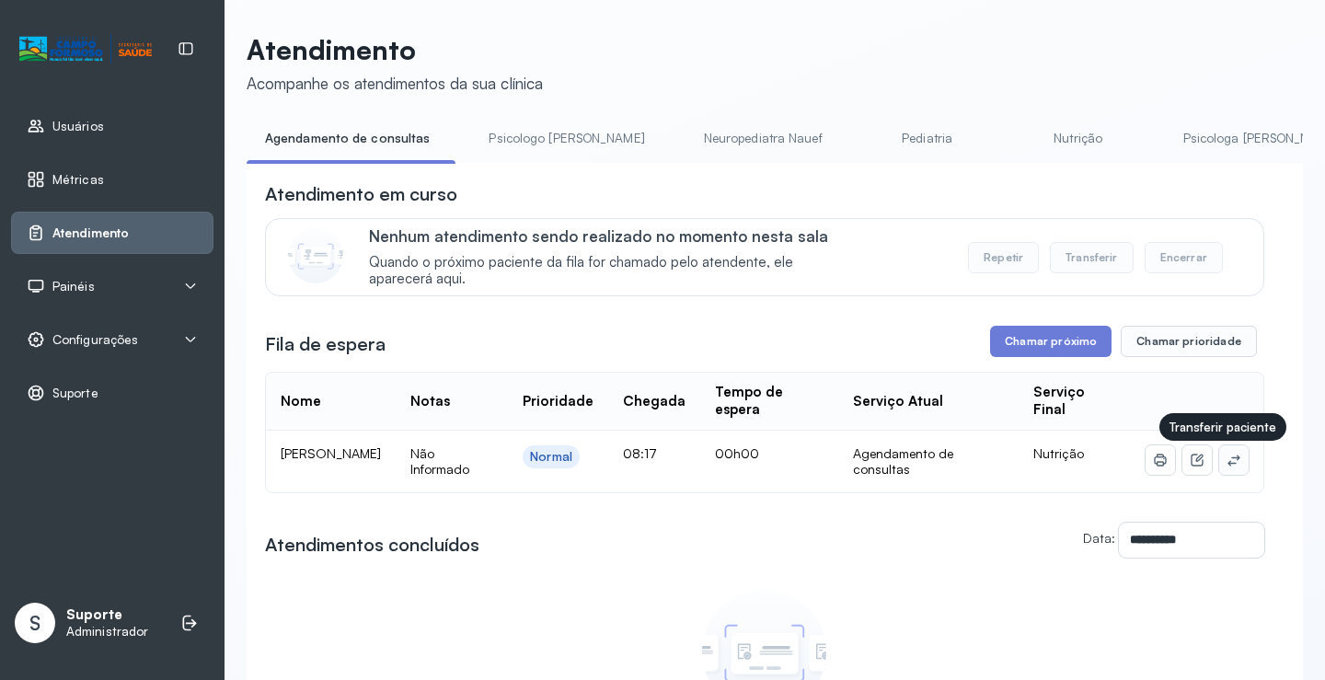
click at [1230, 461] on button at bounding box center [1233, 459] width 29 height 29
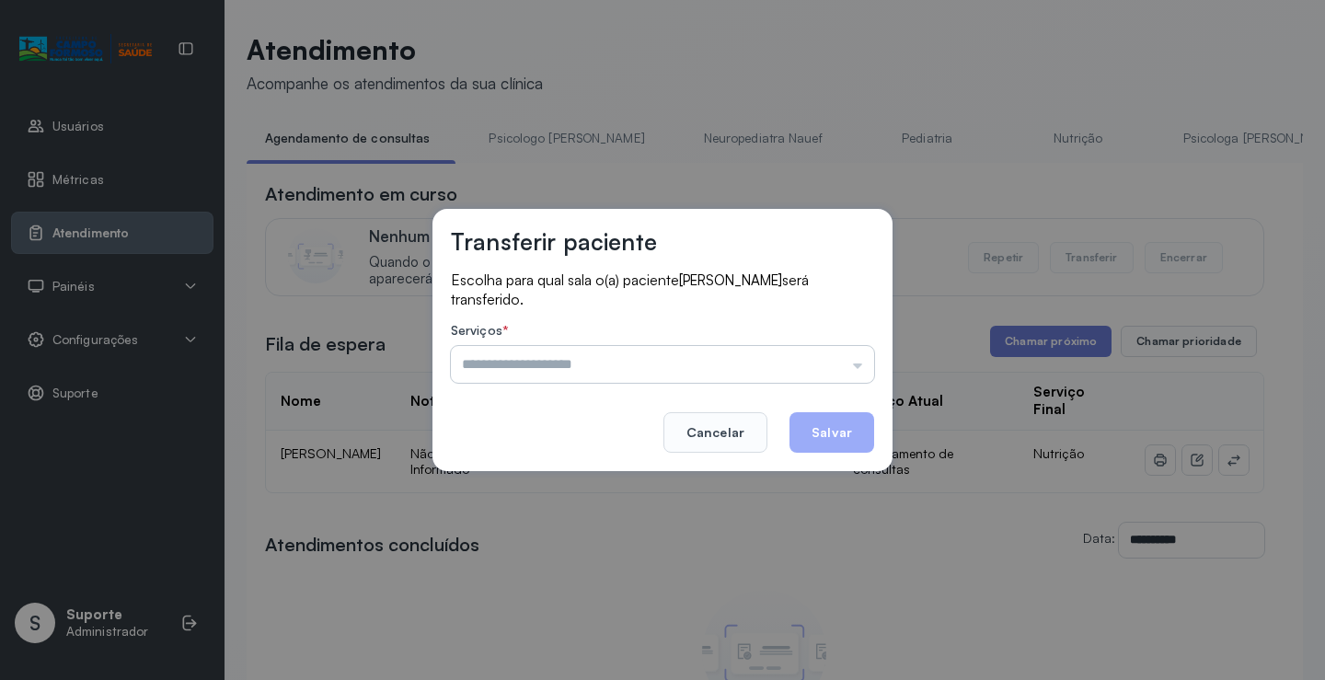
click at [806, 369] on input "text" at bounding box center [662, 364] width 423 height 37
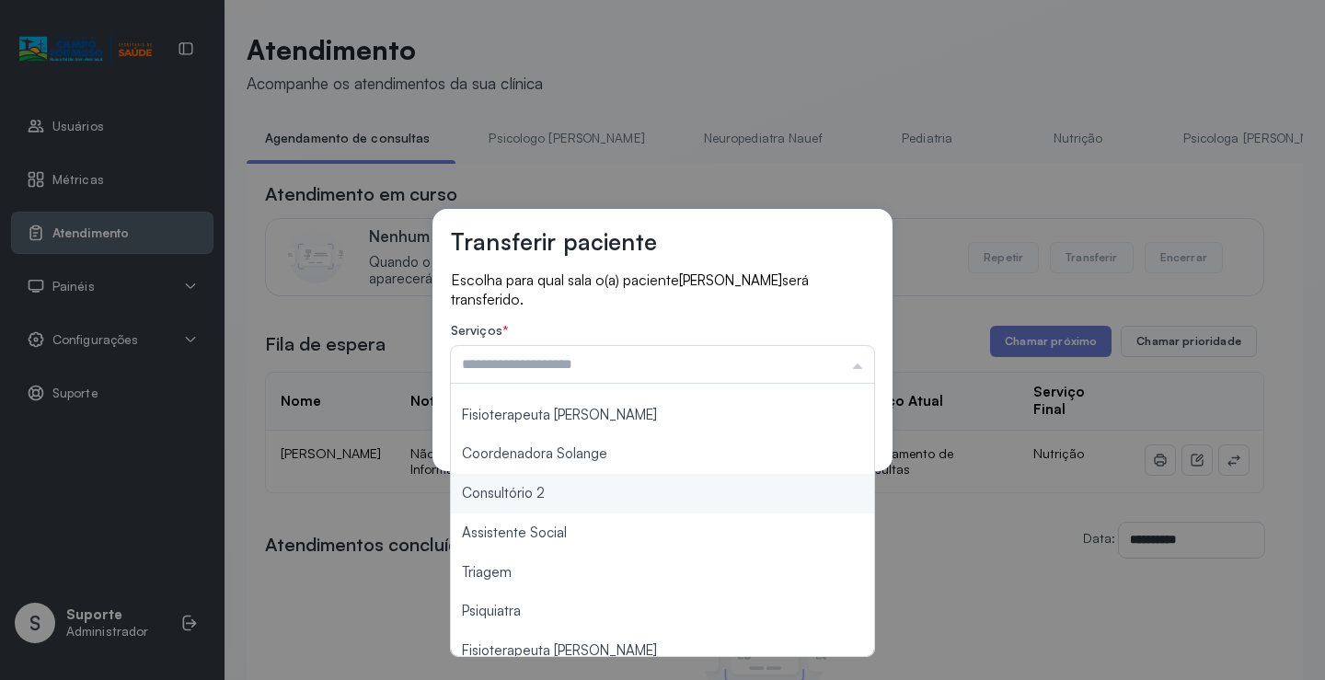
scroll to position [184, 0]
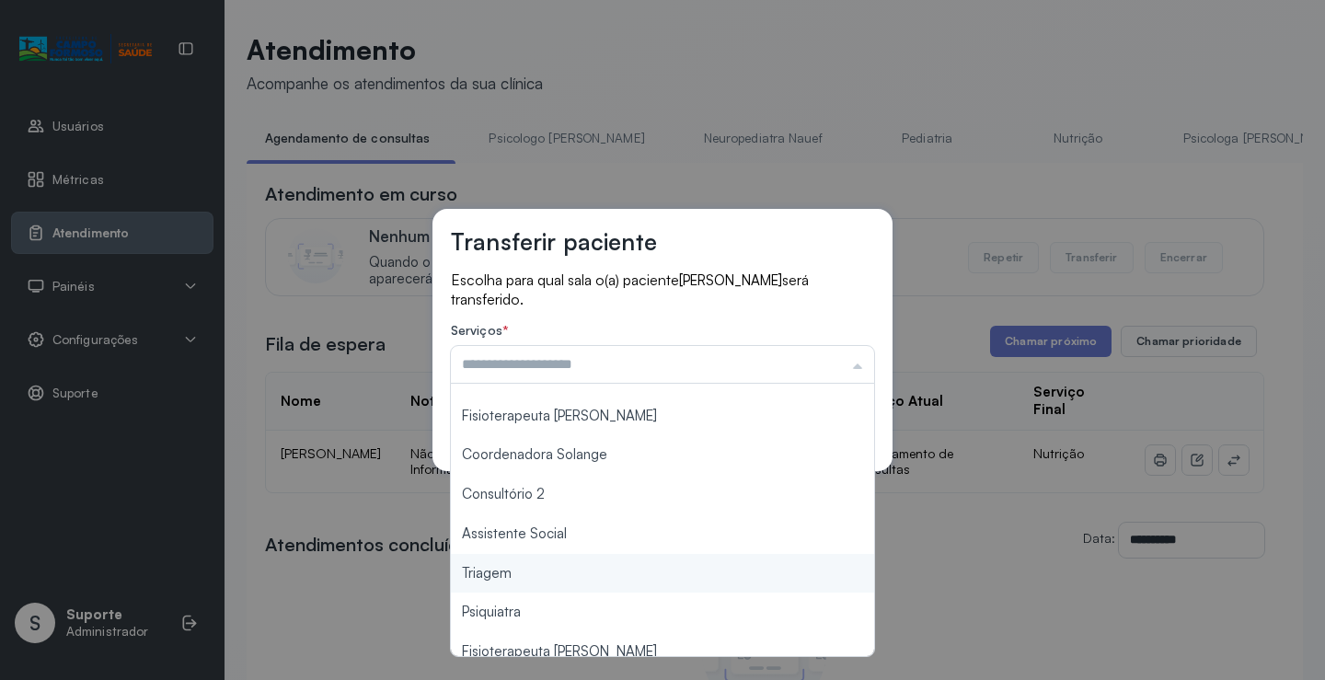
type input "*******"
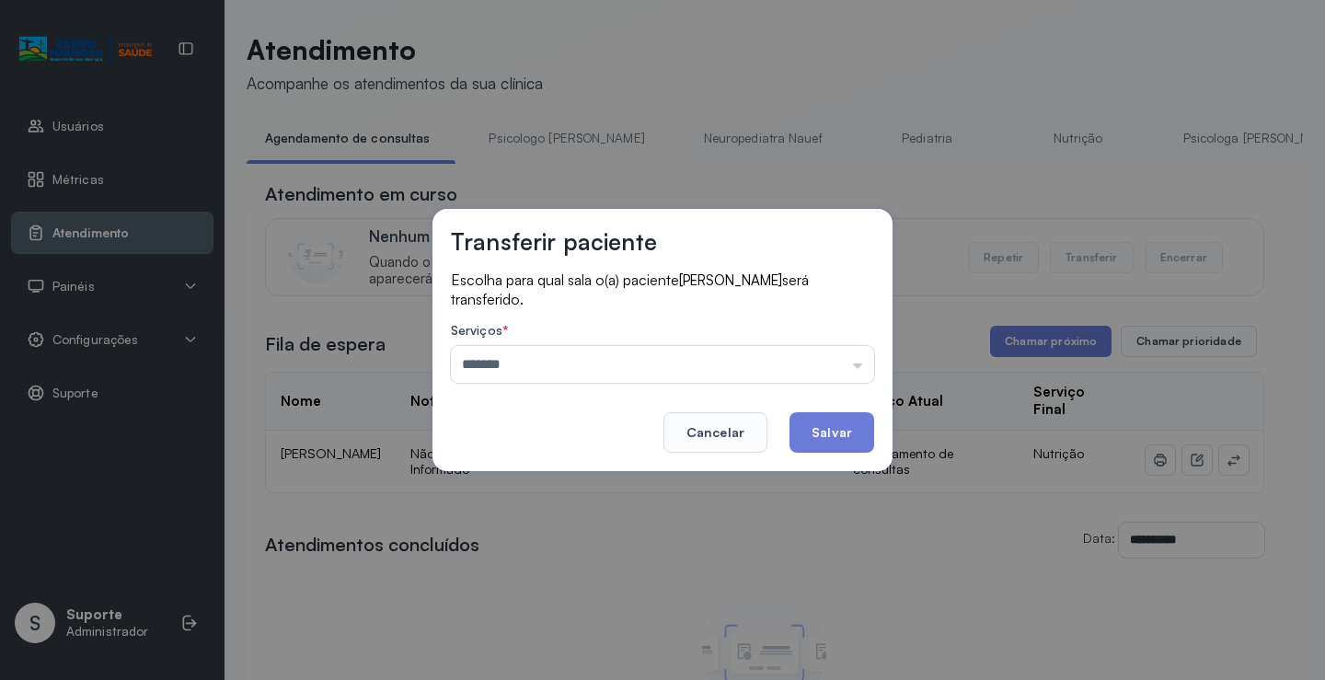
click at [563, 572] on div "Transferir paciente Escolha para qual sala o(a) paciente Vicente Manoel Martins…" at bounding box center [662, 340] width 1325 height 680
click at [853, 432] on button "Salvar" at bounding box center [832, 432] width 85 height 40
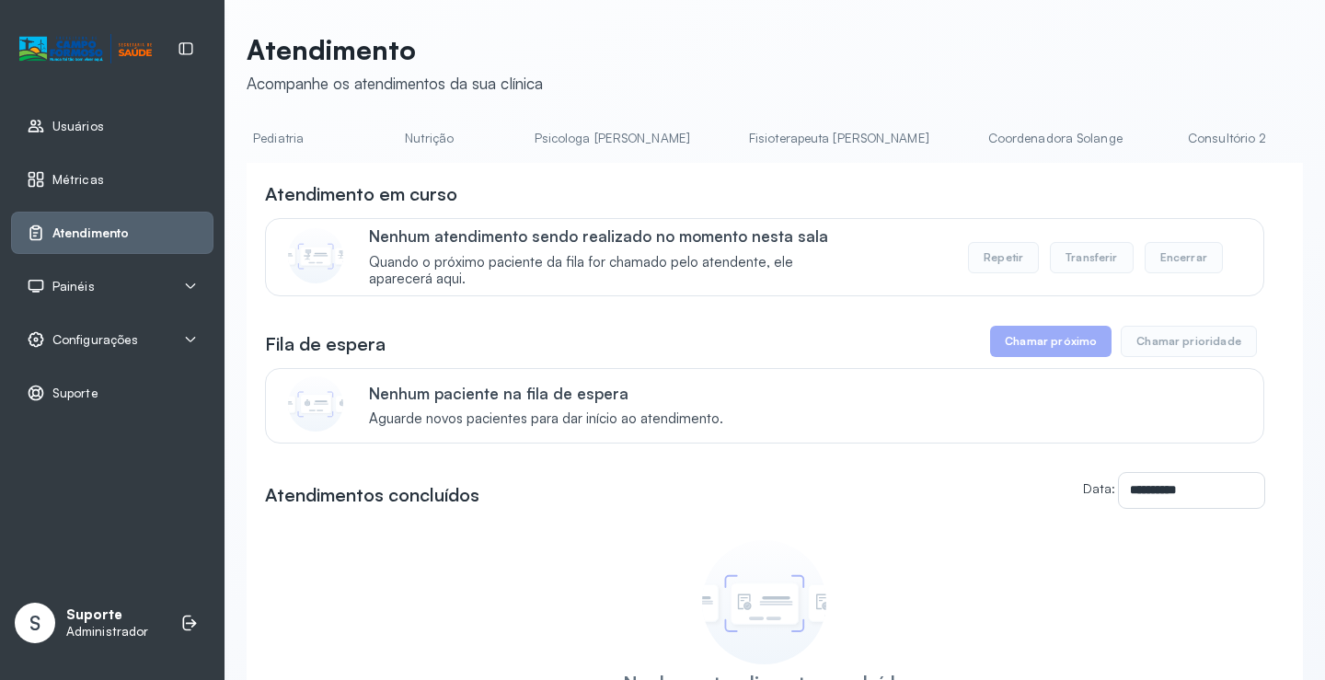
scroll to position [0, 588]
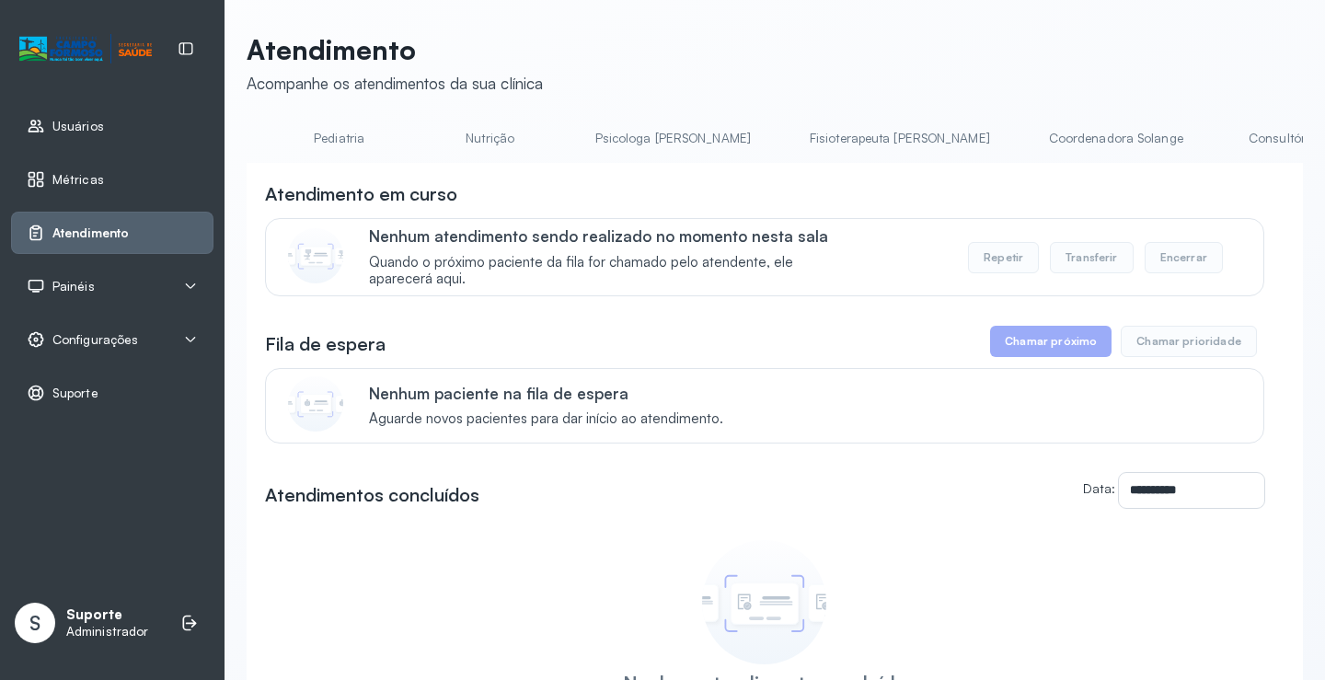
click at [577, 127] on link "Psicologa [PERSON_NAME]" at bounding box center [673, 138] width 192 height 30
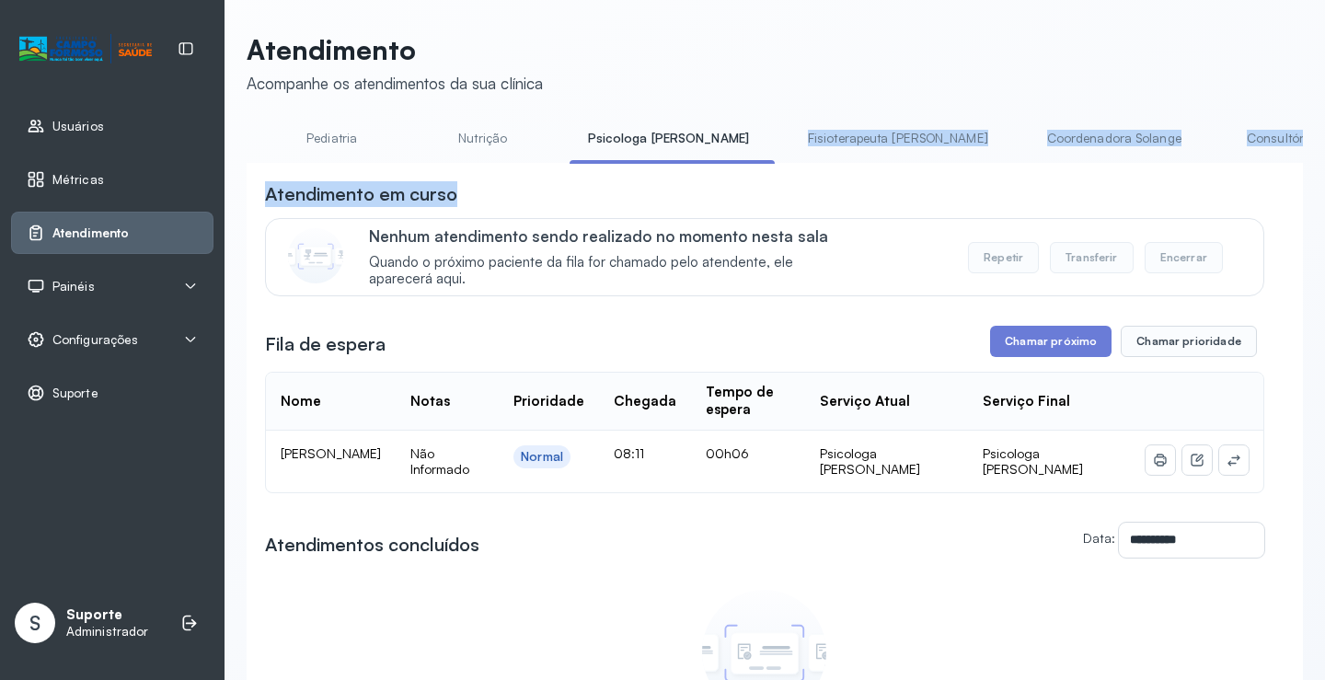
drag, startPoint x: 787, startPoint y: 167, endPoint x: 648, endPoint y: 160, distance: 139.1
click at [648, 160] on div "**********" at bounding box center [775, 508] width 1056 height 770
drag, startPoint x: 833, startPoint y: 203, endPoint x: 836, endPoint y: 191, distance: 12.5
click at [834, 203] on div "Atendimento em curso" at bounding box center [764, 194] width 999 height 26
click at [878, 169] on div "**********" at bounding box center [775, 528] width 1056 height 730
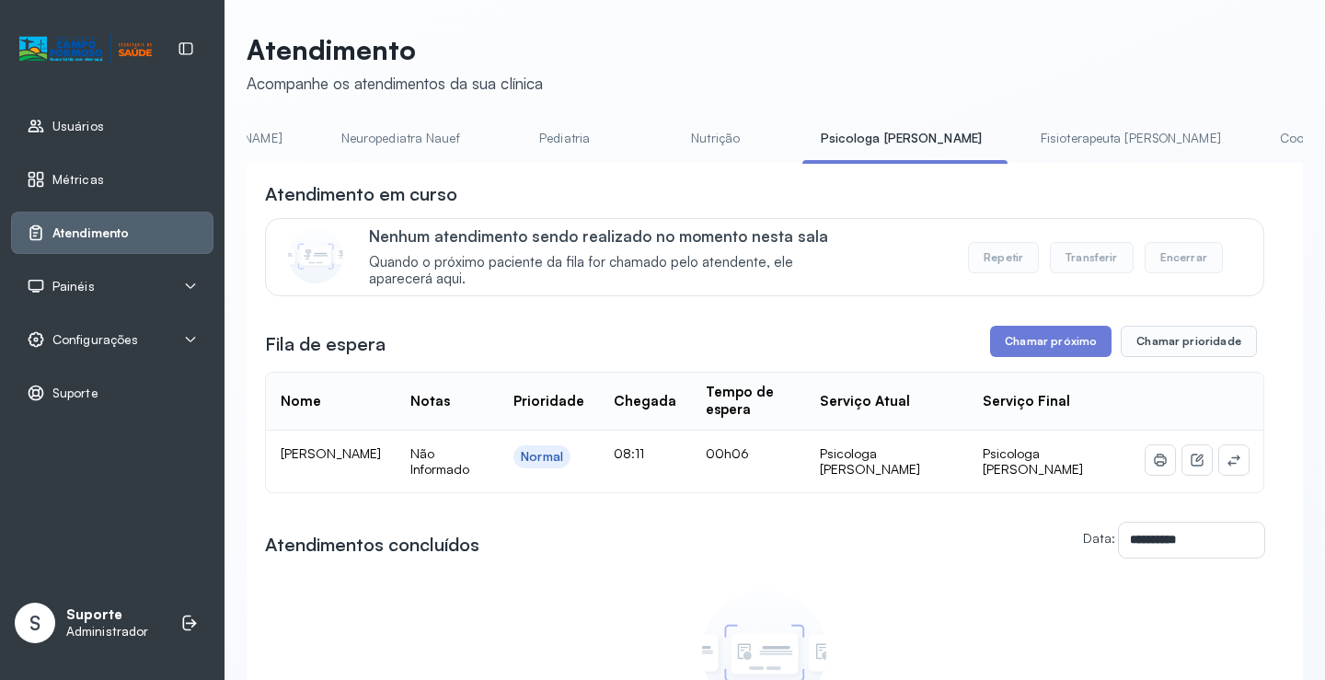
scroll to position [0, 0]
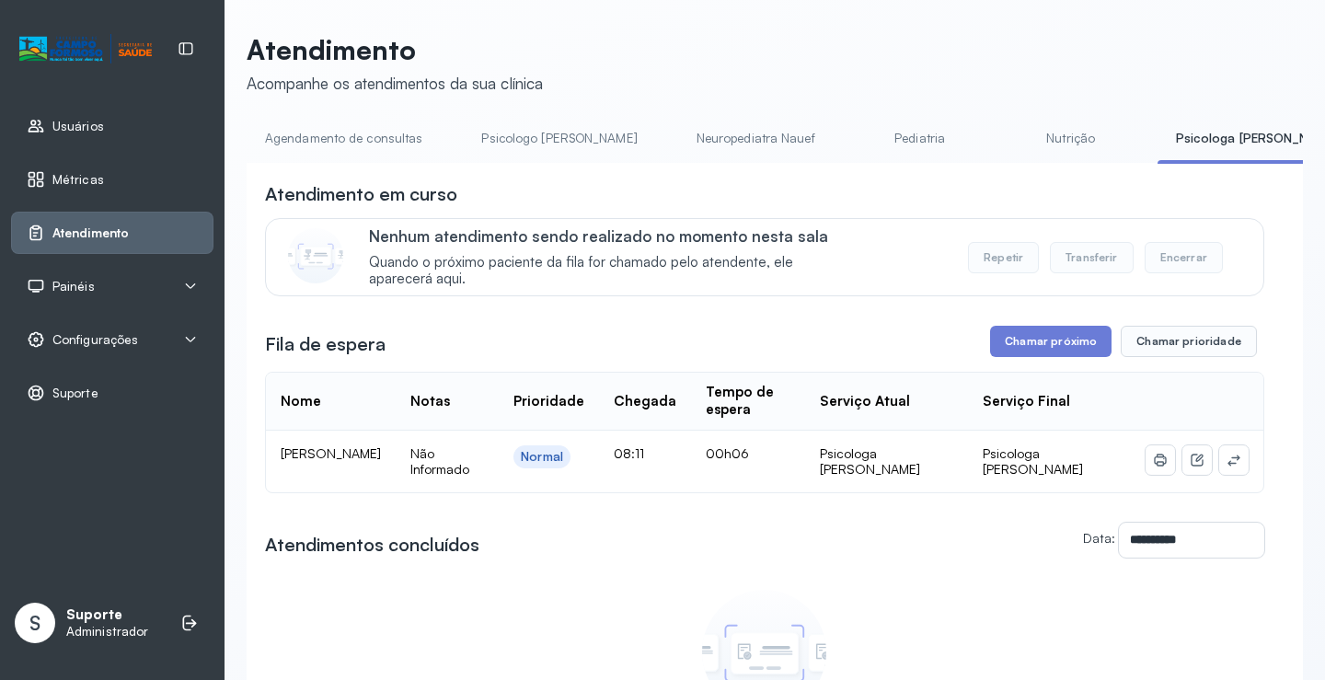
click at [261, 139] on link "Agendamento de consultas" at bounding box center [344, 138] width 194 height 30
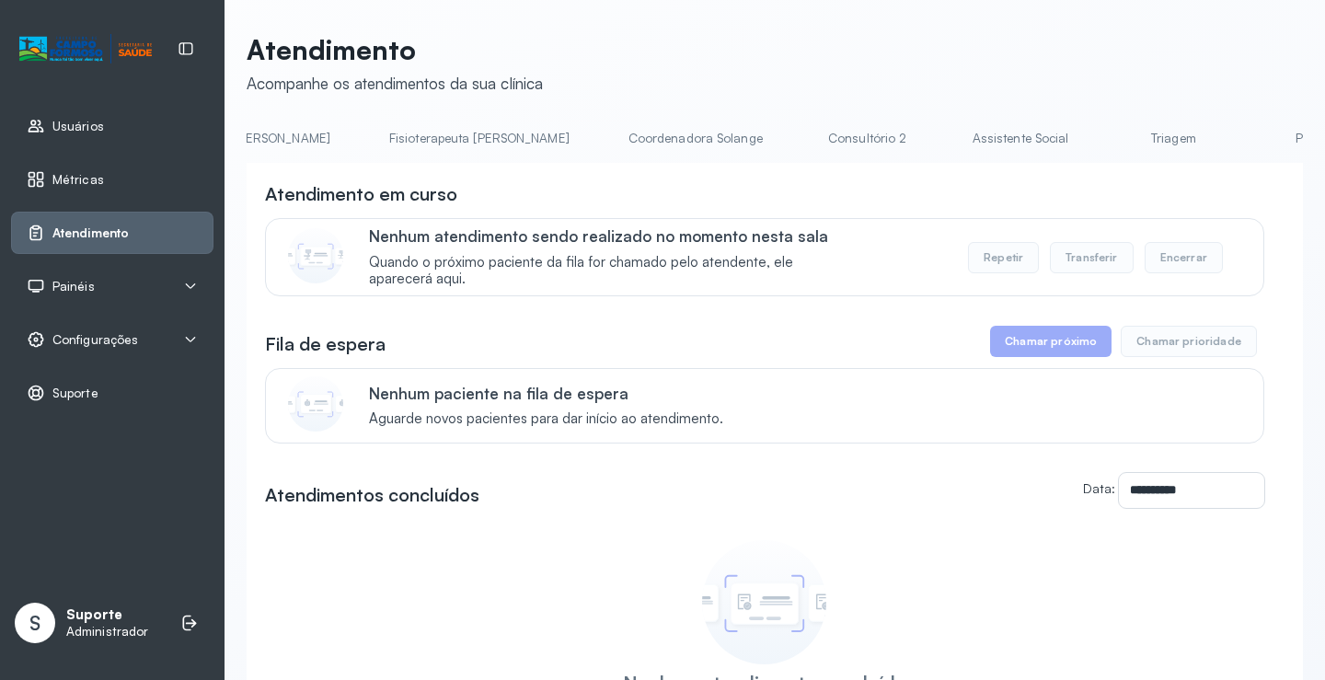
scroll to position [0, 1017]
click at [1101, 131] on link "Triagem" at bounding box center [1165, 138] width 129 height 30
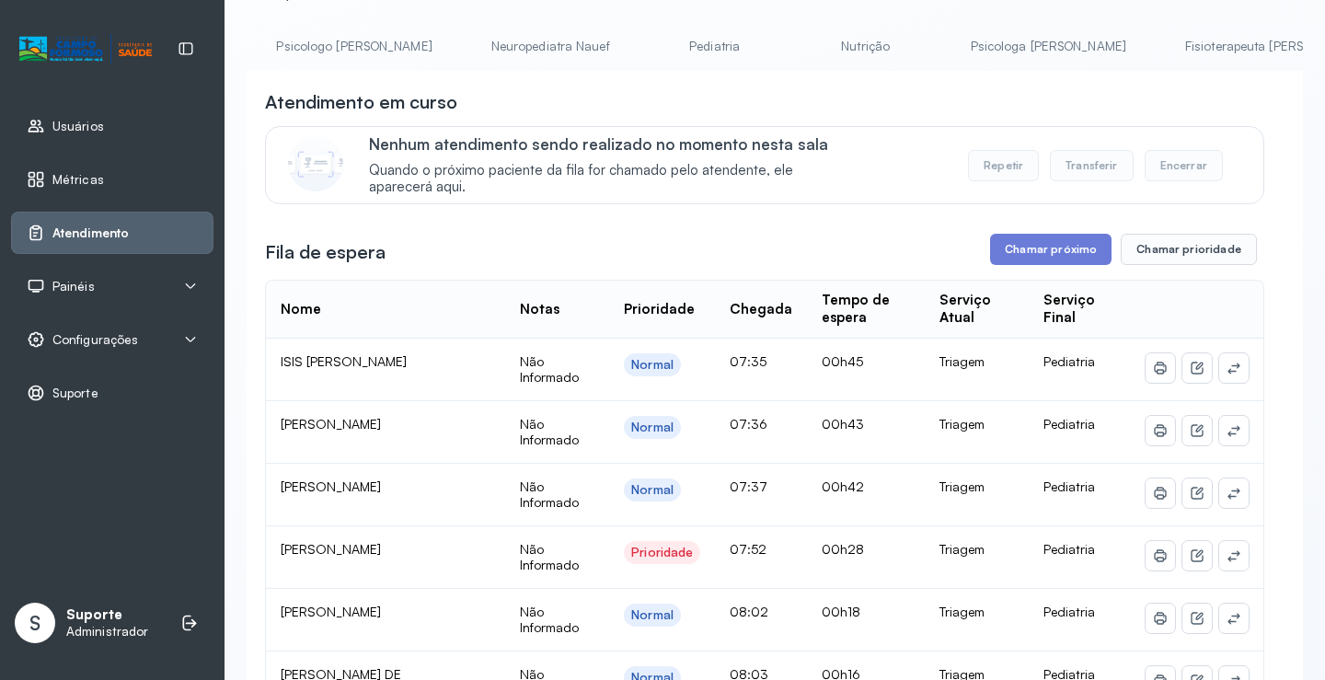
scroll to position [0, 186]
click at [972, 49] on link "Psicologa [PERSON_NAME]" at bounding box center [1068, 46] width 192 height 30
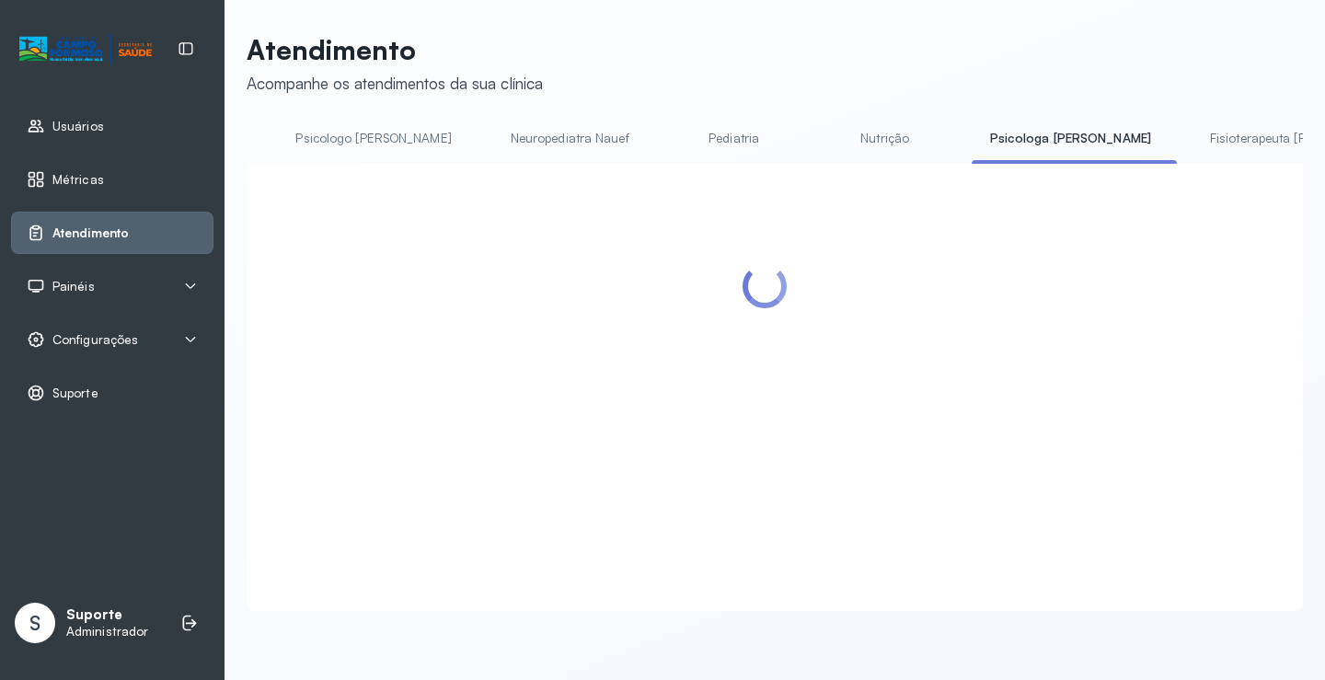
scroll to position [92, 0]
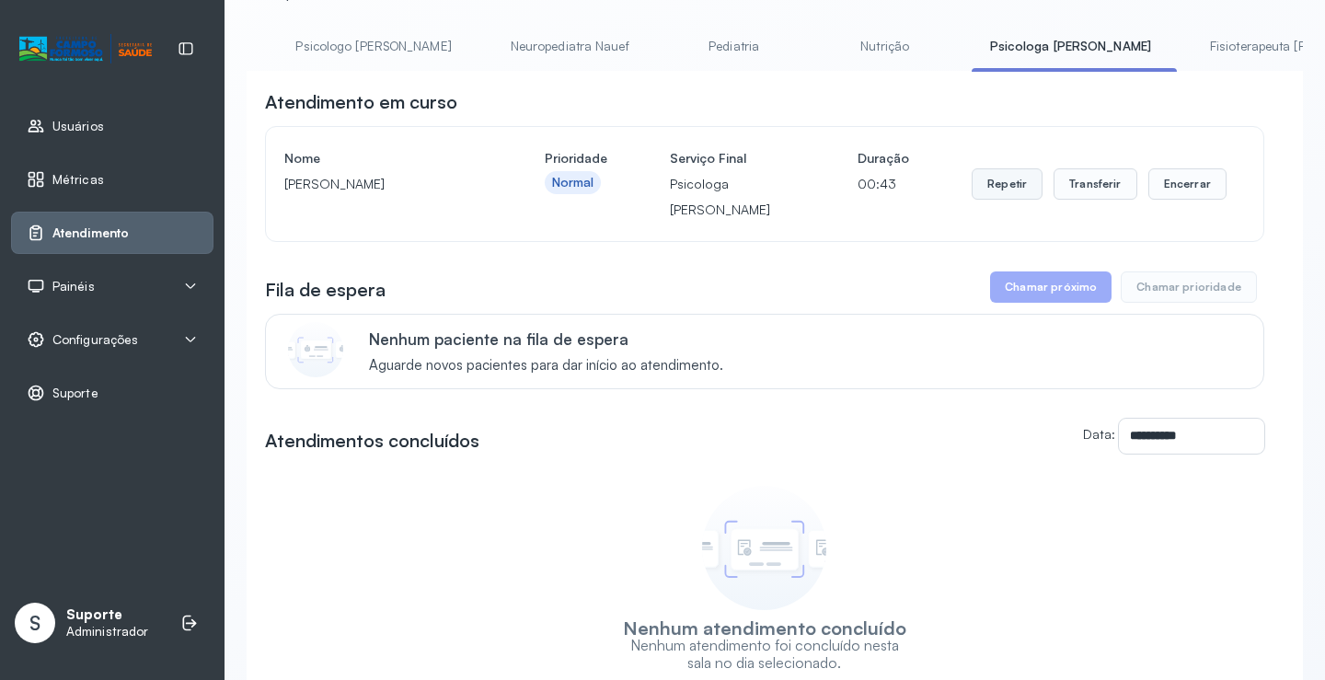
click at [1008, 184] on button "Repetir" at bounding box center [1007, 183] width 71 height 31
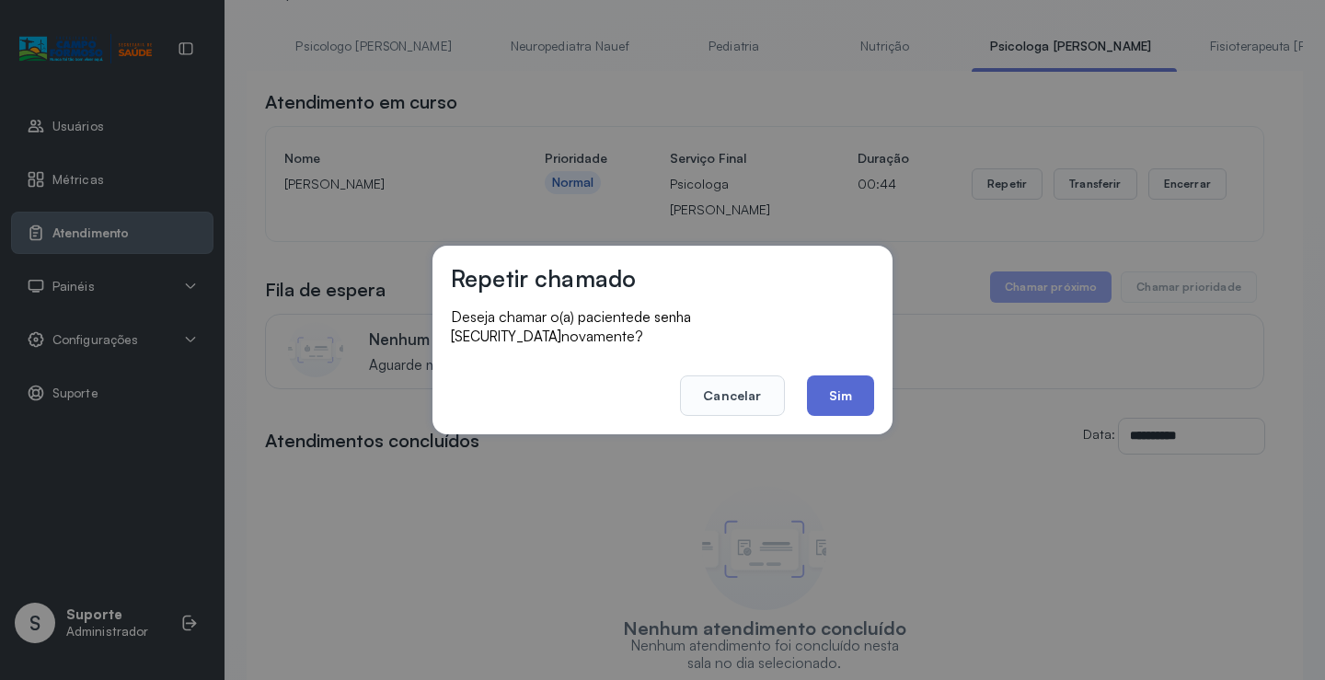
click at [839, 375] on button "Sim" at bounding box center [840, 395] width 67 height 40
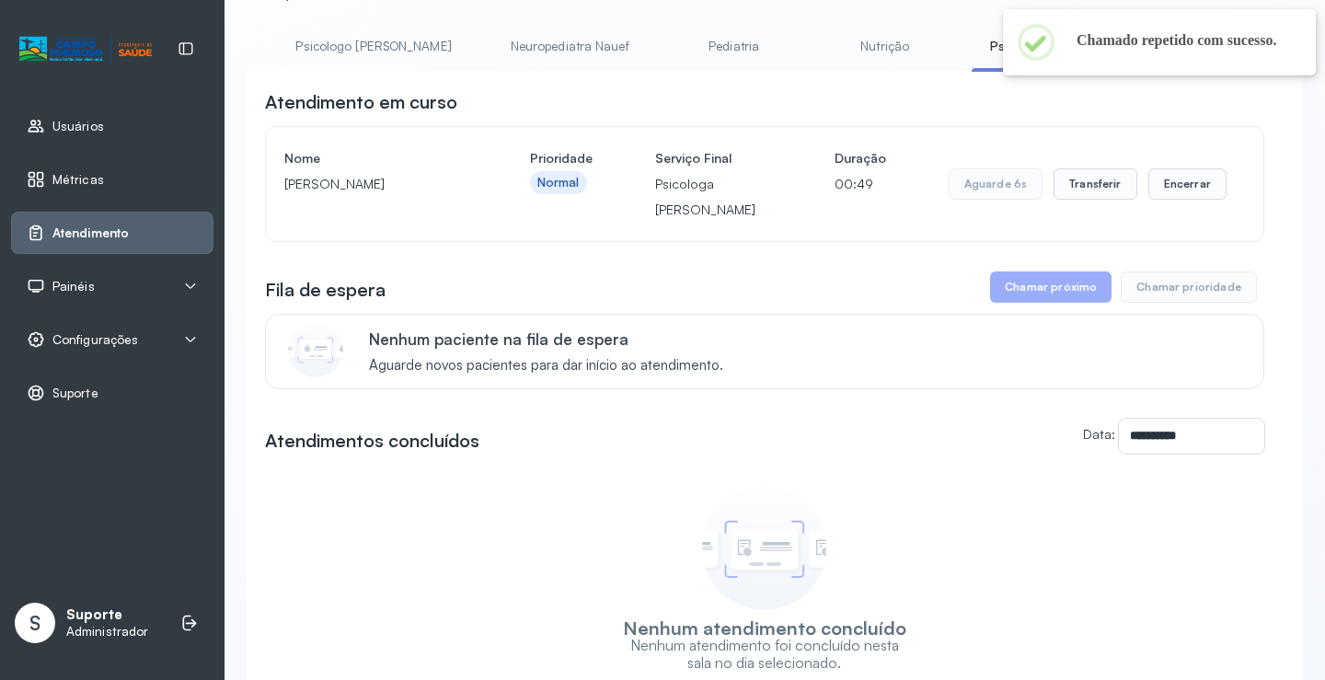
click at [114, 278] on div "Painéis" at bounding box center [112, 286] width 171 height 18
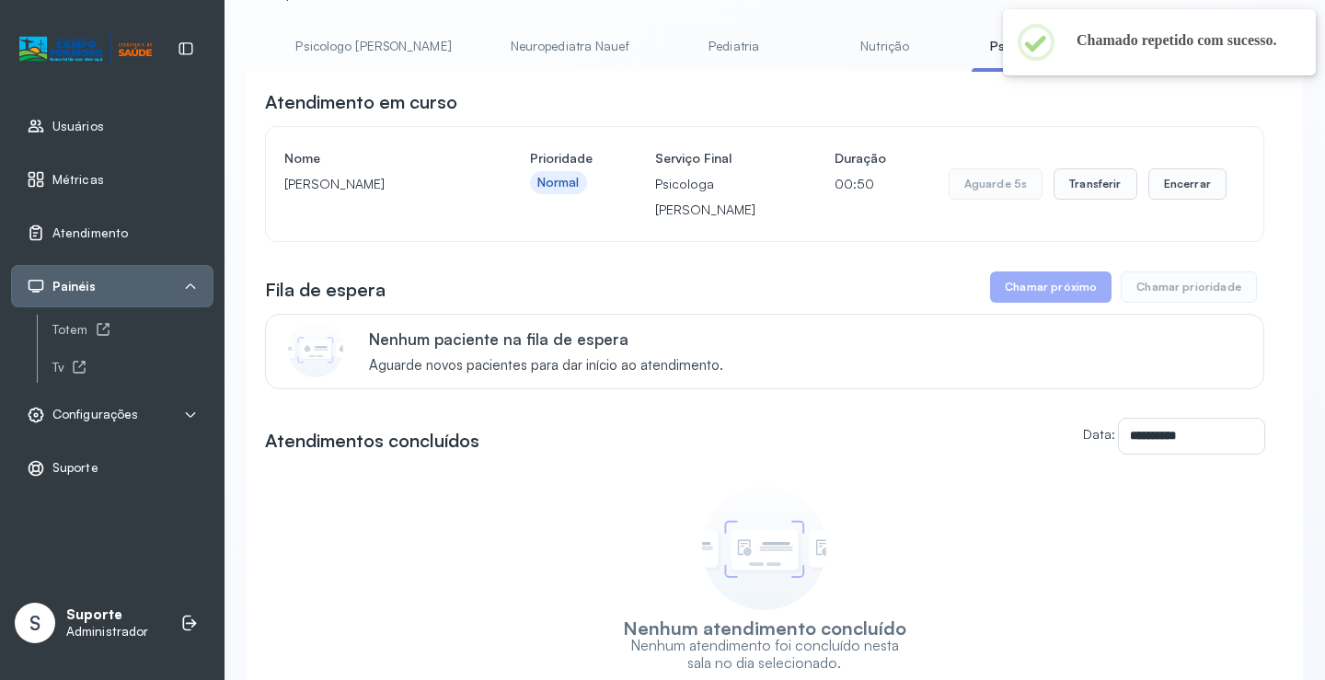
click at [118, 416] on span "Configurações" at bounding box center [95, 415] width 86 height 16
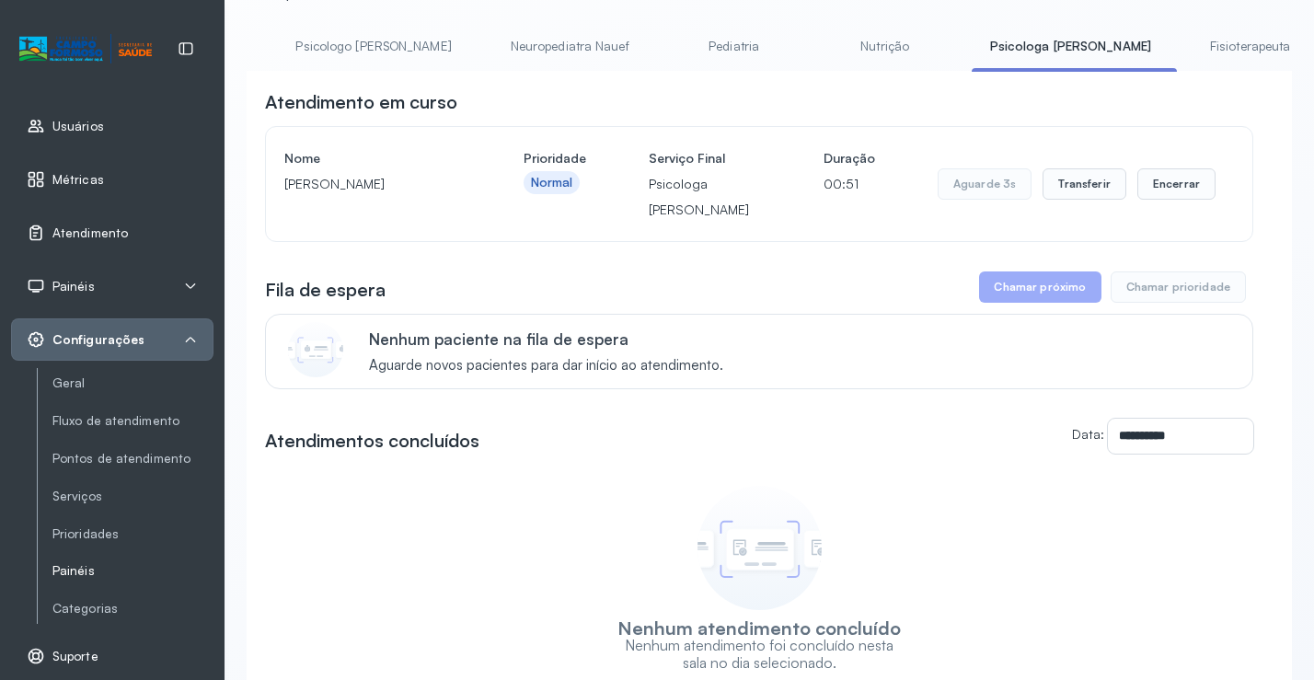
click at [86, 571] on link "Painéis" at bounding box center [132, 571] width 161 height 16
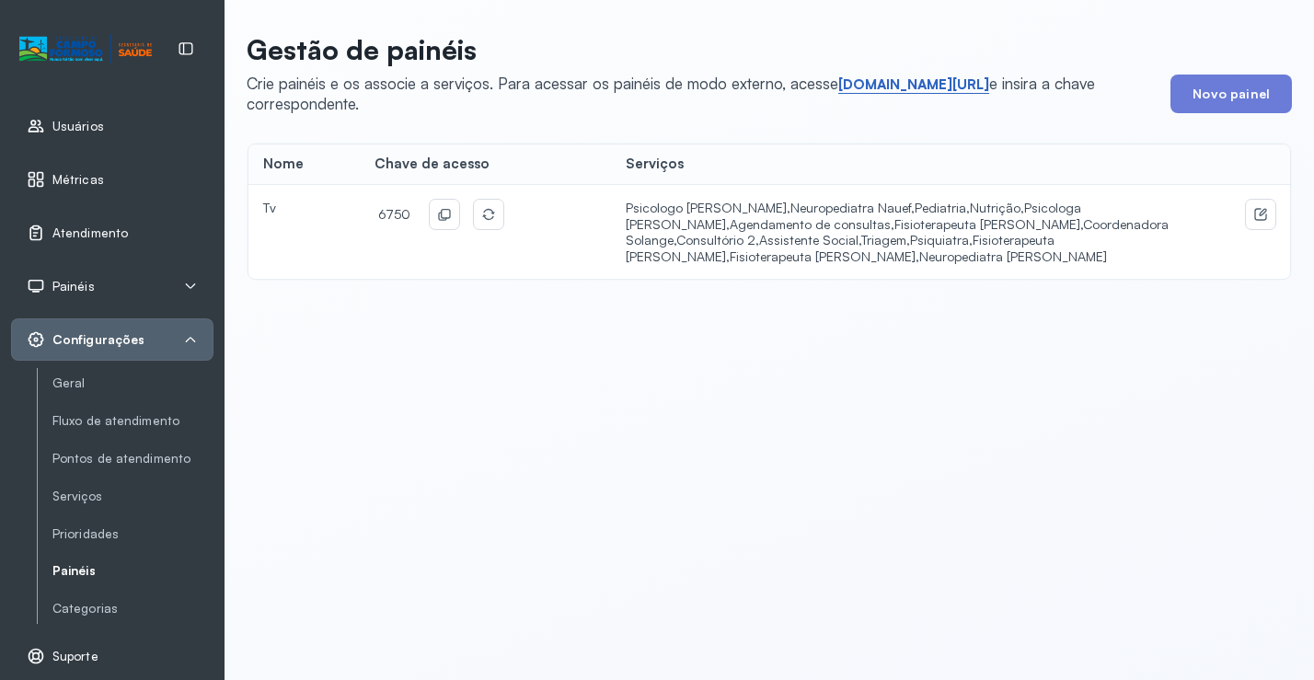
click at [912, 84] on link "short.sysvale.com/tv" at bounding box center [913, 84] width 151 height 18
click at [442, 204] on button at bounding box center [444, 214] width 29 height 29
click at [94, 236] on span "Atendimento" at bounding box center [89, 233] width 75 height 16
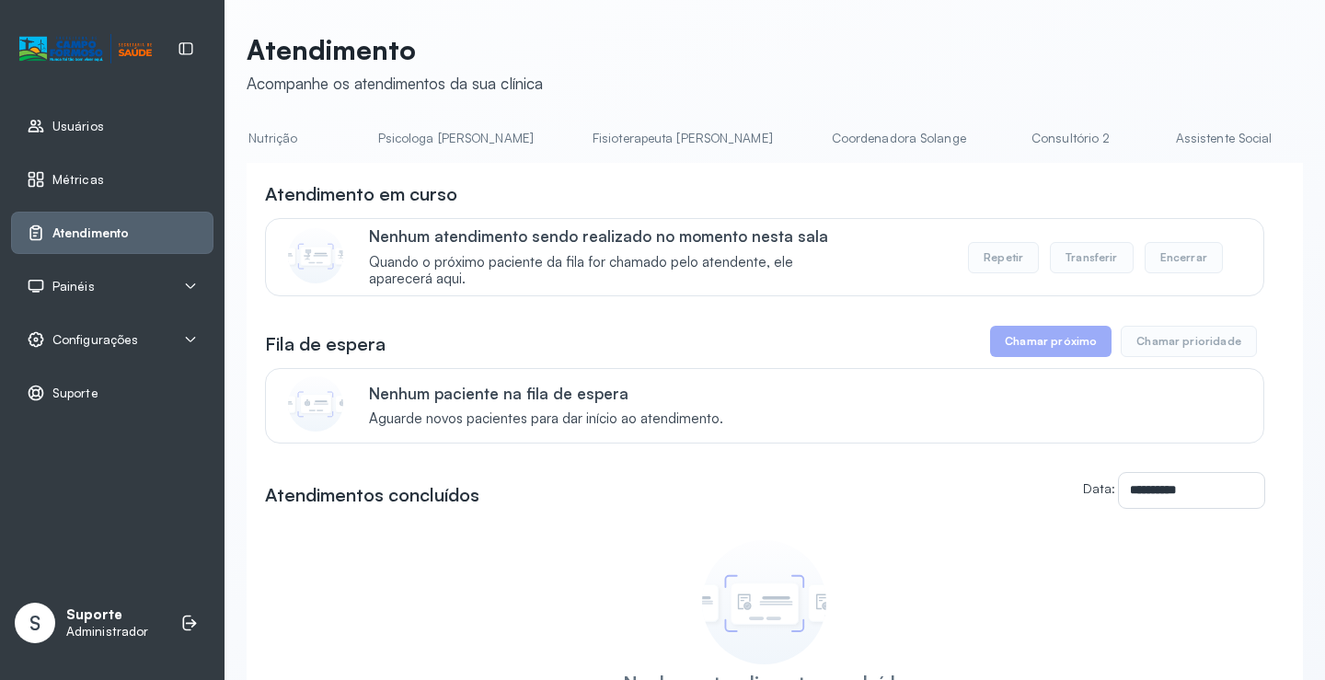
scroll to position [0, 810]
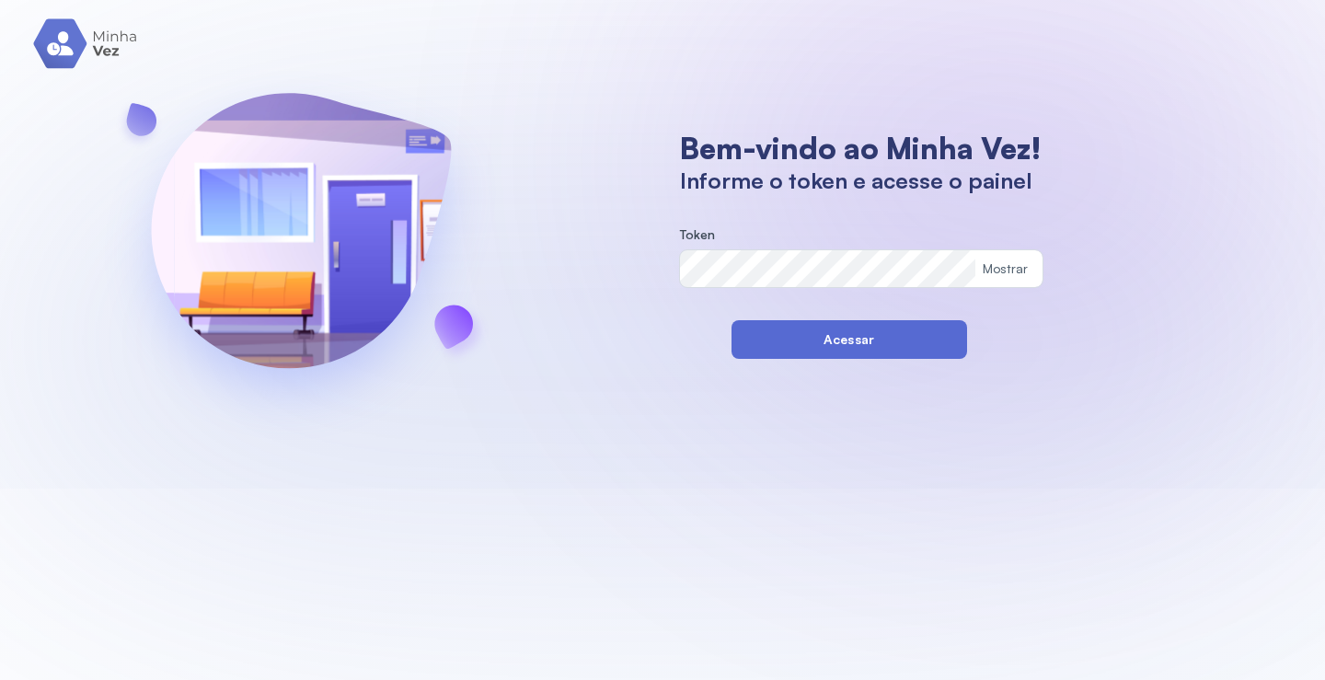
click at [751, 329] on button "Acessar" at bounding box center [850, 339] width 236 height 39
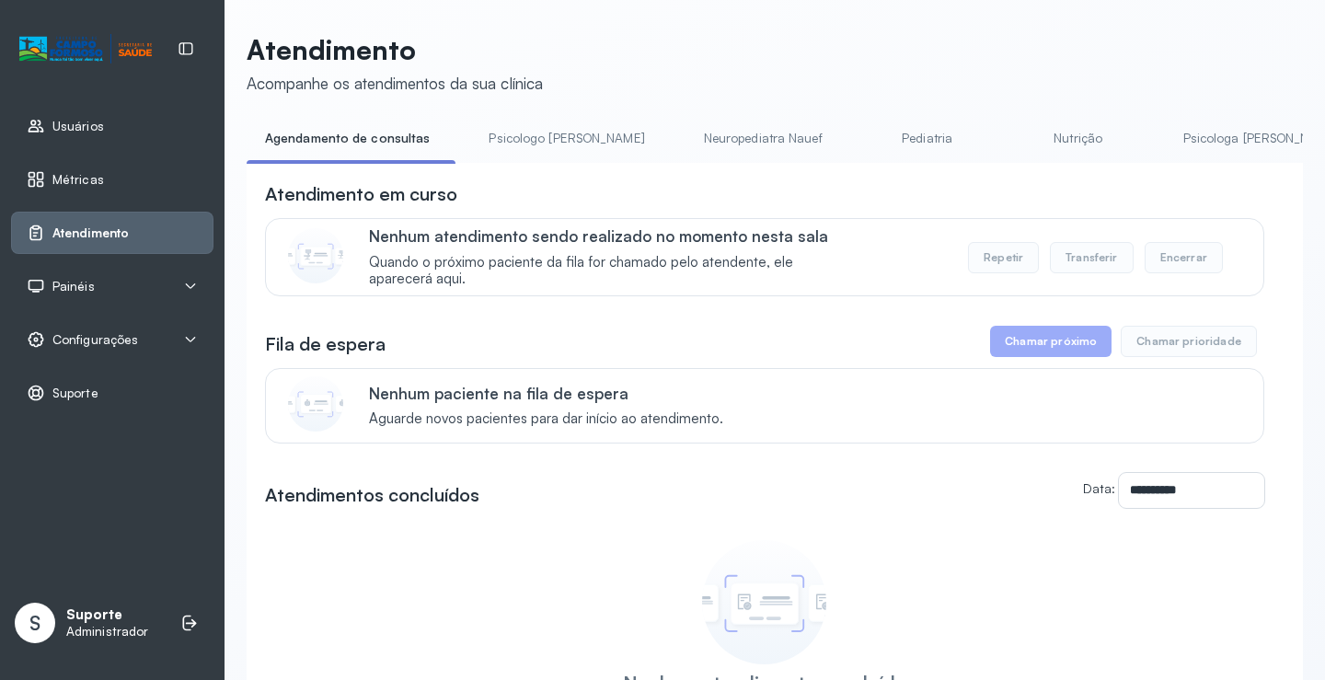
click at [76, 269] on div "Painéis" at bounding box center [112, 286] width 202 height 42
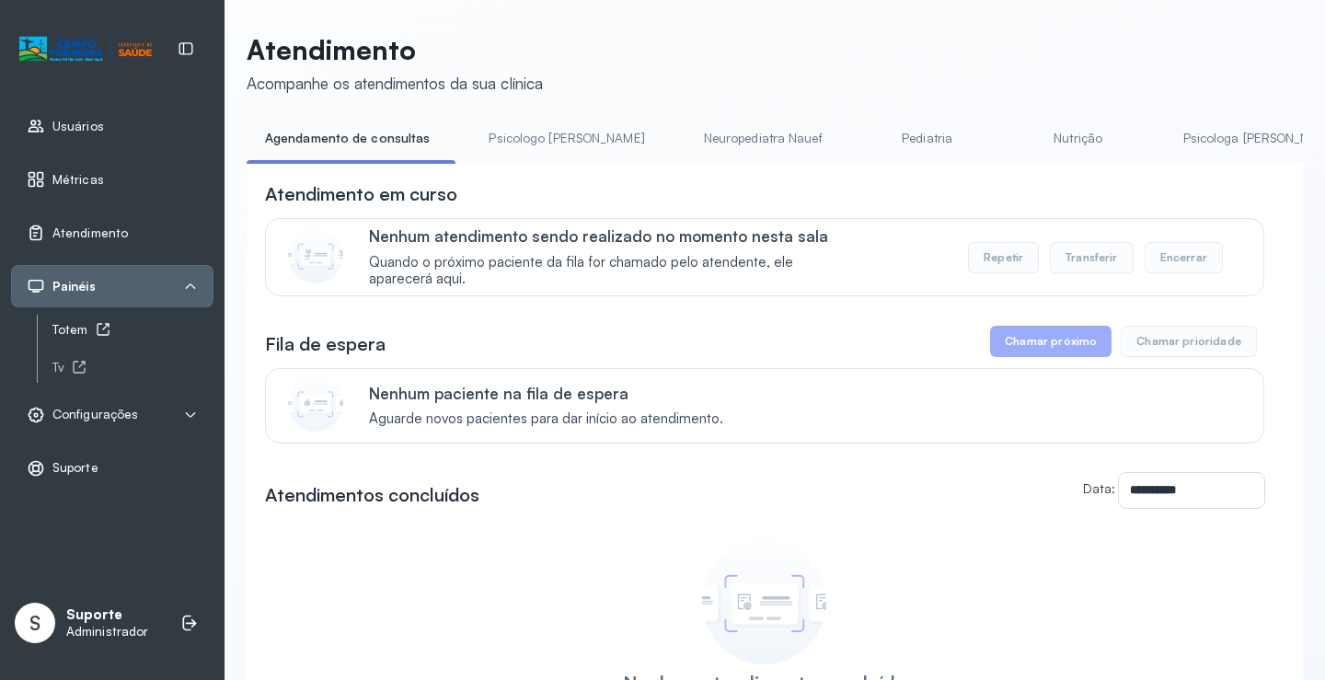
click at [86, 329] on div "Totem" at bounding box center [132, 330] width 161 height 16
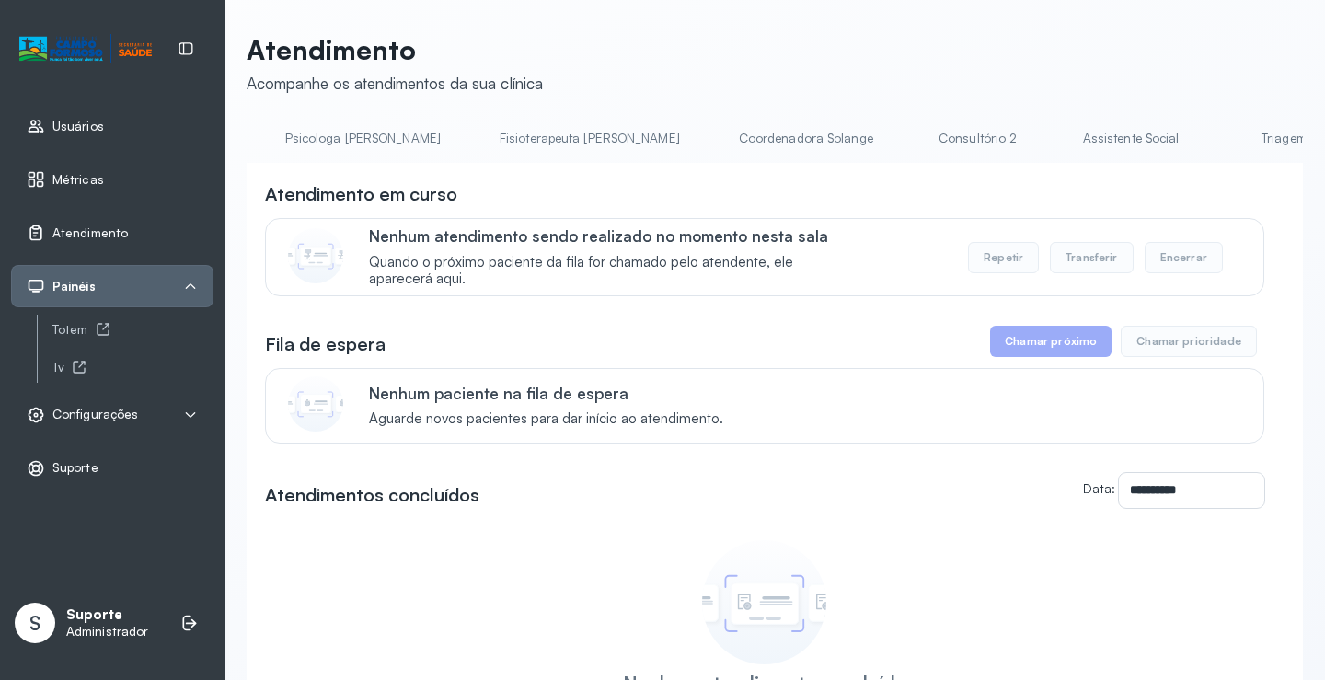
scroll to position [0, 944]
click at [1173, 144] on link "Triagem" at bounding box center [1237, 138] width 129 height 30
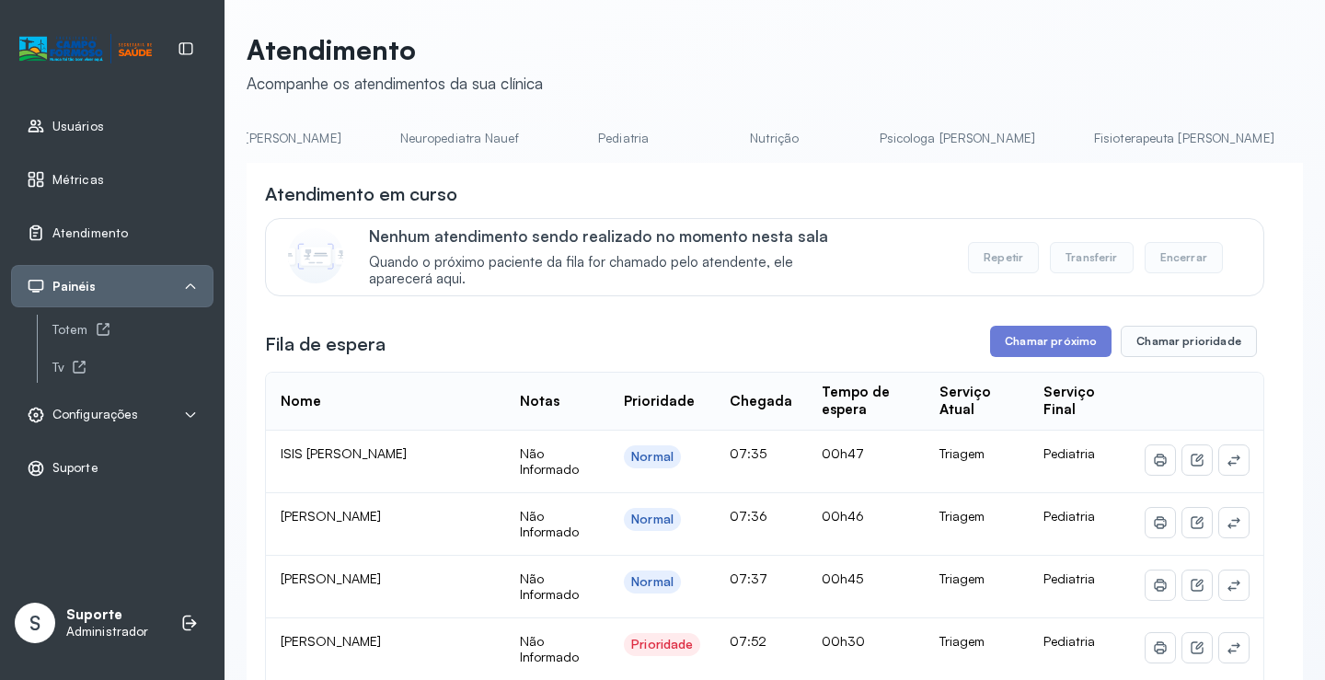
scroll to position [0, 0]
click at [347, 133] on link "Agendamento de consultas" at bounding box center [344, 138] width 194 height 30
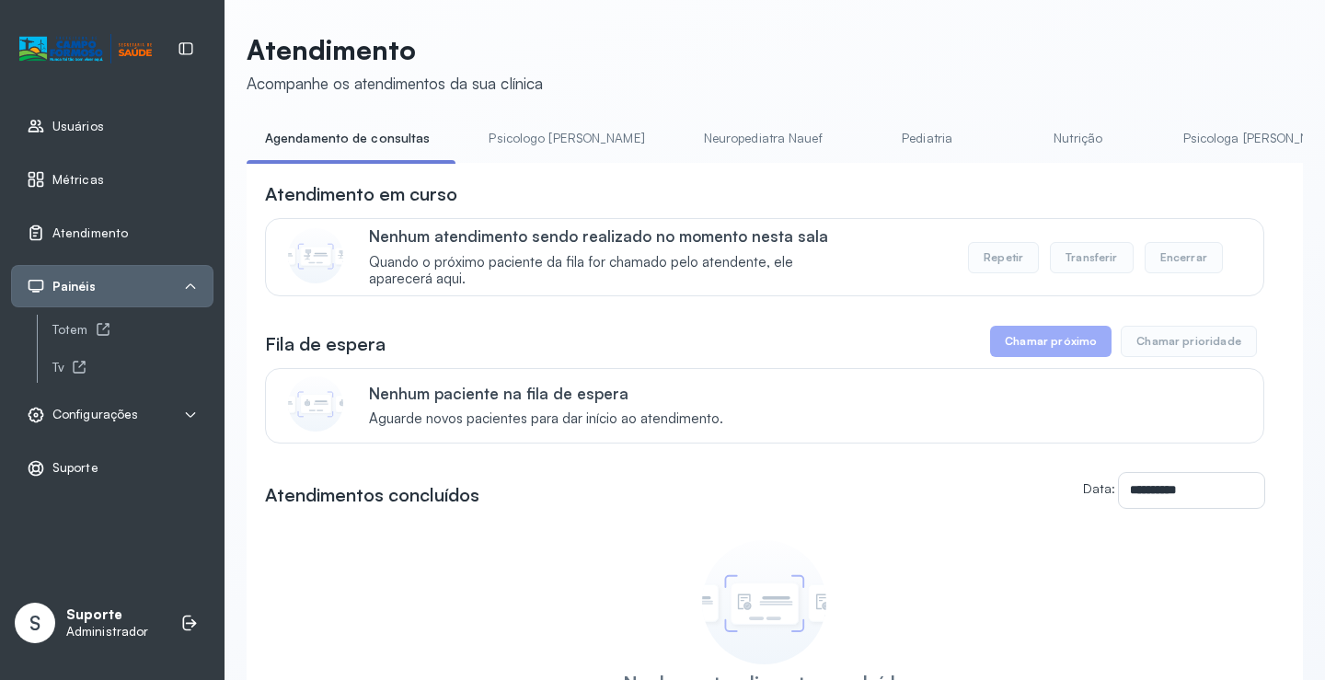
drag, startPoint x: 628, startPoint y: 168, endPoint x: 928, endPoint y: 168, distance: 300.0
click at [928, 168] on div "**********" at bounding box center [775, 503] width 1056 height 681
drag, startPoint x: 928, startPoint y: 168, endPoint x: 746, endPoint y: 190, distance: 182.6
click at [928, 168] on div "**********" at bounding box center [775, 503] width 1056 height 681
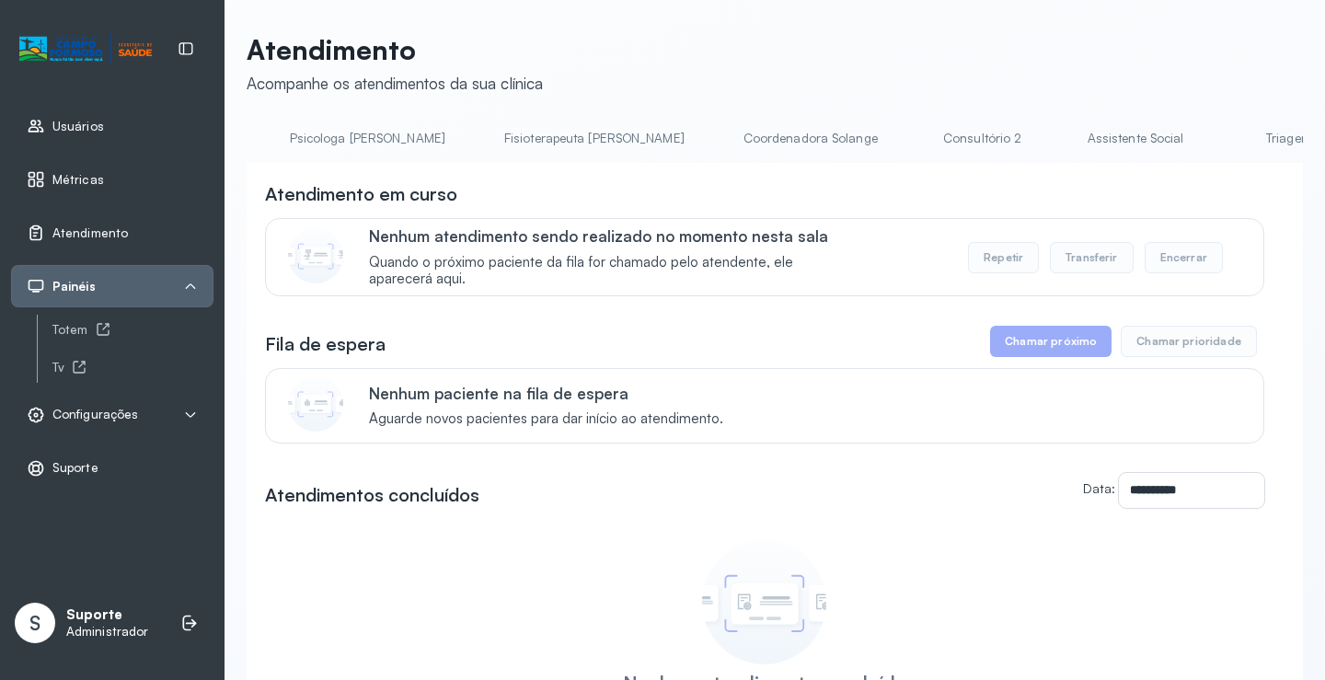
scroll to position [0, 900]
click at [1217, 142] on link "Triagem" at bounding box center [1281, 138] width 129 height 30
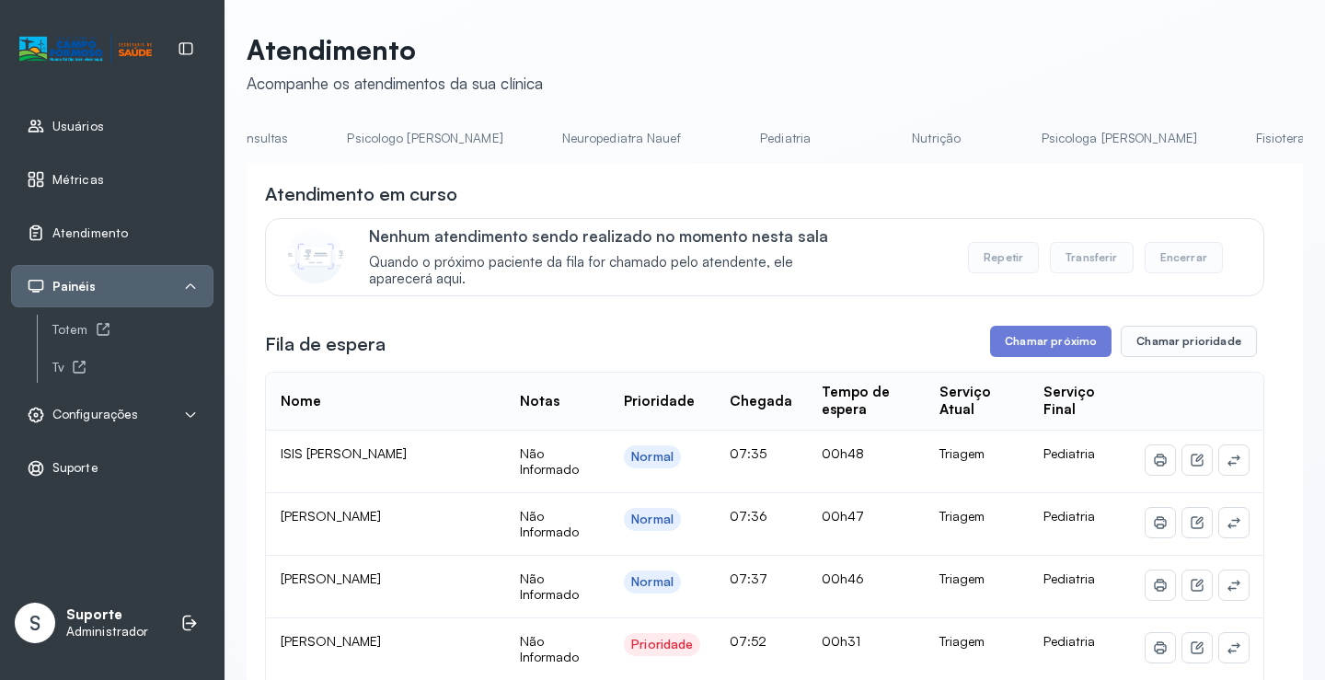
scroll to position [0, 0]
click at [463, 155] on li "Agendamento de consultas" at bounding box center [563, 143] width 200 height 41
click at [321, 147] on link "Agendamento de consultas" at bounding box center [344, 138] width 194 height 30
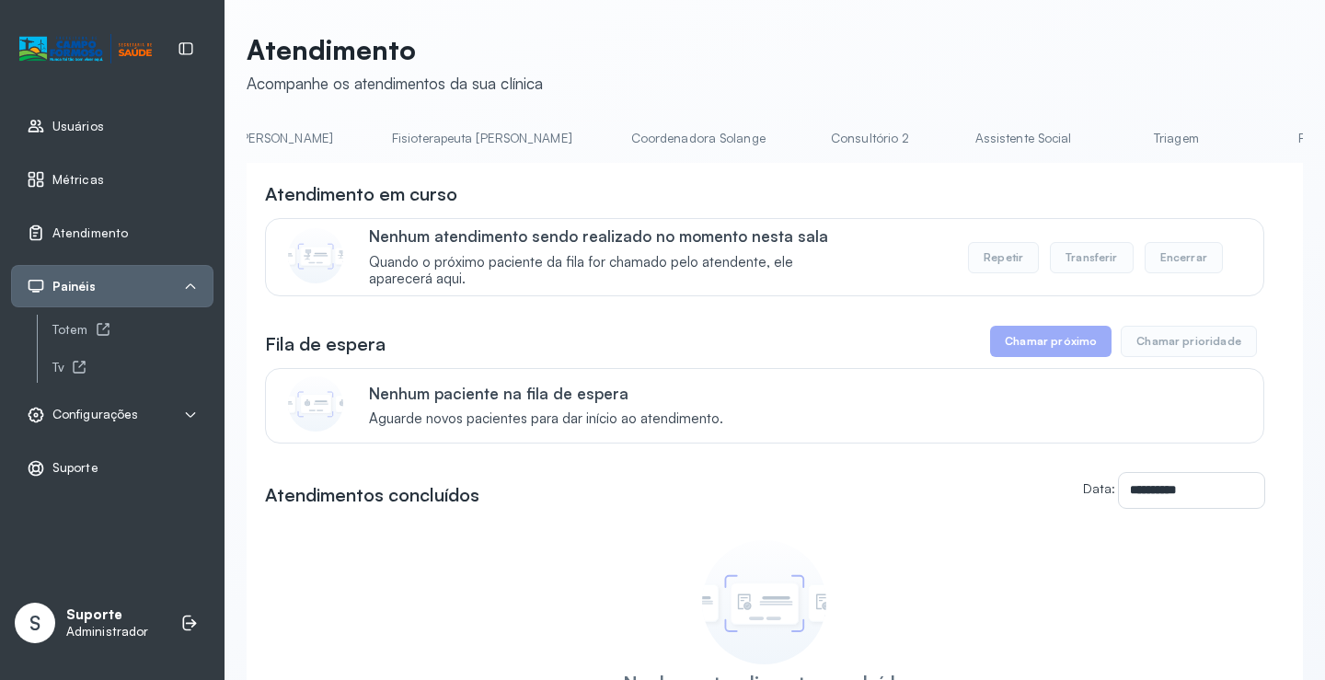
scroll to position [0, 1139]
click at [978, 137] on link "Triagem" at bounding box center [1042, 138] width 129 height 30
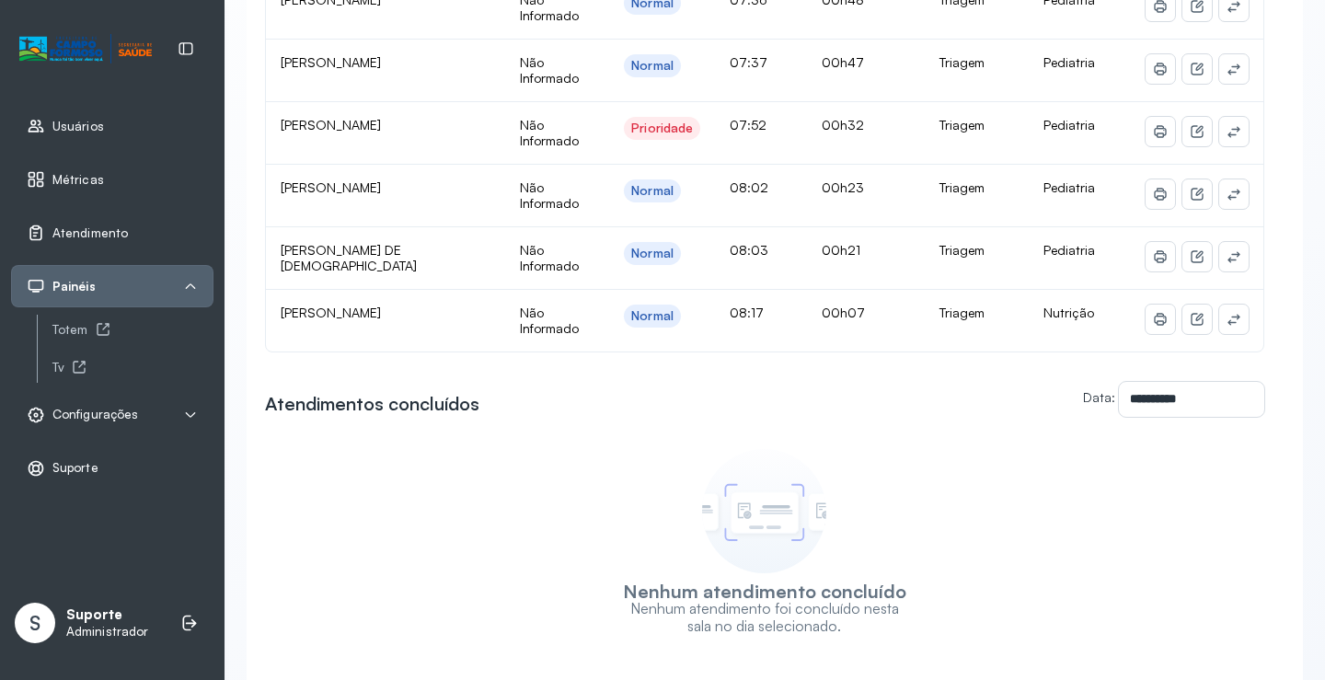
scroll to position [552, 0]
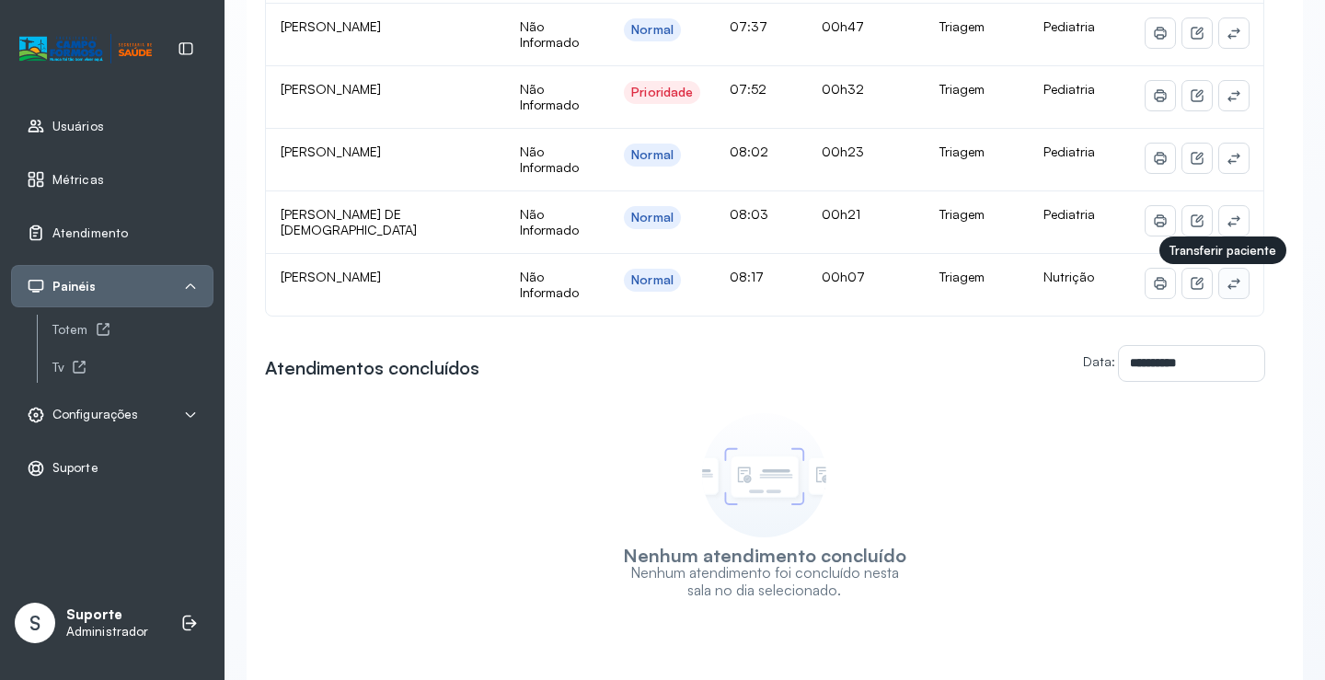
click at [1227, 283] on icon at bounding box center [1234, 283] width 15 height 15
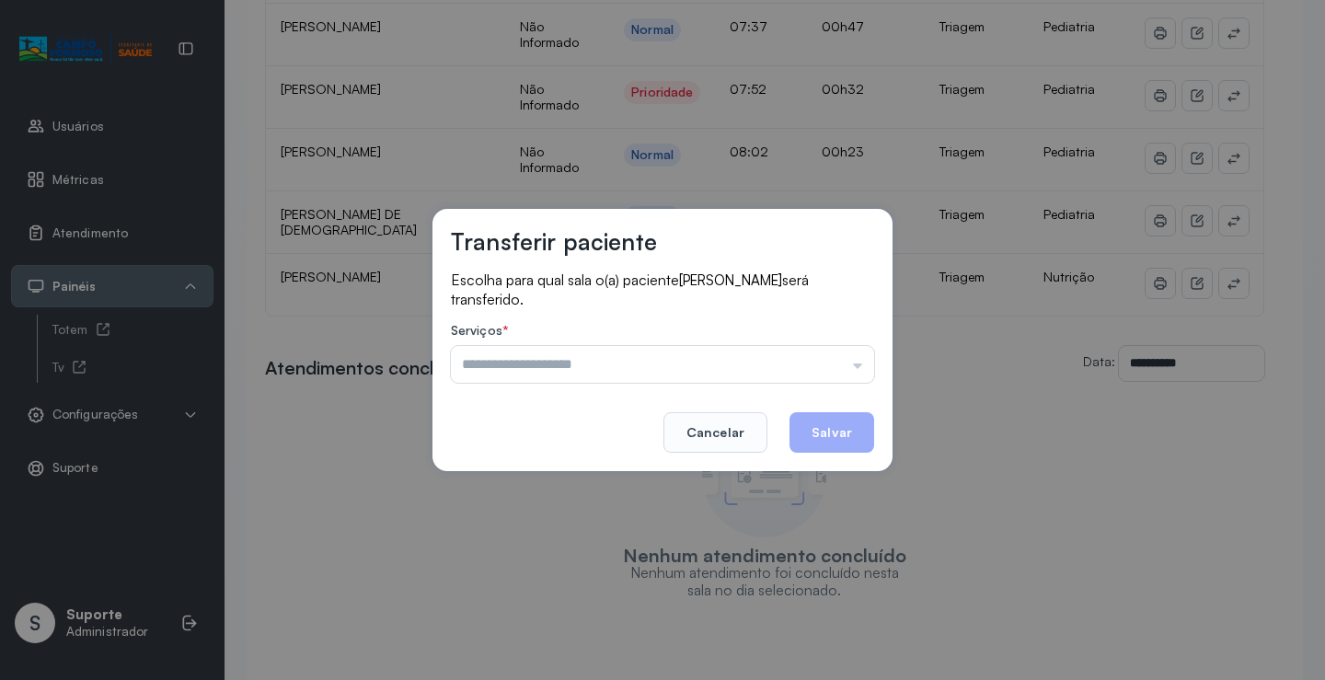
drag, startPoint x: 856, startPoint y: 357, endPoint x: 746, endPoint y: 383, distance: 112.5
click at [855, 359] on input "text" at bounding box center [662, 364] width 423 height 37
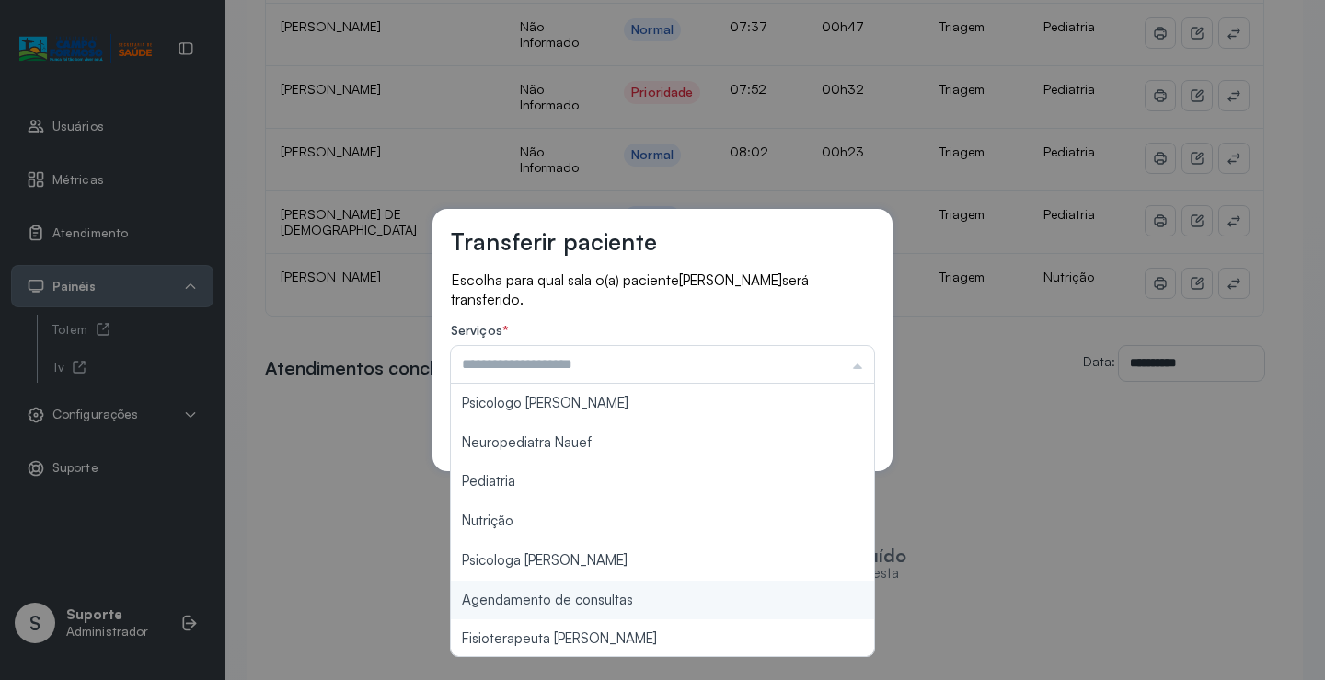
type input "**********"
drag, startPoint x: 644, startPoint y: 606, endPoint x: 777, endPoint y: 508, distance: 165.1
click at [644, 604] on div "**********" at bounding box center [662, 340] width 1325 height 680
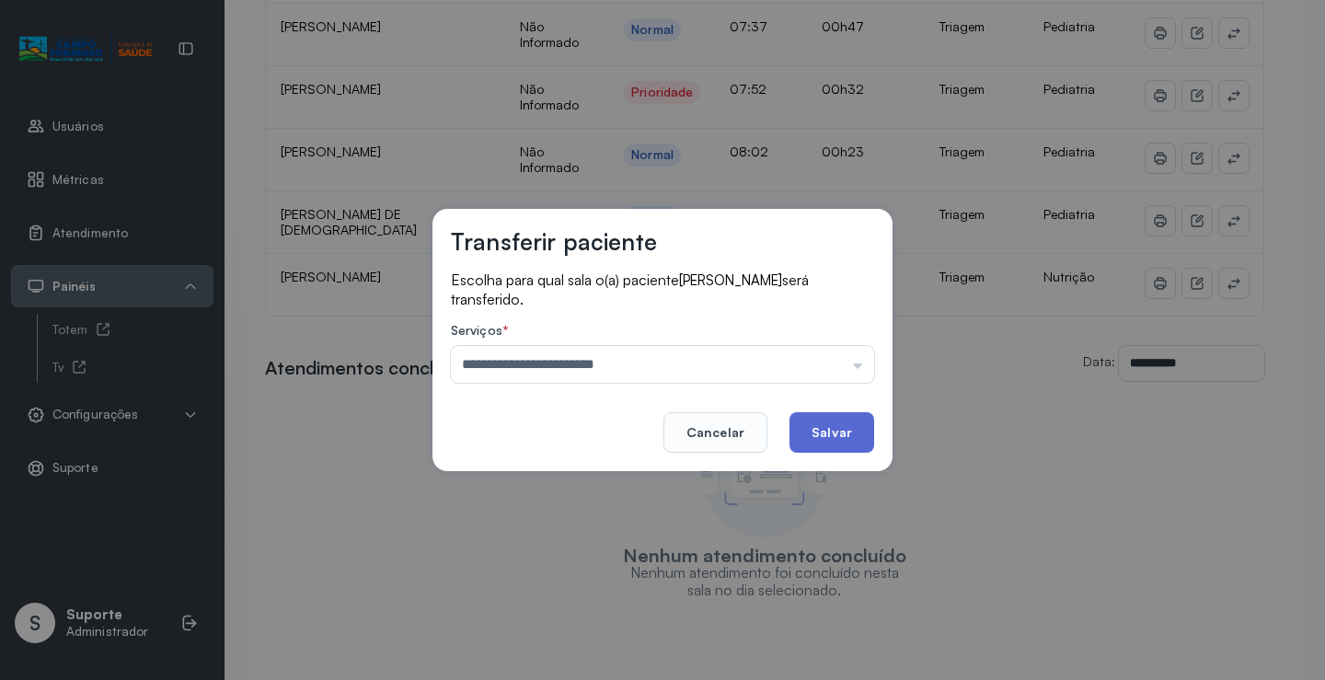
click at [836, 435] on button "Salvar" at bounding box center [832, 432] width 85 height 40
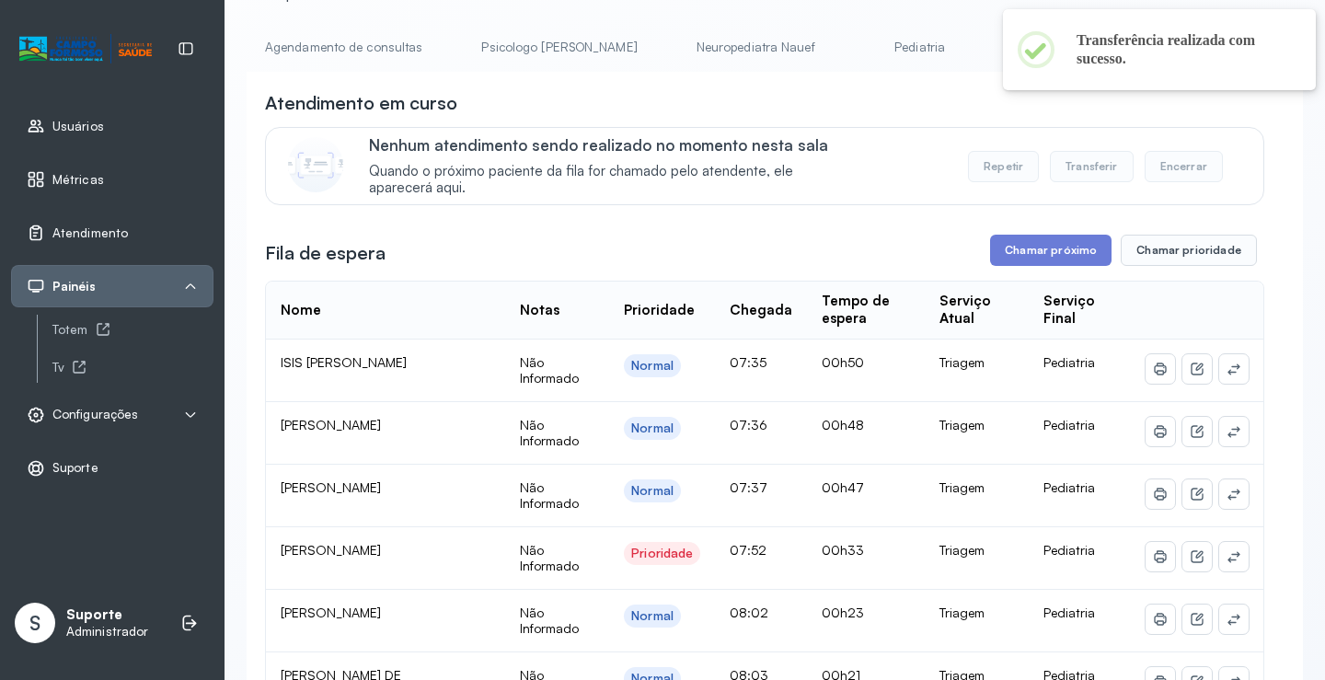
click at [320, 47] on link "Agendamento de consultas" at bounding box center [344, 47] width 194 height 30
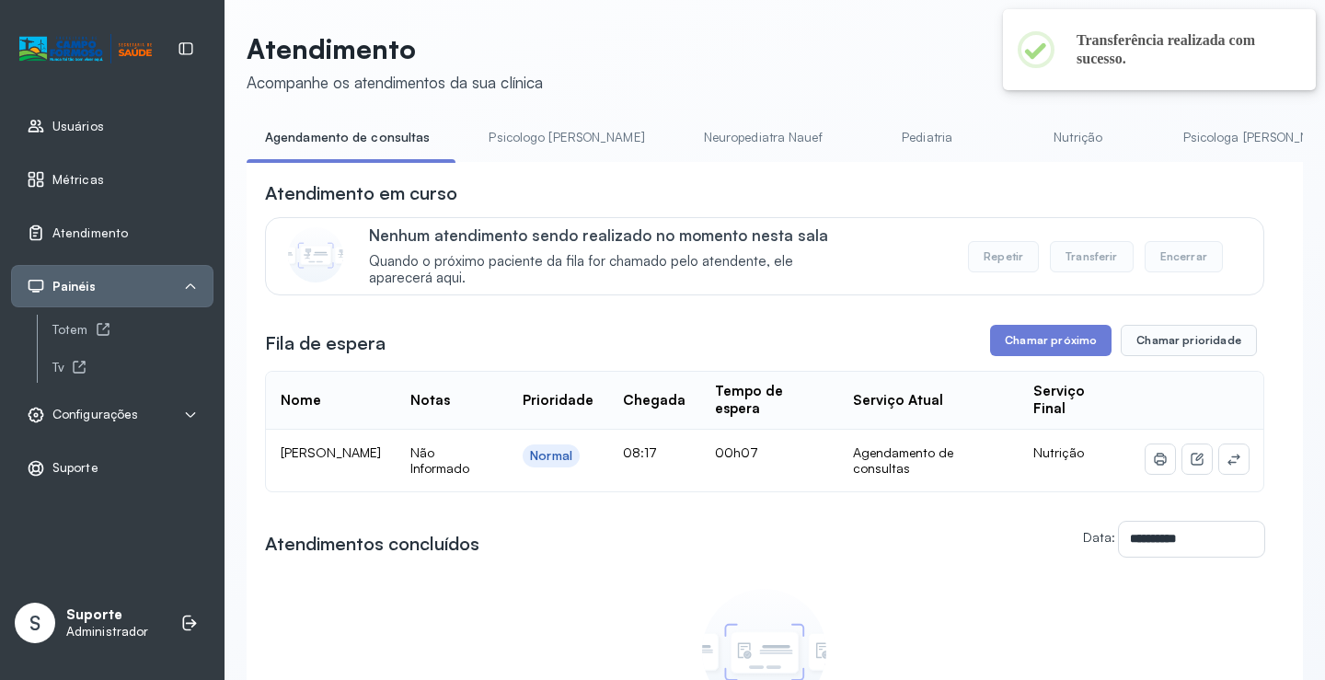
scroll to position [91, 0]
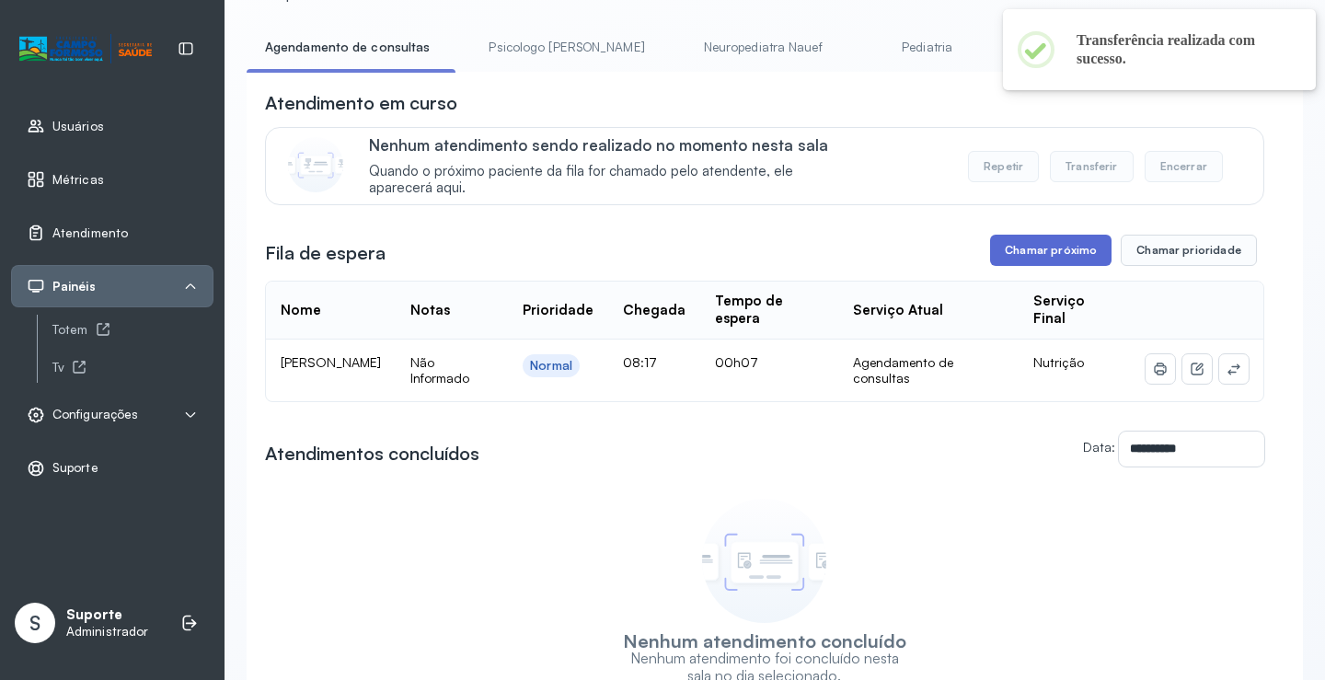
click at [1030, 262] on button "Chamar próximo" at bounding box center [1050, 250] width 121 height 31
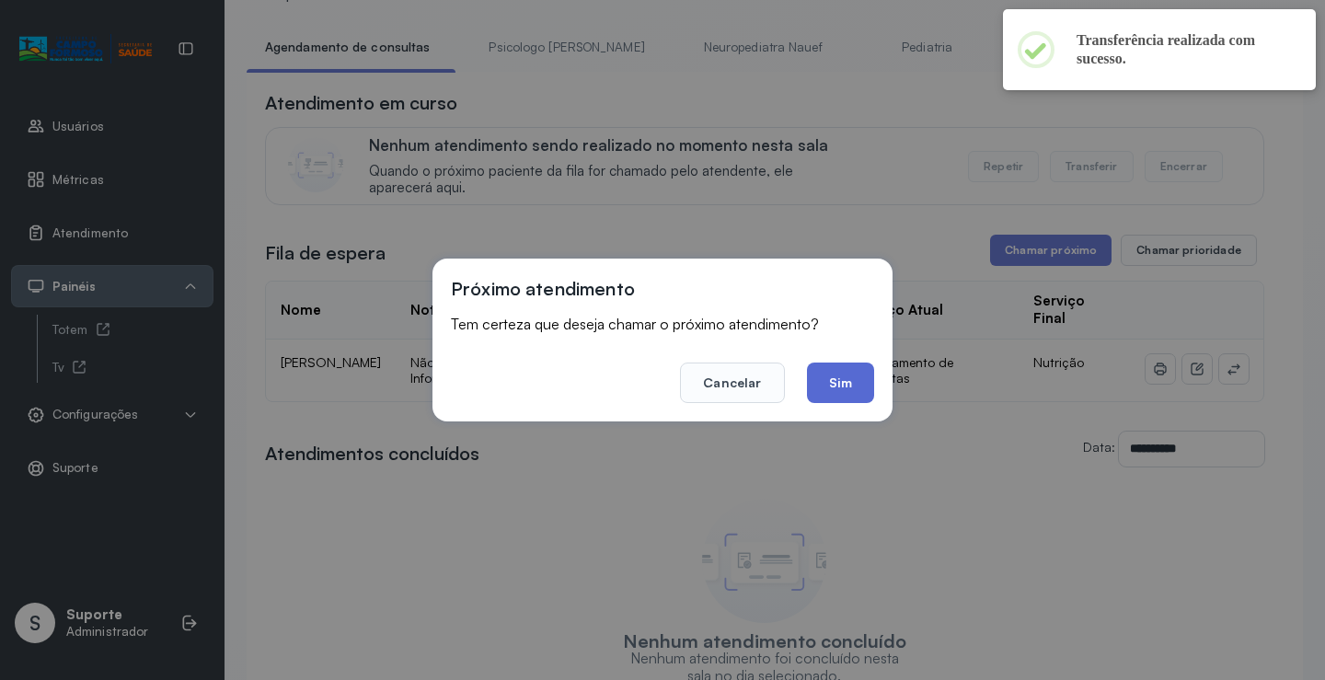
click at [856, 383] on button "Sim" at bounding box center [840, 383] width 67 height 40
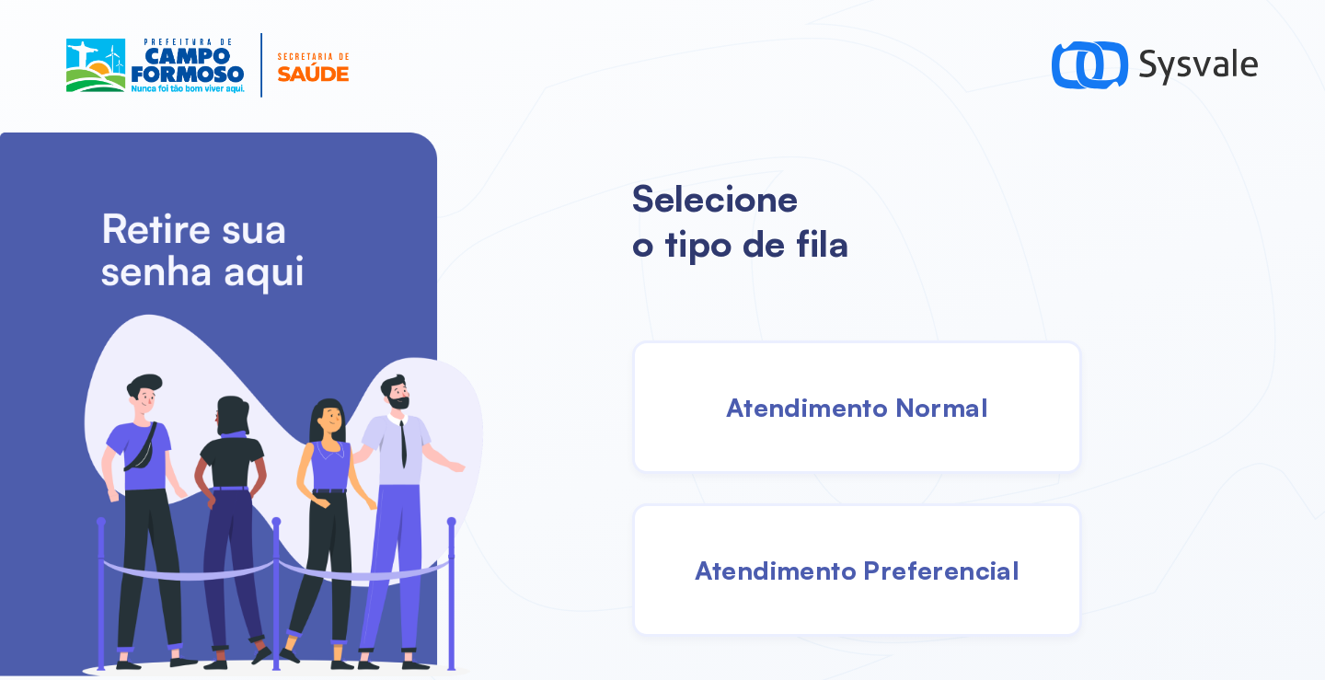
click at [821, 401] on span "Atendimento Normal" at bounding box center [857, 407] width 262 height 32
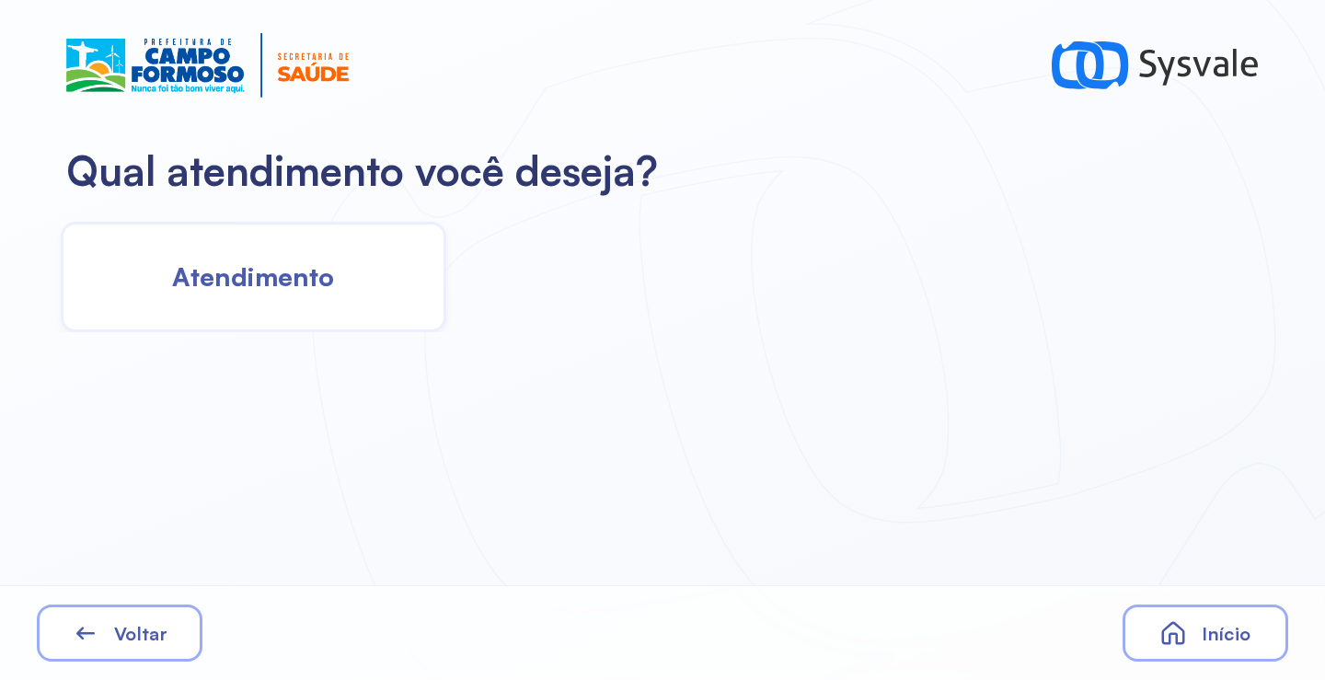
click at [242, 261] on span "Atendimento" at bounding box center [253, 276] width 162 height 32
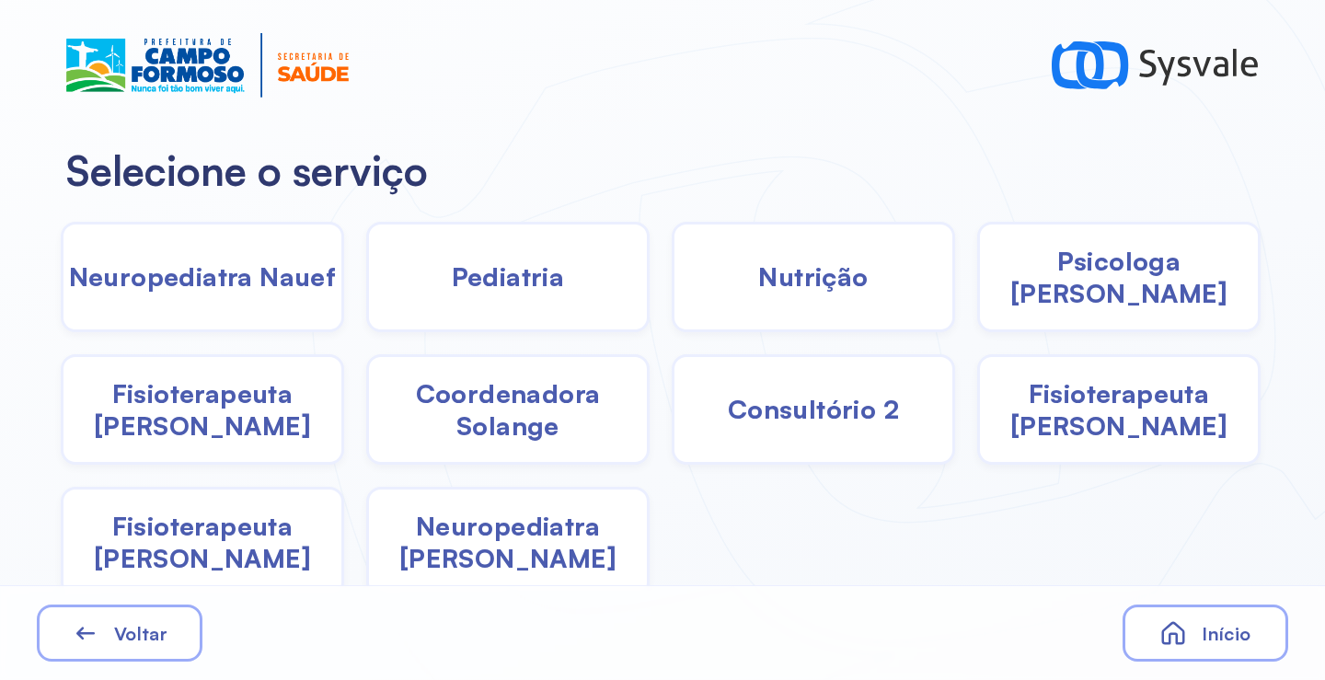
click at [513, 271] on span "Pediatria" at bounding box center [508, 276] width 113 height 32
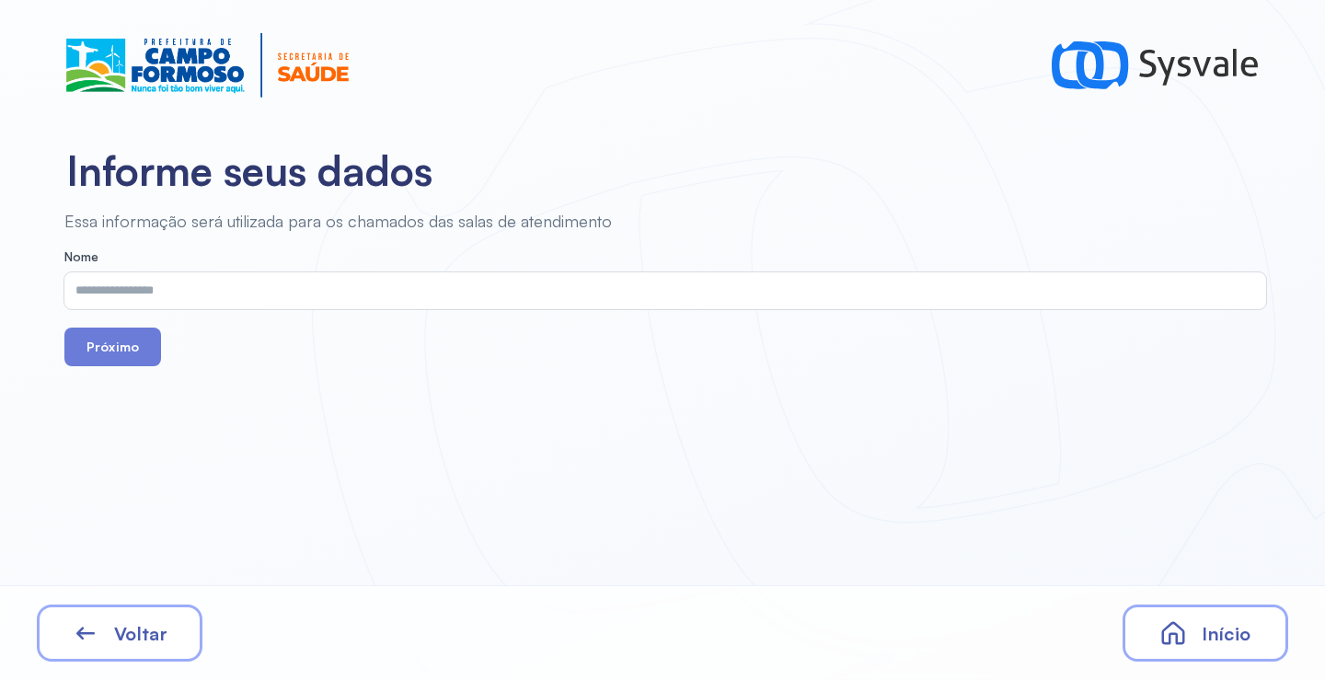
drag, startPoint x: 513, startPoint y: 271, endPoint x: 388, endPoint y: 280, distance: 124.6
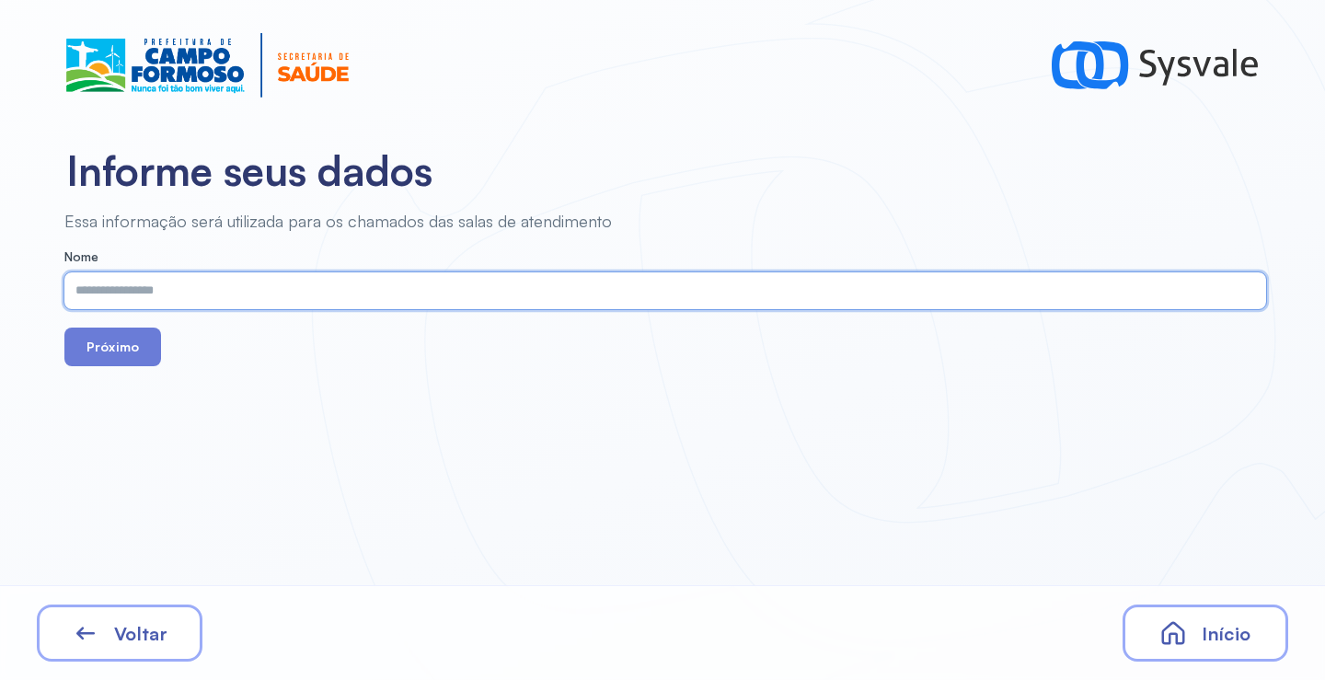
paste input "**********"
type input "**********"
click at [110, 349] on button "Próximo" at bounding box center [112, 347] width 97 height 39
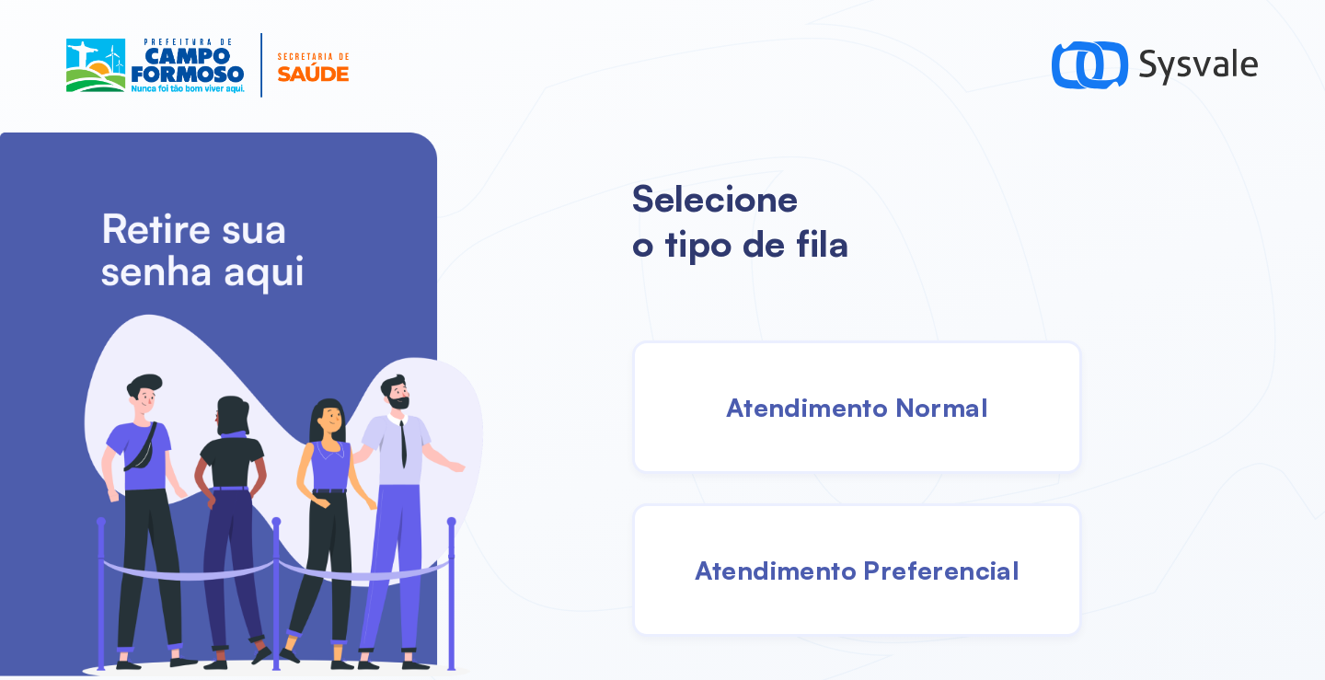
click at [854, 410] on span "Atendimento Normal" at bounding box center [857, 407] width 262 height 32
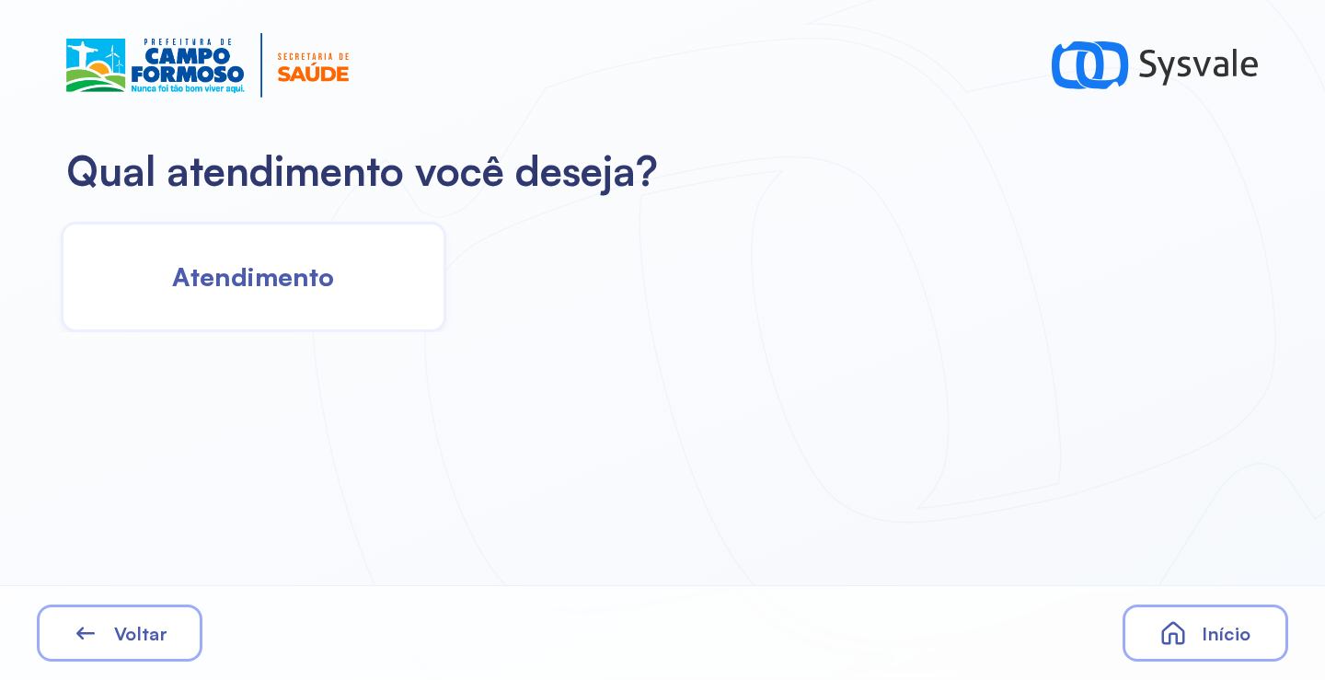
click at [246, 296] on div "Atendimento" at bounding box center [254, 277] width 386 height 110
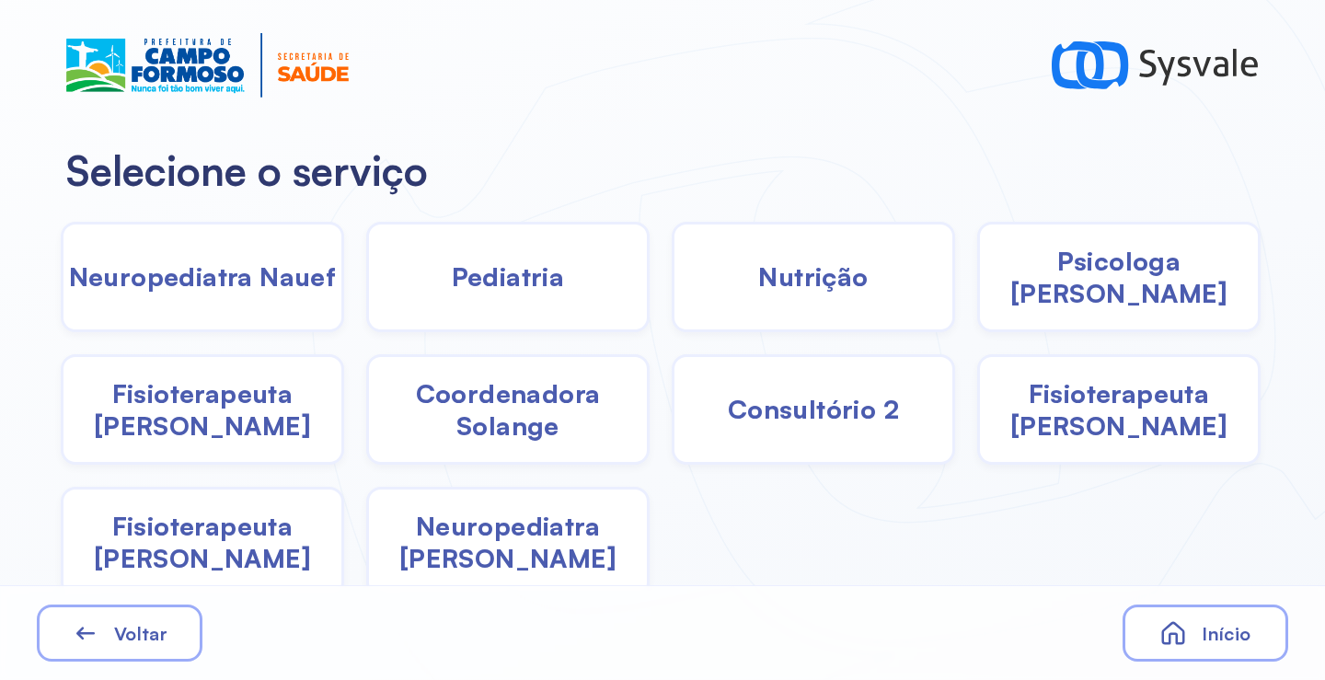
click at [1080, 283] on span "Psicologa [PERSON_NAME]" at bounding box center [1119, 277] width 278 height 64
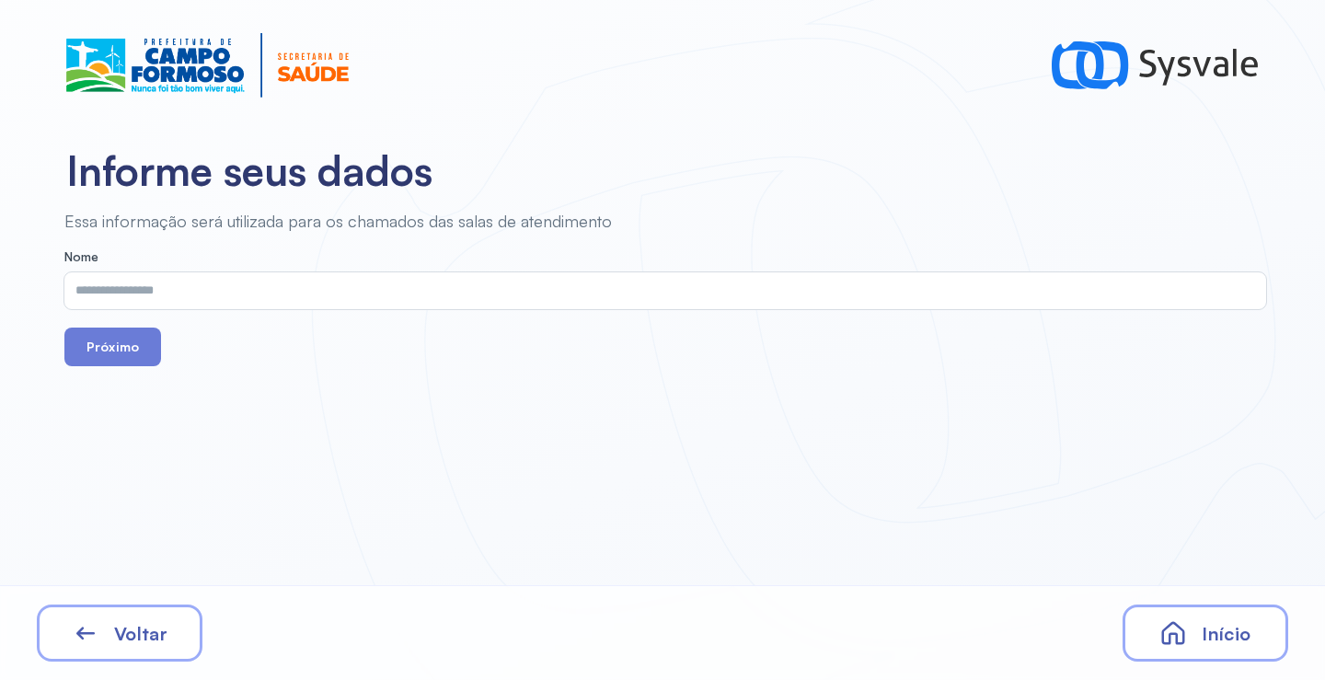
click at [349, 295] on input "text" at bounding box center [661, 290] width 1194 height 37
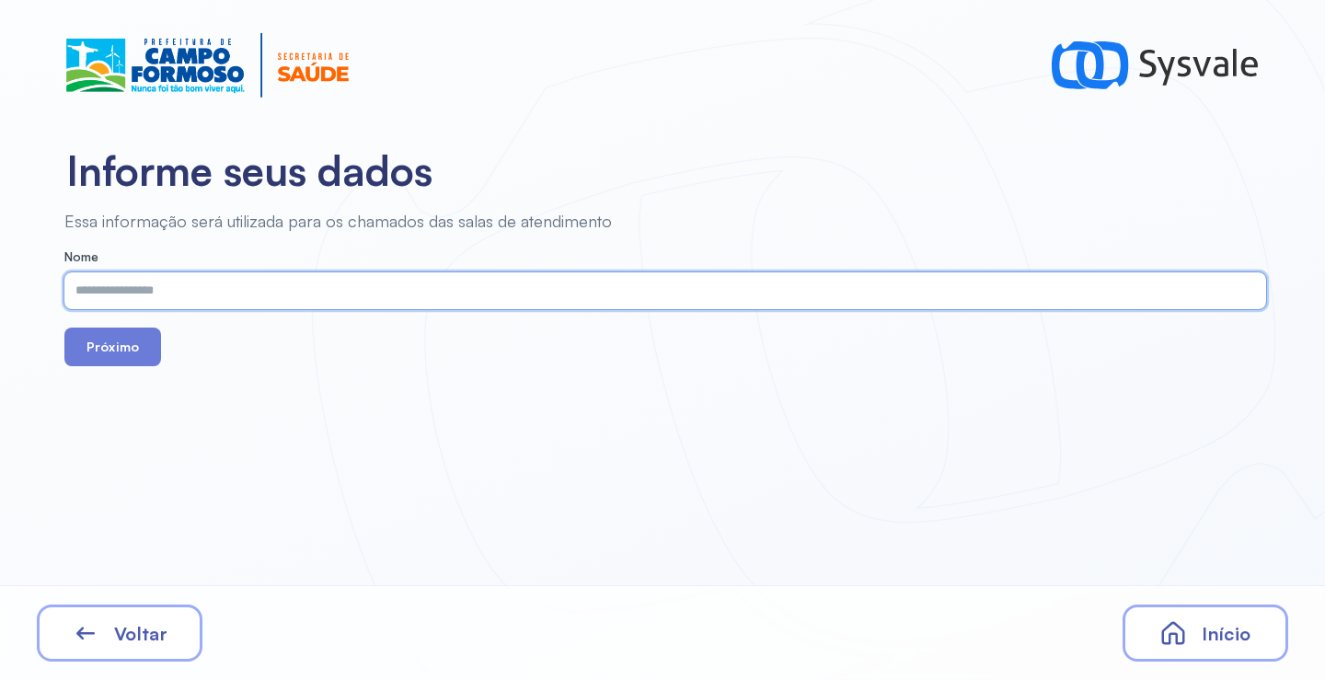
paste input "**********"
type input "**********"
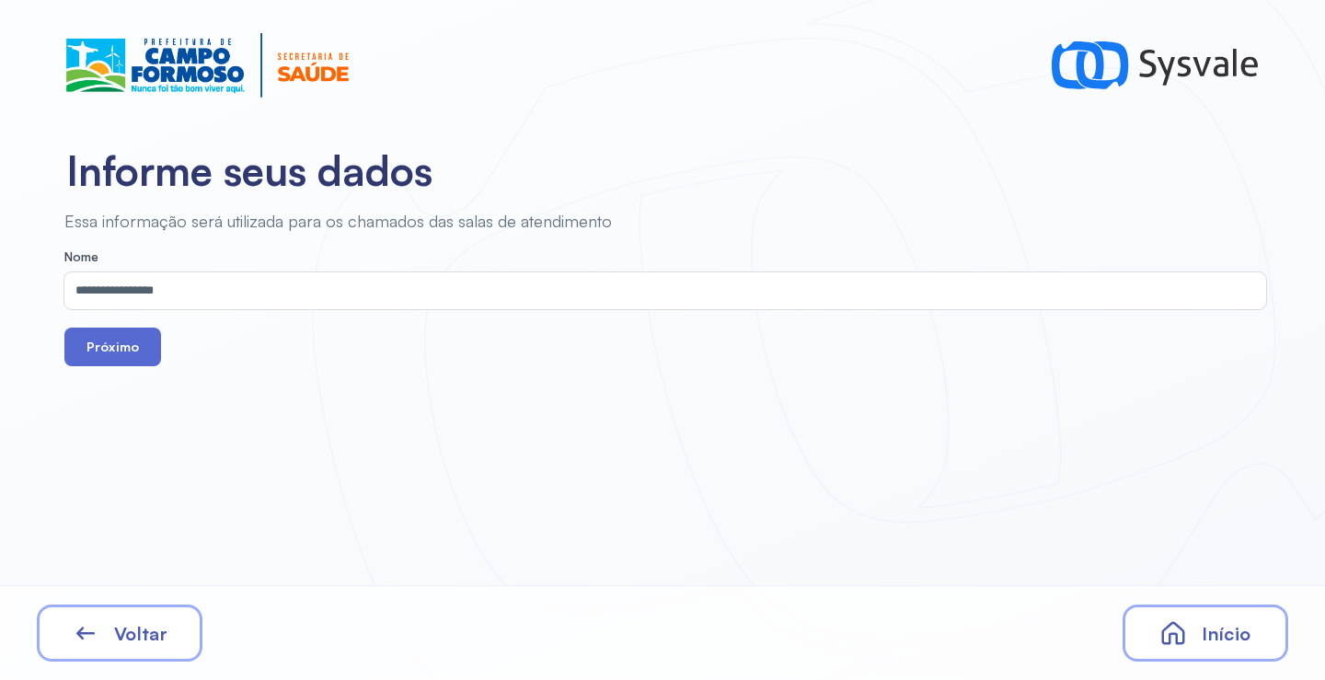
click at [109, 351] on button "Próximo" at bounding box center [112, 347] width 97 height 39
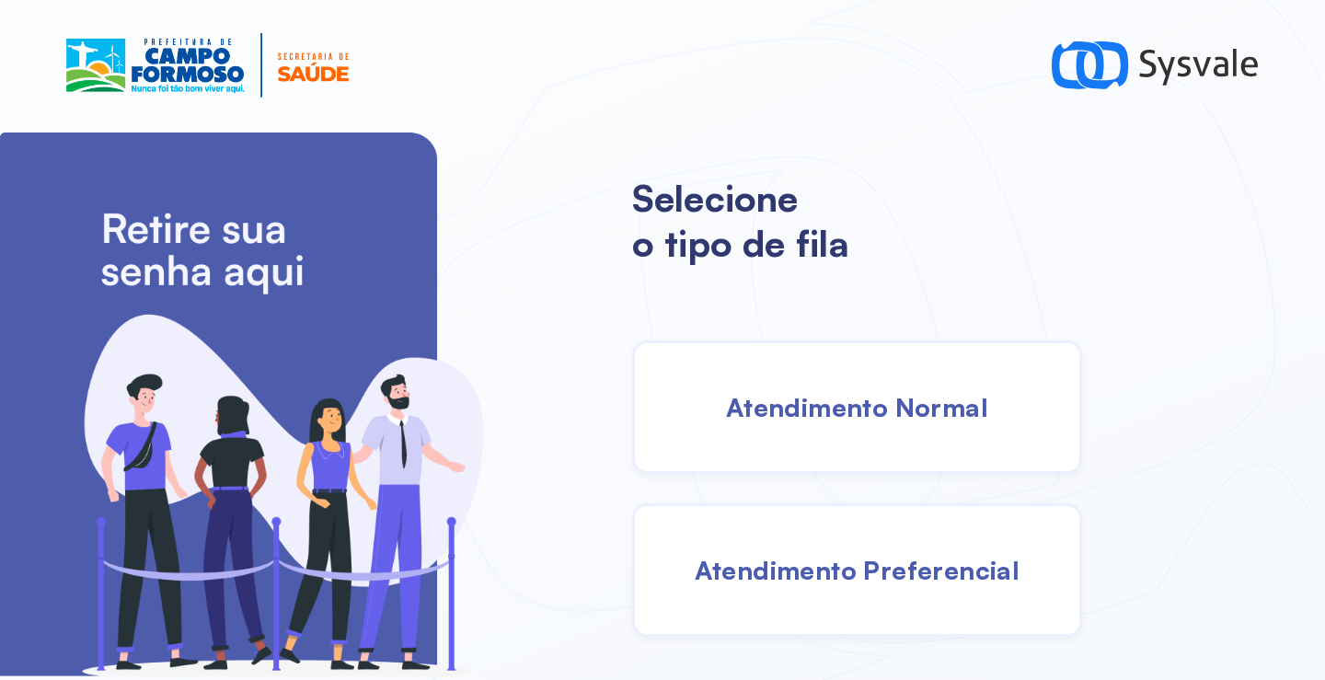
click at [799, 412] on span "Atendimento Normal" at bounding box center [857, 407] width 262 height 32
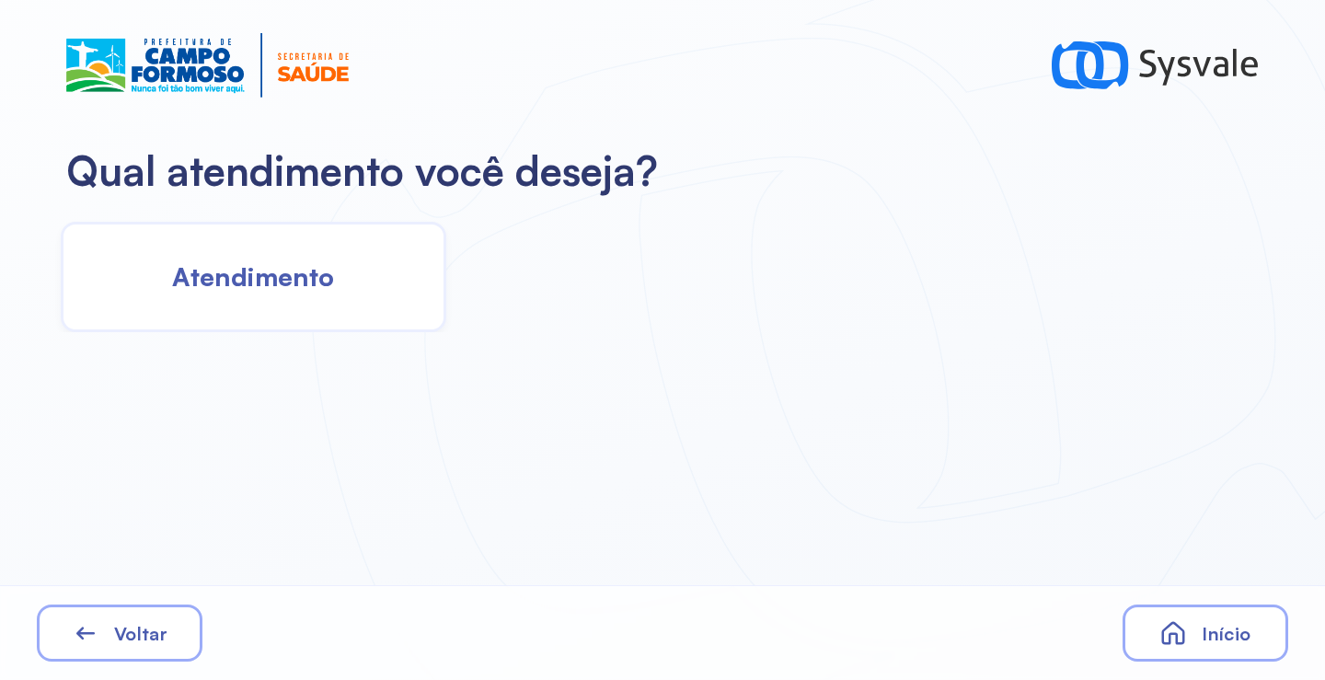
click at [335, 288] on div "Atendimento" at bounding box center [254, 277] width 386 height 110
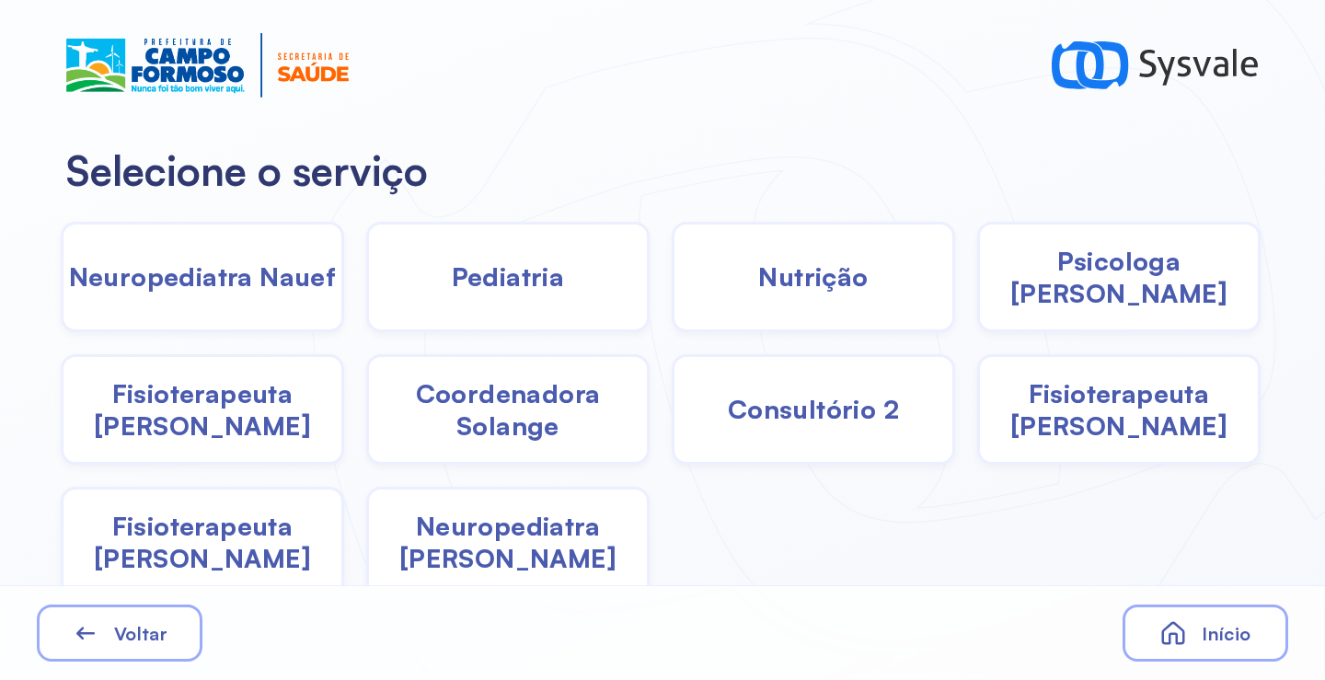
click at [237, 404] on span "Fisioterapeuta [PERSON_NAME]" at bounding box center [202, 409] width 278 height 64
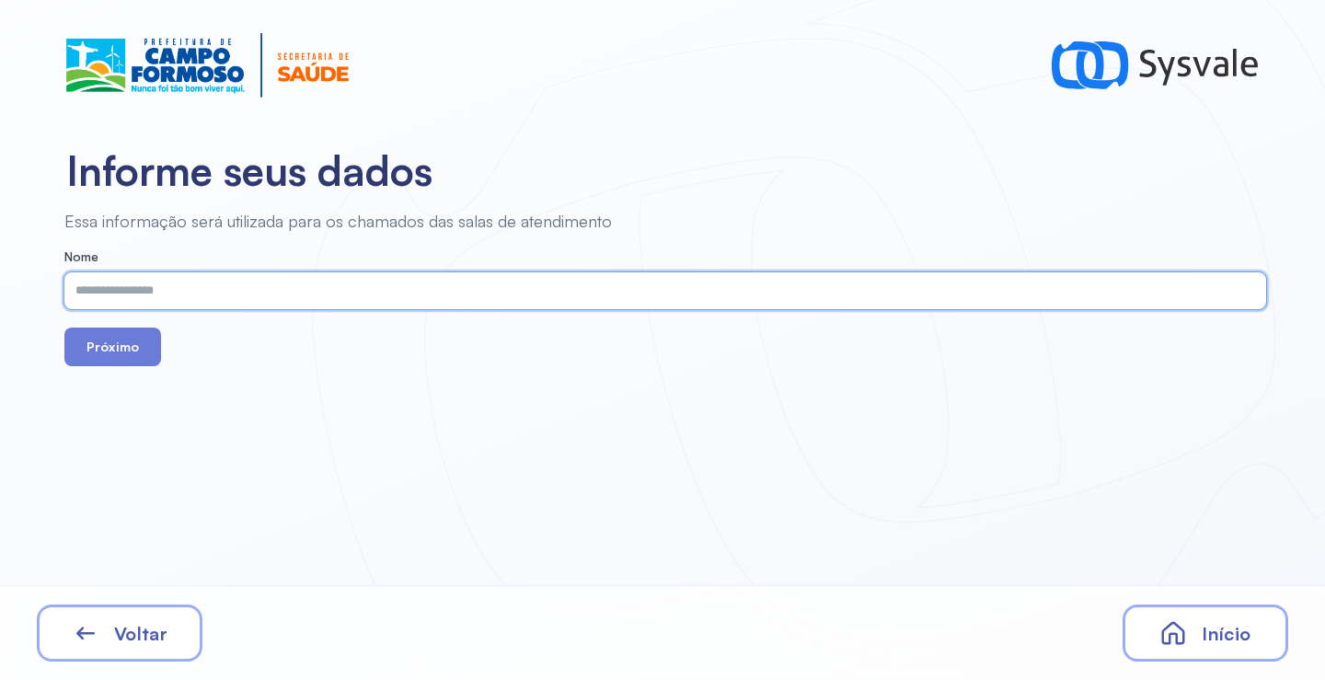
click at [202, 294] on input "text" at bounding box center [661, 290] width 1194 height 37
paste input "**********"
type input "**********"
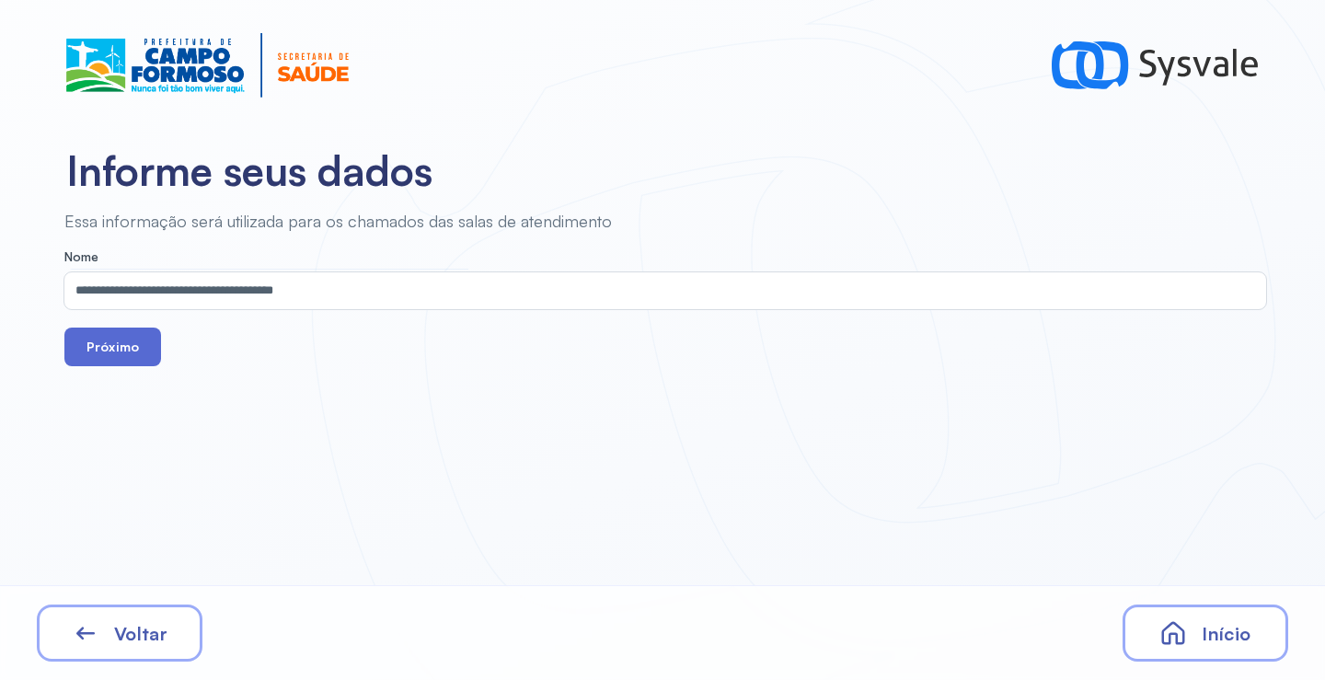
click at [127, 343] on button "Próximo" at bounding box center [112, 347] width 97 height 39
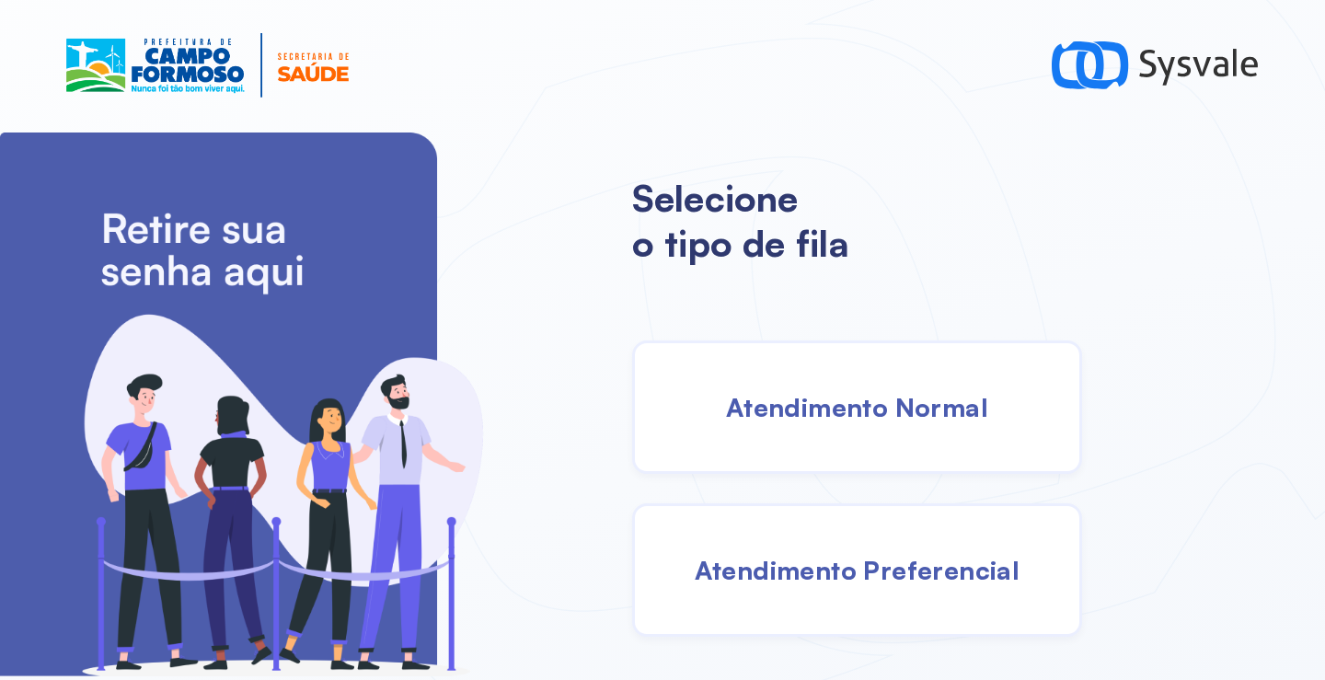
click at [807, 439] on div "Atendimento Normal" at bounding box center [857, 406] width 450 height 133
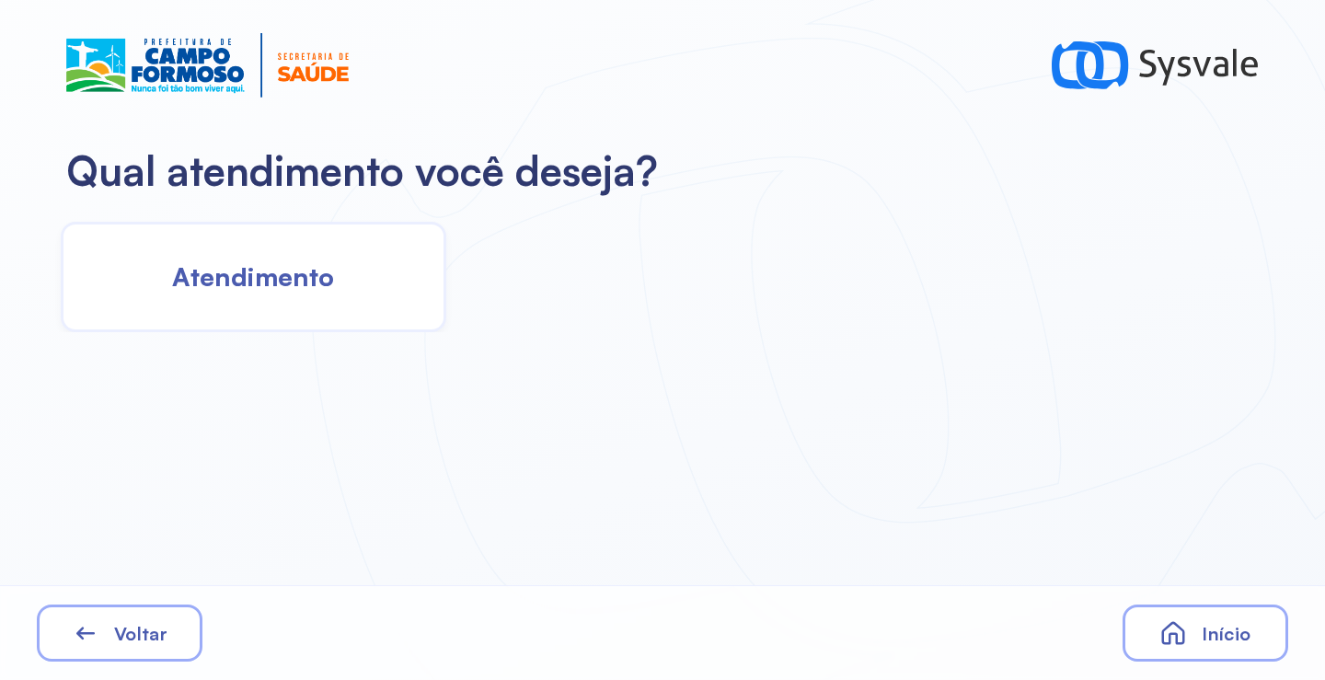
click at [348, 279] on div "Atendimento" at bounding box center [254, 277] width 386 height 110
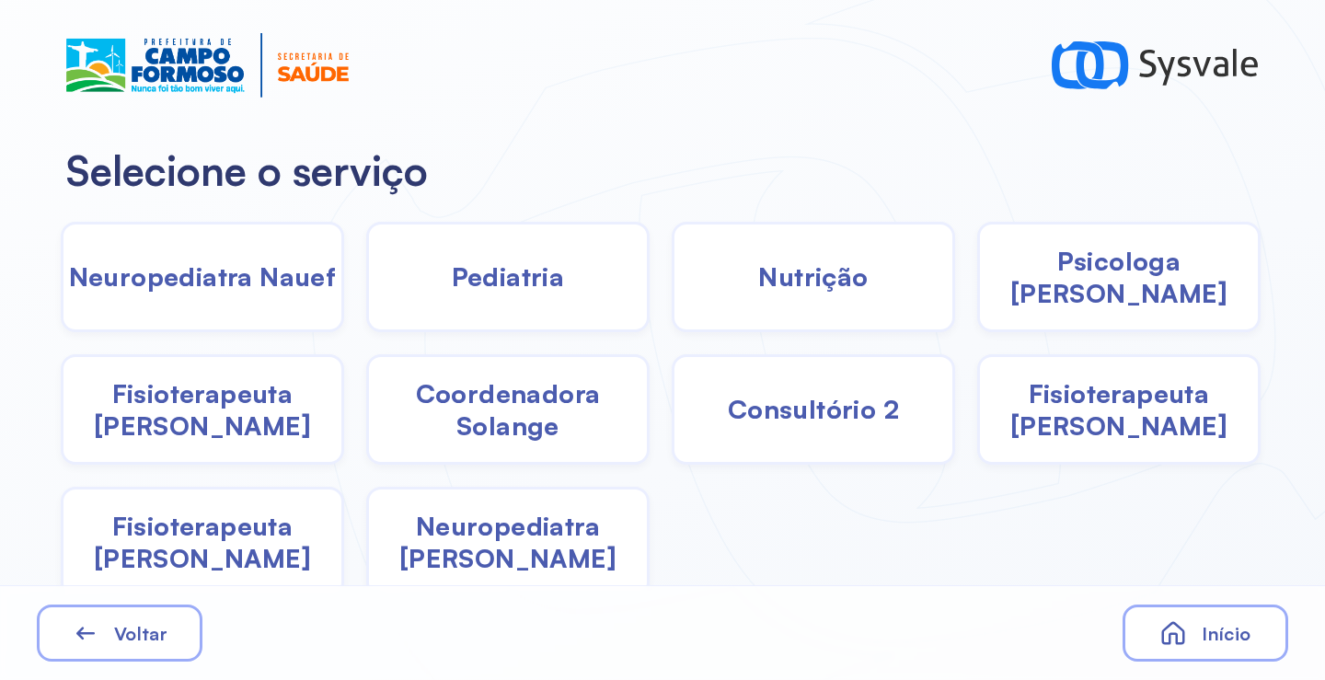
click at [672, 280] on div "Pediatria" at bounding box center [813, 277] width 283 height 110
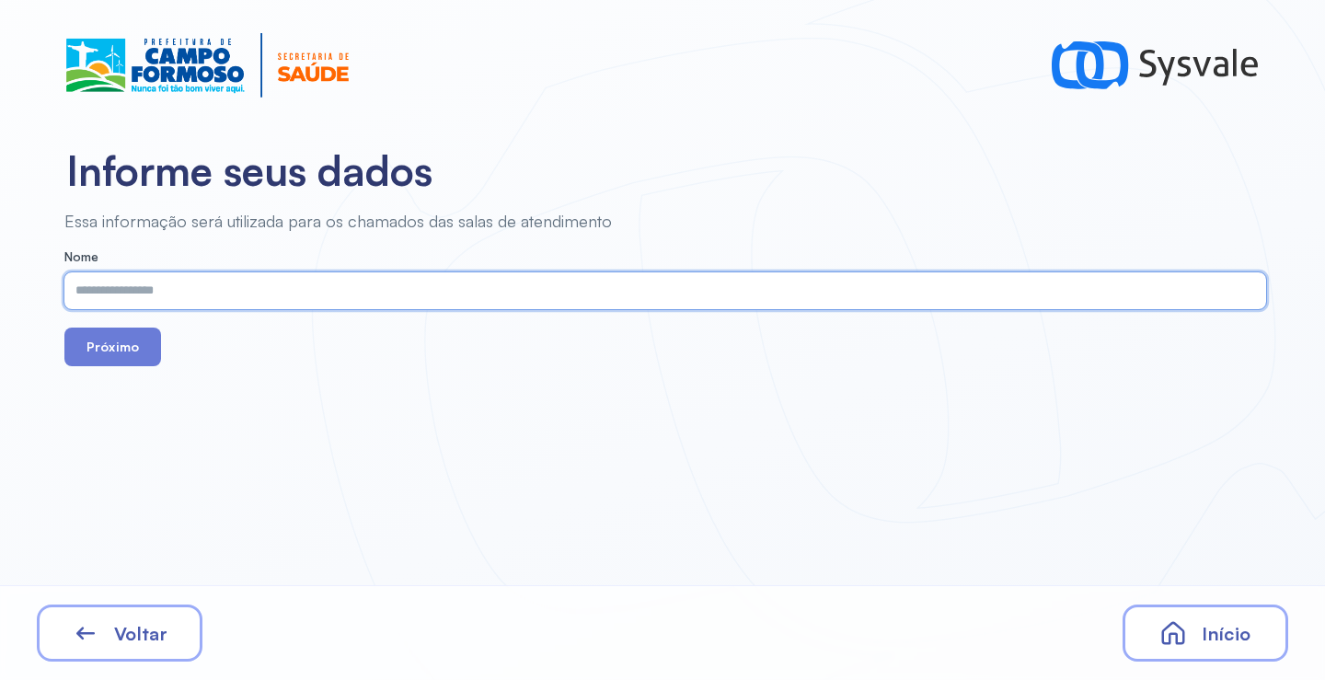
paste input "**********"
type input "**********"
click at [111, 356] on button "Próximo" at bounding box center [112, 347] width 97 height 39
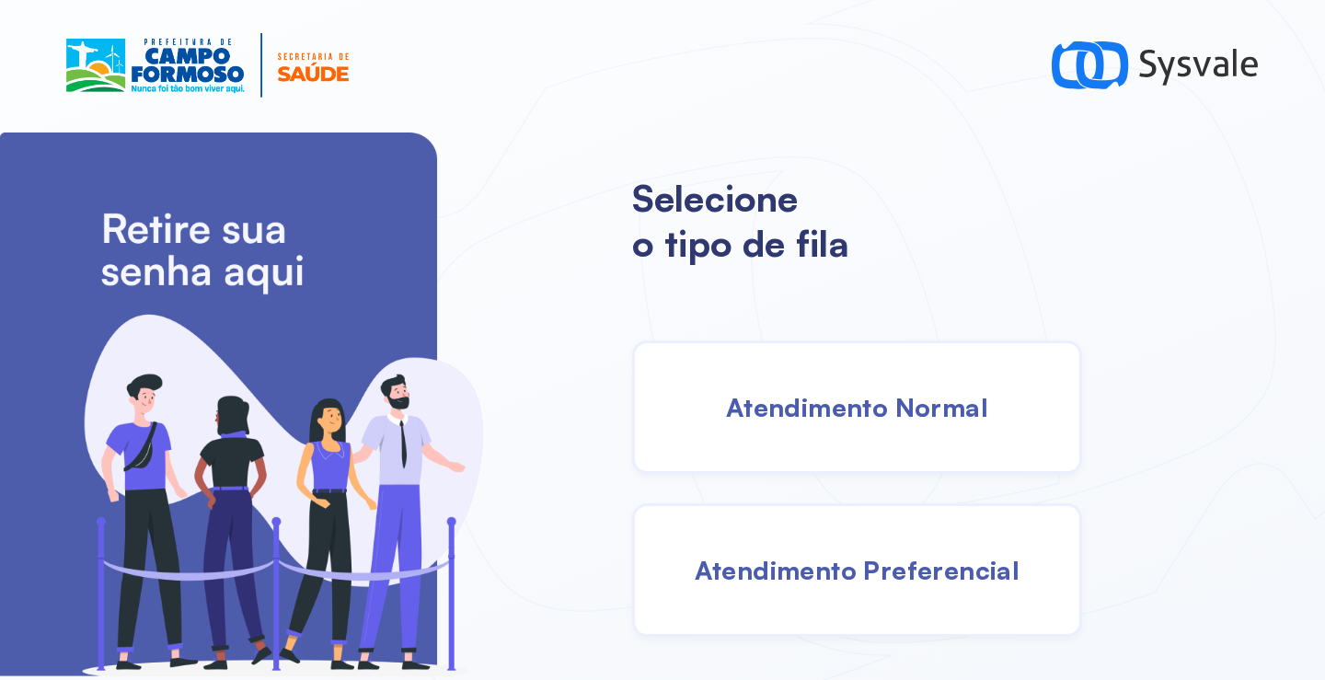
drag, startPoint x: 855, startPoint y: 392, endPoint x: 801, endPoint y: 391, distance: 54.3
click at [801, 391] on span "Atendimento Normal" at bounding box center [857, 407] width 262 height 32
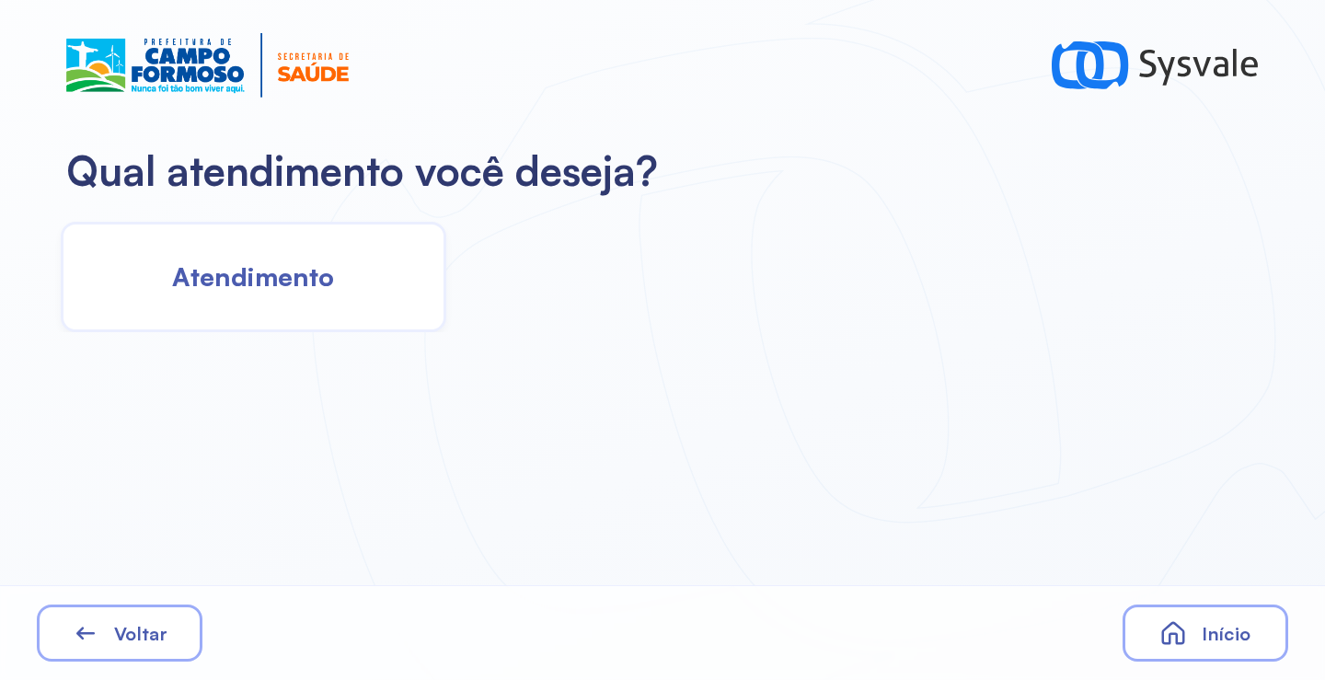
drag, startPoint x: 116, startPoint y: 265, endPoint x: 130, endPoint y: 265, distance: 13.8
click at [130, 265] on div "Atendimento" at bounding box center [254, 277] width 386 height 110
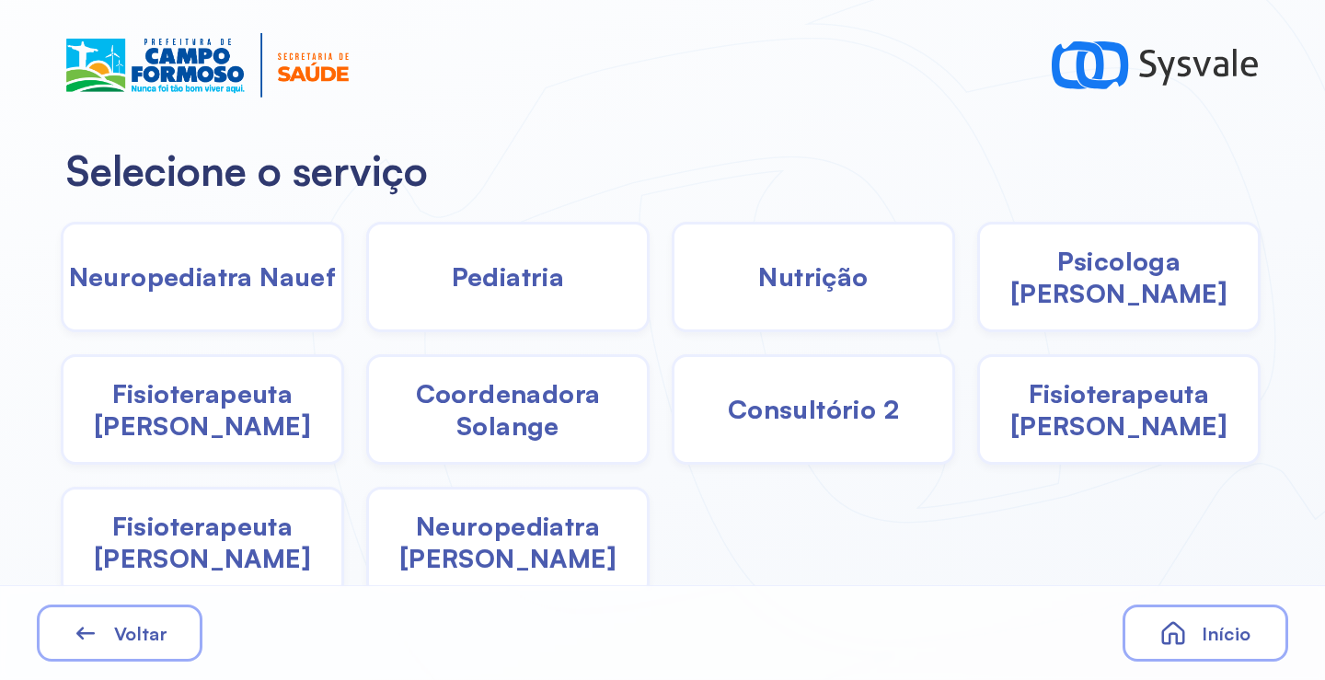
drag, startPoint x: 588, startPoint y: 283, endPoint x: 577, endPoint y: 283, distance: 11.0
click at [672, 283] on div "Pediatria" at bounding box center [813, 277] width 283 height 110
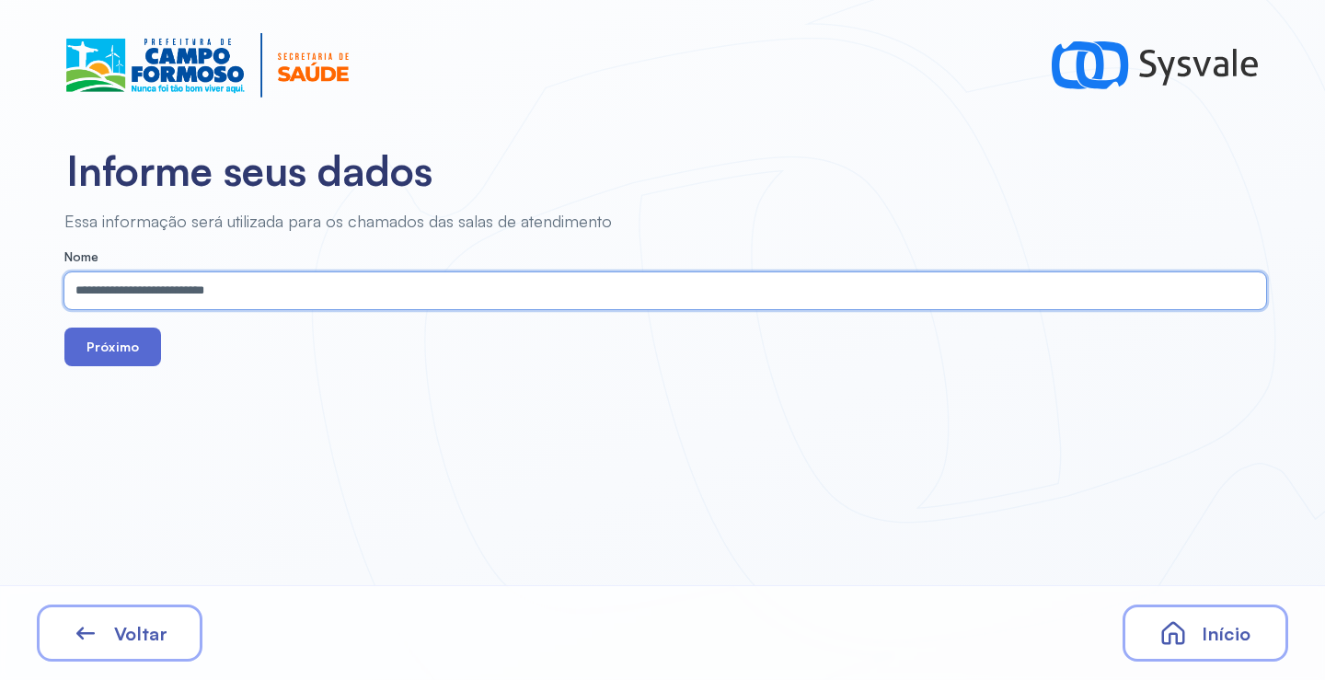
type input "**********"
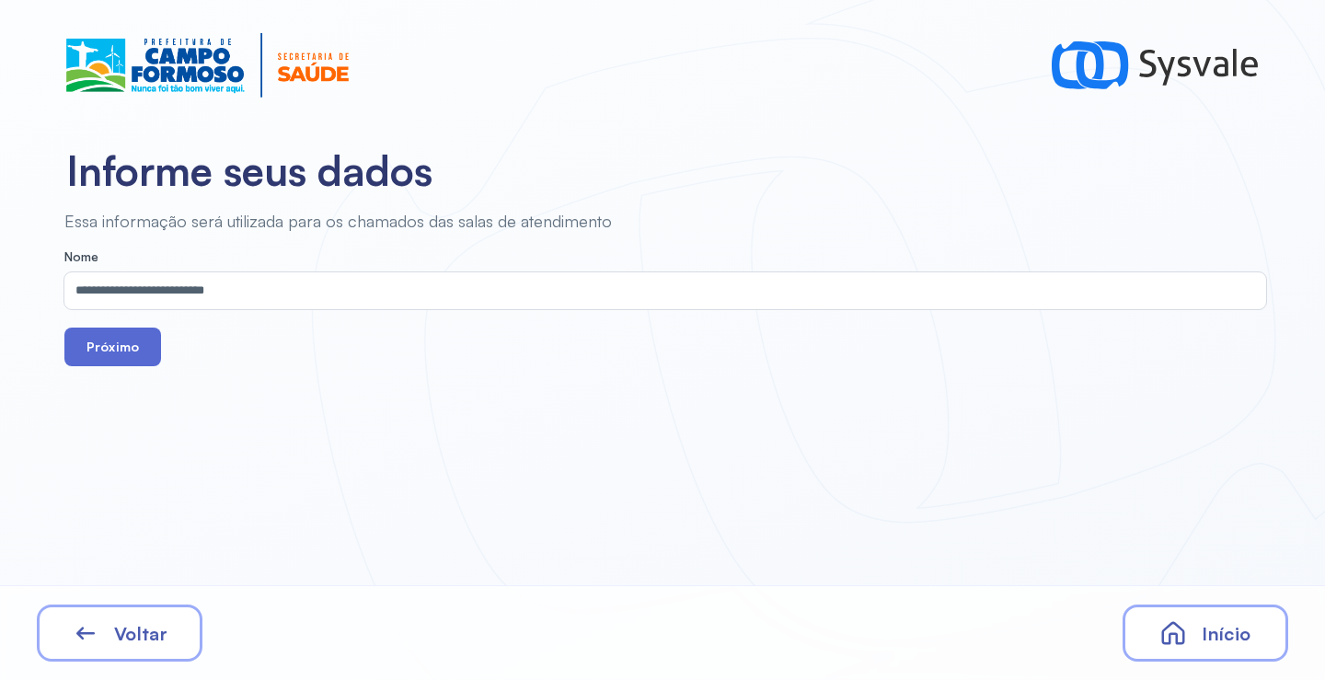
click at [121, 356] on button "Próximo" at bounding box center [112, 347] width 97 height 39
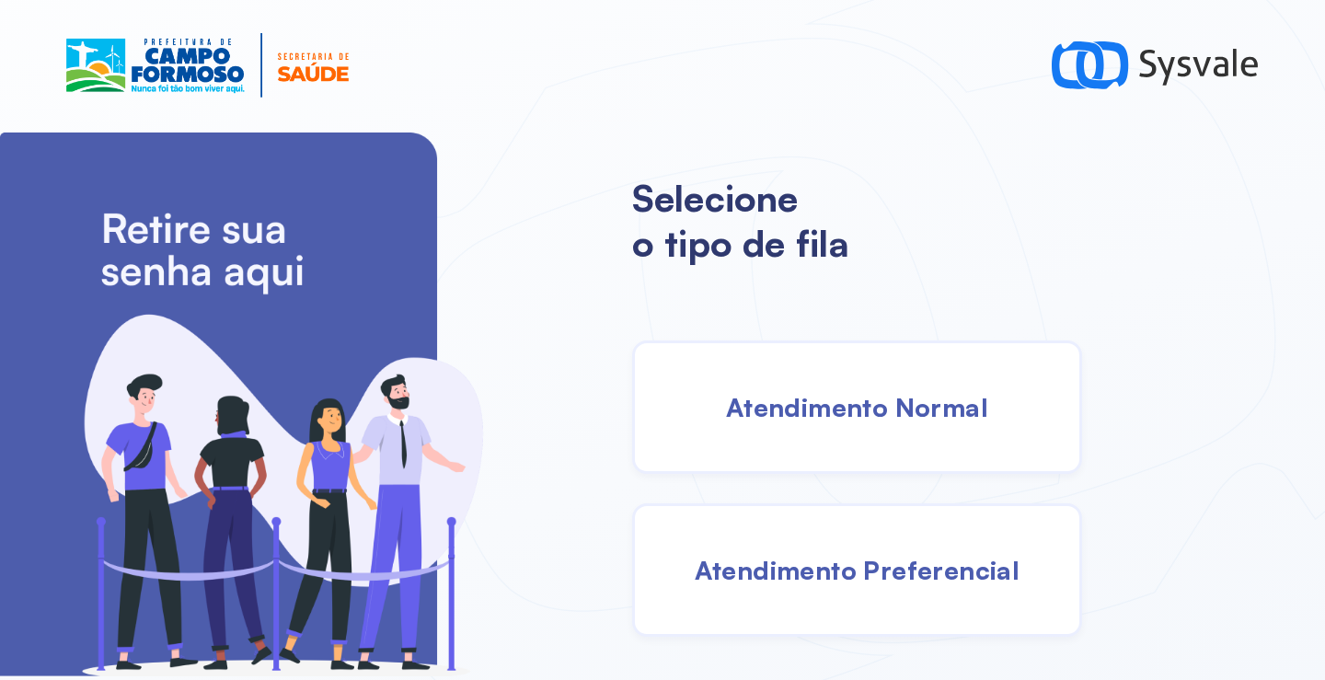
click at [838, 404] on span "Atendimento Normal" at bounding box center [857, 407] width 262 height 32
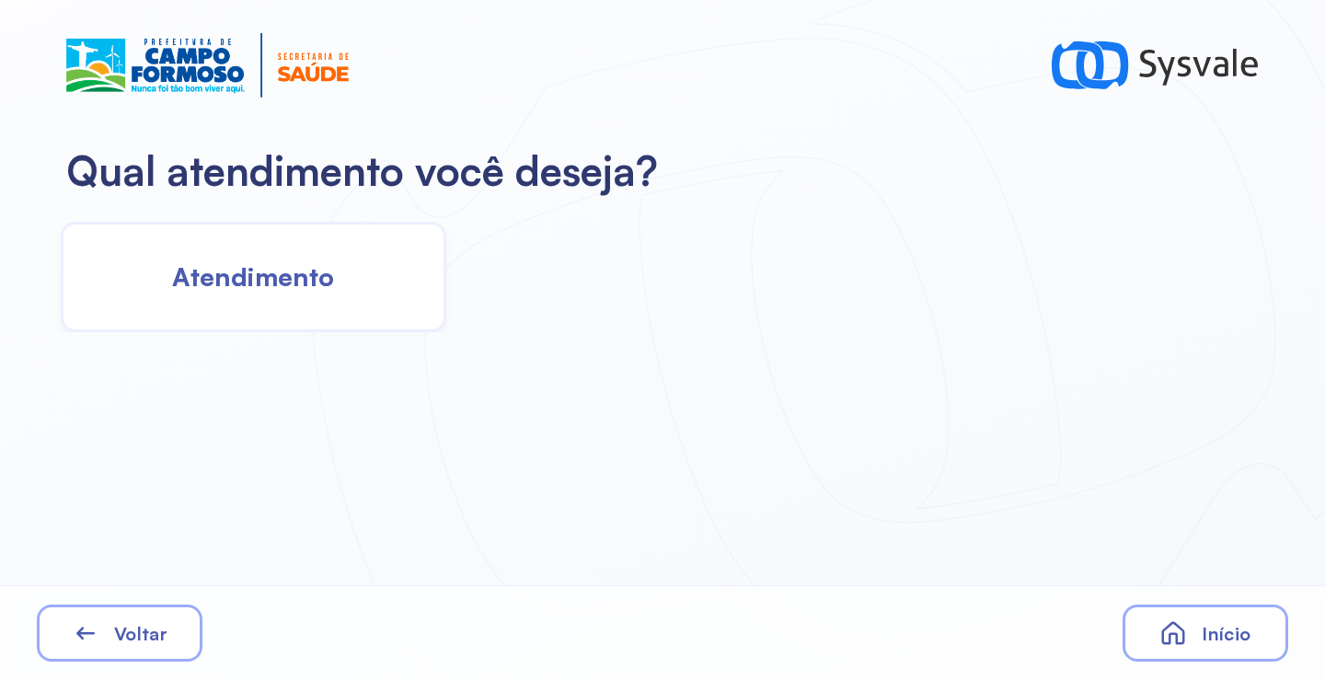
click at [264, 270] on span "Atendimento" at bounding box center [253, 276] width 162 height 32
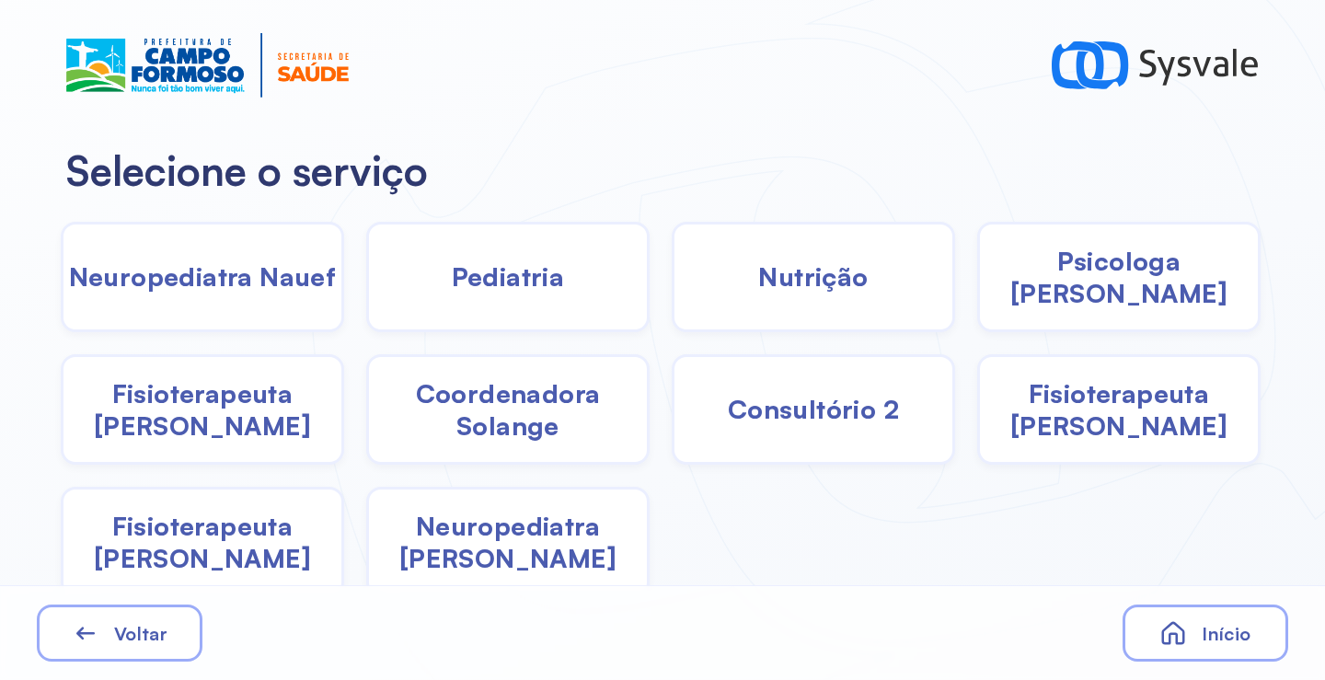
click at [547, 282] on span "Pediatria" at bounding box center [508, 276] width 113 height 32
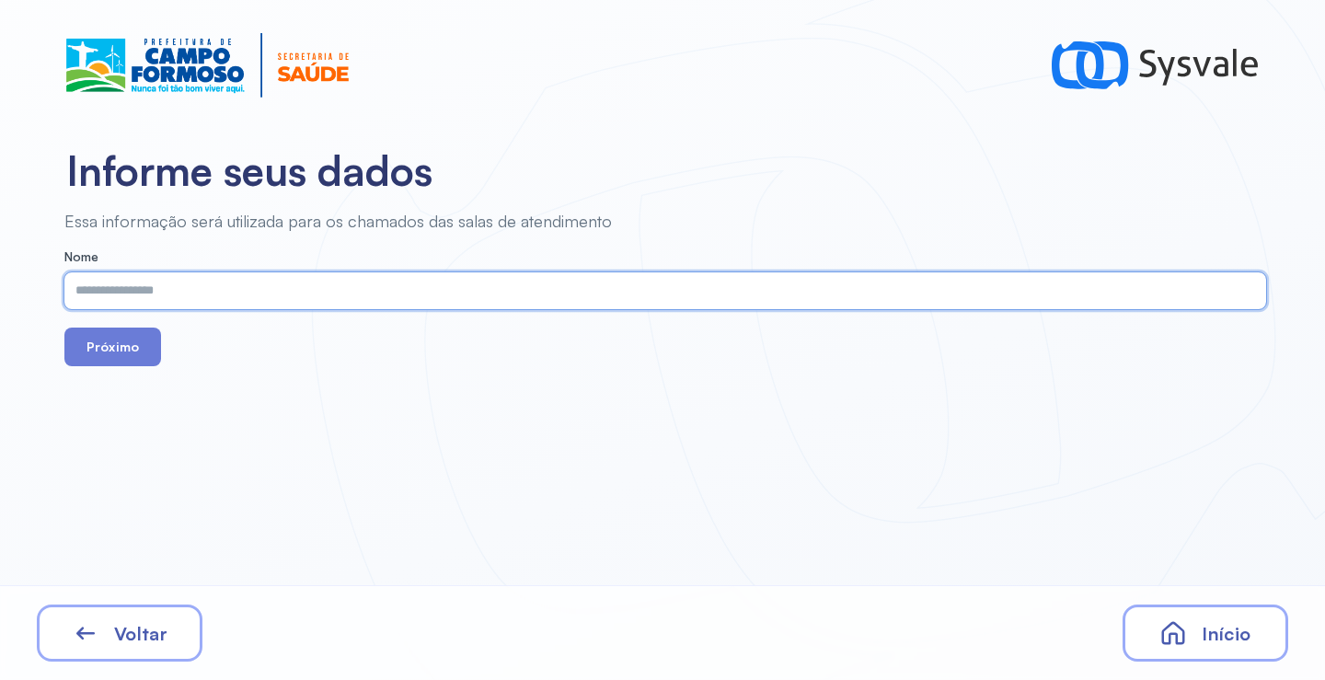
drag, startPoint x: 499, startPoint y: 300, endPoint x: 465, endPoint y: 300, distance: 34.0
paste input "**********"
click at [113, 294] on input "**********" at bounding box center [661, 290] width 1194 height 37
type input "**********"
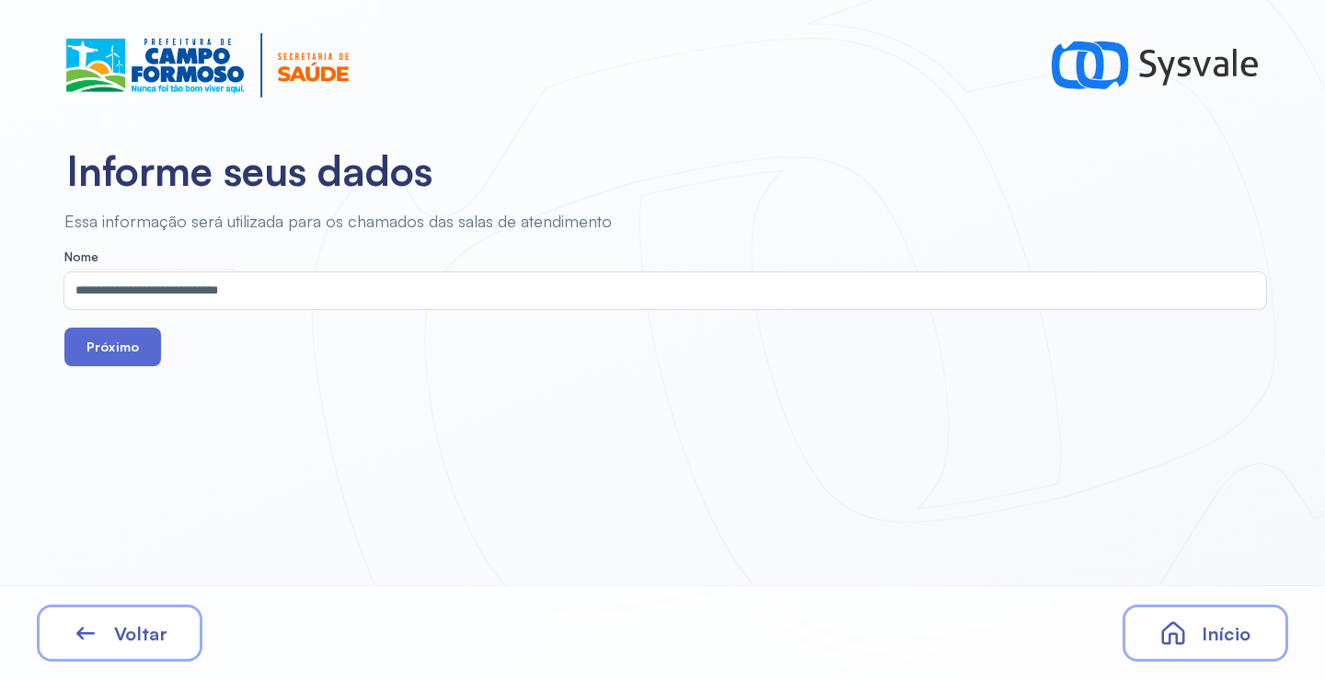
click at [126, 353] on button "Próximo" at bounding box center [112, 347] width 97 height 39
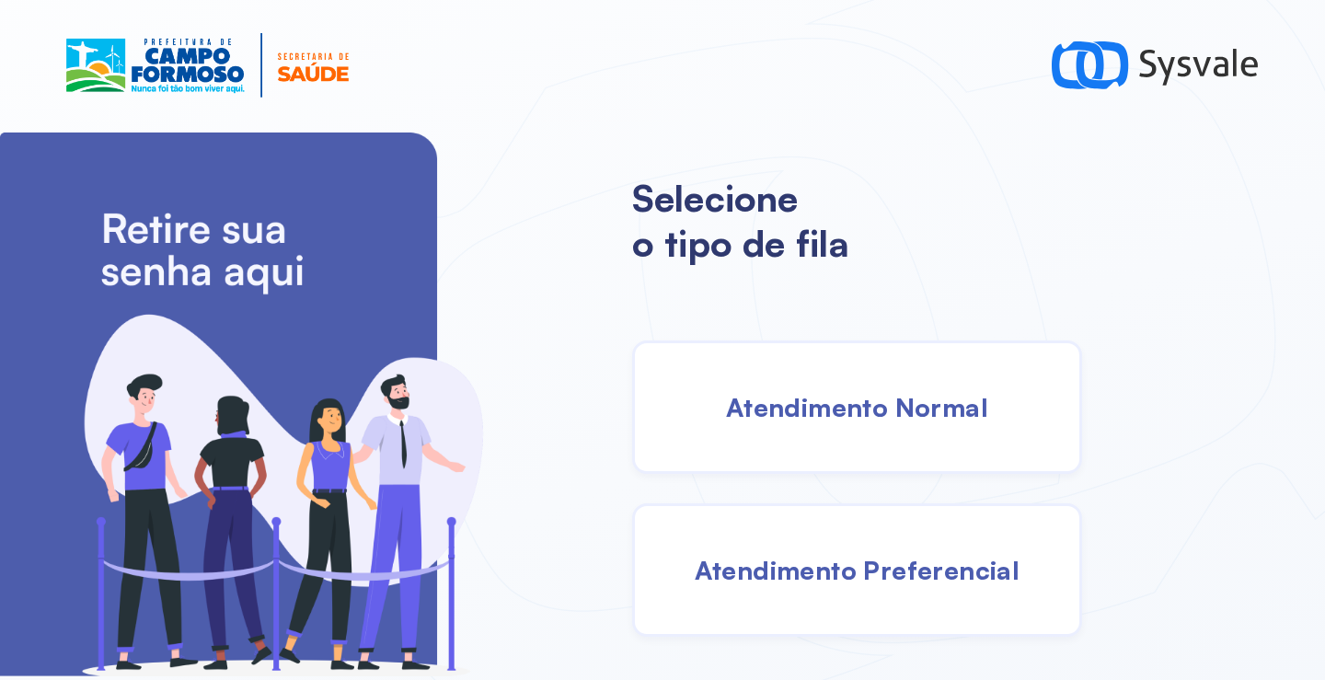
click at [862, 377] on div "Atendimento Normal" at bounding box center [857, 406] width 450 height 133
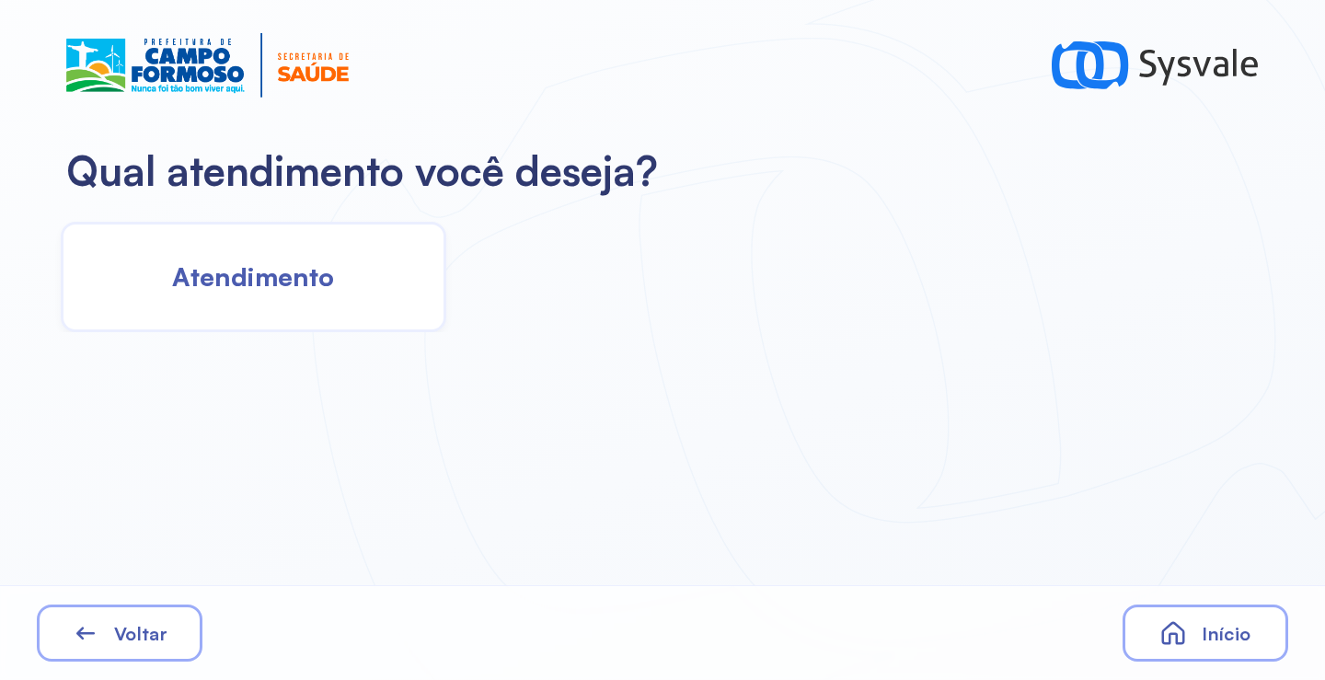
click at [335, 302] on div "Atendimento" at bounding box center [254, 277] width 386 height 110
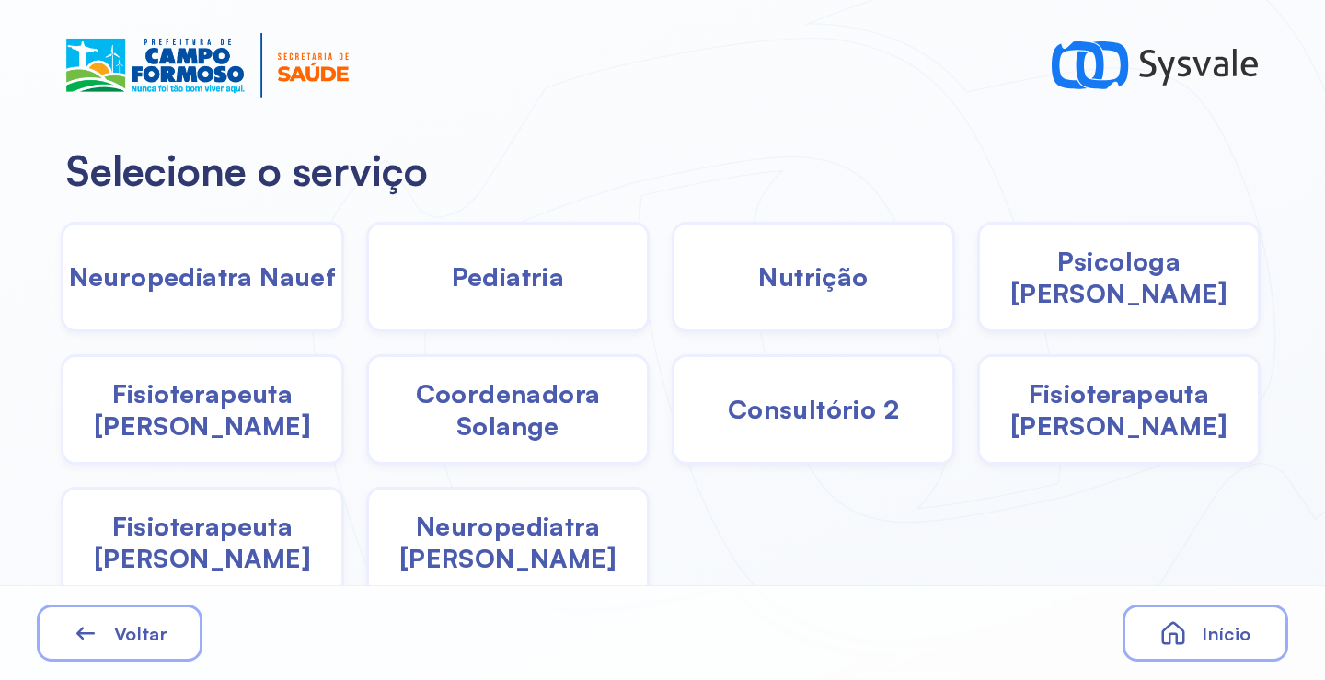
click at [225, 438] on span "Fisioterapeuta [PERSON_NAME]" at bounding box center [202, 409] width 278 height 64
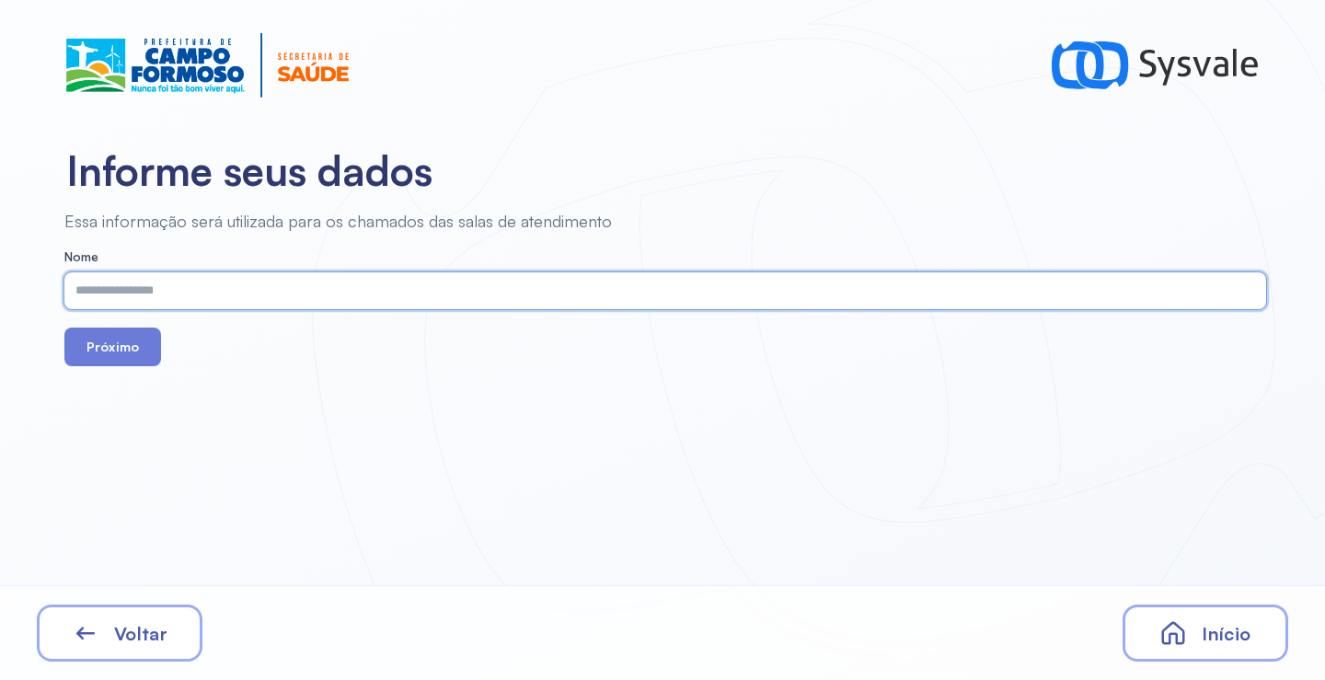
paste input "**********"
type input "**********"
click at [117, 356] on button "Próximo" at bounding box center [112, 347] width 97 height 39
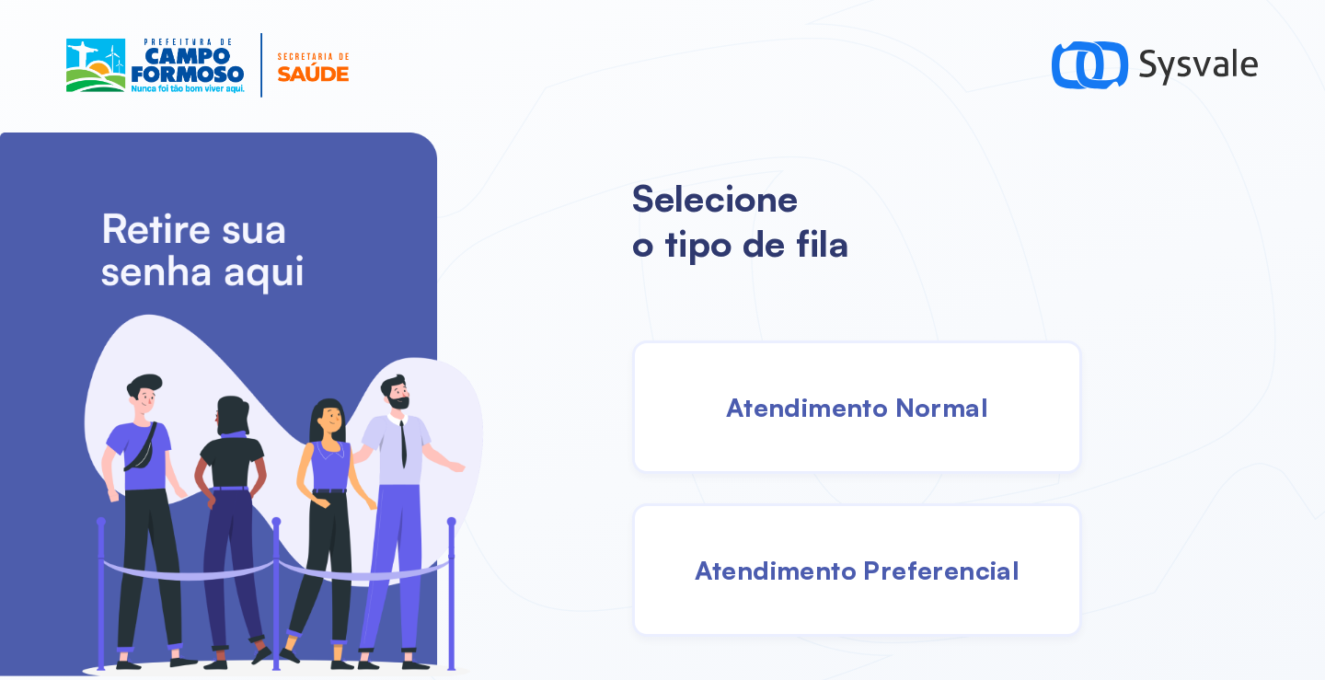
click at [767, 401] on span "Atendimento Normal" at bounding box center [857, 407] width 262 height 32
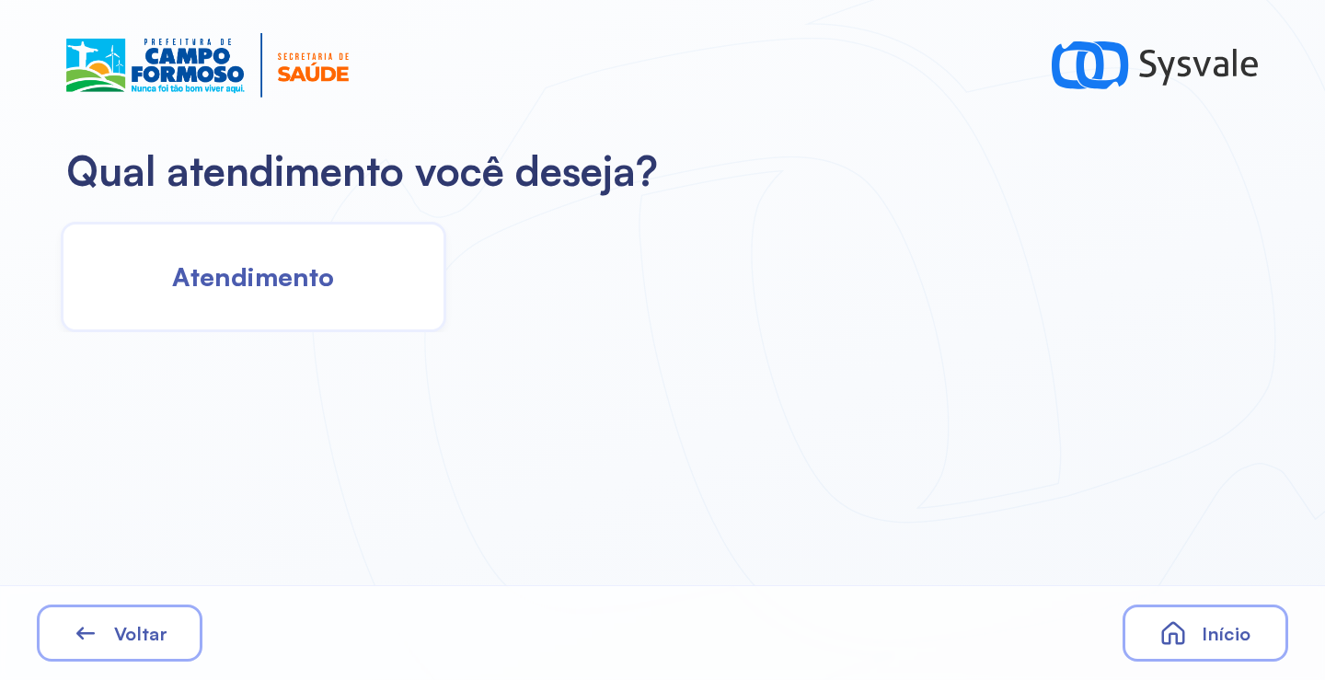
click at [293, 245] on div "Atendimento" at bounding box center [254, 277] width 386 height 110
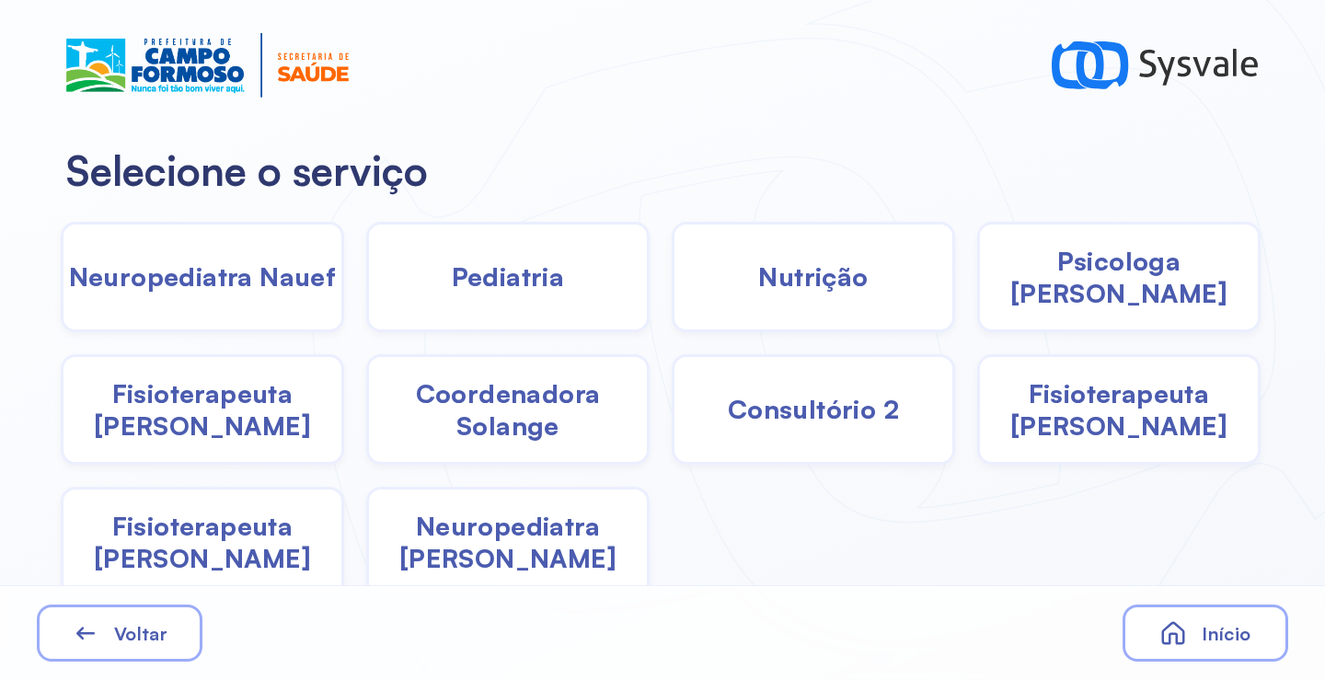
click at [1085, 290] on span "Psicologa [PERSON_NAME]" at bounding box center [1119, 277] width 278 height 64
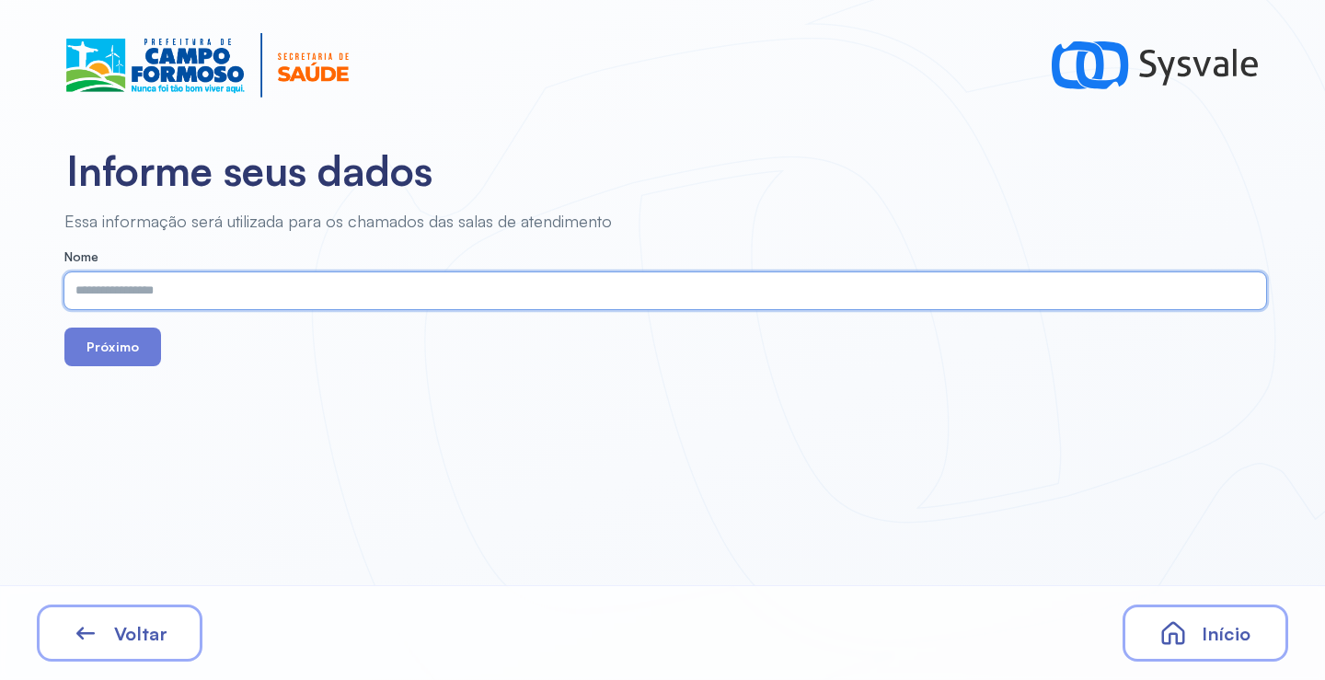
paste input "**********"
type input "**********"
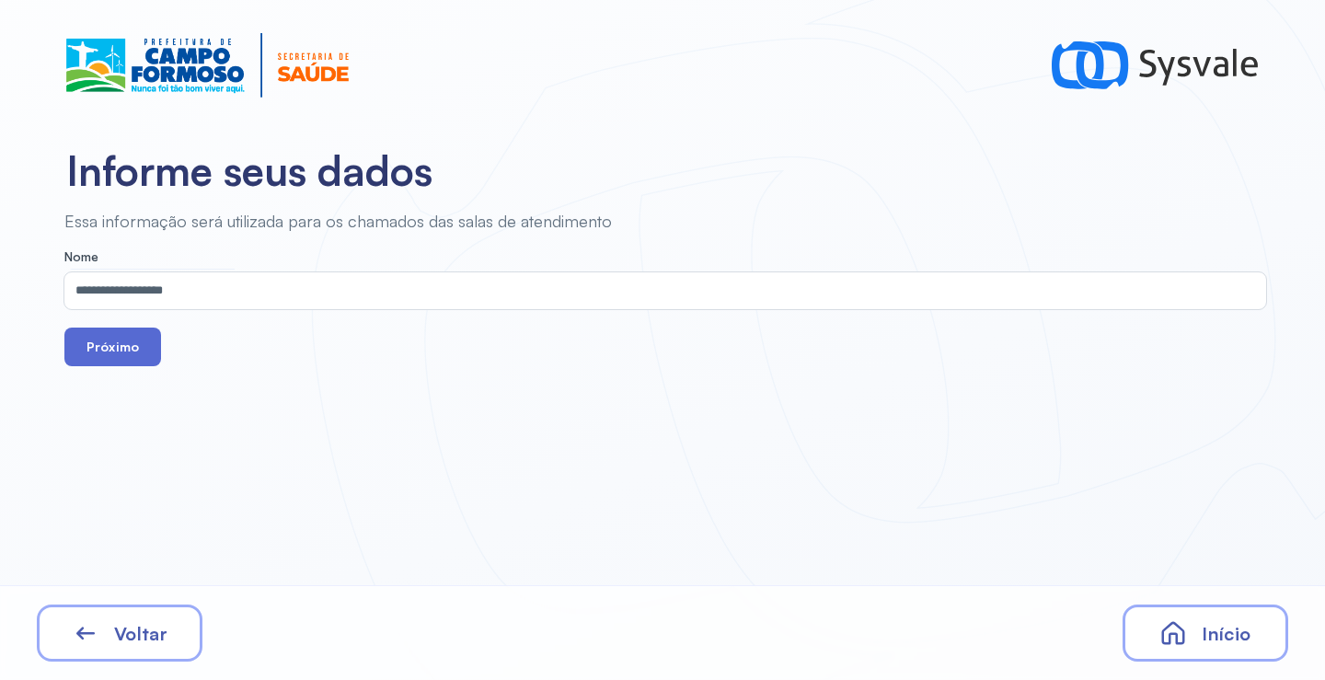
click at [107, 344] on button "Próximo" at bounding box center [112, 347] width 97 height 39
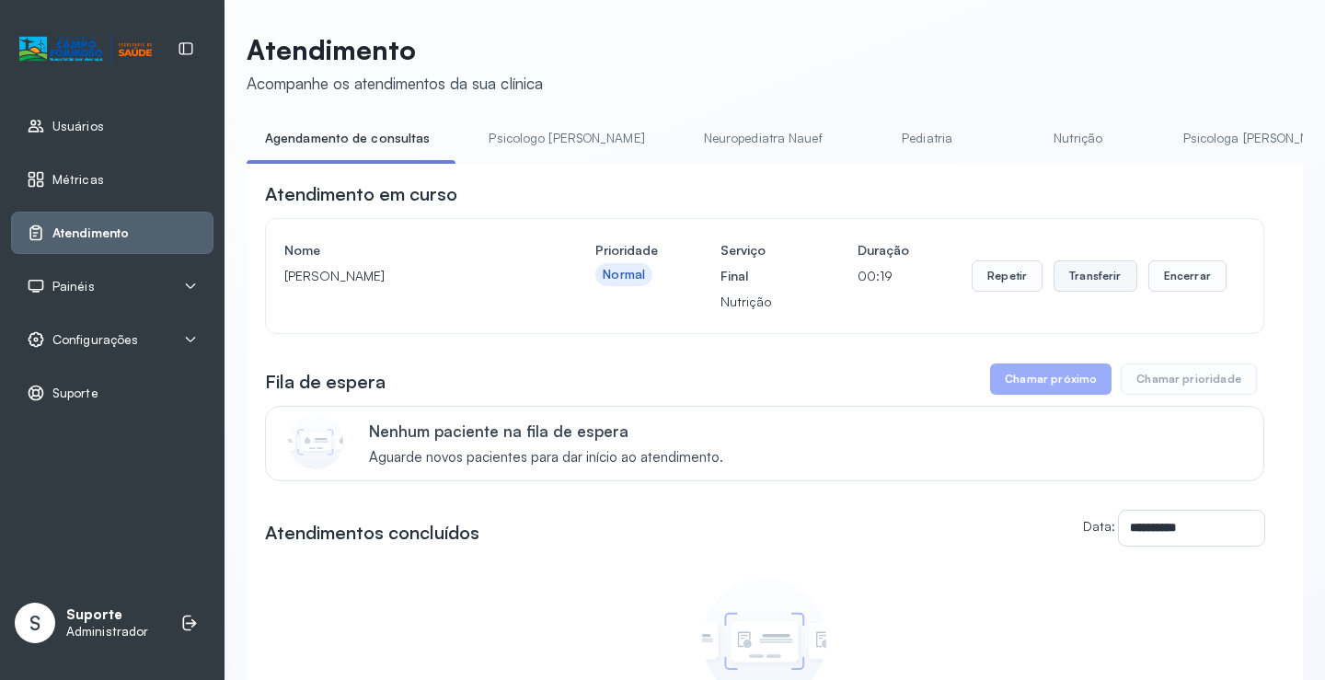
click at [1075, 279] on button "Transferir" at bounding box center [1096, 275] width 84 height 31
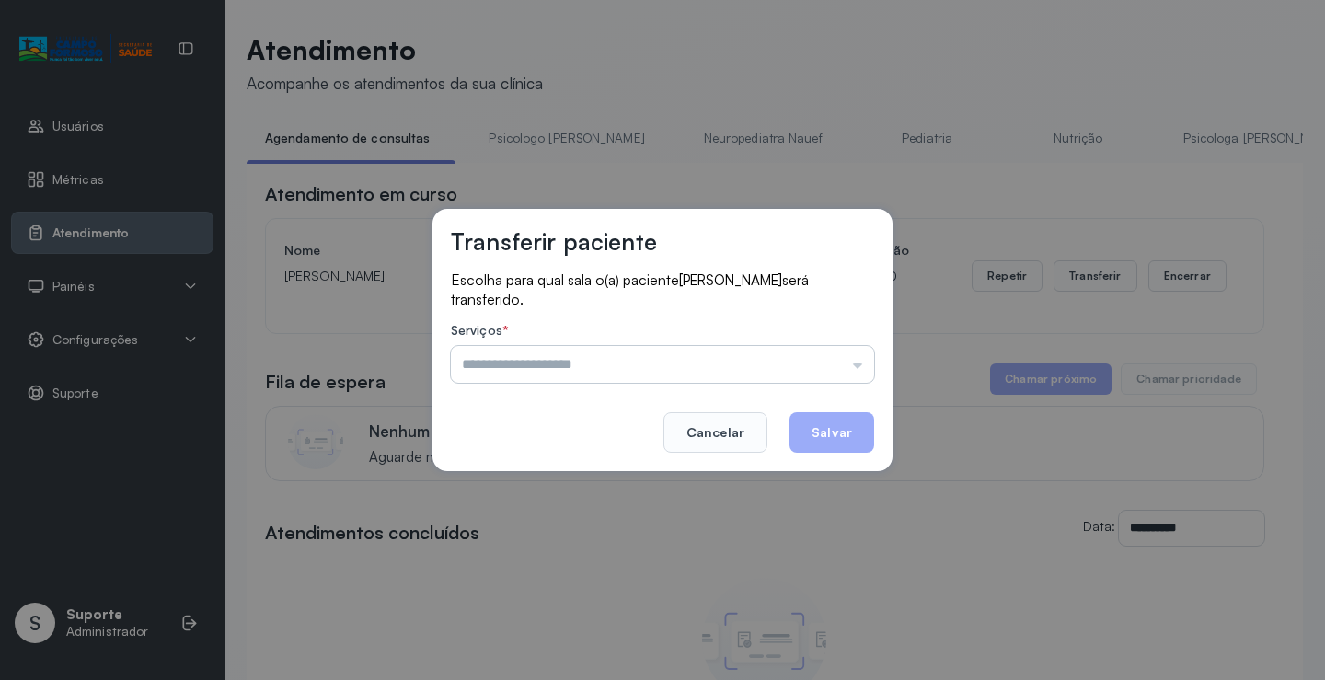
click at [838, 350] on input "text" at bounding box center [662, 364] width 423 height 37
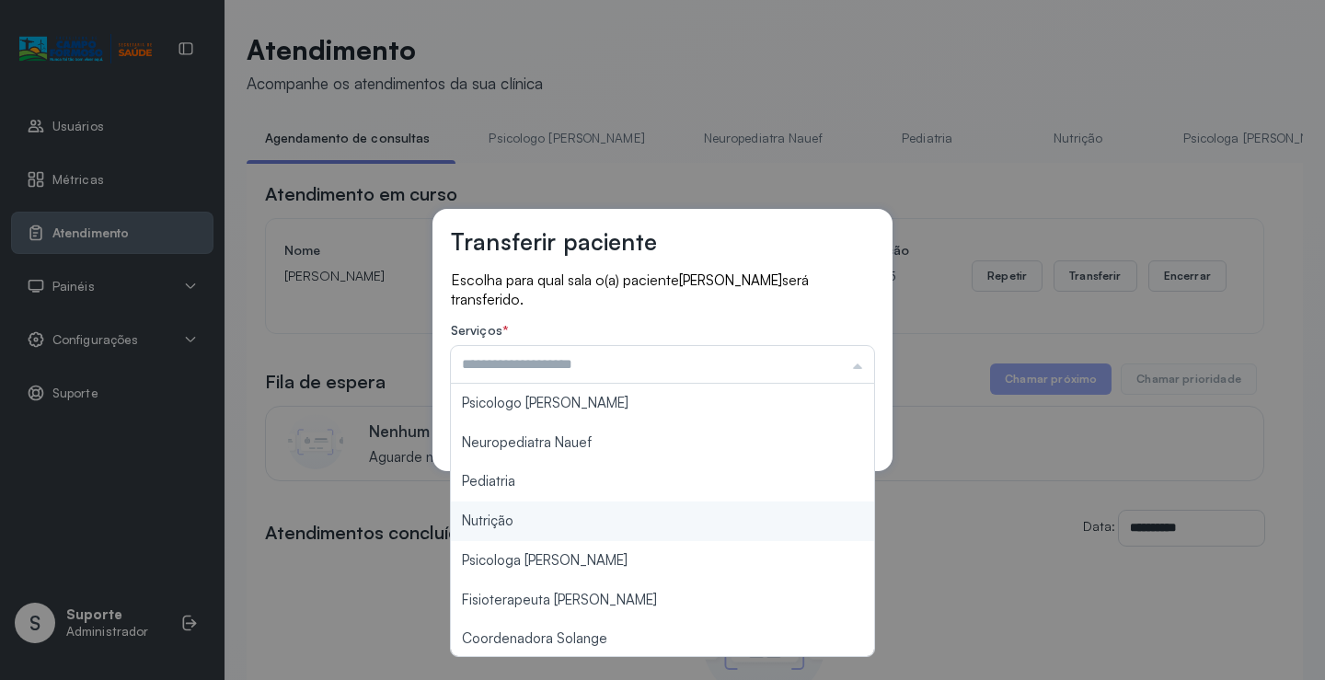
type input "********"
click at [536, 525] on div "Transferir paciente Escolha para qual sala o(a) paciente [PERSON_NAME] será tra…" at bounding box center [662, 340] width 1325 height 680
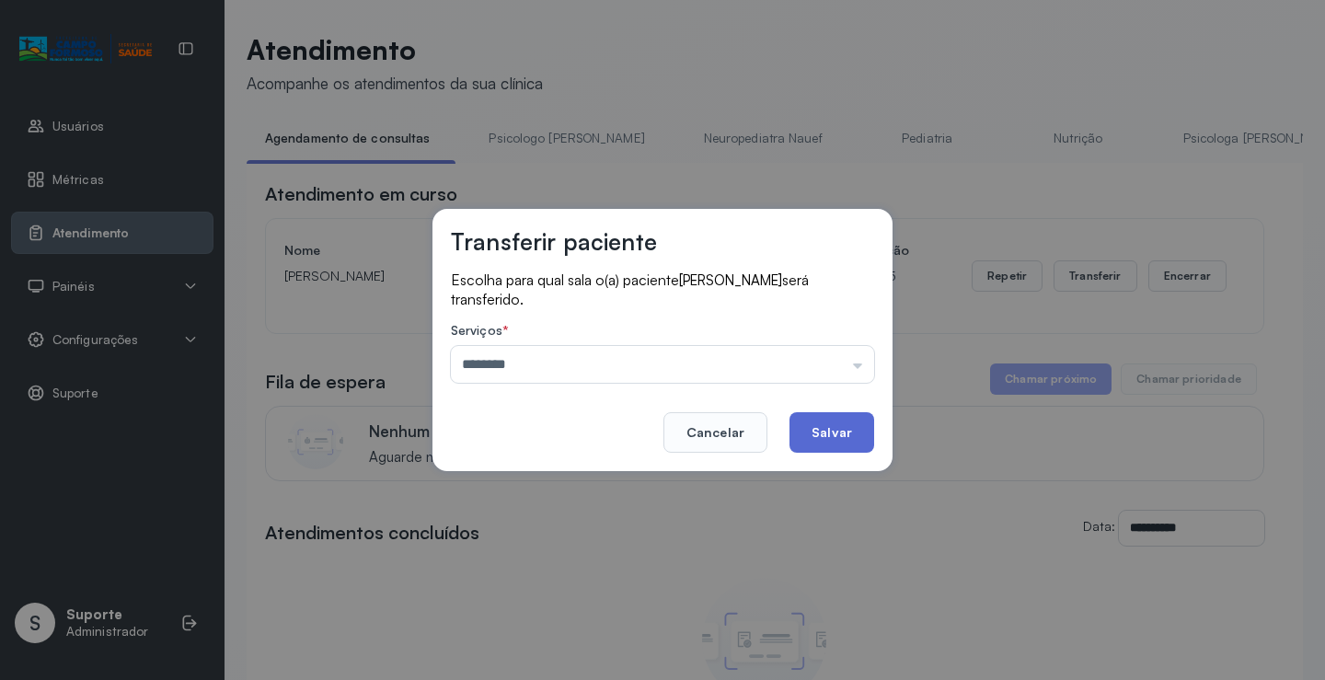
click at [801, 427] on button "Salvar" at bounding box center [832, 432] width 85 height 40
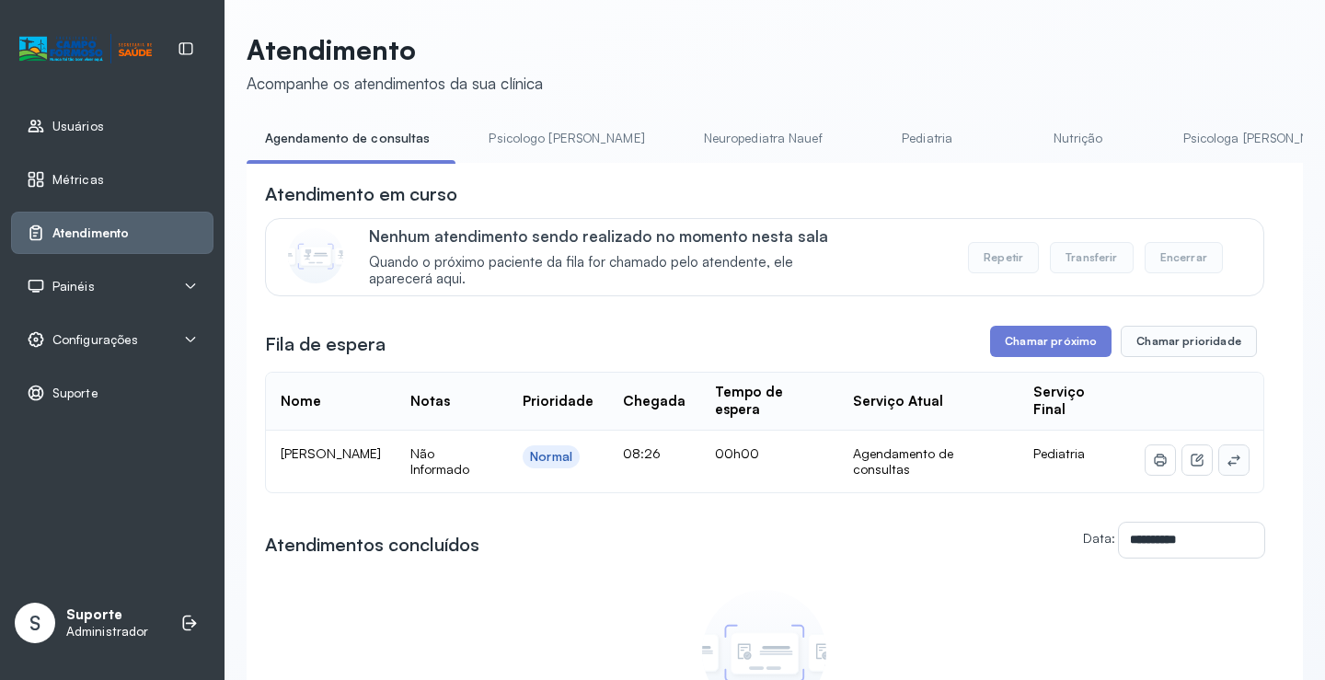
click at [1228, 466] on icon at bounding box center [1234, 460] width 12 height 11
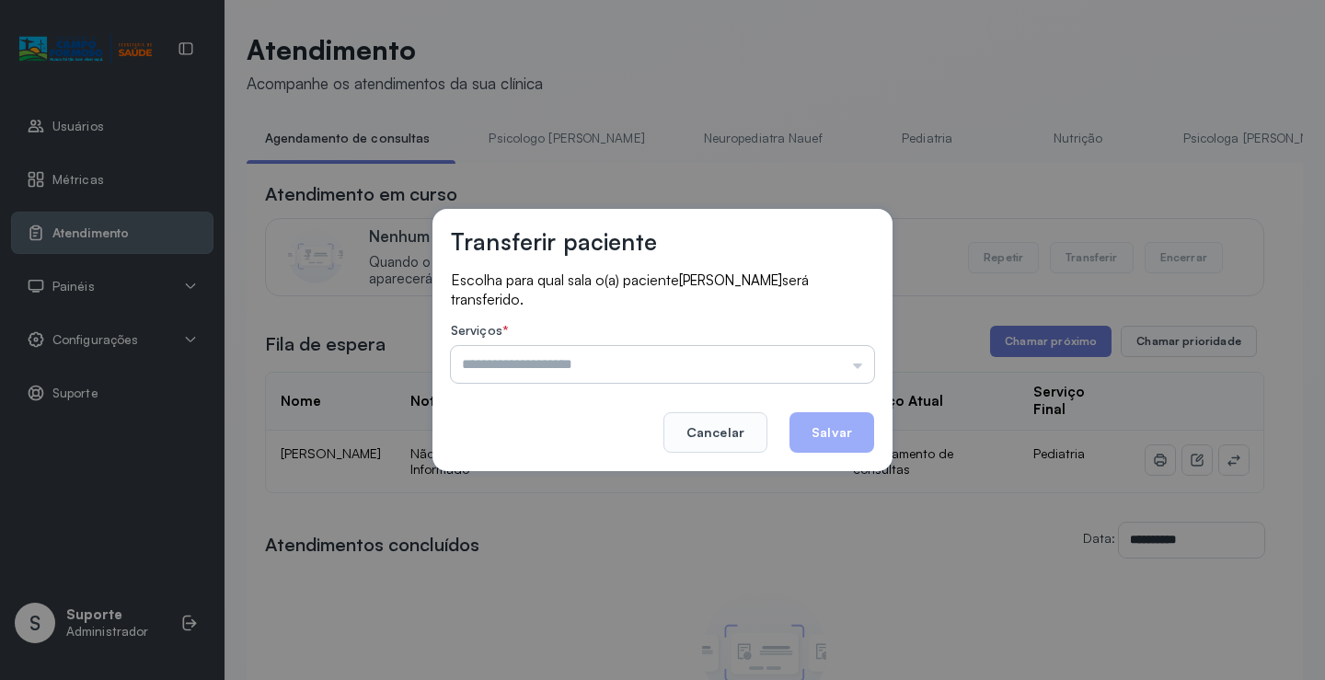
click at [827, 346] on input "text" at bounding box center [662, 364] width 423 height 37
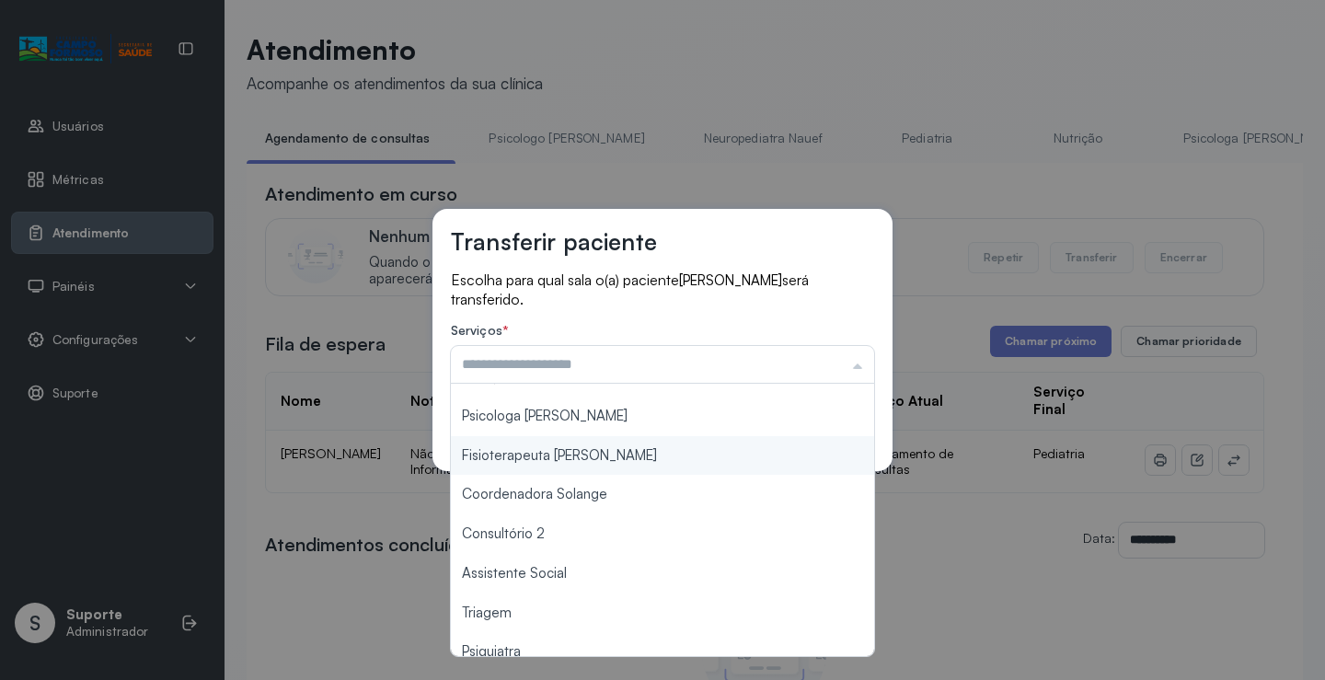
scroll to position [278, 0]
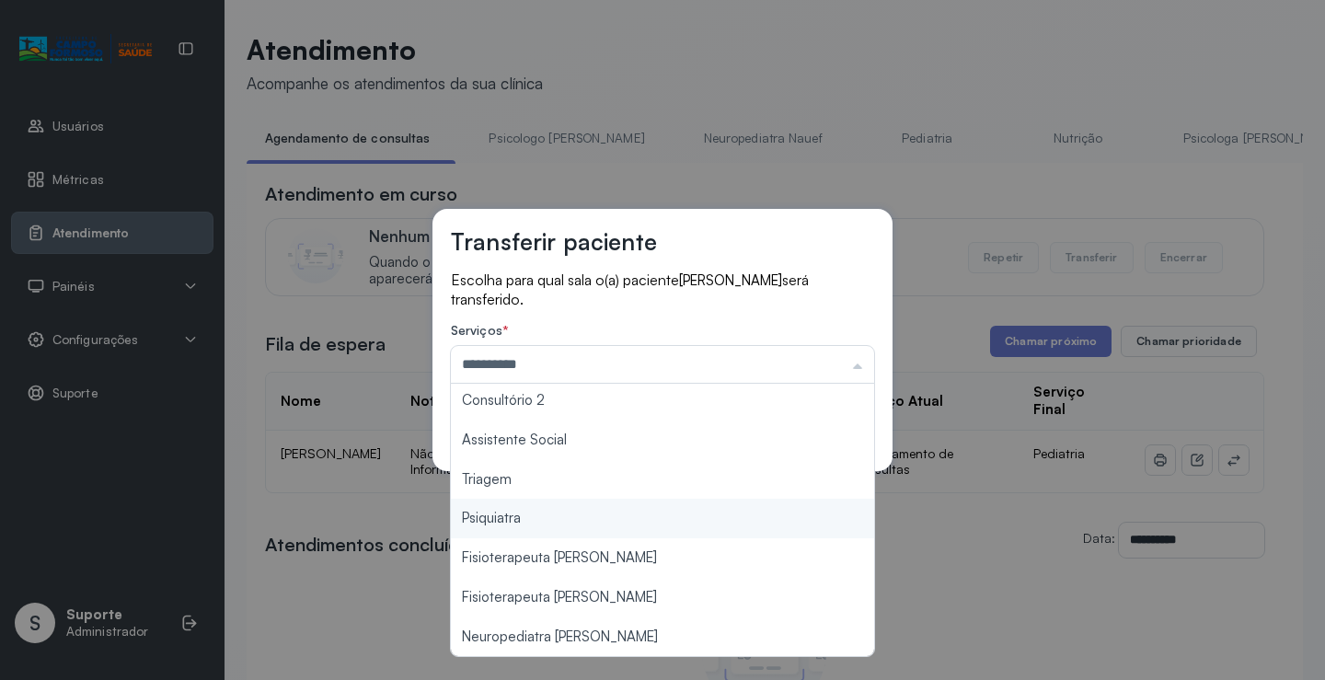
click at [575, 499] on div "**********" at bounding box center [662, 340] width 1325 height 680
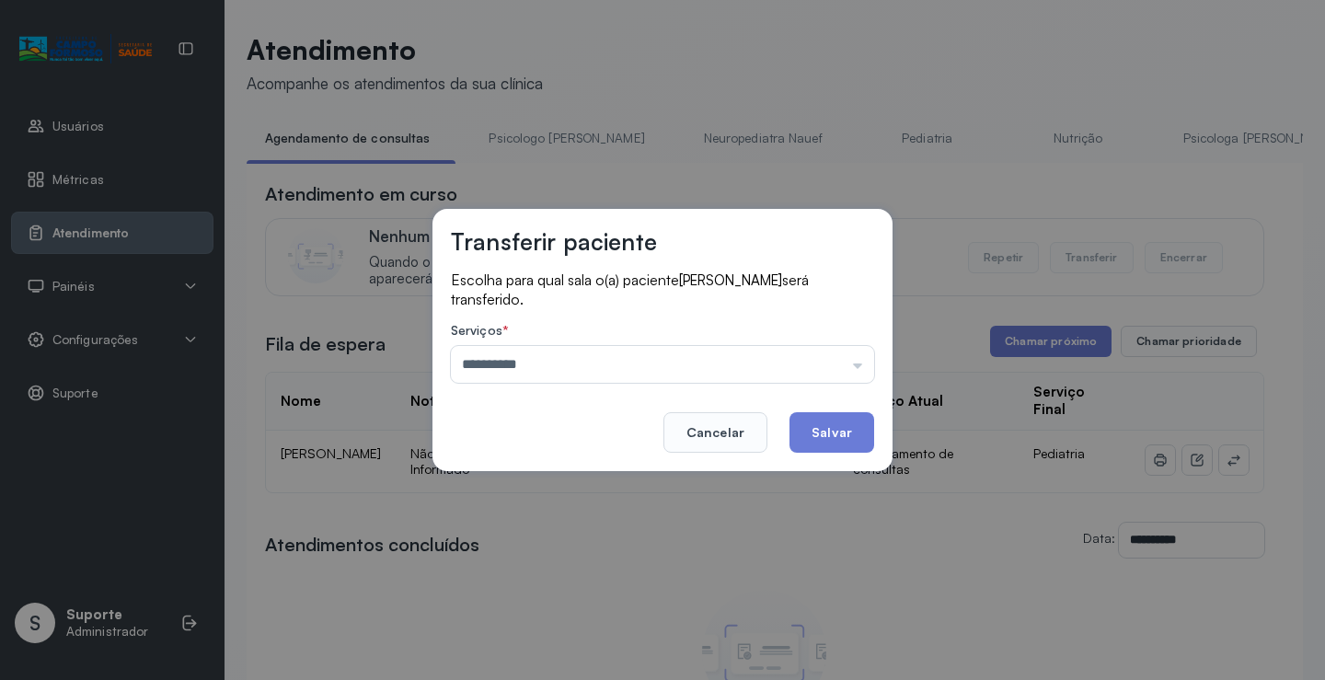
click at [767, 340] on label "Serviços *" at bounding box center [662, 332] width 423 height 19
click at [767, 344] on div "**********" at bounding box center [662, 353] width 423 height 60
click at [771, 348] on input "**********" at bounding box center [662, 364] width 423 height 37
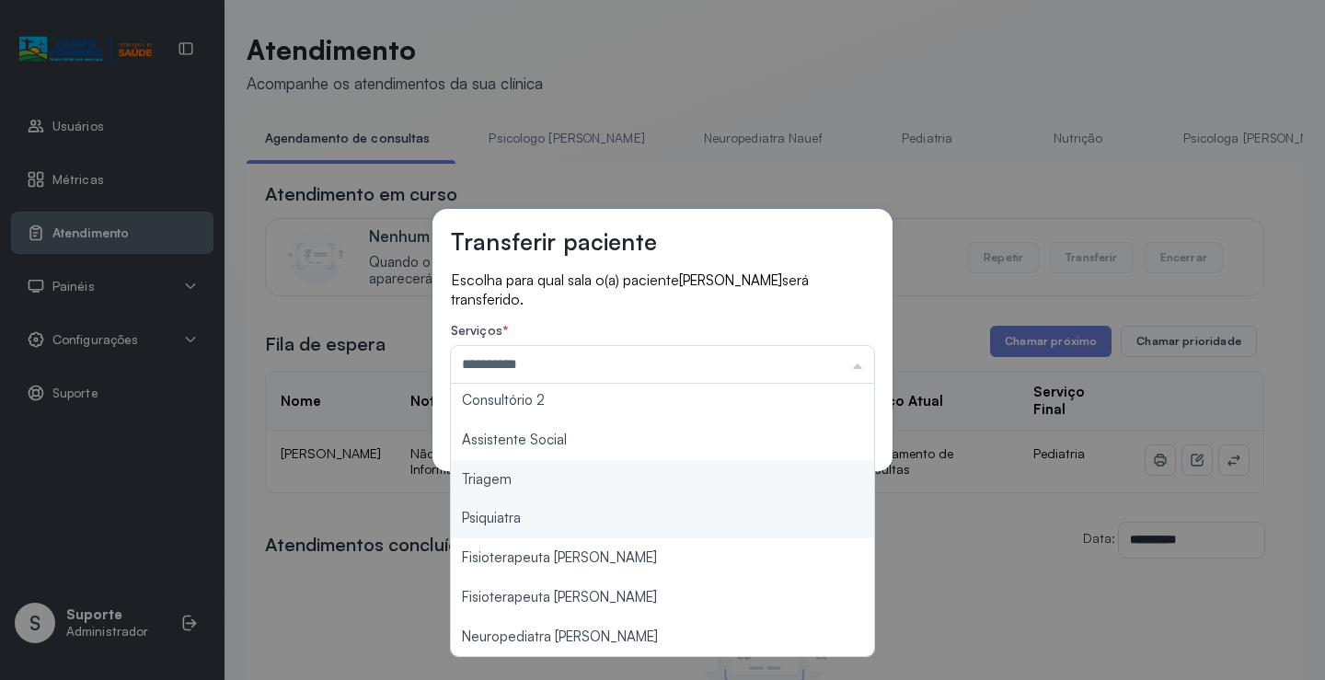
type input "*******"
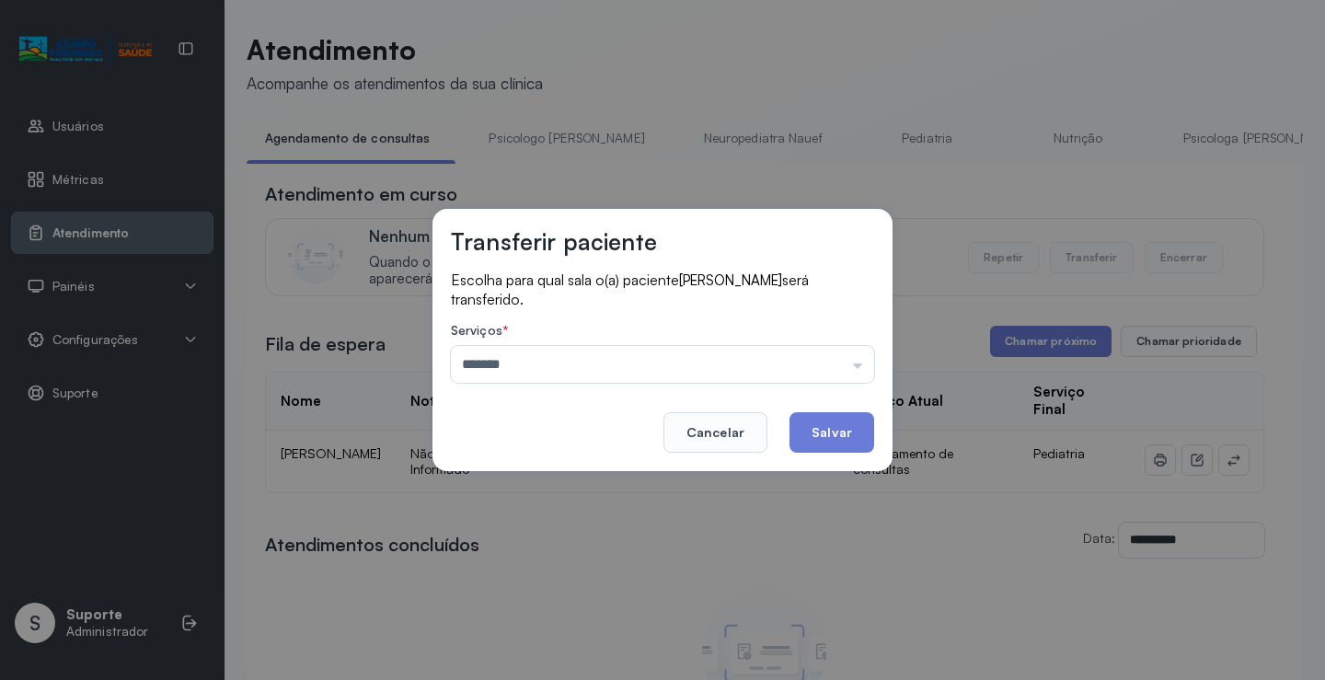
drag, startPoint x: 604, startPoint y: 485, endPoint x: 846, endPoint y: 473, distance: 242.3
click at [605, 484] on div "Transferir paciente Escolha para qual sala o(a) paciente [PERSON_NAME] será tra…" at bounding box center [662, 340] width 1325 height 680
click at [857, 421] on button "Salvar" at bounding box center [832, 432] width 85 height 40
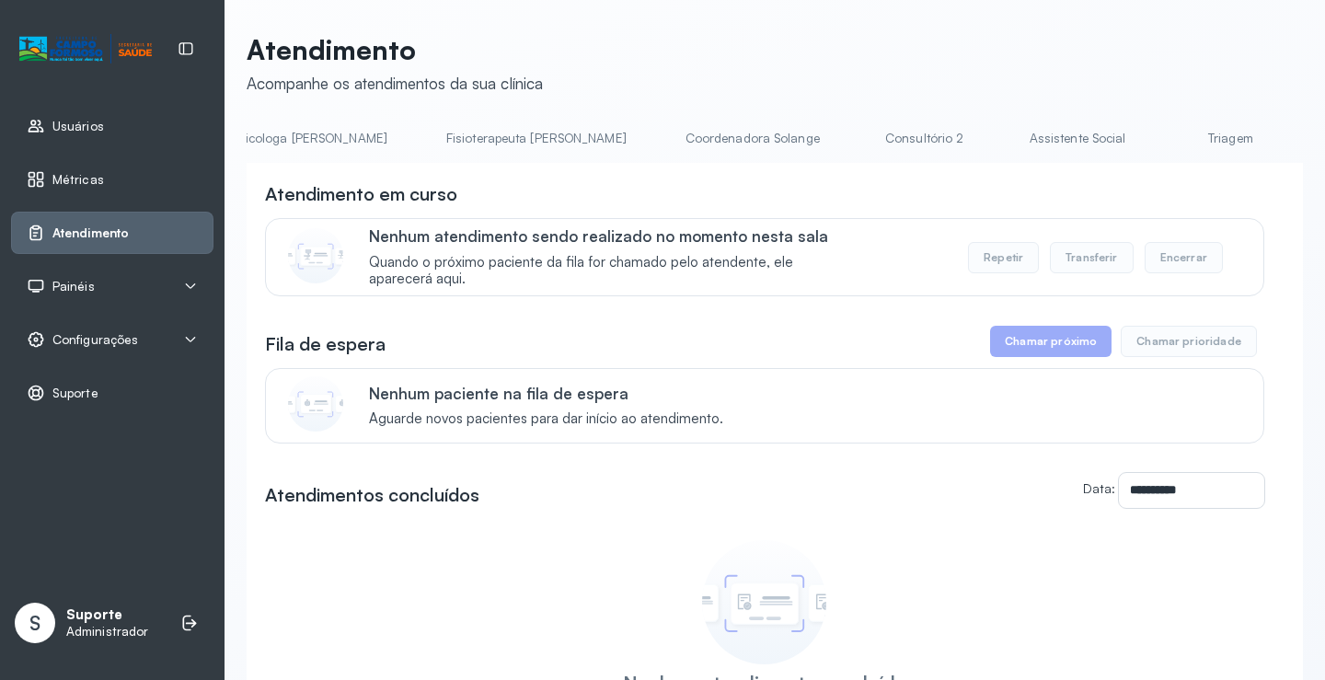
scroll to position [0, 960]
click at [1158, 139] on link "Triagem" at bounding box center [1222, 138] width 129 height 30
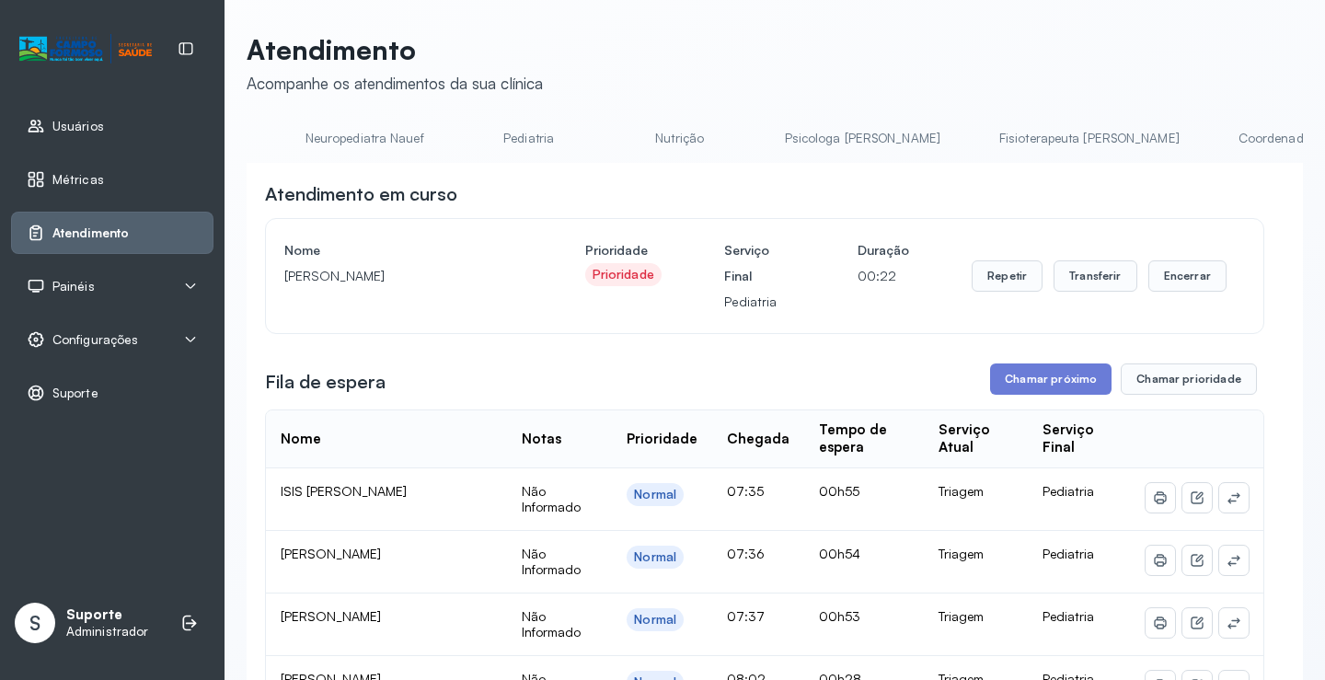
scroll to position [0, 0]
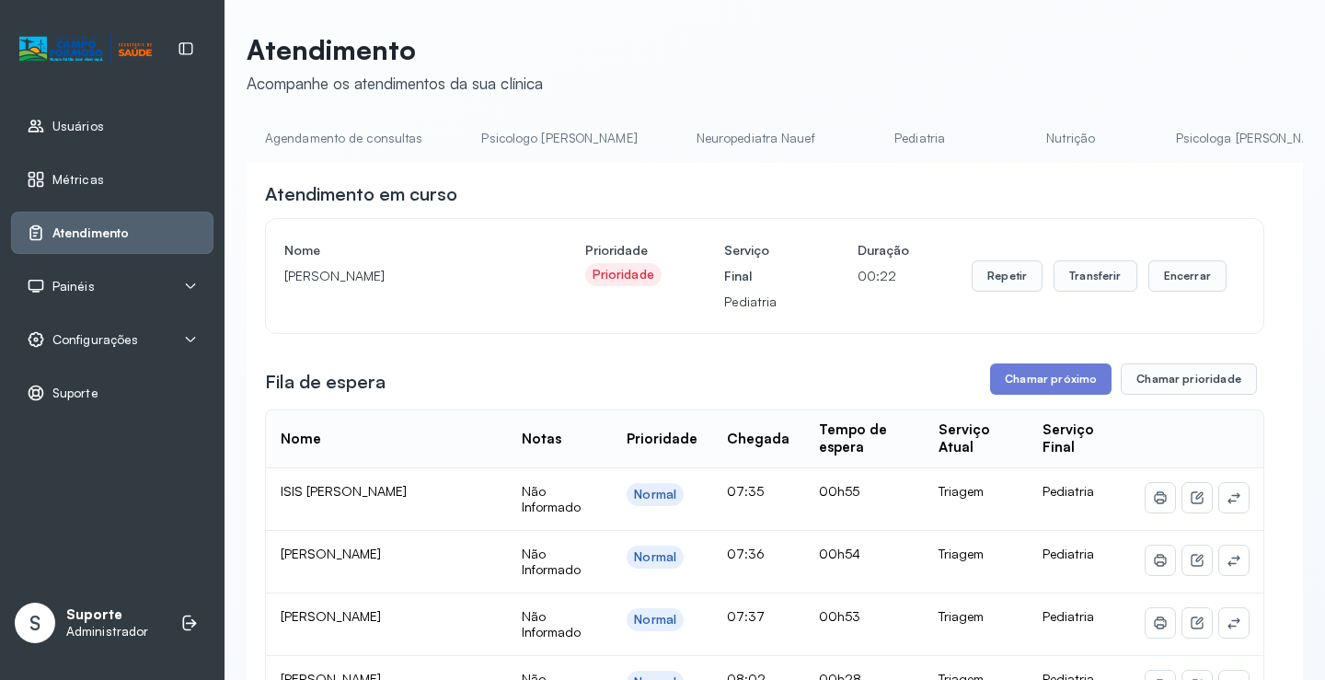
click at [342, 139] on link "Agendamento de consultas" at bounding box center [344, 138] width 194 height 30
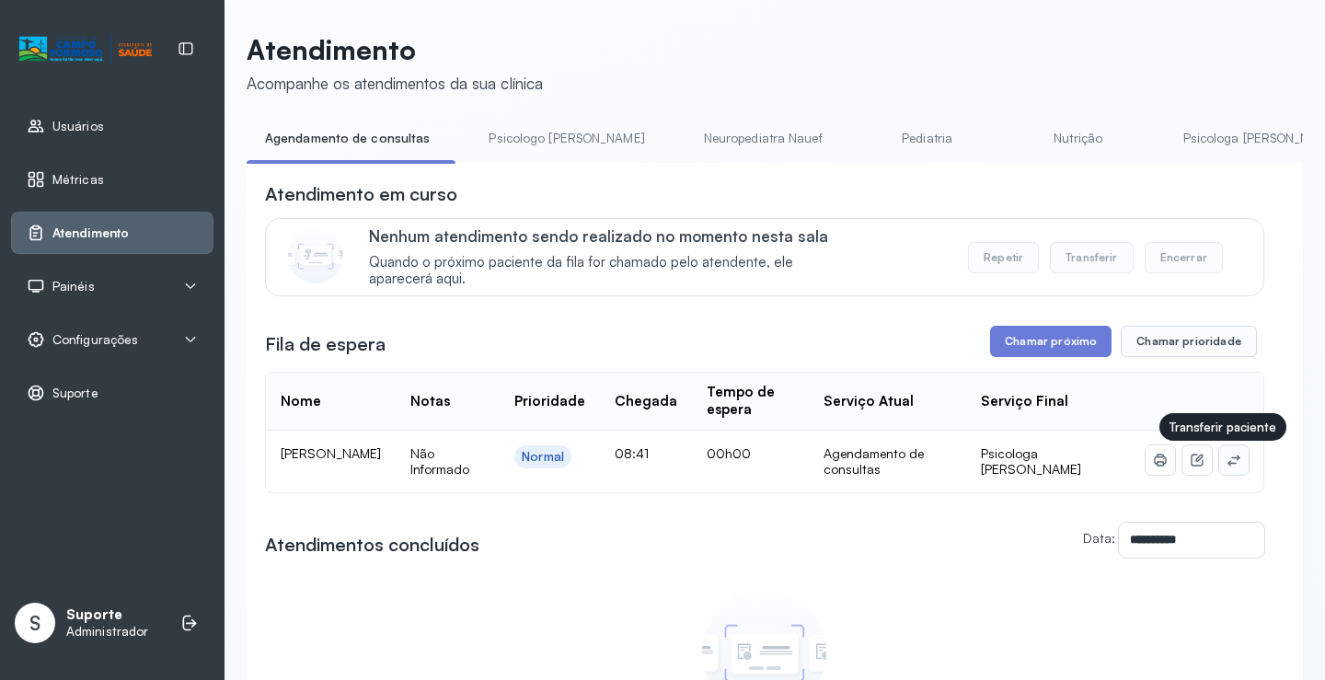
click at [1227, 467] on icon at bounding box center [1234, 460] width 15 height 15
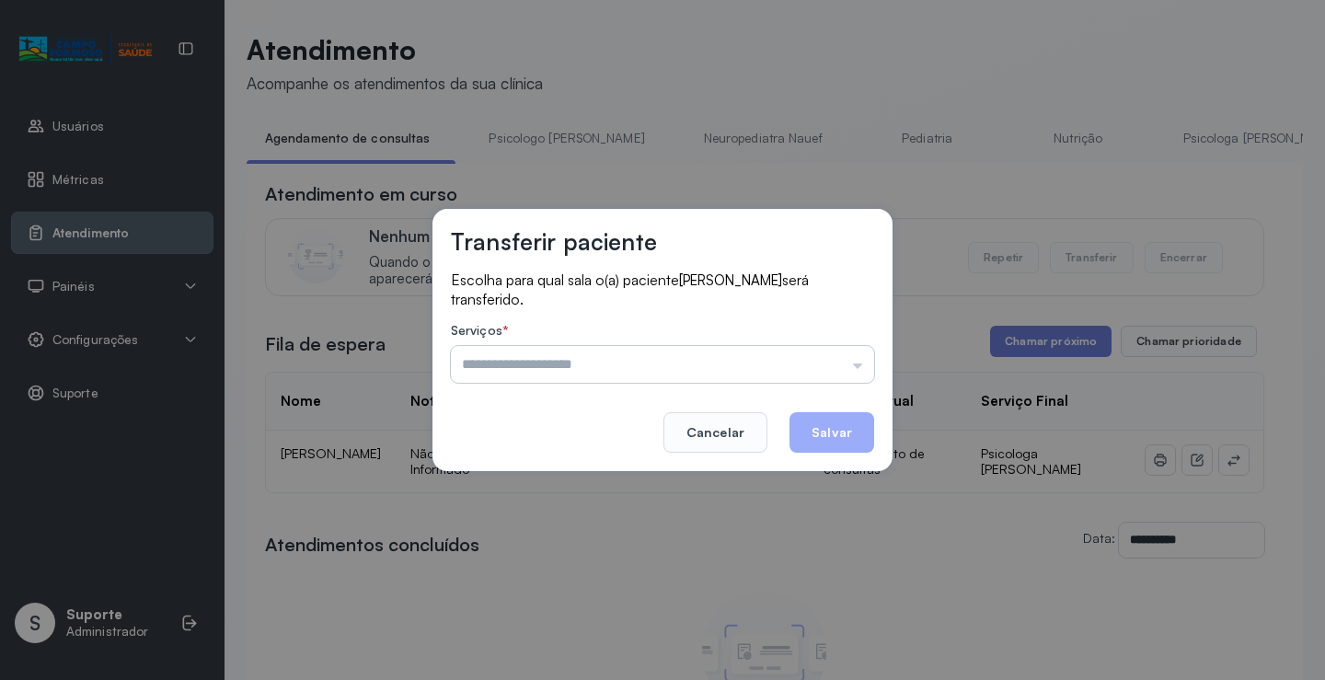
click at [631, 371] on input "text" at bounding box center [662, 364] width 423 height 37
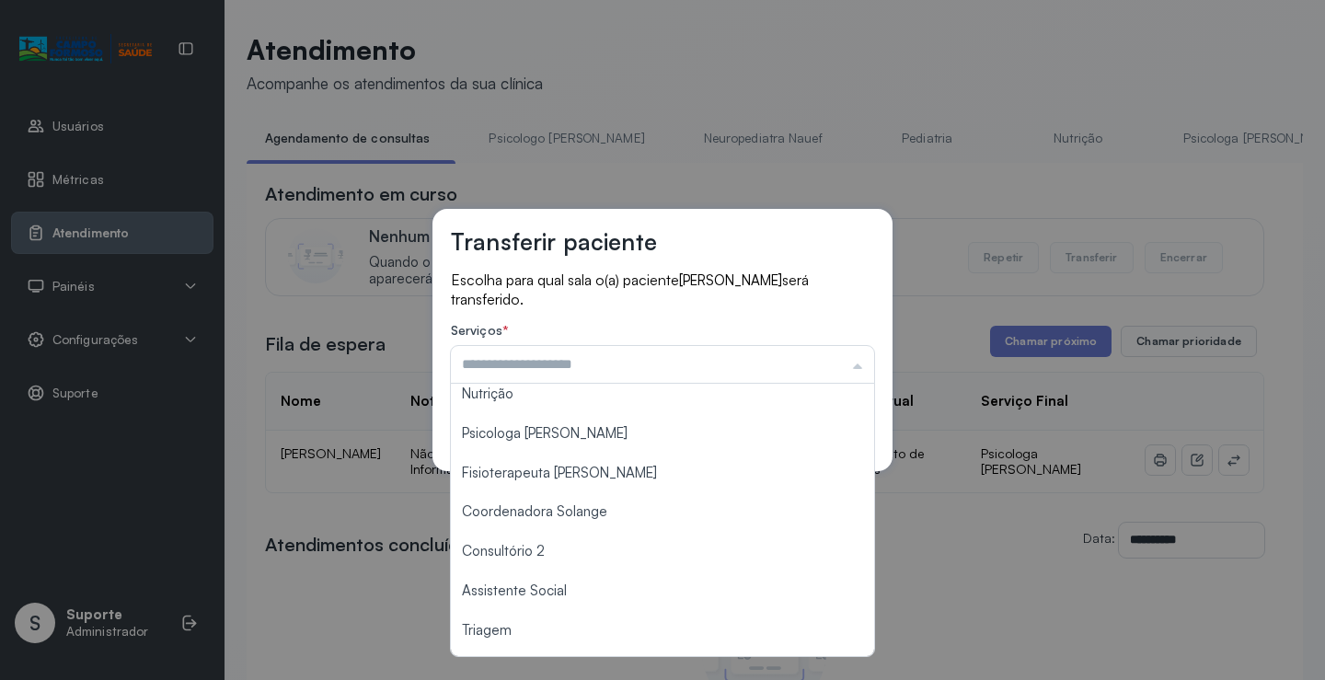
scroll to position [94, 0]
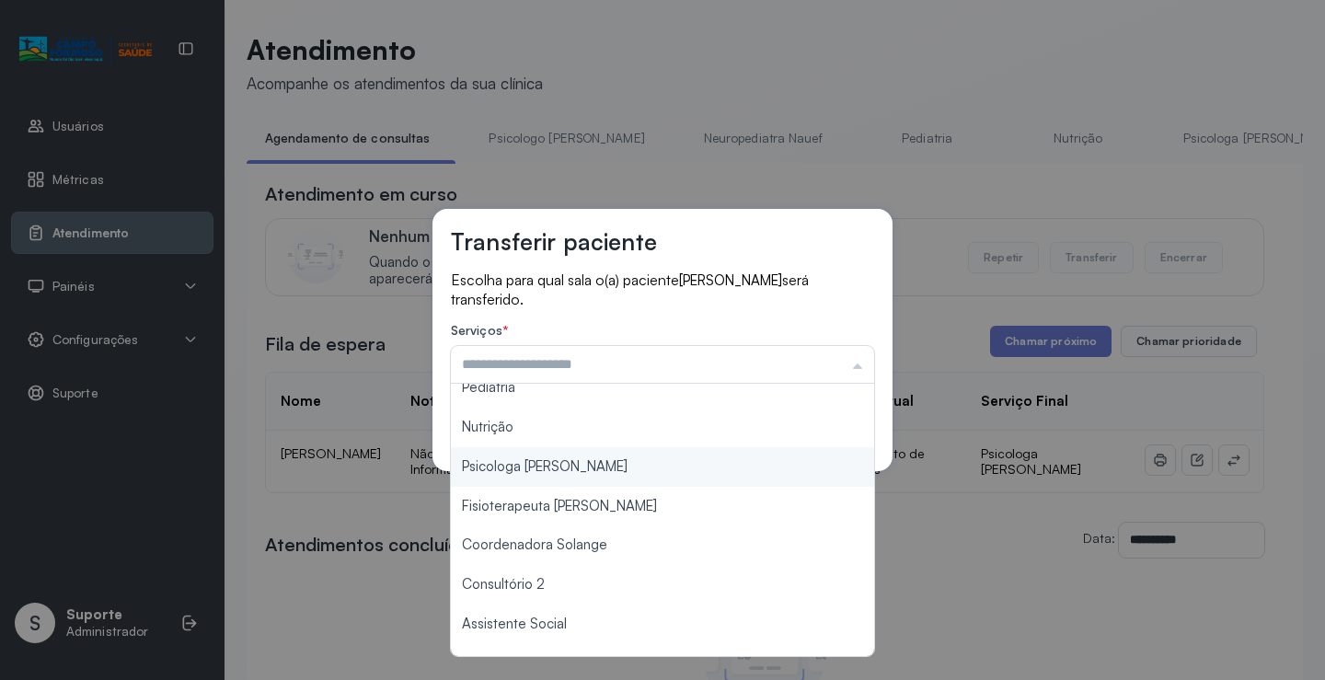
type input "**********"
click at [534, 466] on div "**********" at bounding box center [662, 340] width 460 height 262
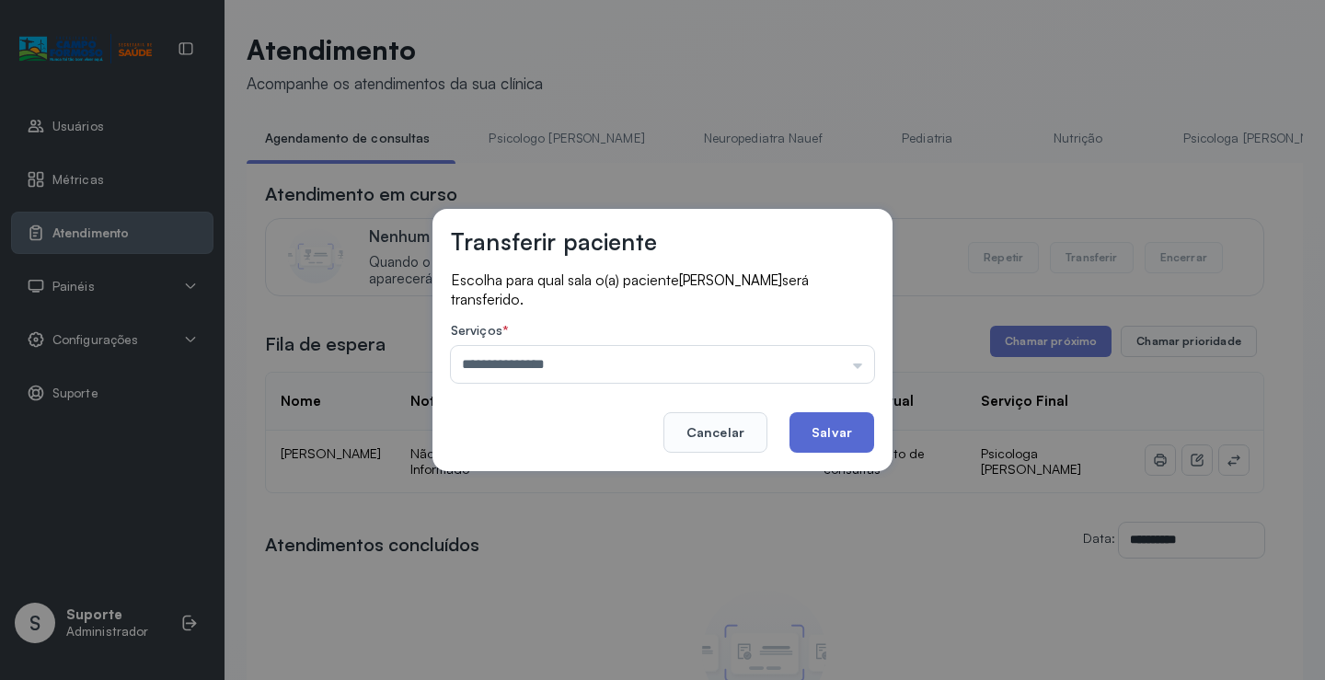
click at [836, 432] on button "Salvar" at bounding box center [832, 432] width 85 height 40
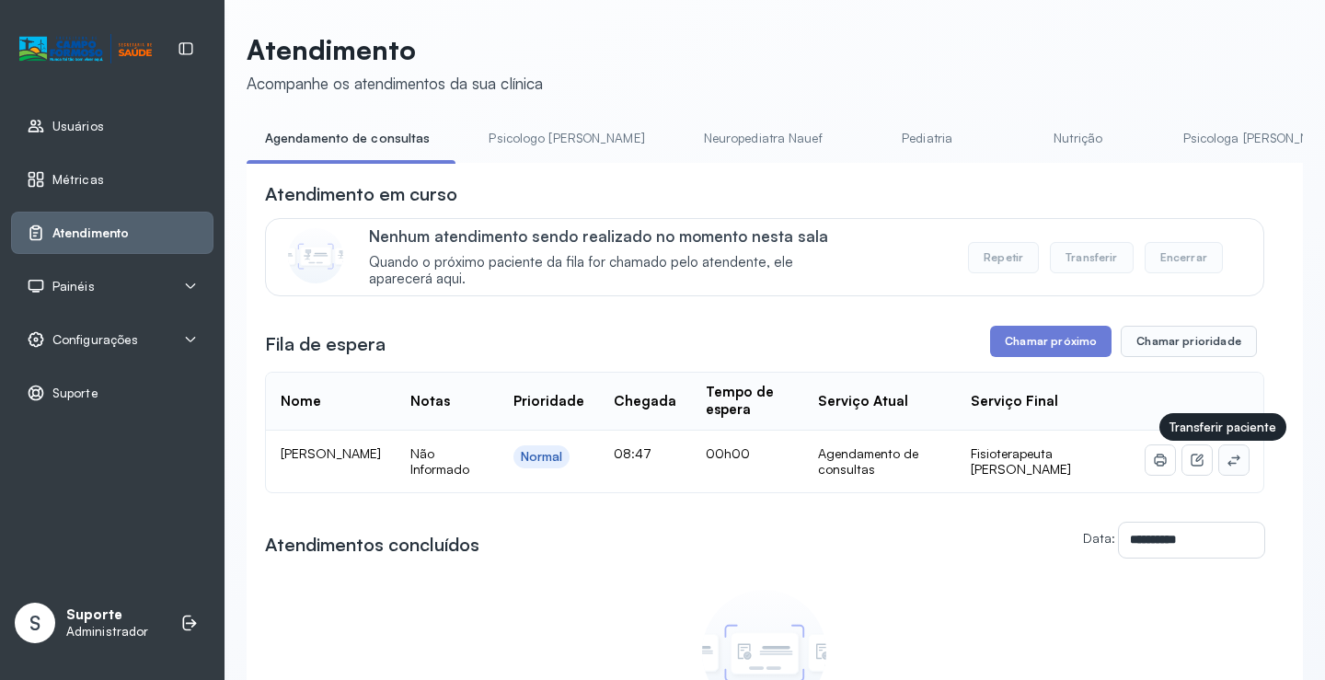
click at [1227, 466] on icon at bounding box center [1234, 460] width 15 height 15
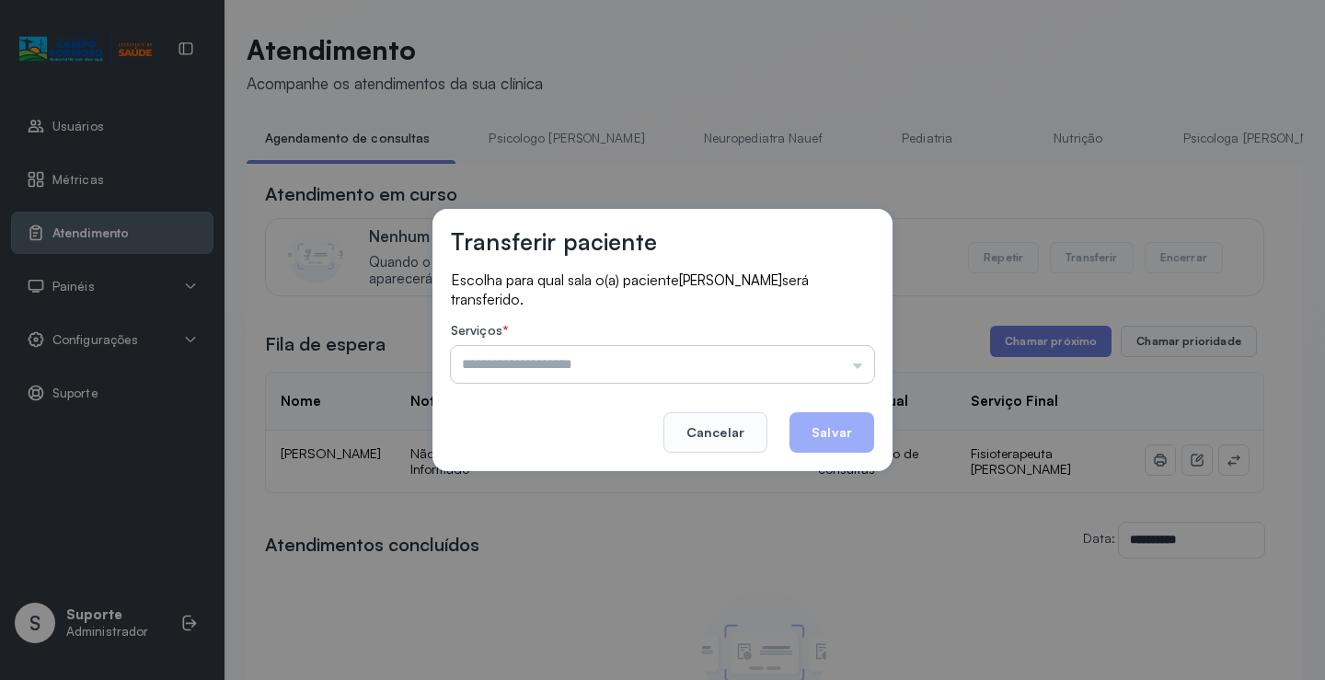
click at [522, 357] on input "text" at bounding box center [662, 364] width 423 height 37
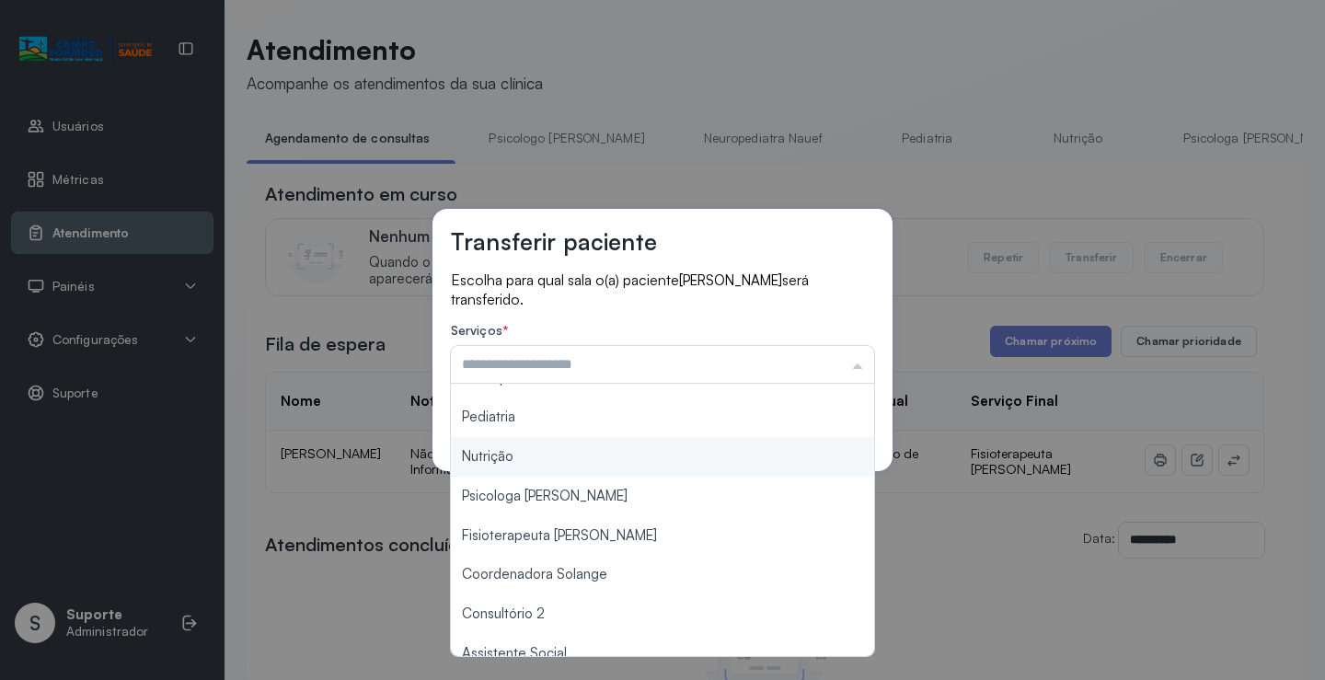
scroll to position [92, 0]
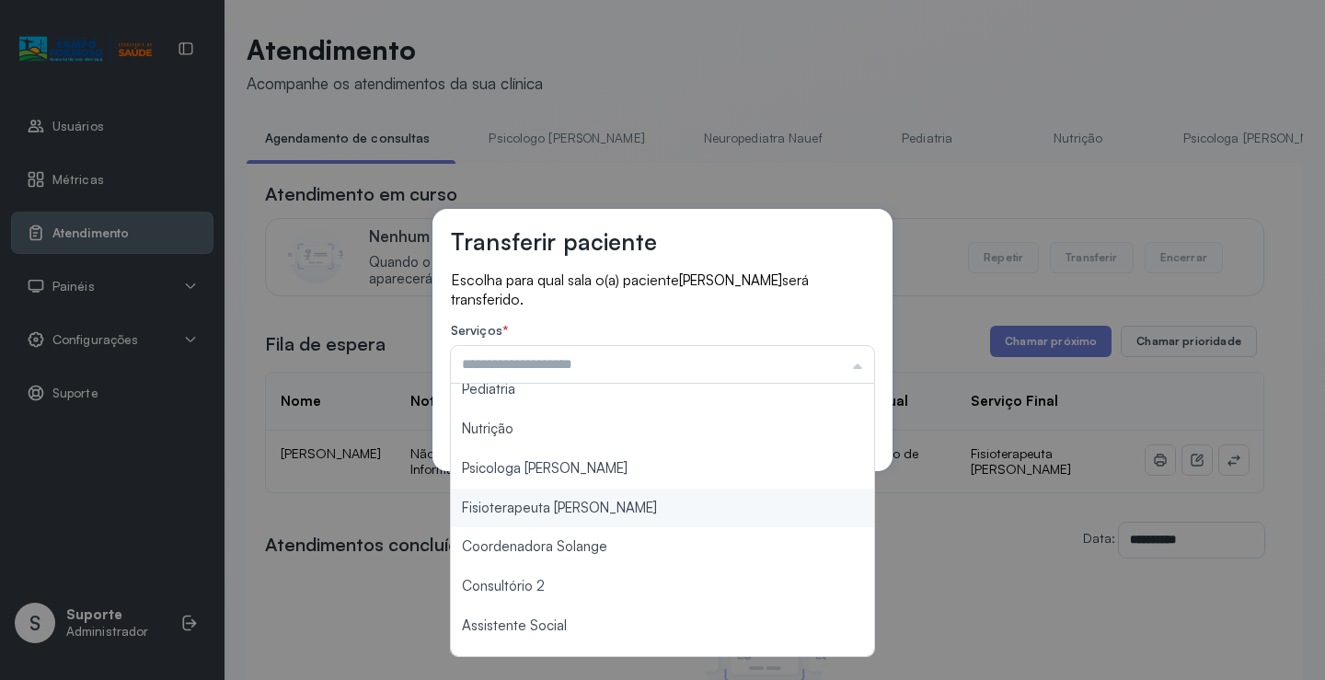
type input "**********"
click at [512, 514] on div "**********" at bounding box center [662, 340] width 1325 height 680
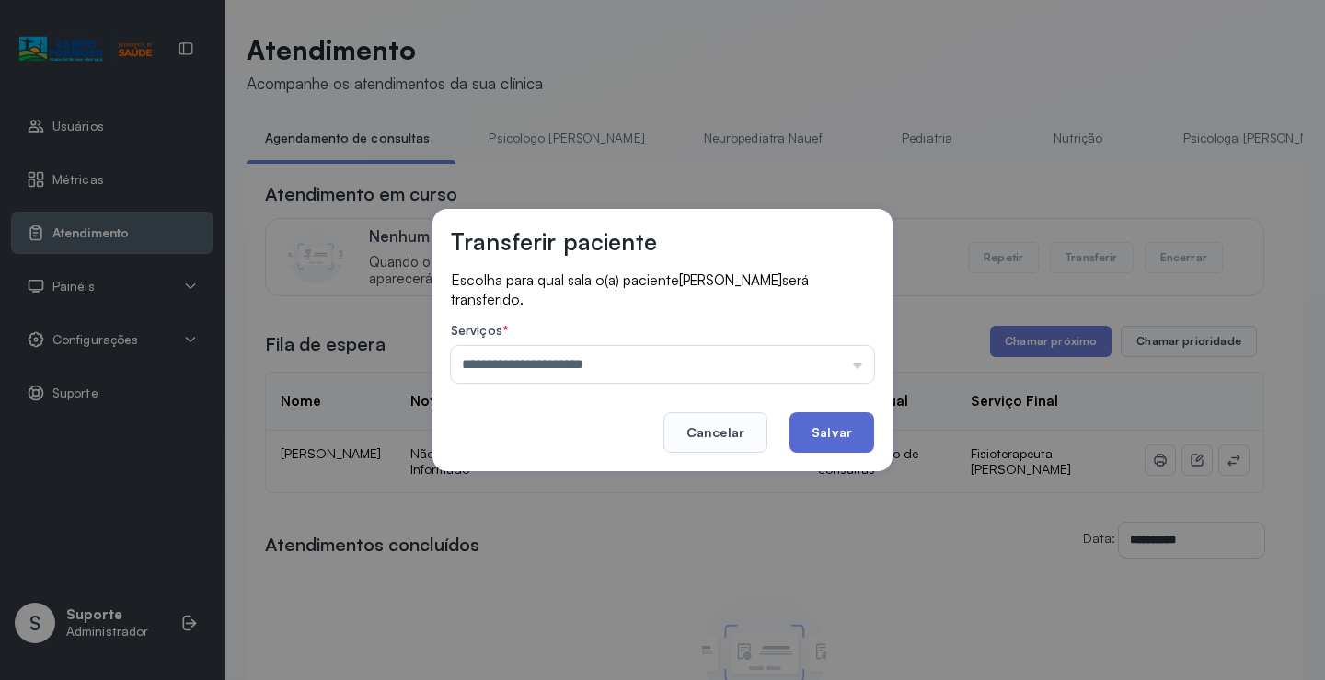
click at [838, 433] on button "Salvar" at bounding box center [832, 432] width 85 height 40
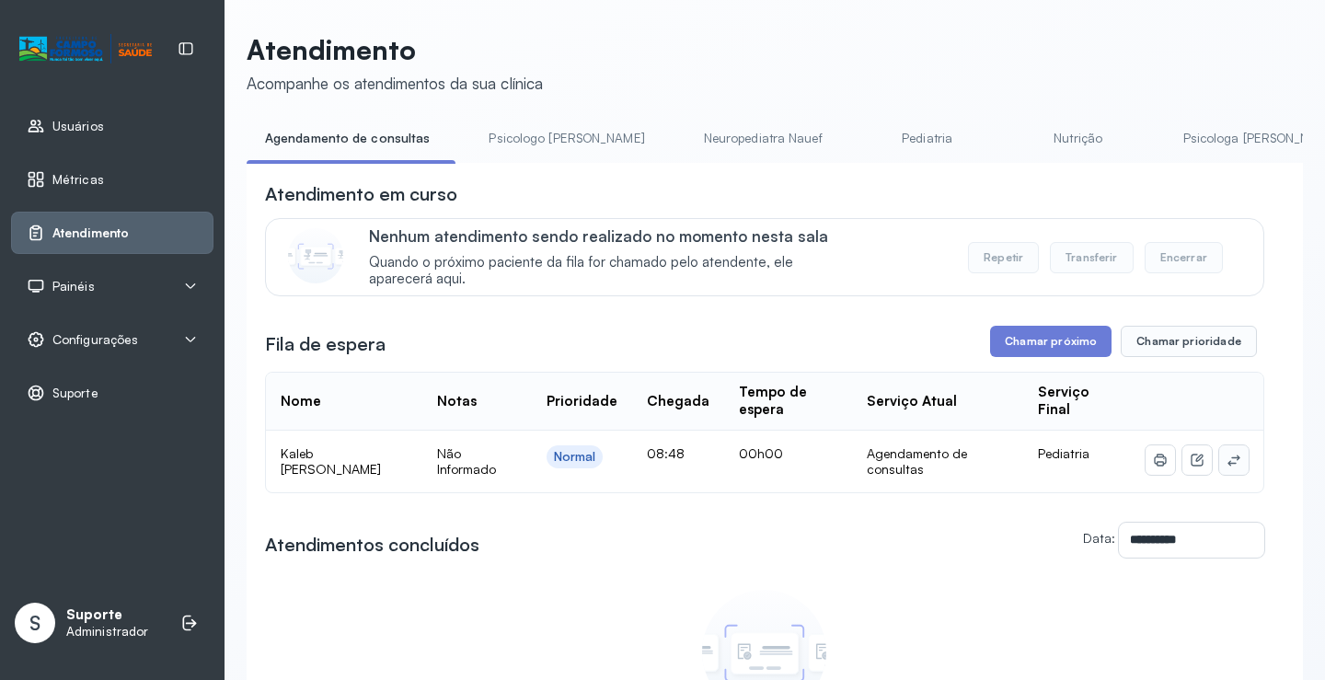
click at [1227, 464] on icon at bounding box center [1234, 460] width 15 height 15
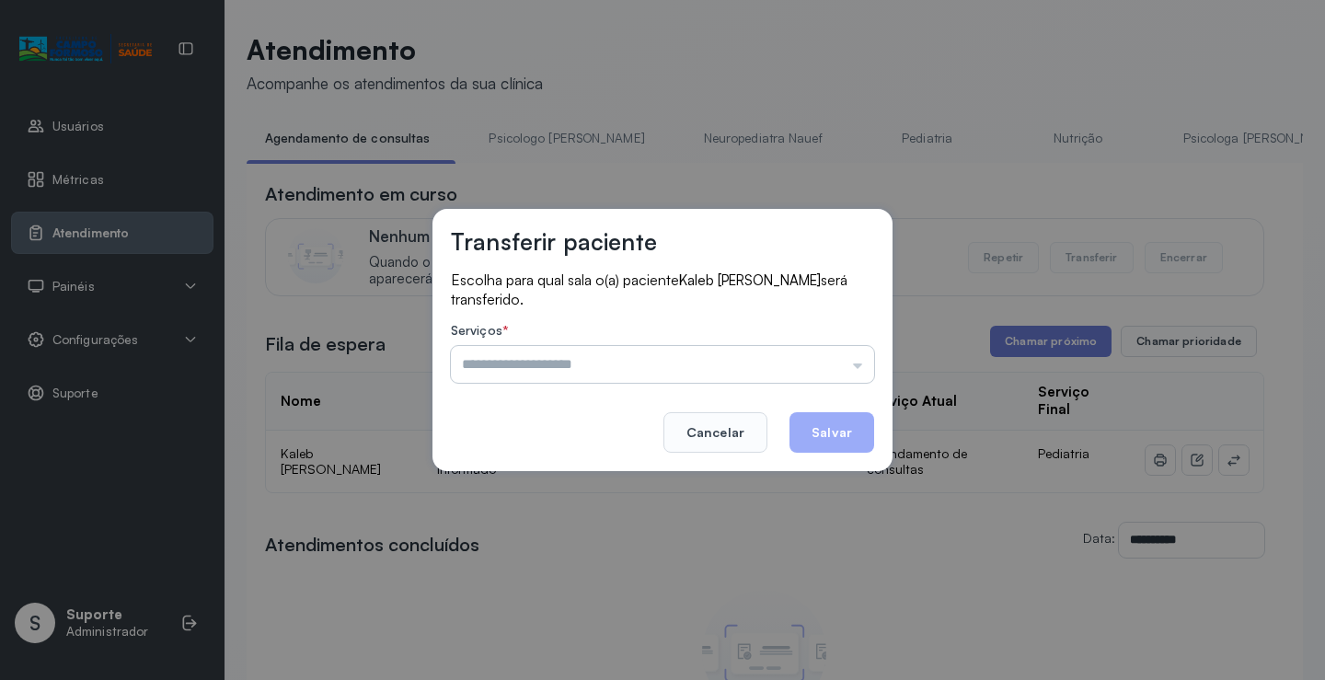
drag, startPoint x: 858, startPoint y: 347, endPoint x: 849, endPoint y: 352, distance: 9.5
click at [854, 351] on input "text" at bounding box center [662, 364] width 423 height 37
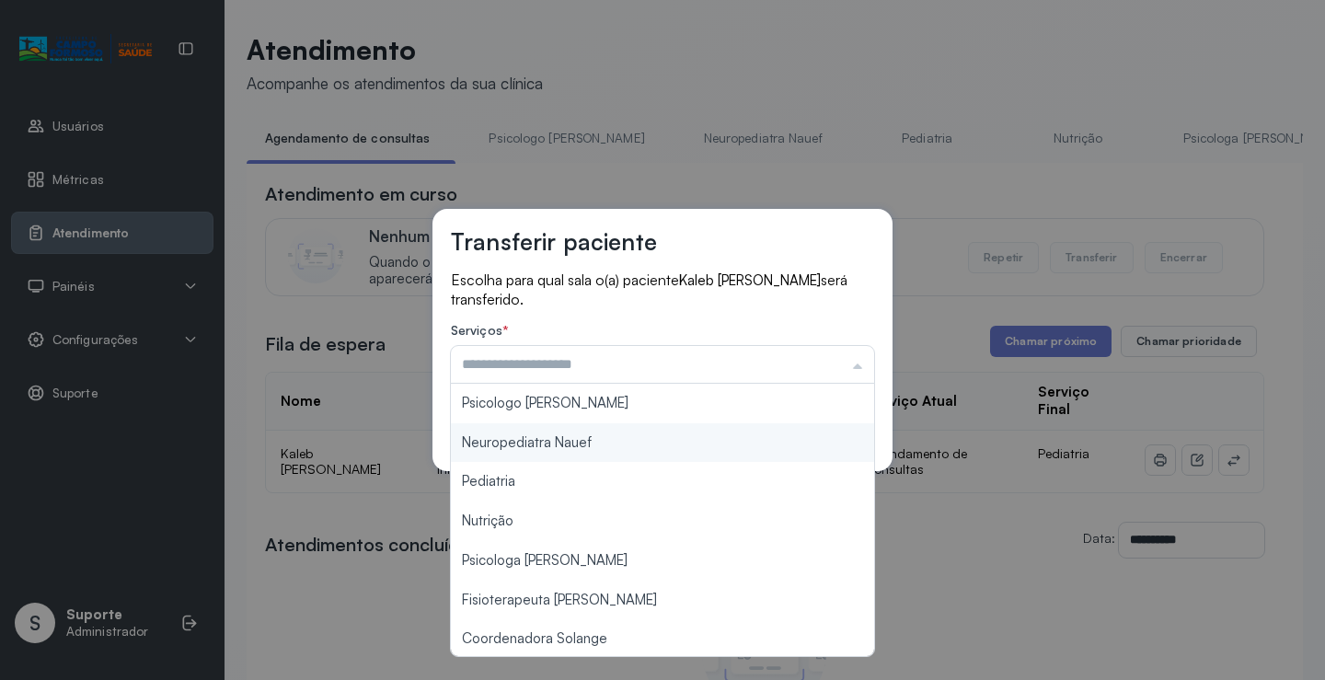
scroll to position [276, 0]
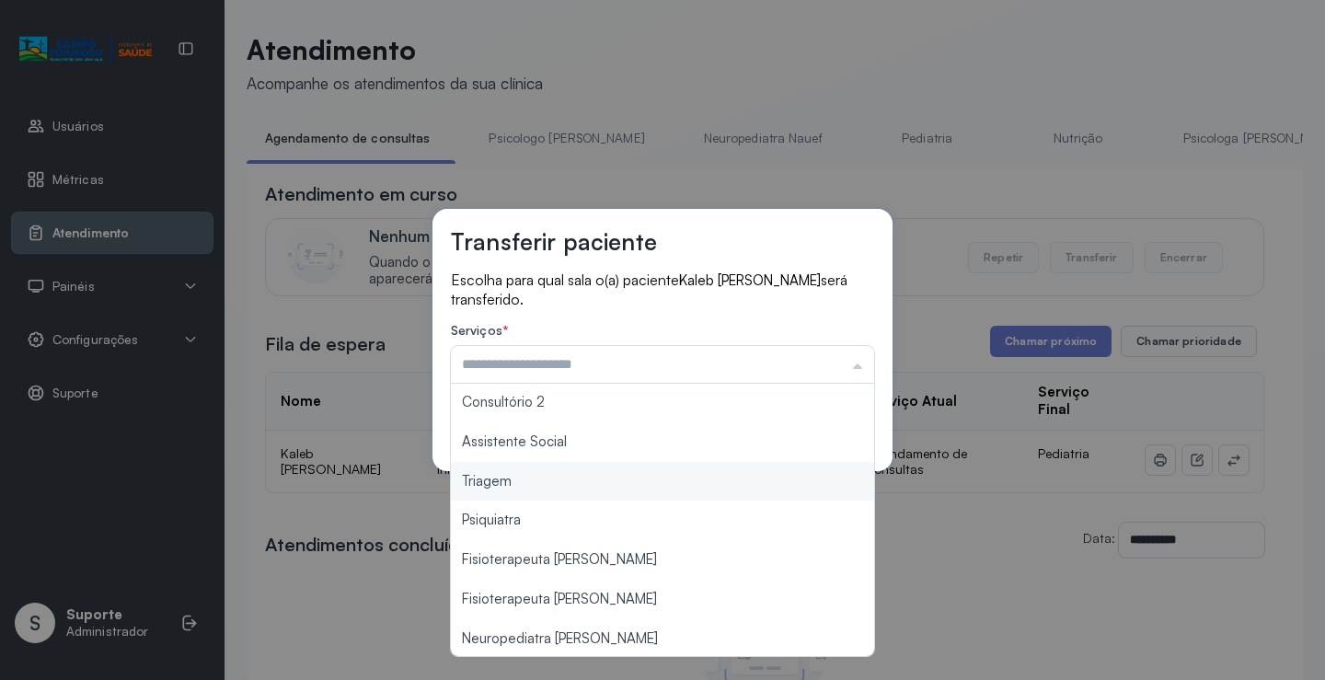
type input "*******"
click at [565, 480] on div "Transferir paciente Escolha para qual sala o(a) paciente Kaleb [PERSON_NAME] se…" at bounding box center [662, 340] width 1325 height 680
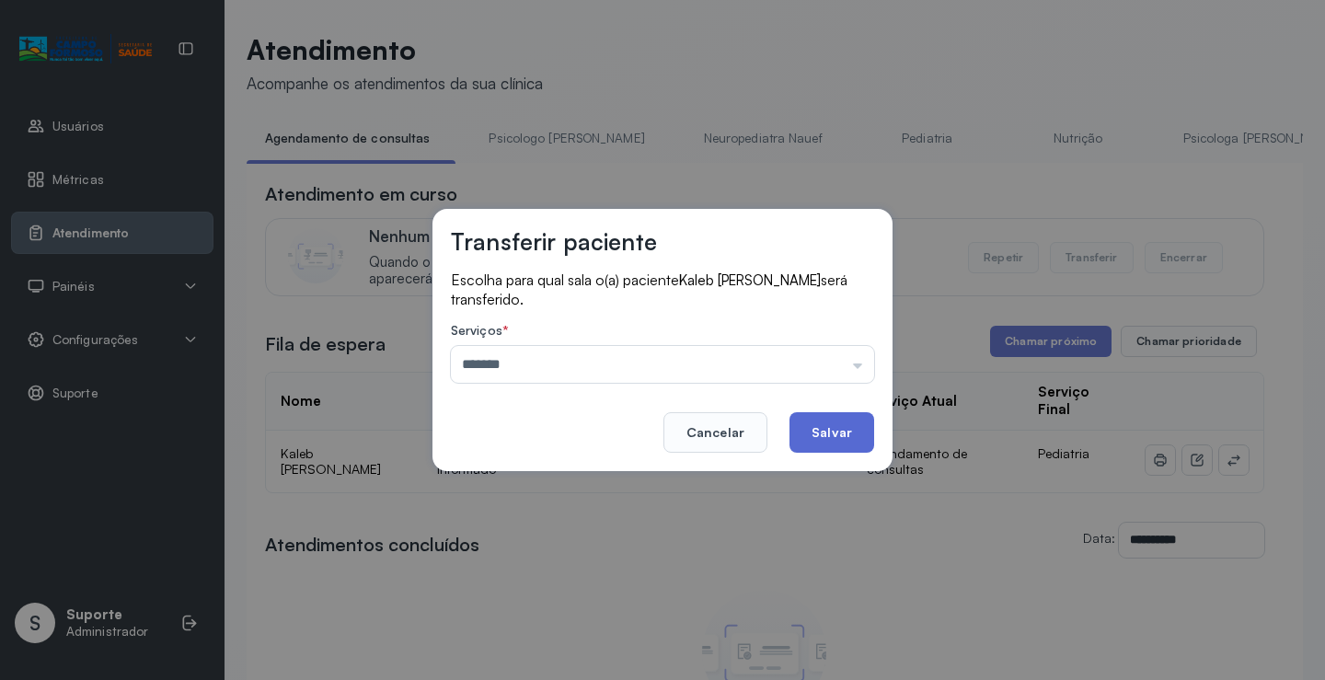
click at [841, 437] on button "Salvar" at bounding box center [832, 432] width 85 height 40
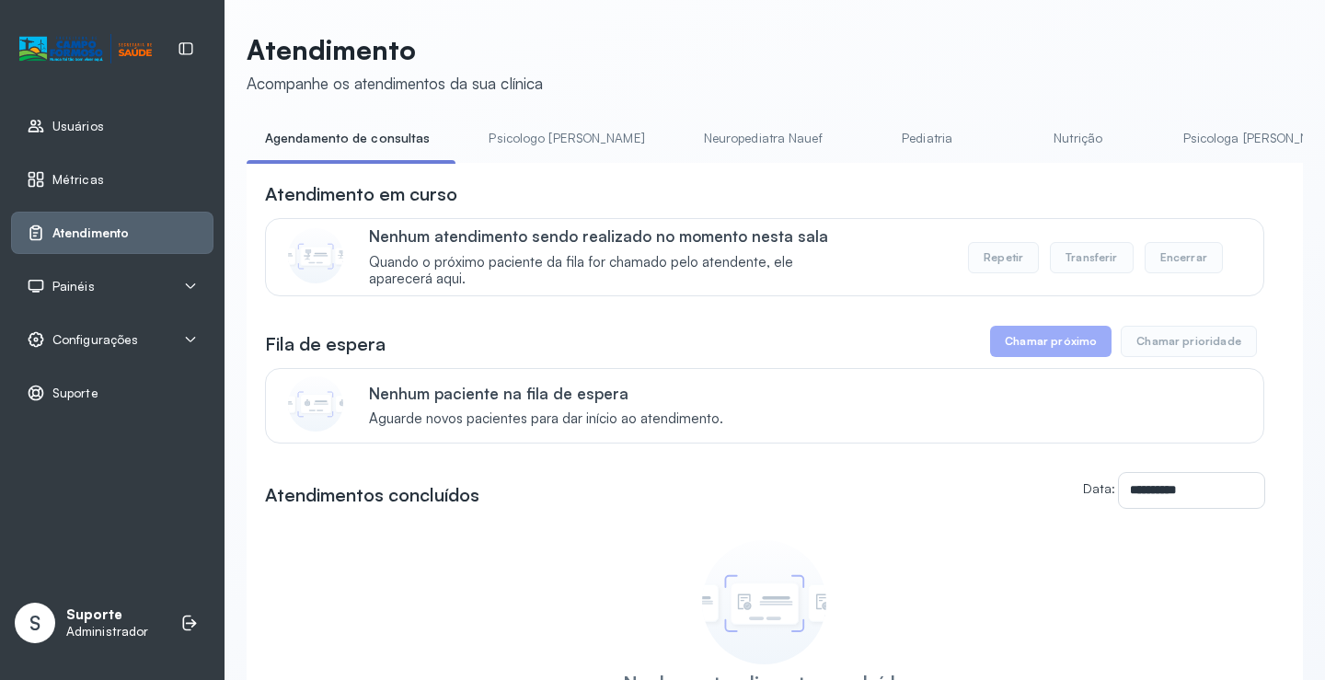
click at [543, 129] on link "Psicologo [PERSON_NAME]" at bounding box center [566, 138] width 192 height 30
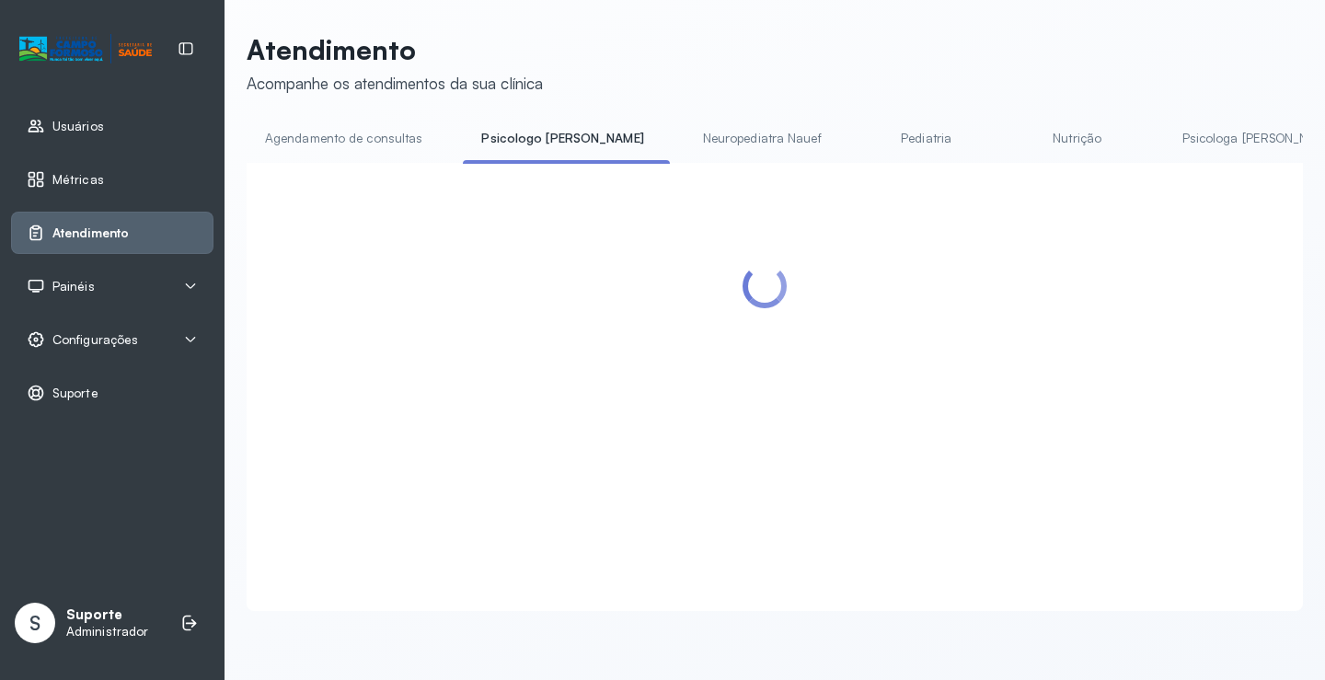
click at [360, 129] on link "Agendamento de consultas" at bounding box center [344, 138] width 194 height 30
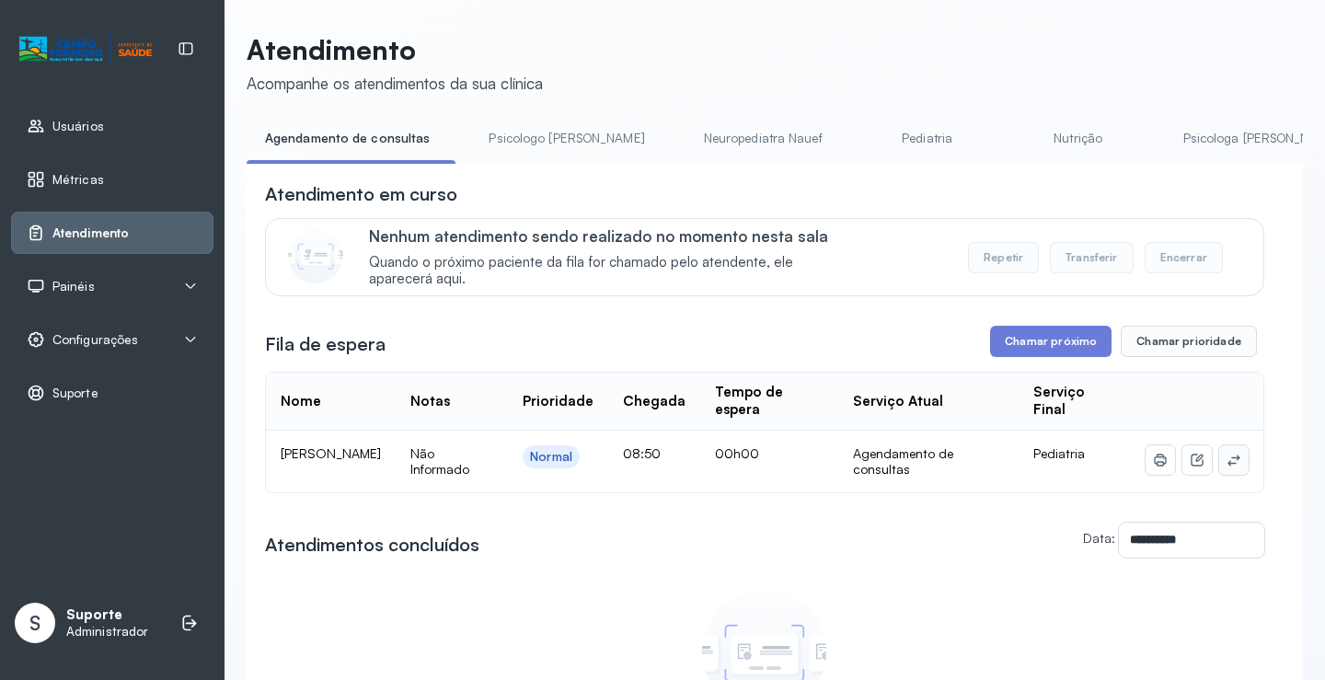
click at [1227, 467] on icon at bounding box center [1234, 460] width 15 height 15
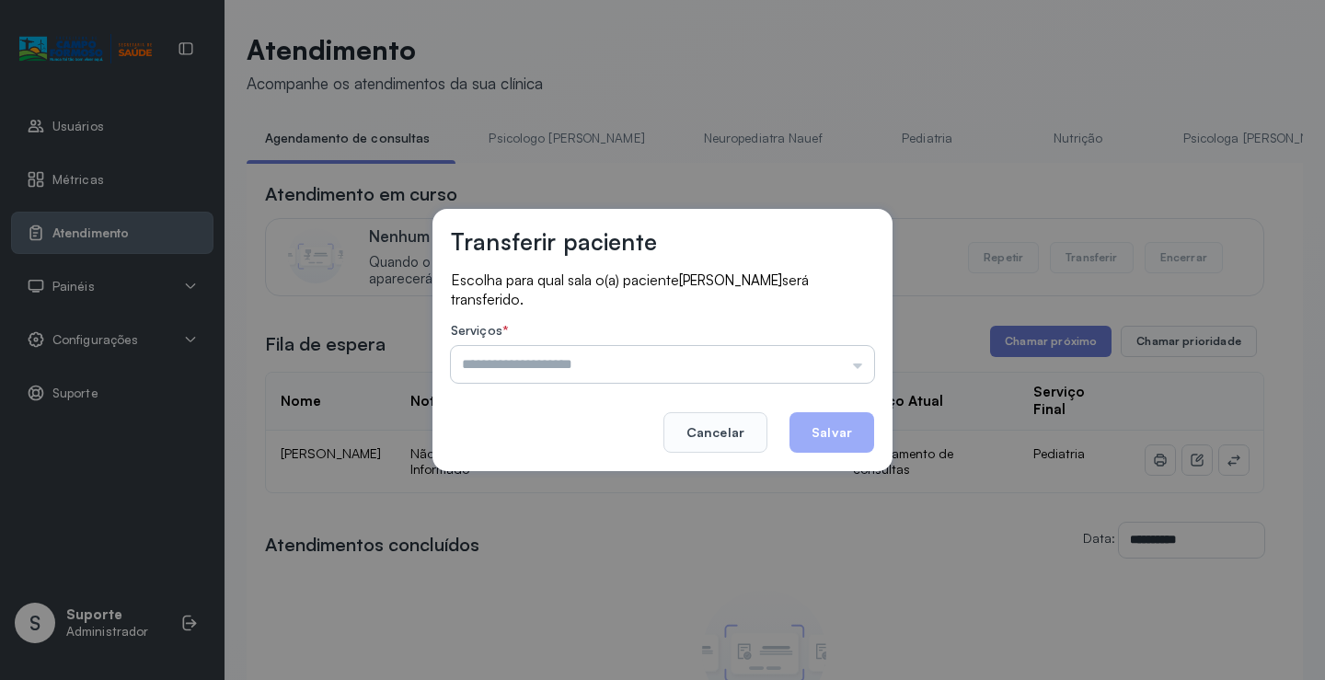
click at [825, 371] on input "text" at bounding box center [662, 364] width 423 height 37
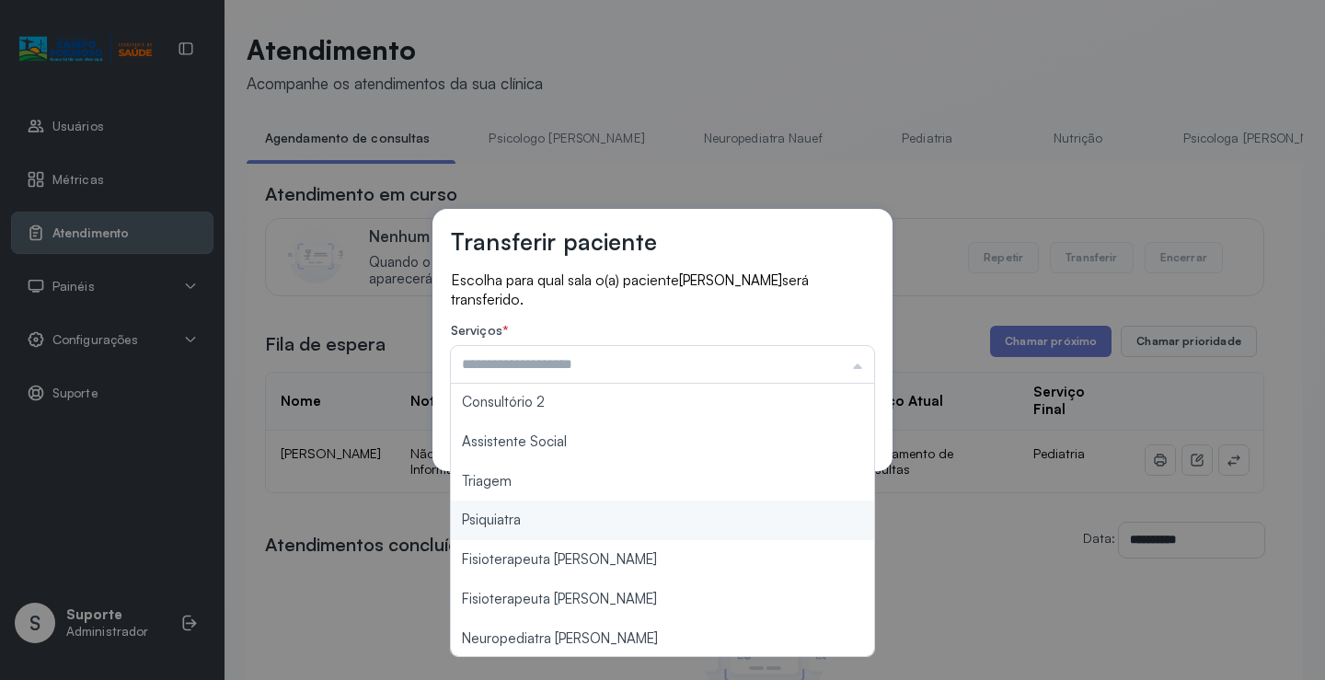
type input "*******"
click at [540, 492] on div "Transferir paciente Escolha para qual sala o(a) paciente [PERSON_NAME] será tra…" at bounding box center [662, 340] width 1325 height 680
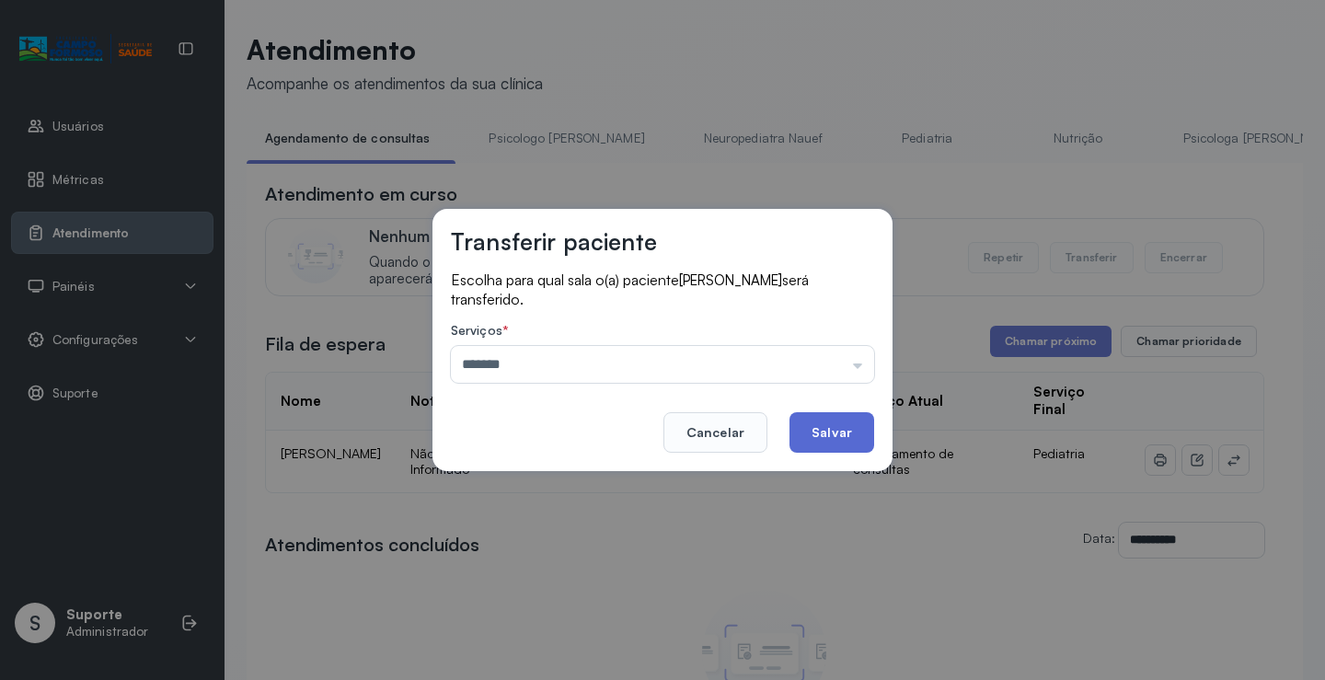
click at [847, 426] on button "Salvar" at bounding box center [832, 432] width 85 height 40
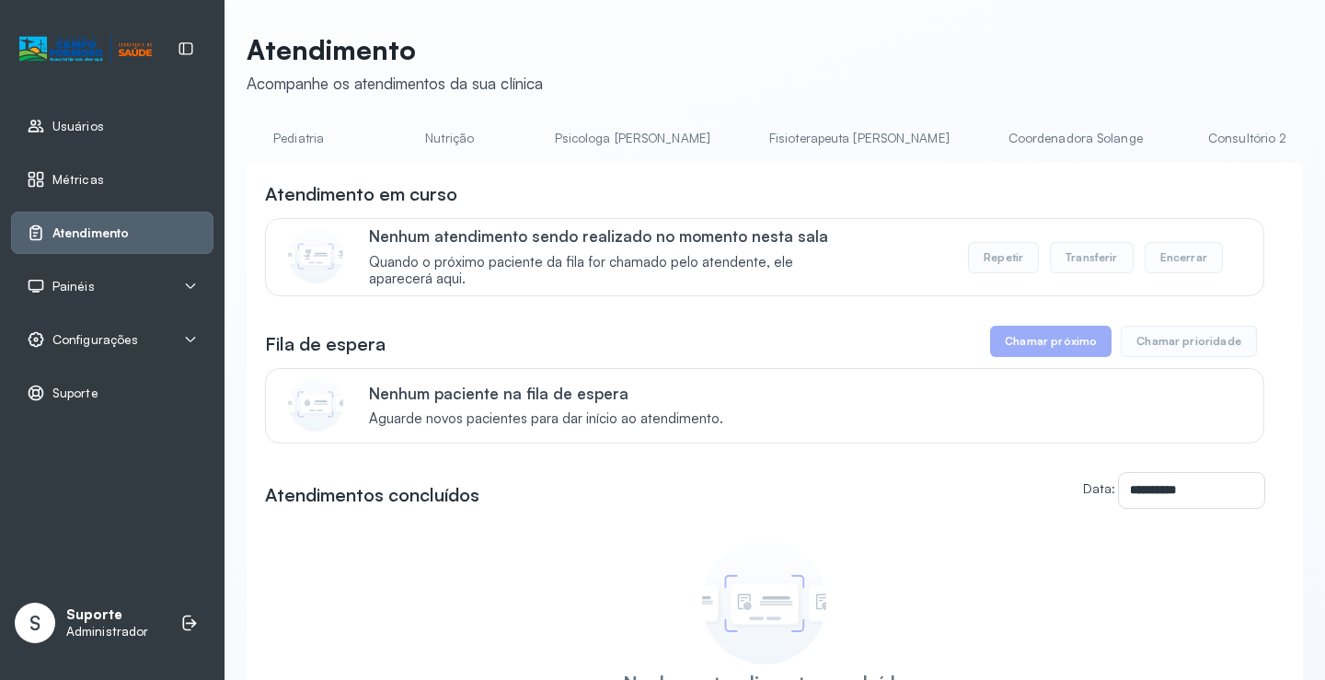
scroll to position [0, 925]
click at [1193, 134] on link "Triagem" at bounding box center [1257, 138] width 129 height 30
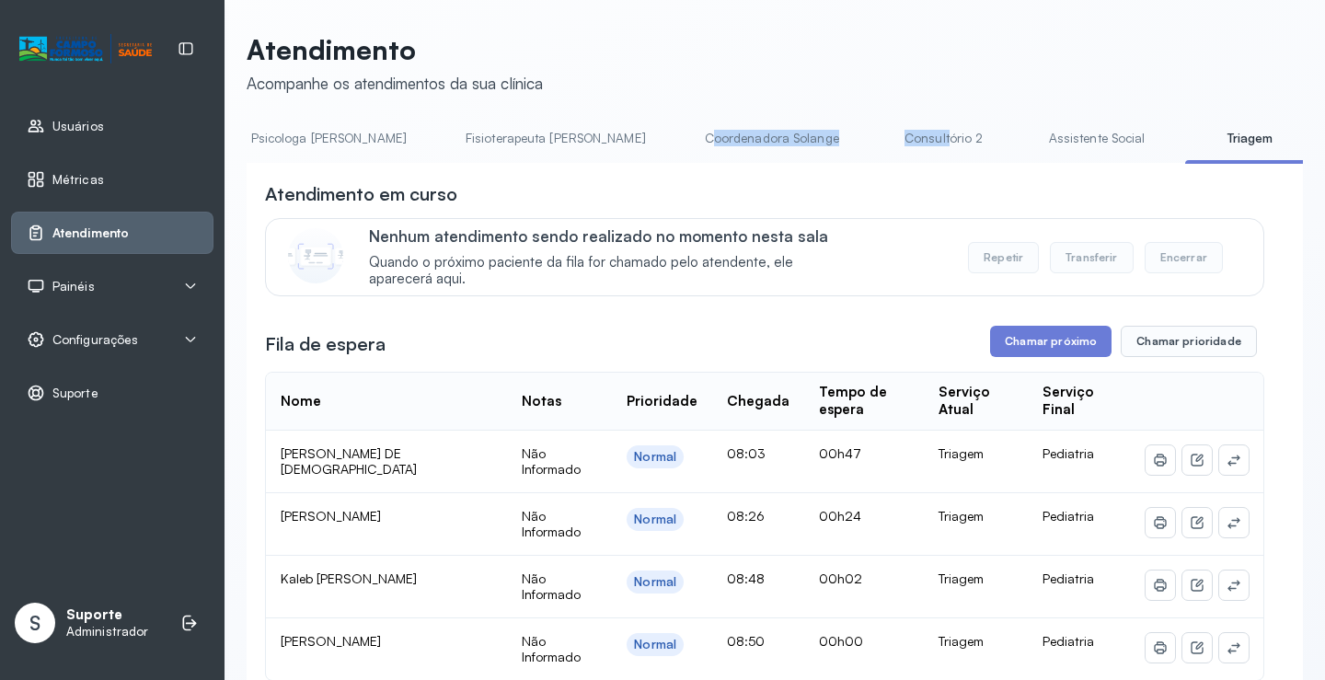
drag, startPoint x: 754, startPoint y: 162, endPoint x: 522, endPoint y: 166, distance: 231.9
drag, startPoint x: 695, startPoint y: 196, endPoint x: 747, endPoint y: 171, distance: 58.0
click at [713, 187] on div "Atendimento em curso" at bounding box center [764, 194] width 999 height 26
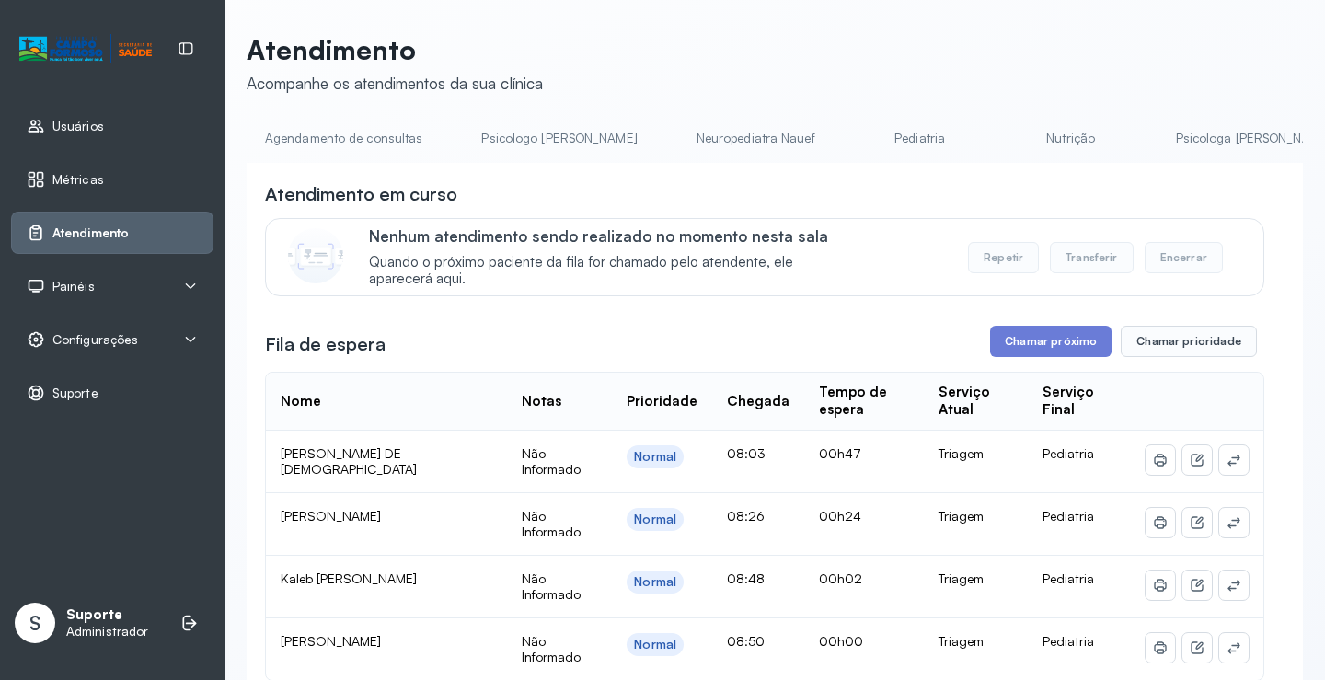
click at [304, 145] on link "Agendamento de consultas" at bounding box center [344, 138] width 194 height 30
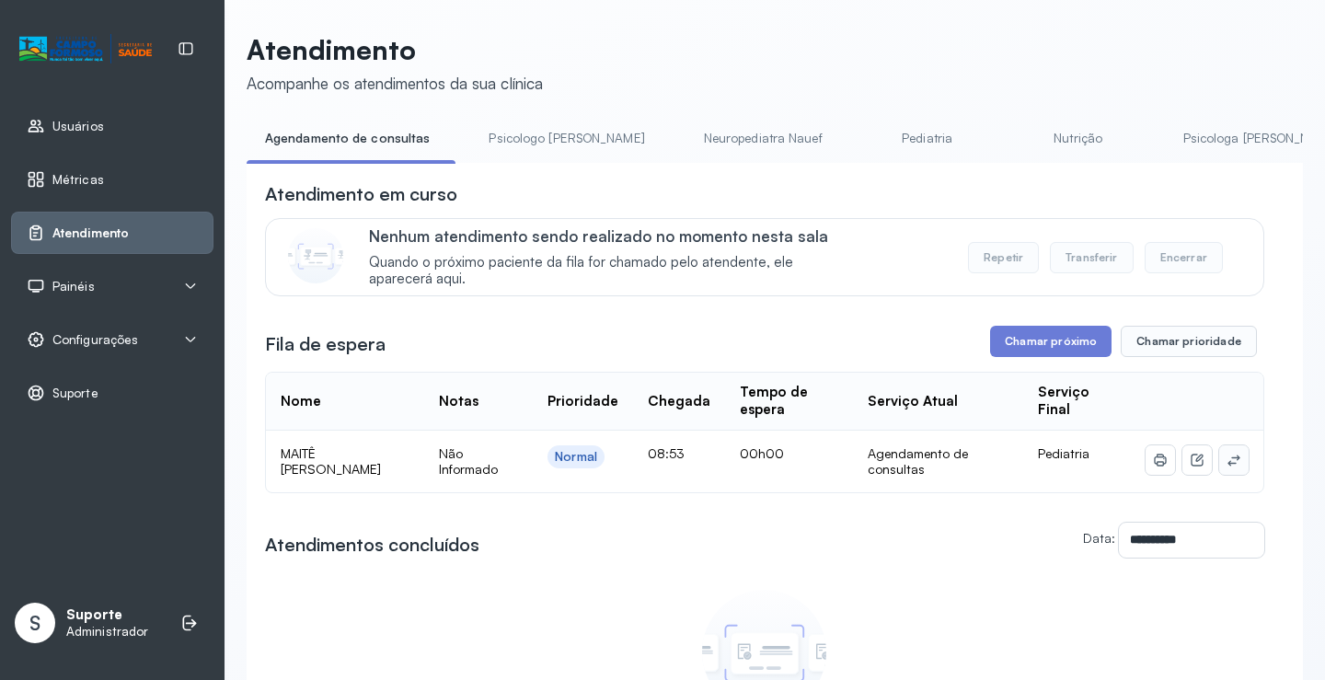
click at [1228, 475] on button at bounding box center [1233, 459] width 29 height 29
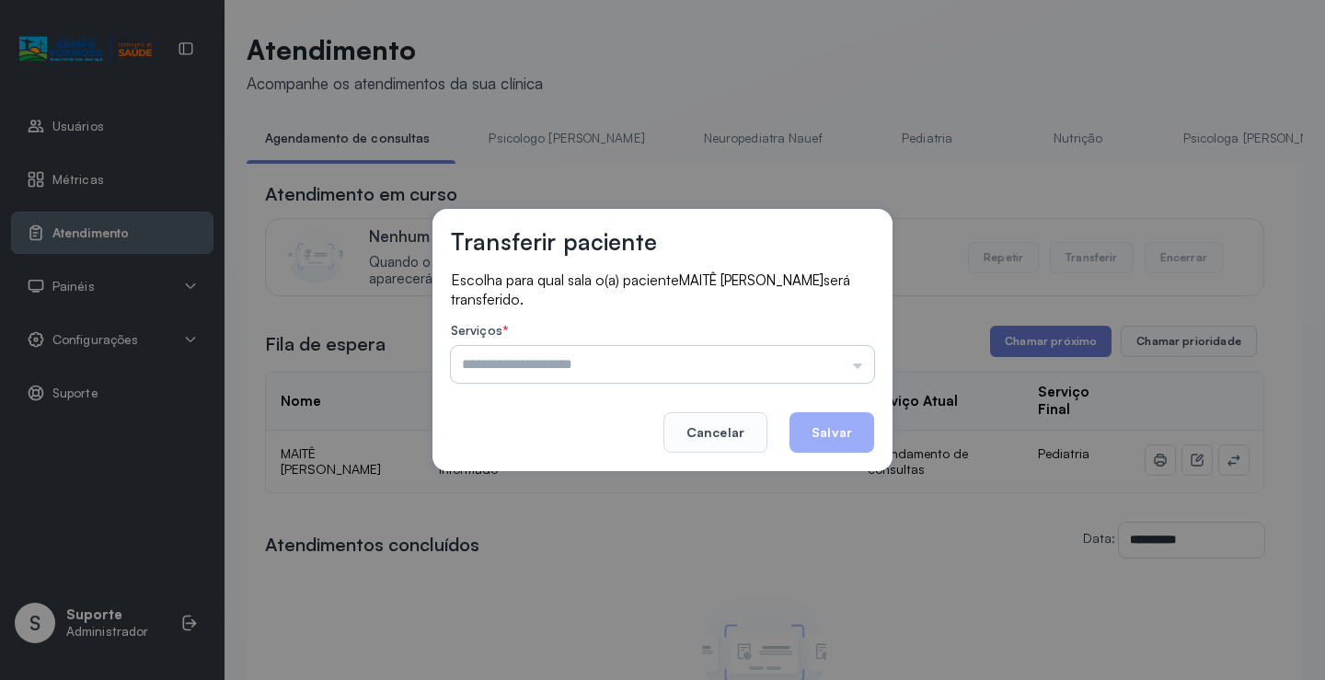
click at [836, 375] on input "text" at bounding box center [662, 364] width 423 height 37
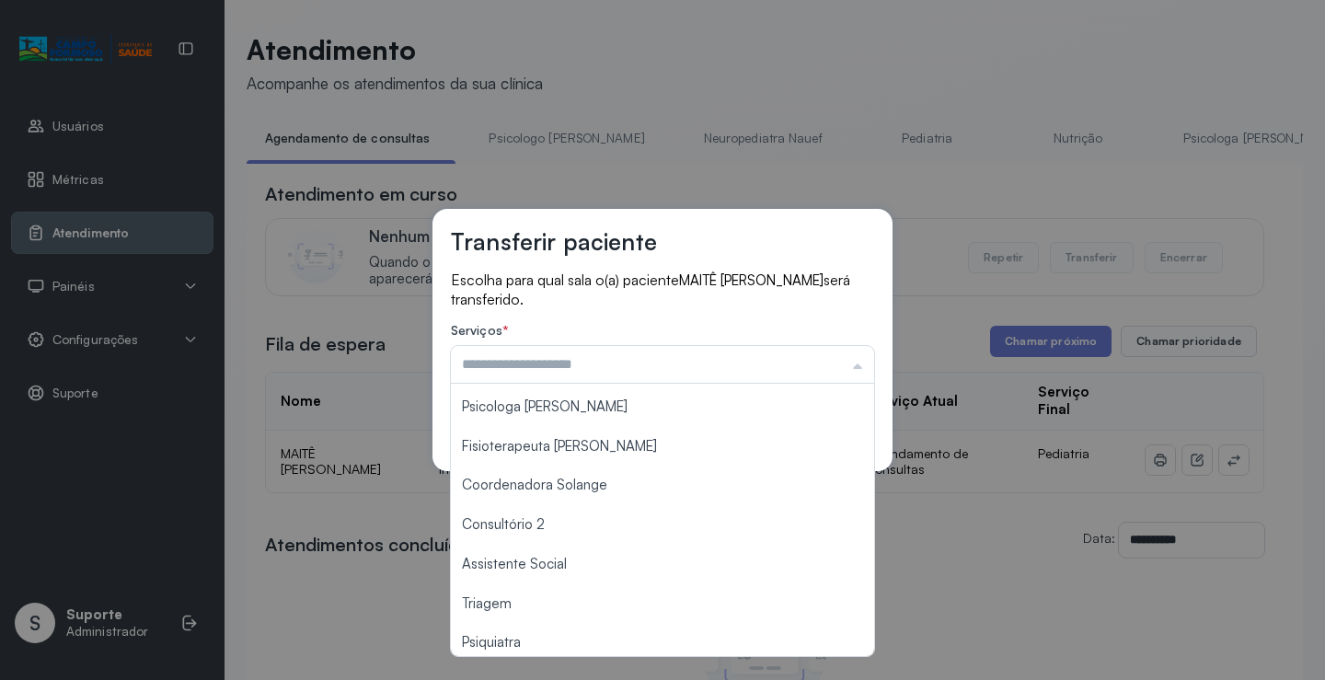
scroll to position [187, 0]
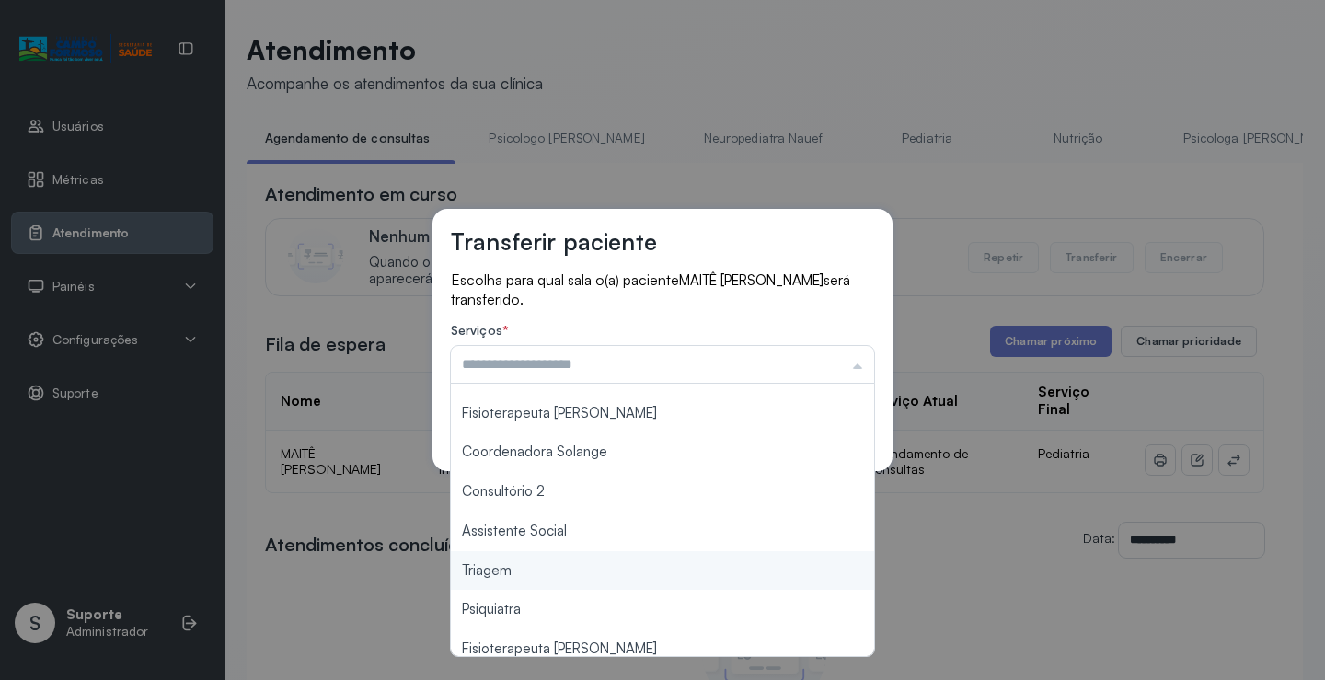
type input "*******"
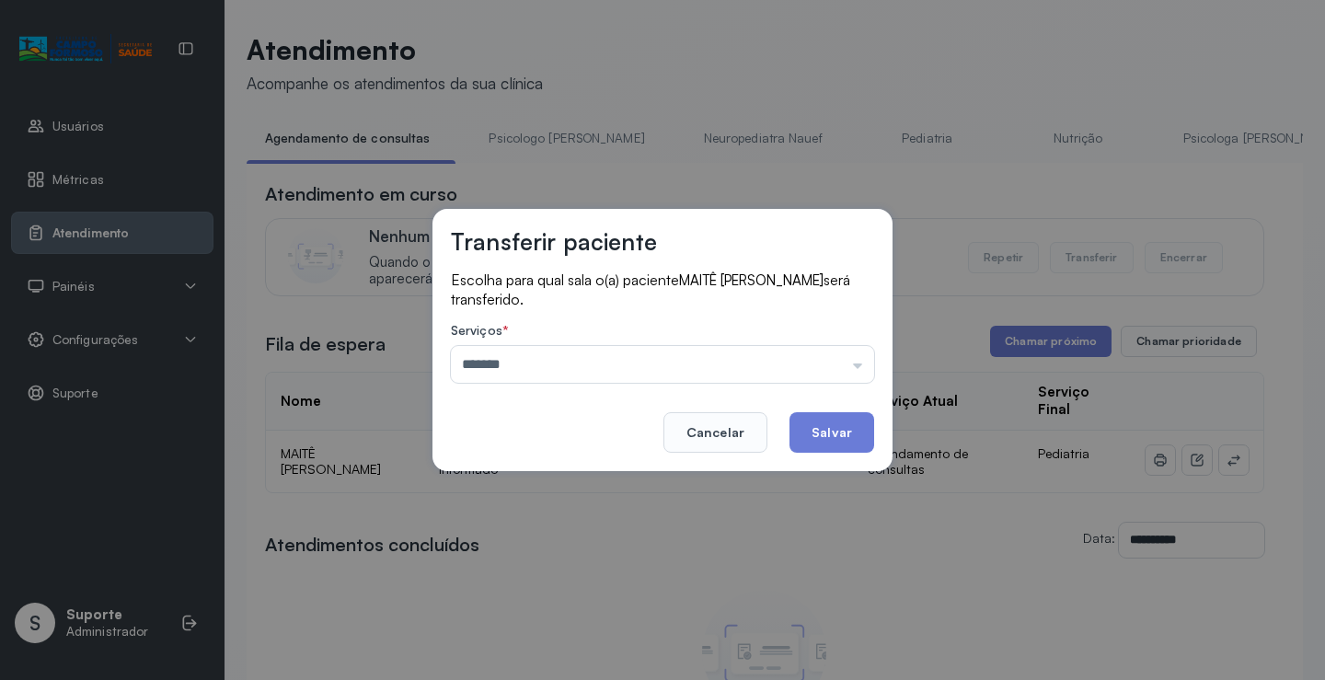
drag, startPoint x: 560, startPoint y: 571, endPoint x: 809, endPoint y: 475, distance: 266.6
click at [572, 571] on div "Transferir paciente Escolha para qual sala o(a) paciente MAITÊ [PERSON_NAME] se…" at bounding box center [662, 340] width 1325 height 680
click at [829, 428] on button "Salvar" at bounding box center [832, 432] width 85 height 40
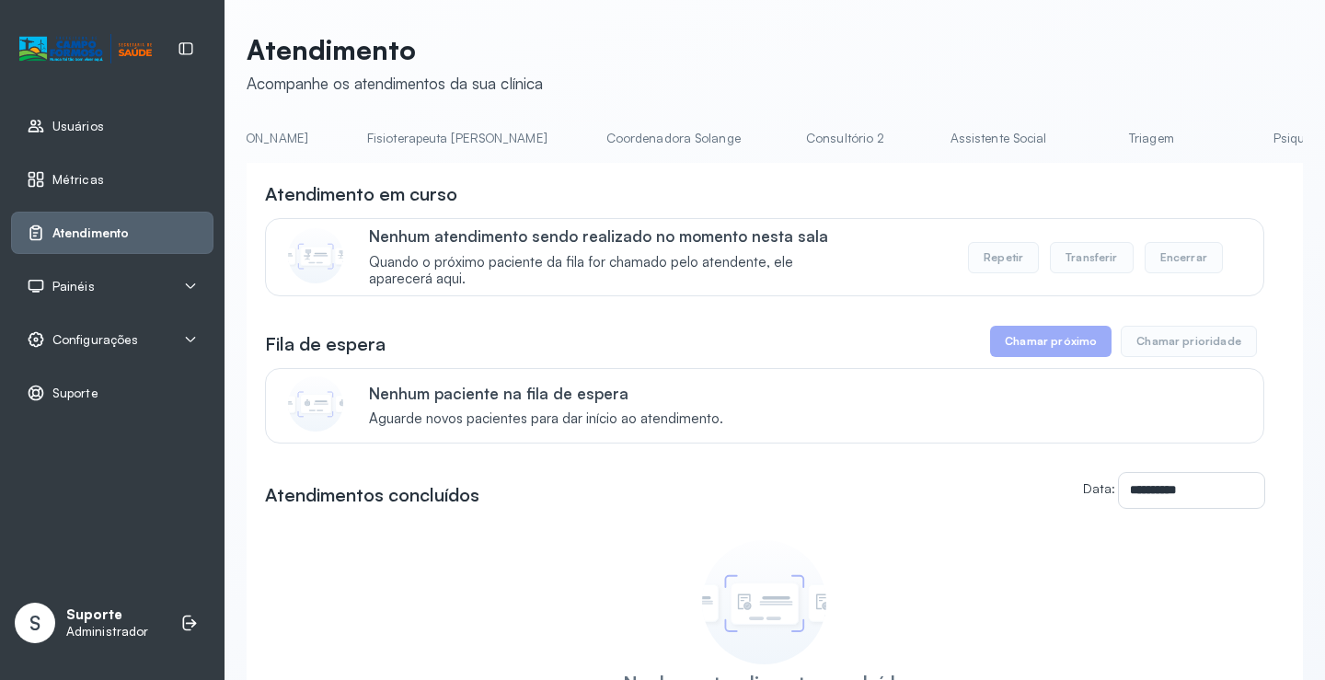
scroll to position [0, 1033]
click at [1084, 140] on link "Triagem" at bounding box center [1148, 138] width 129 height 30
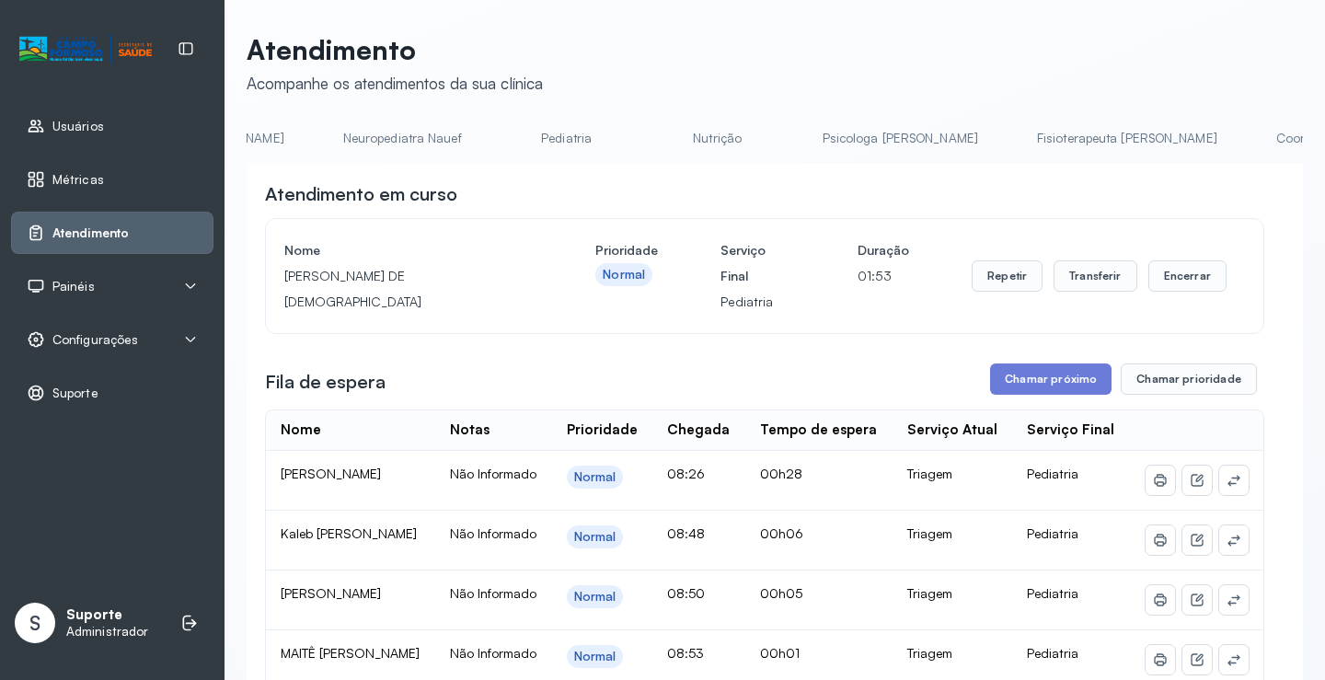
scroll to position [0, 316]
click at [551, 121] on div "**********" at bounding box center [775, 561] width 1056 height 1057
click at [540, 139] on link "Pediatria" at bounding box center [604, 138] width 129 height 30
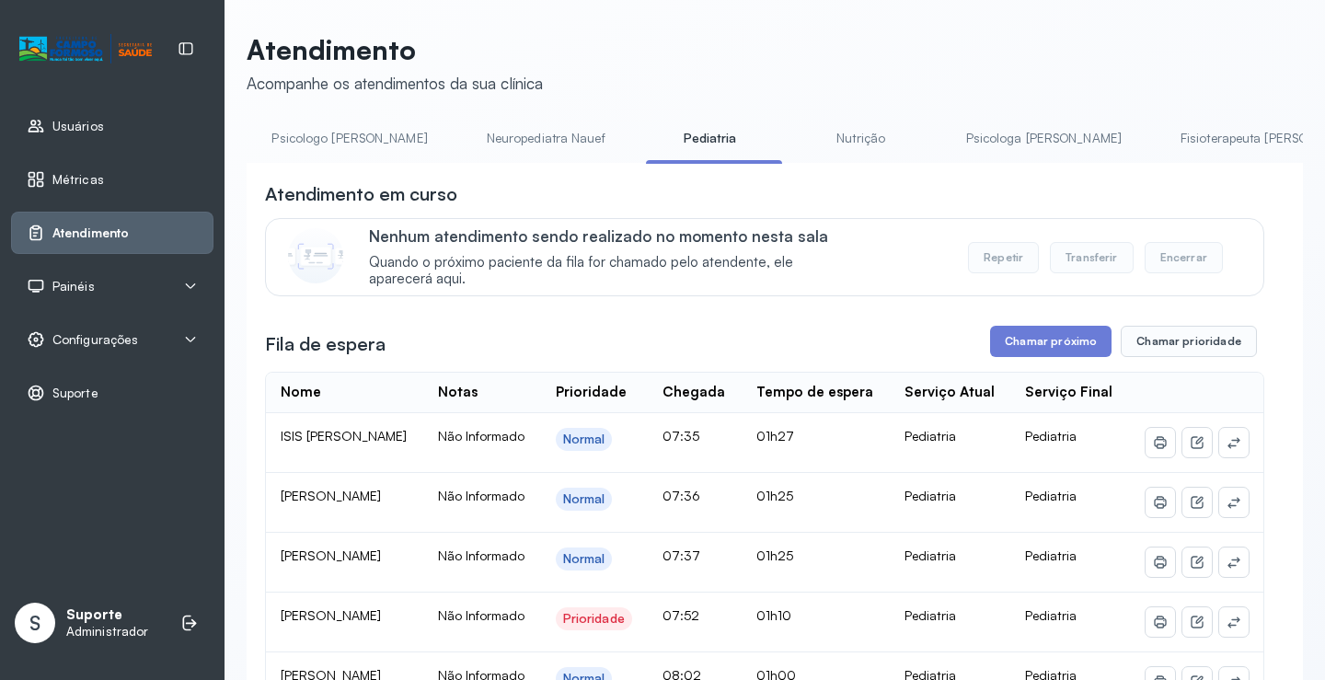
scroll to position [0, 0]
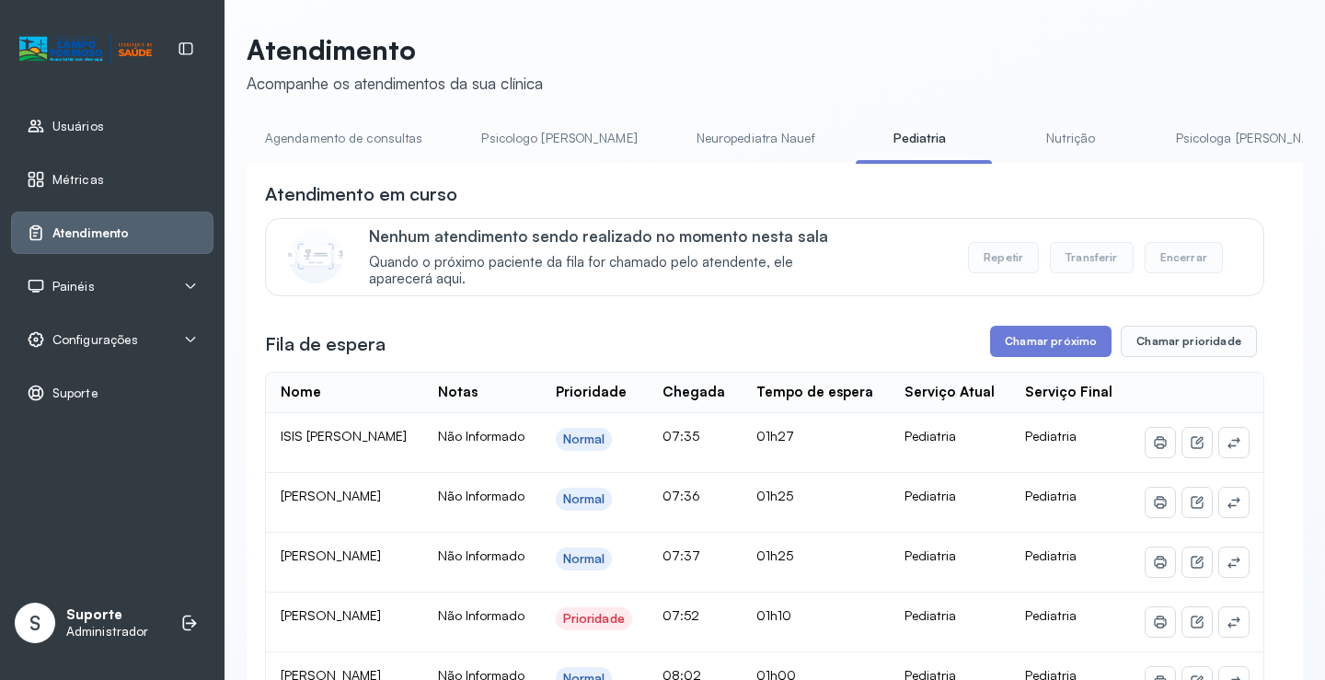
click at [364, 141] on link "Agendamento de consultas" at bounding box center [344, 138] width 194 height 30
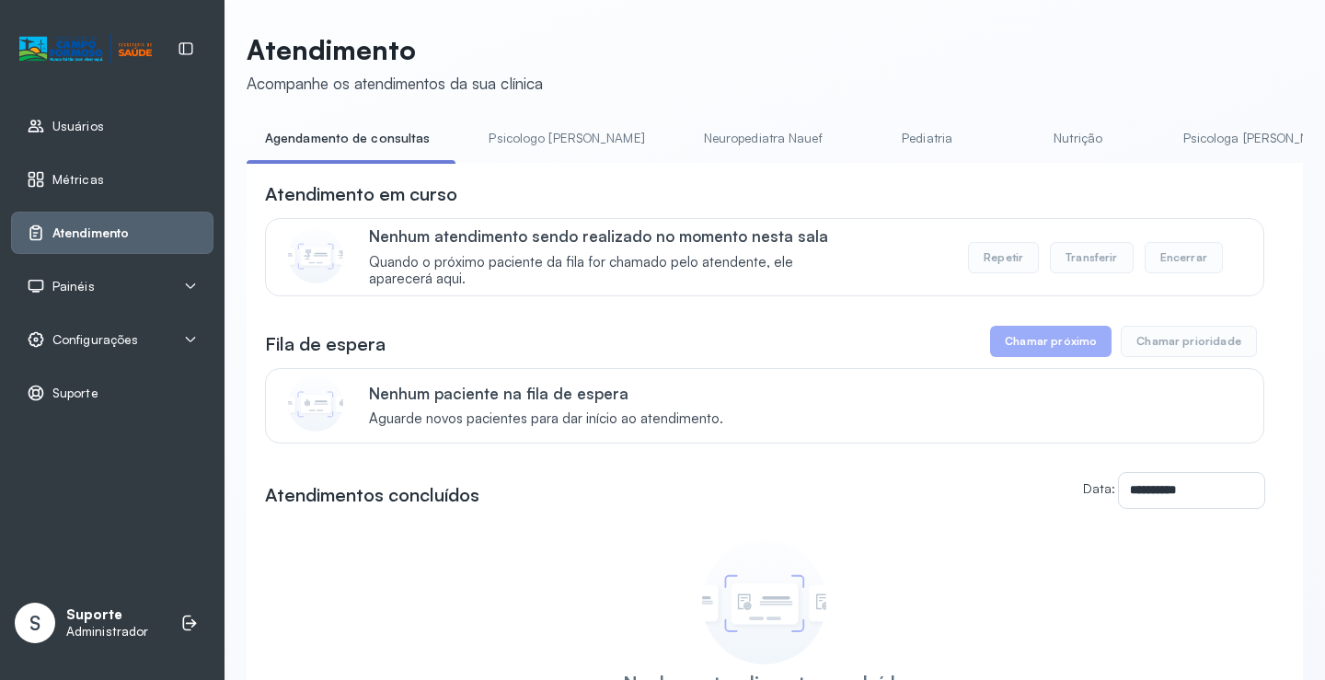
click at [863, 127] on link "Pediatria" at bounding box center [927, 138] width 129 height 30
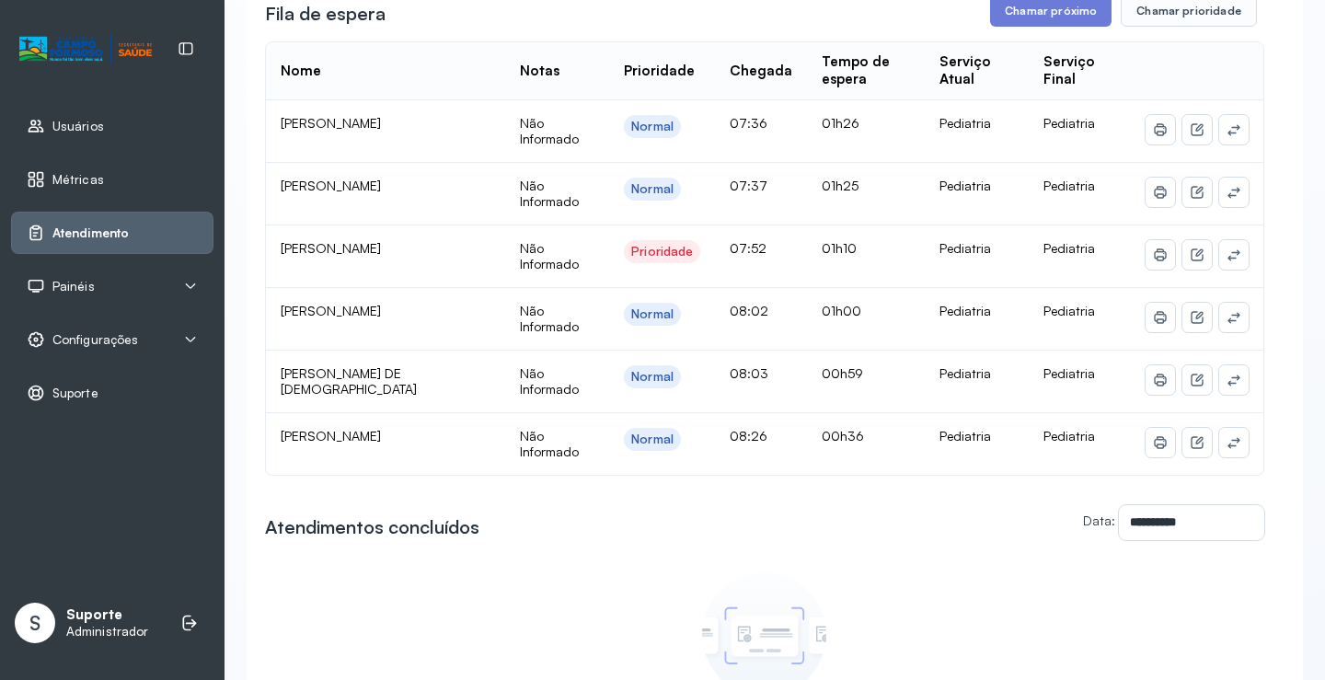
scroll to position [92, 0]
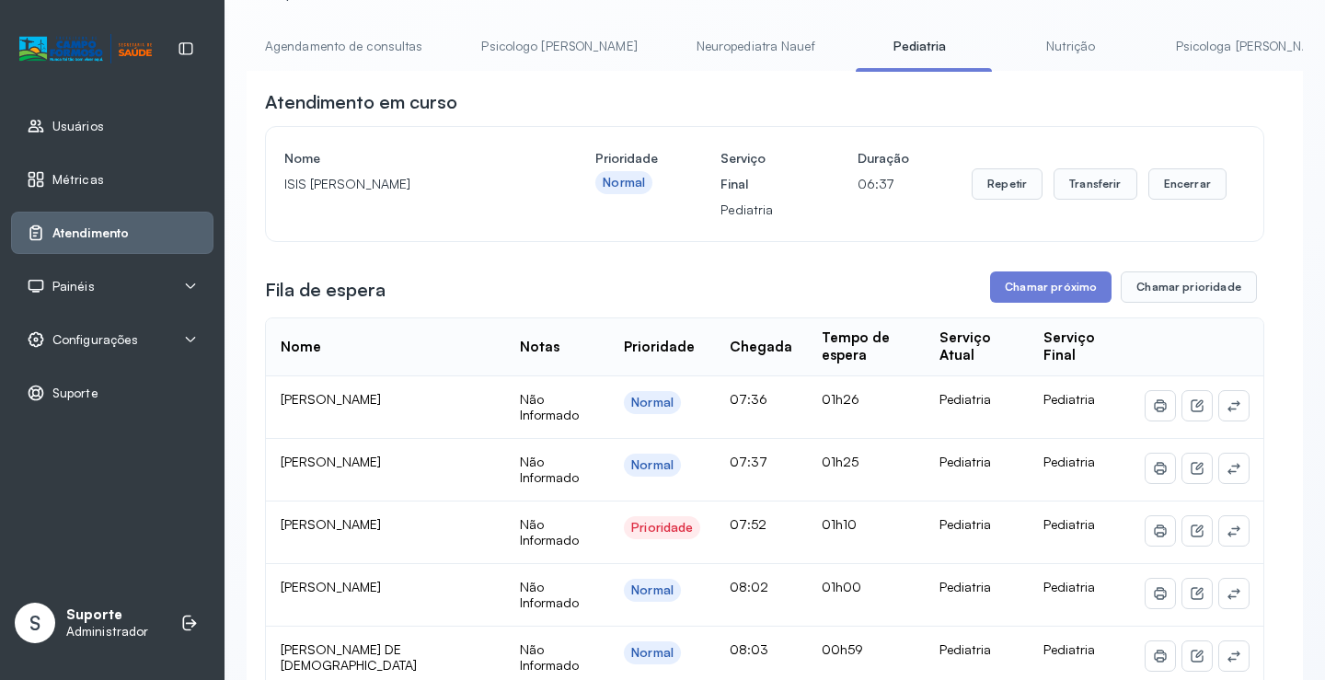
click at [350, 54] on link "Agendamento de consultas" at bounding box center [344, 46] width 194 height 30
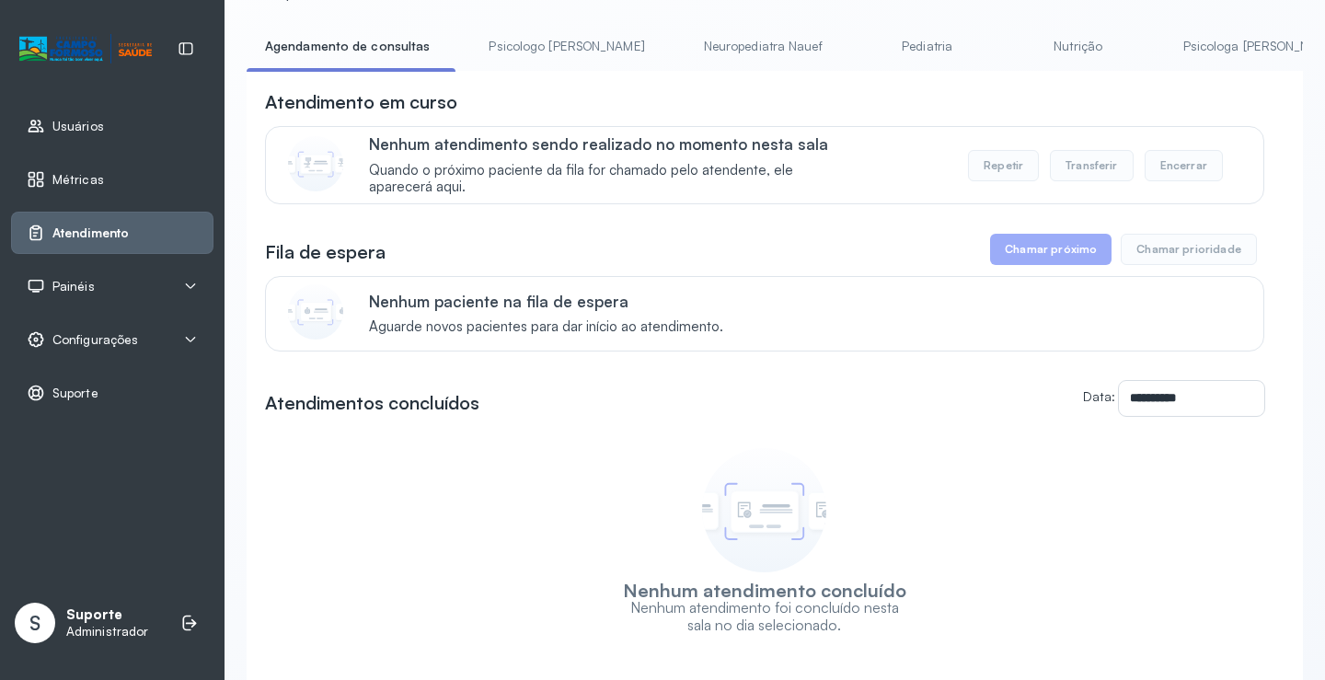
click at [520, 31] on link "Psicologo [PERSON_NAME]" at bounding box center [566, 46] width 192 height 30
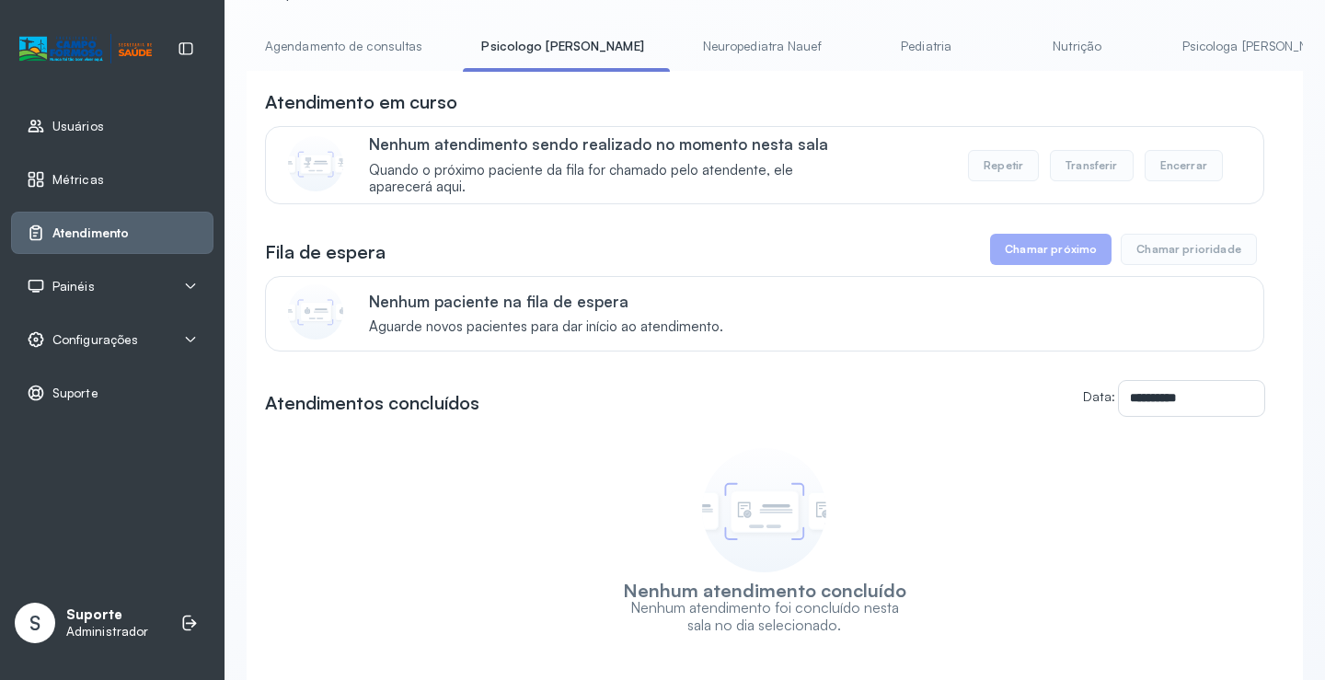
click at [341, 132] on div "Nenhum atendimento sendo realizado no momento nesta sala Quando o próximo pacie…" at bounding box center [764, 165] width 999 height 78
click at [369, 38] on link "Agendamento de consultas" at bounding box center [344, 46] width 194 height 30
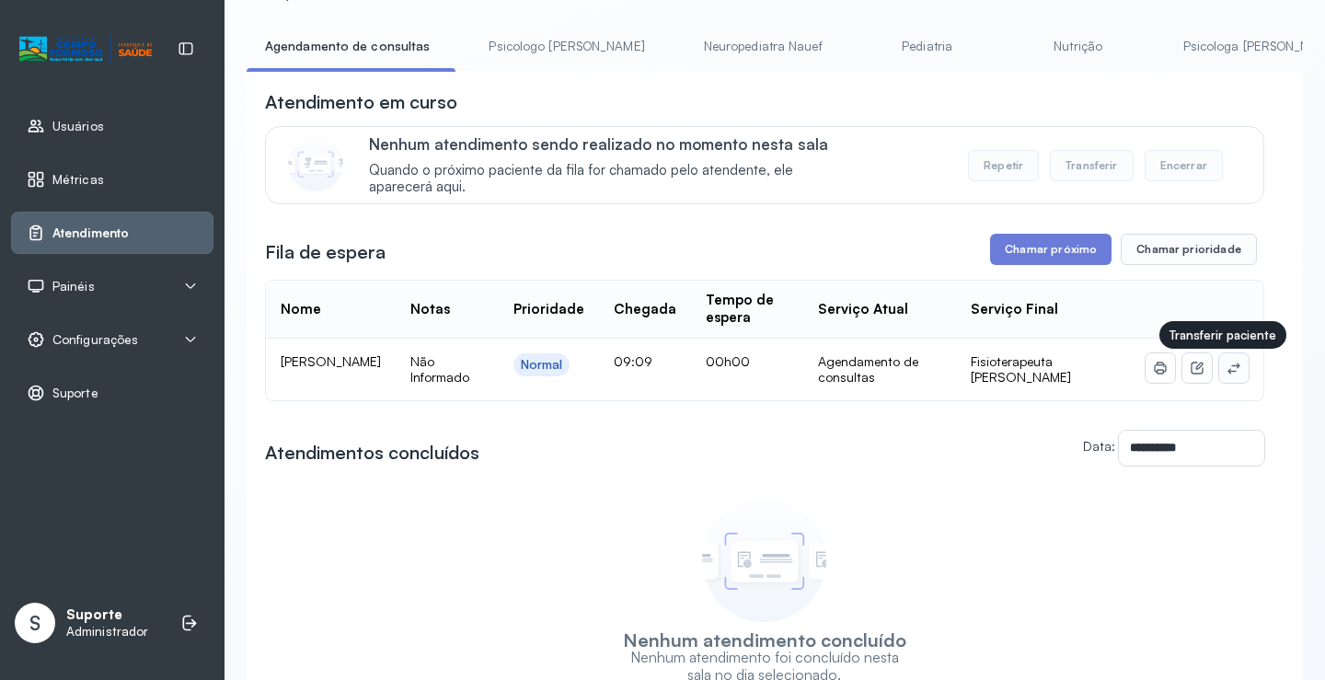
click at [1227, 375] on icon at bounding box center [1234, 368] width 15 height 15
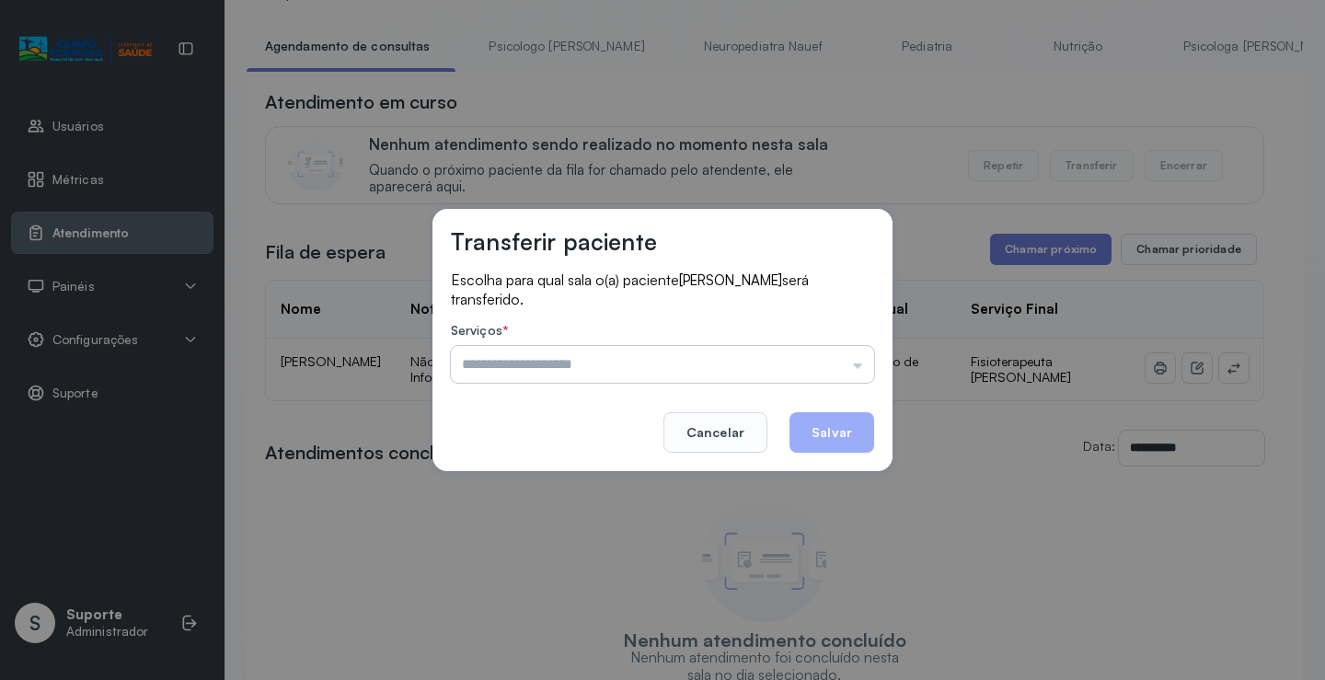
click at [847, 353] on input "text" at bounding box center [662, 364] width 423 height 37
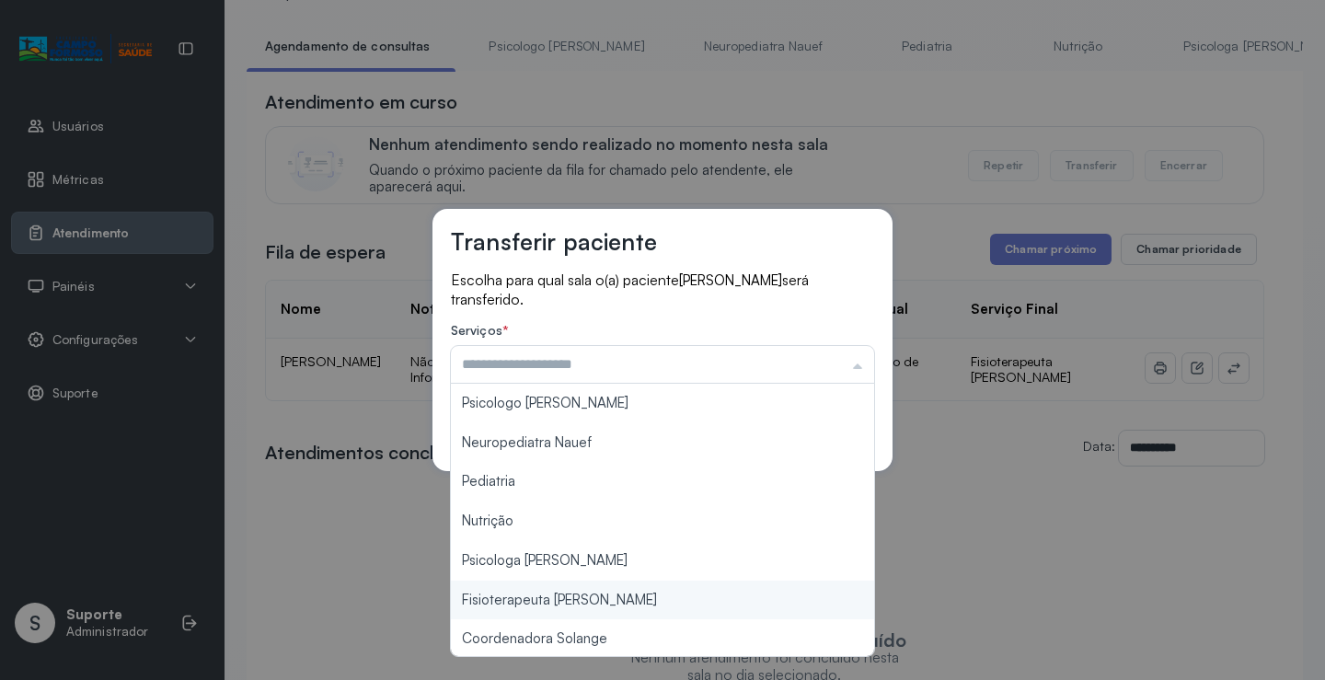
type input "**********"
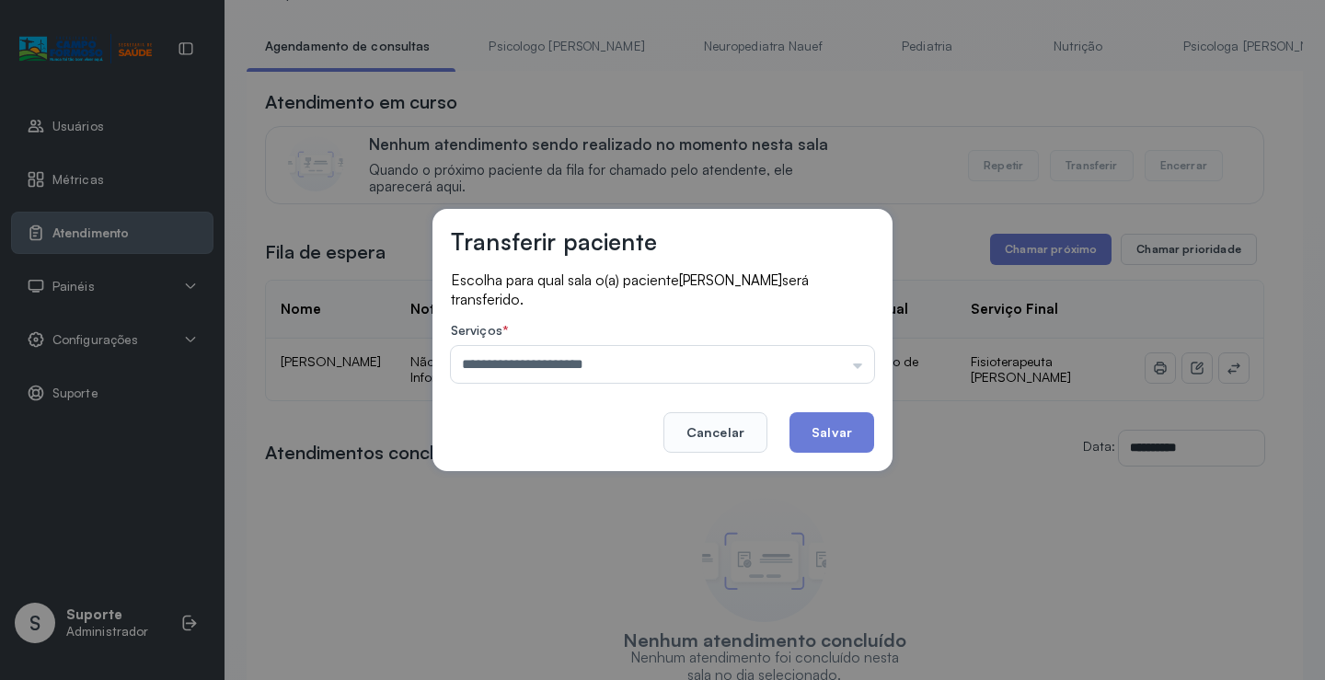
drag, startPoint x: 626, startPoint y: 605, endPoint x: 732, endPoint y: 514, distance: 140.3
click at [626, 599] on div "**********" at bounding box center [662, 340] width 1325 height 680
click at [812, 444] on button "Salvar" at bounding box center [832, 432] width 85 height 40
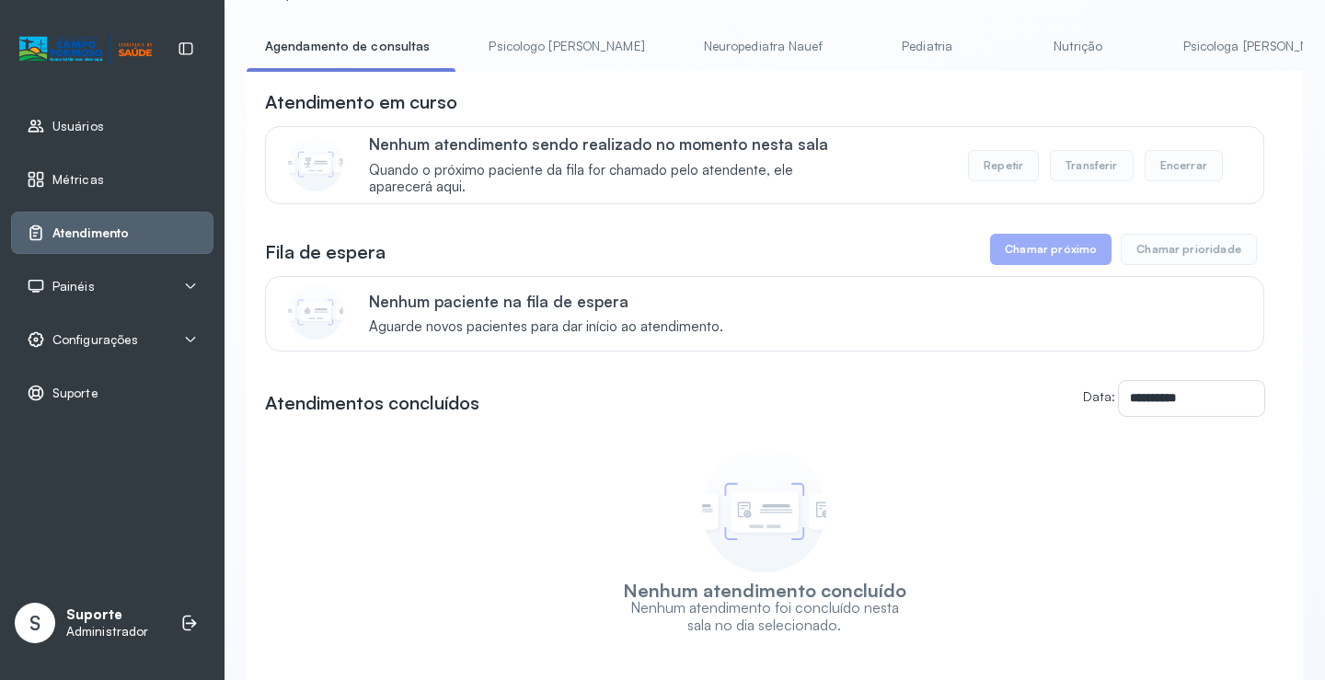
click at [863, 49] on link "Pediatria" at bounding box center [927, 46] width 129 height 30
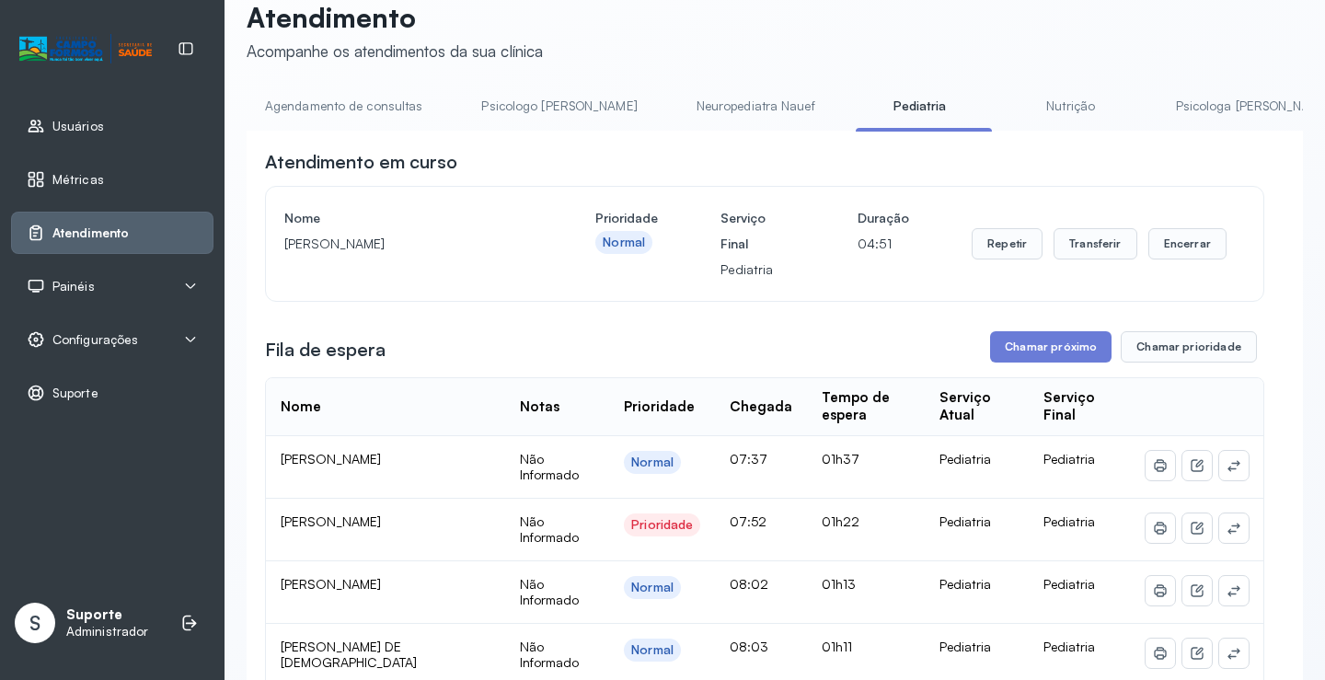
scroll to position [0, 0]
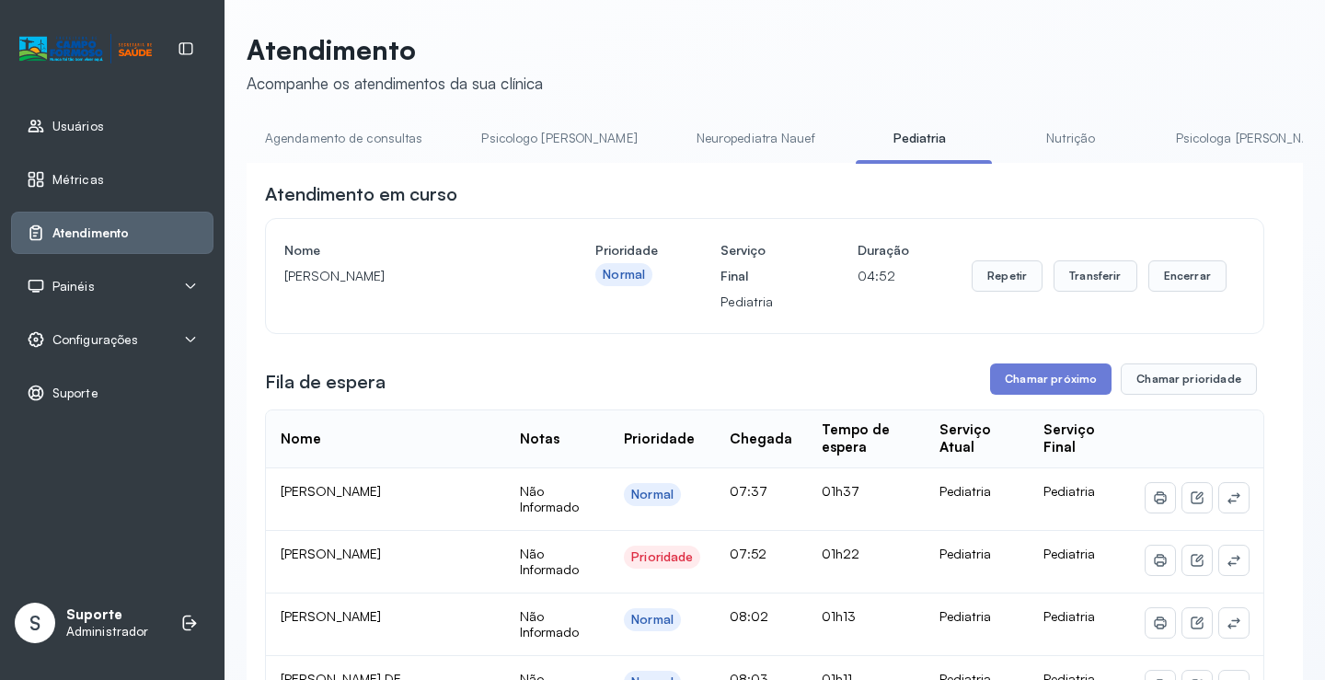
click at [348, 146] on link "Agendamento de consultas" at bounding box center [344, 138] width 194 height 30
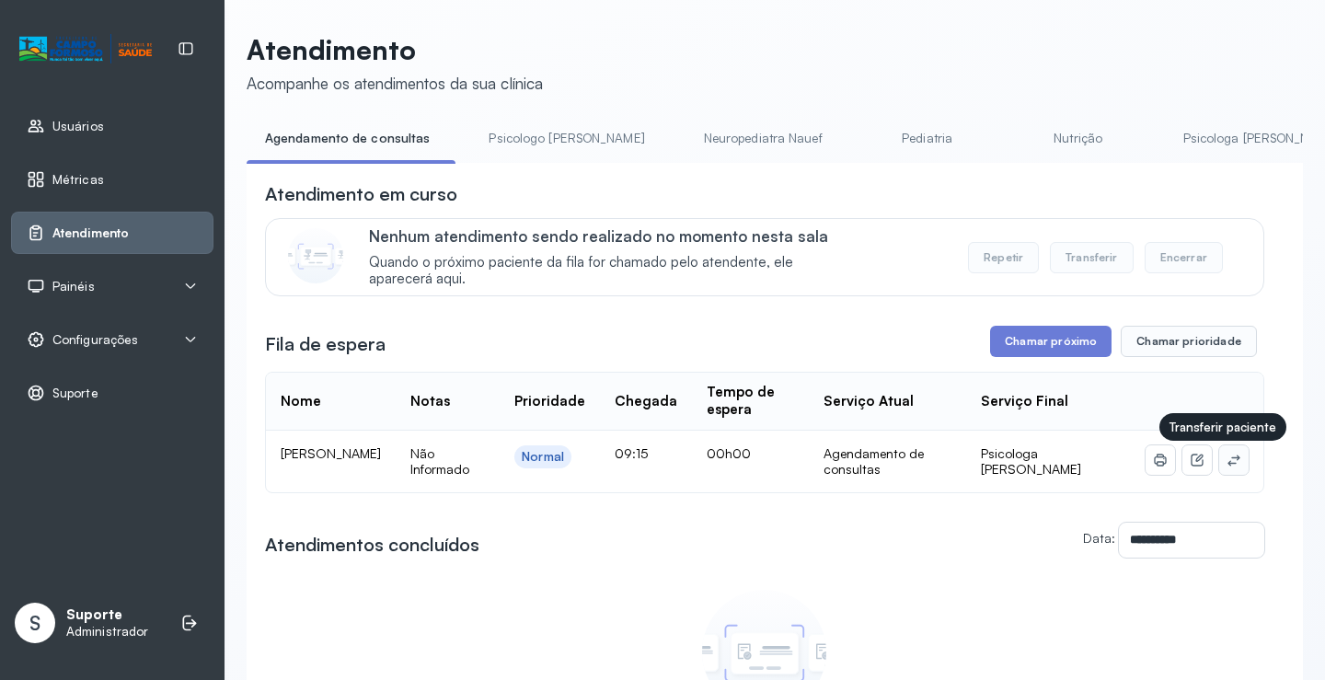
click at [1227, 461] on icon at bounding box center [1234, 460] width 15 height 15
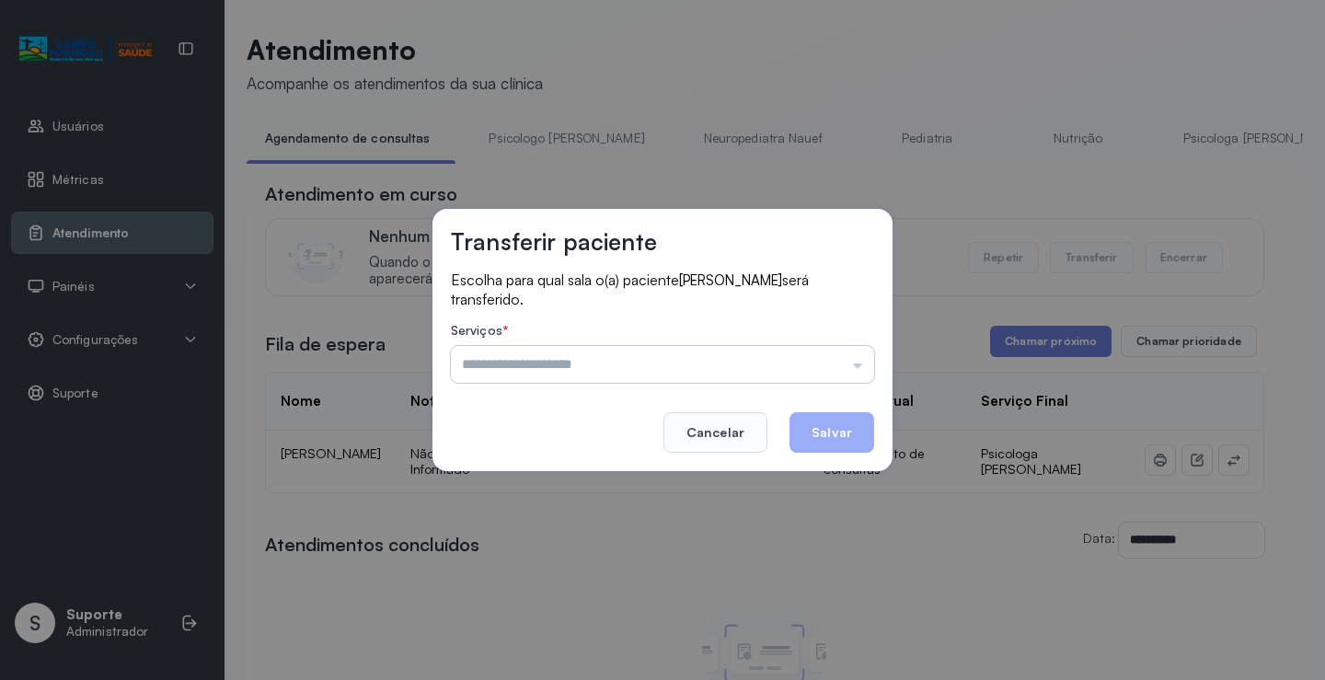
click at [851, 354] on input "text" at bounding box center [662, 364] width 423 height 37
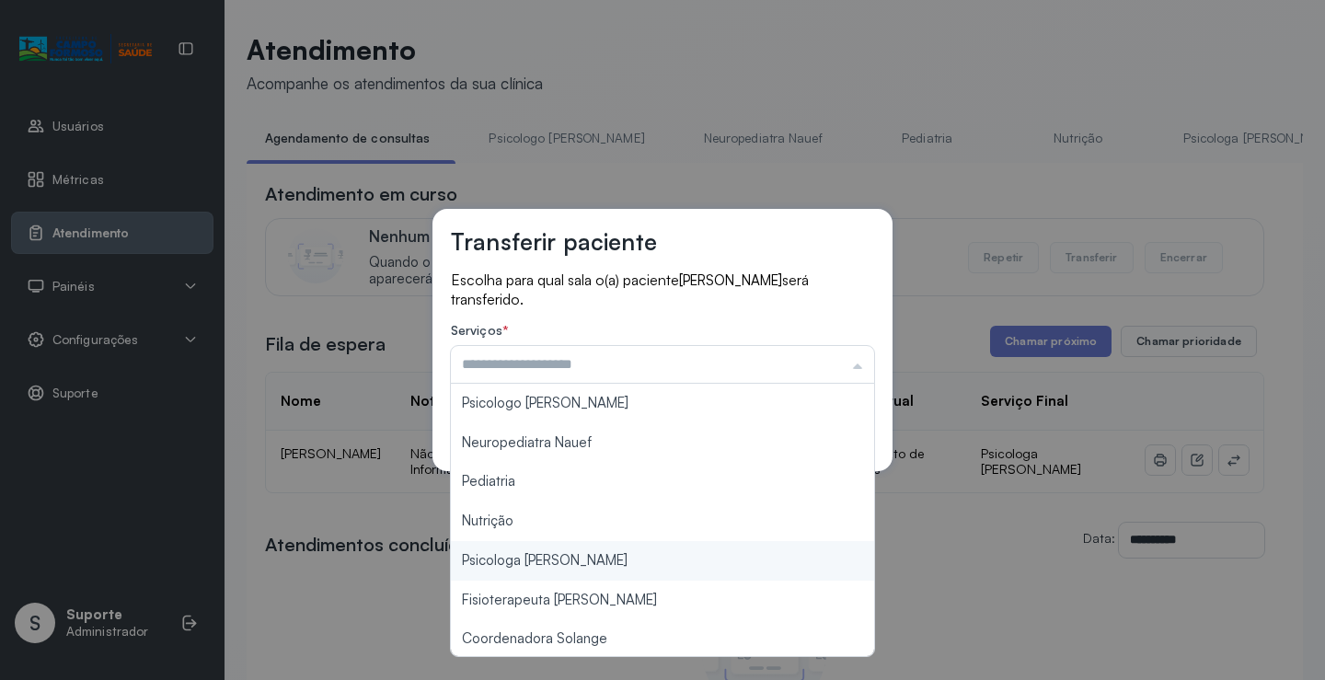
type input "**********"
drag, startPoint x: 548, startPoint y: 565, endPoint x: 859, endPoint y: 460, distance: 327.4
click at [550, 563] on div "**********" at bounding box center [662, 340] width 1325 height 680
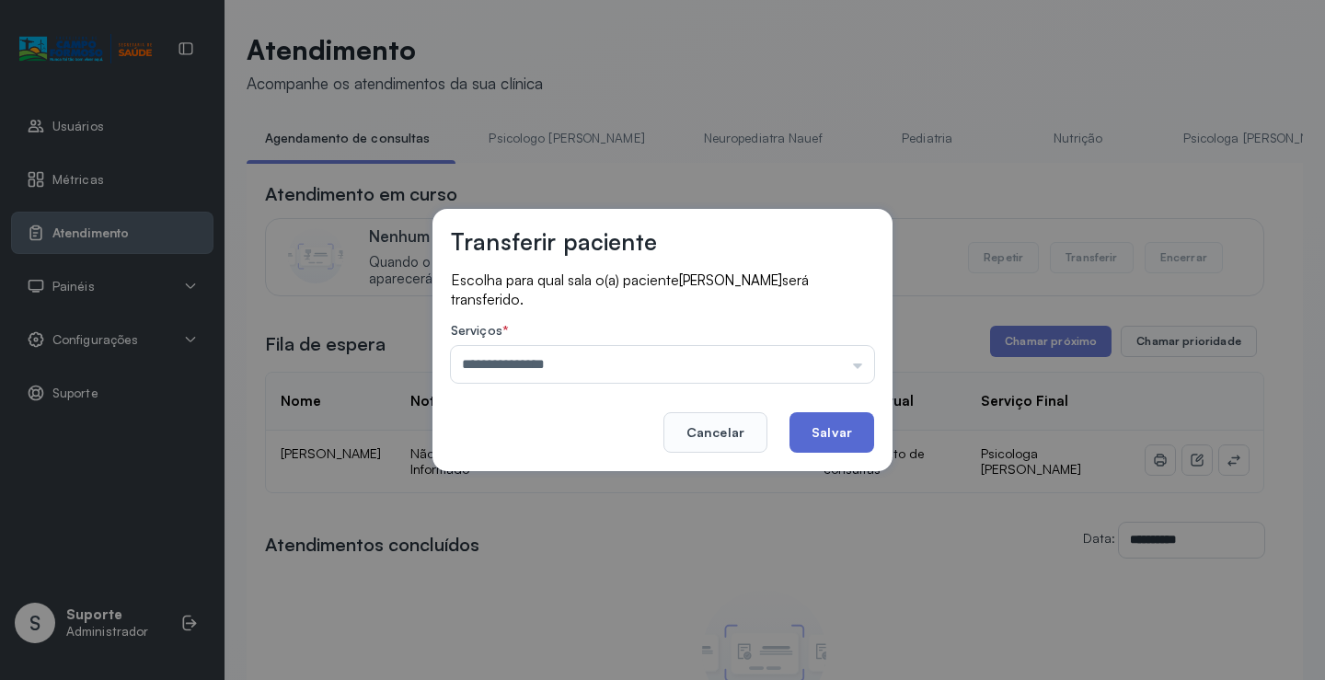
click at [857, 447] on button "Salvar" at bounding box center [832, 432] width 85 height 40
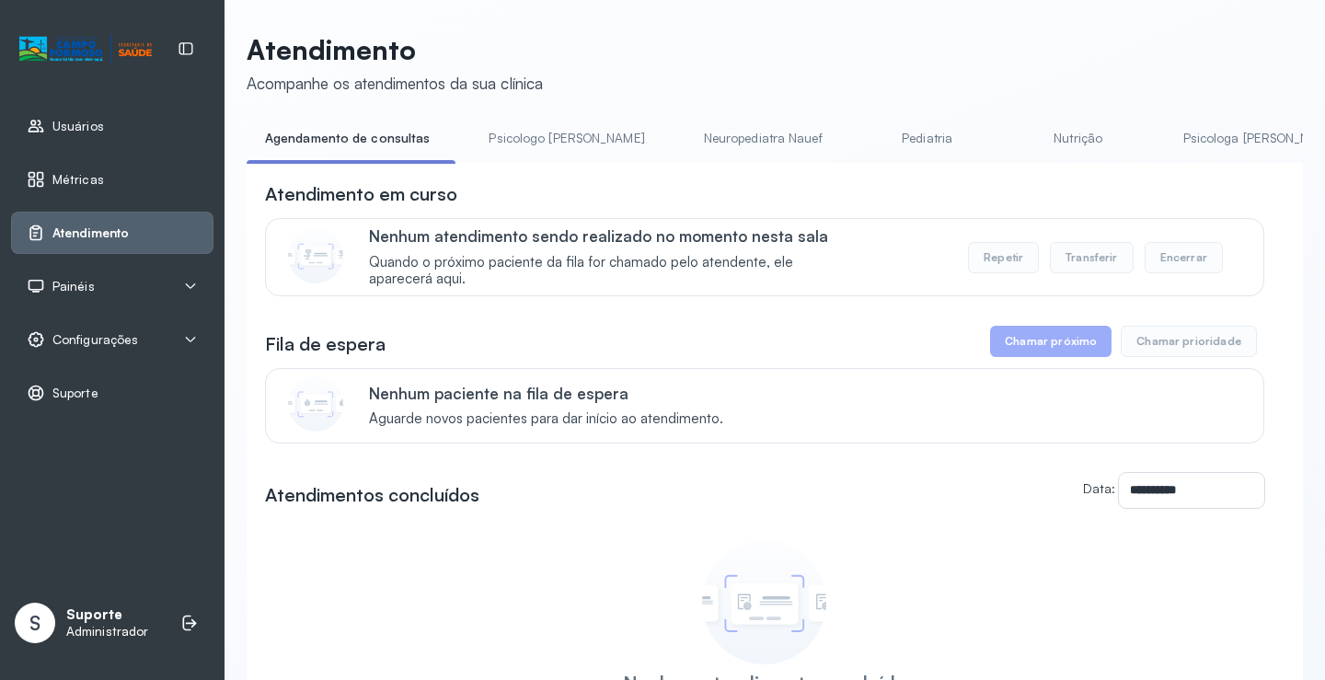
click at [865, 144] on link "Pediatria" at bounding box center [927, 138] width 129 height 30
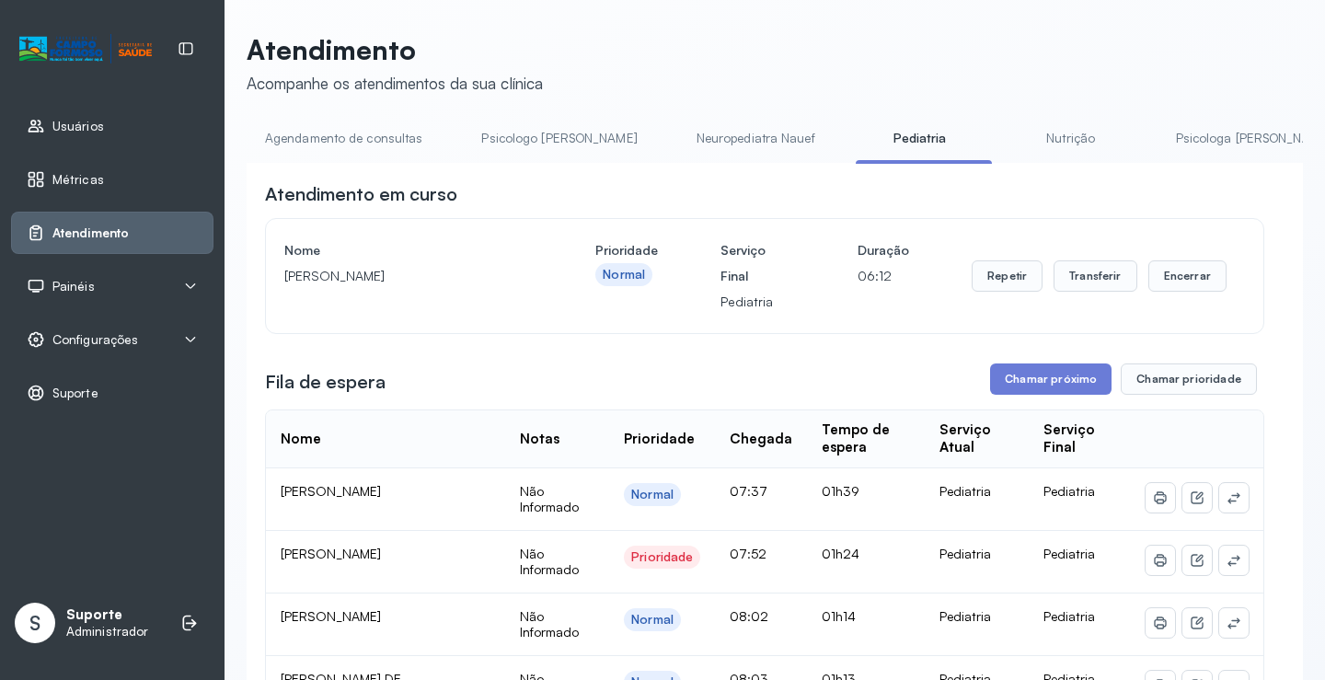
scroll to position [92, 0]
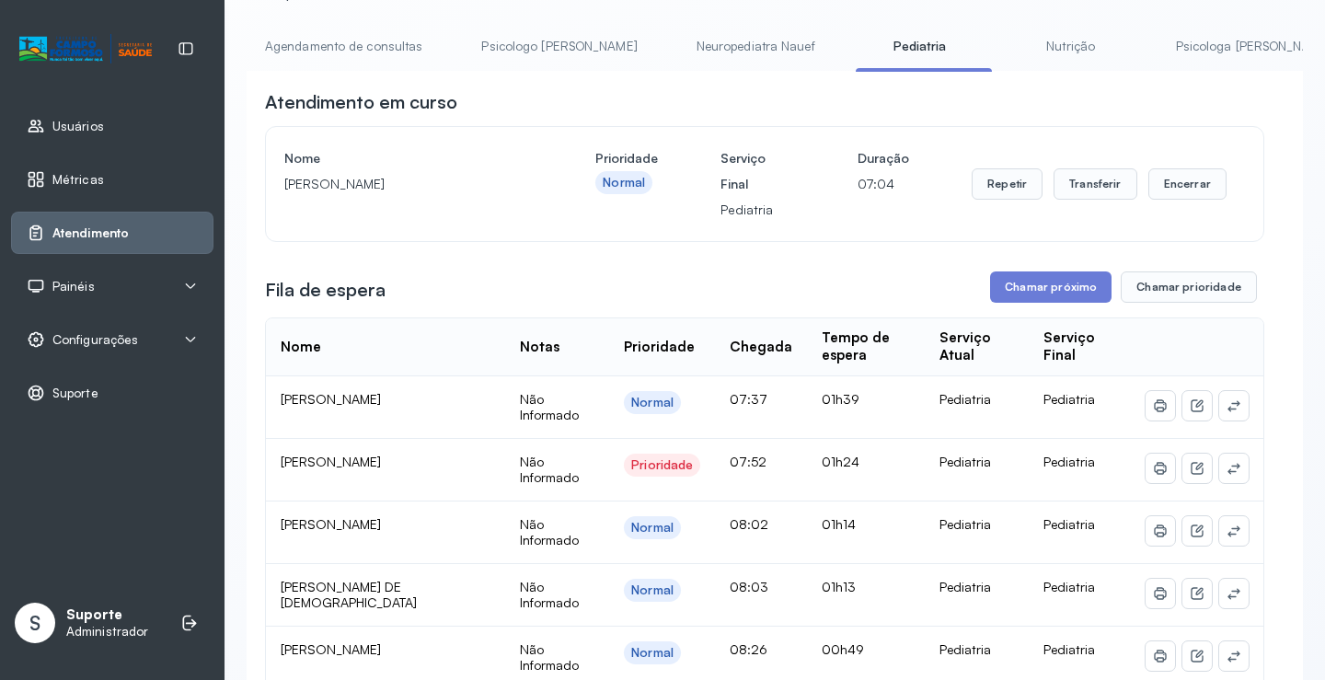
click at [389, 50] on link "Agendamento de consultas" at bounding box center [344, 46] width 194 height 30
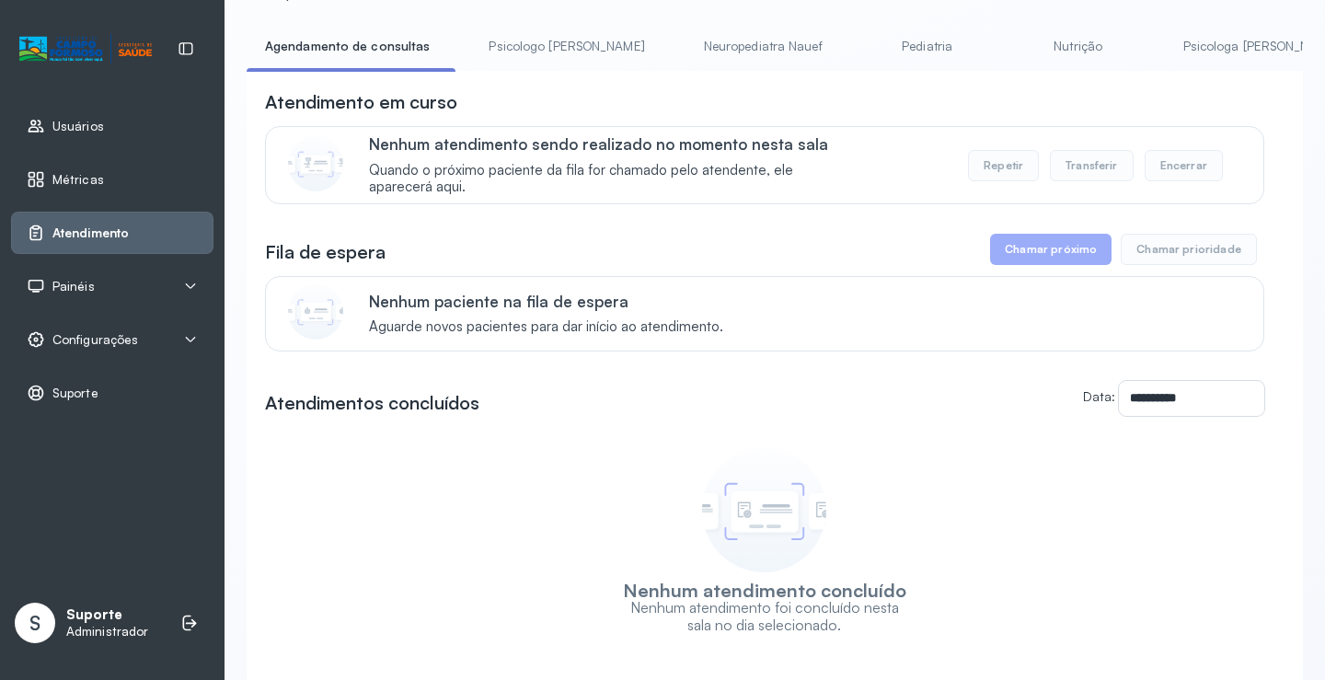
click at [863, 47] on link "Pediatria" at bounding box center [927, 46] width 129 height 30
